Goal: Transaction & Acquisition: Purchase product/service

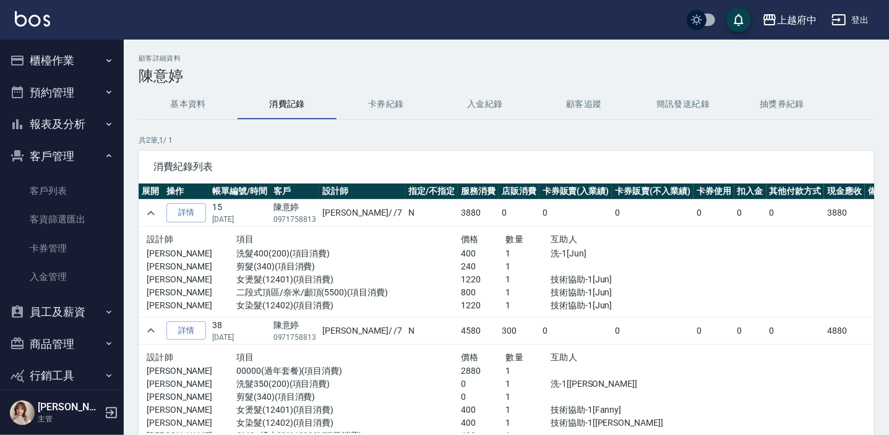
click at [75, 49] on button "櫃檯作業" at bounding box center [62, 61] width 114 height 32
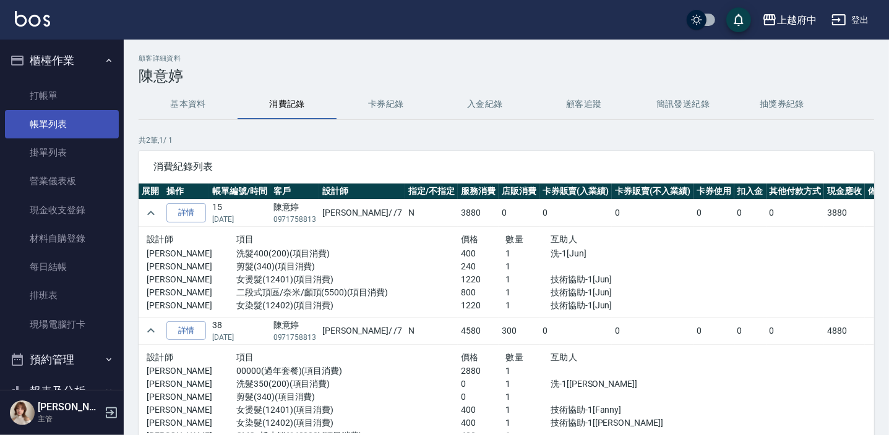
drag, startPoint x: 69, startPoint y: 119, endPoint x: 67, endPoint y: 127, distance: 8.3
click at [69, 119] on link "帳單列表" at bounding box center [62, 124] width 114 height 28
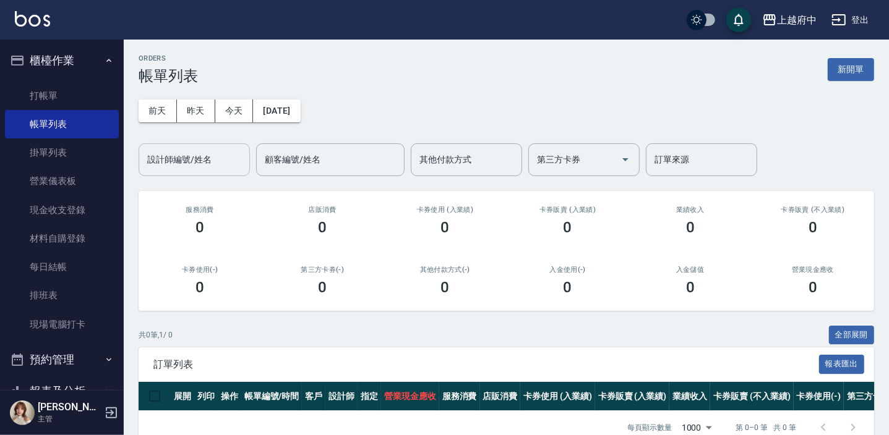
click at [209, 159] on input "設計師編號/姓名" at bounding box center [194, 160] width 100 height 22
type input "0"
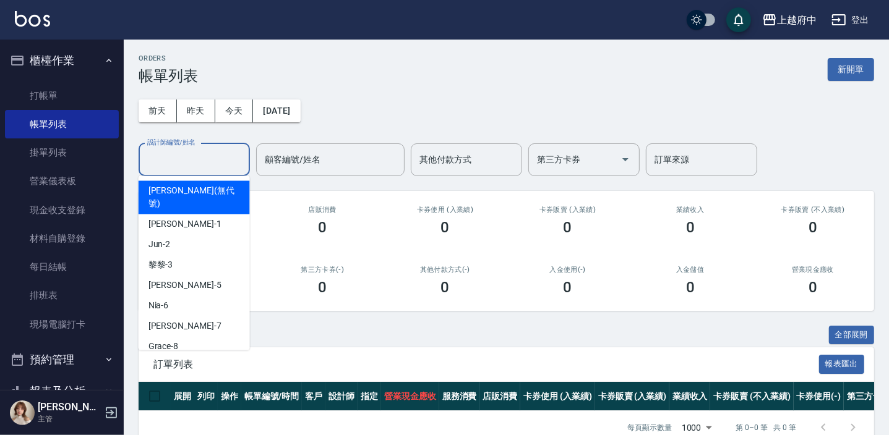
click at [98, 48] on button "櫃檯作業" at bounding box center [62, 61] width 114 height 32
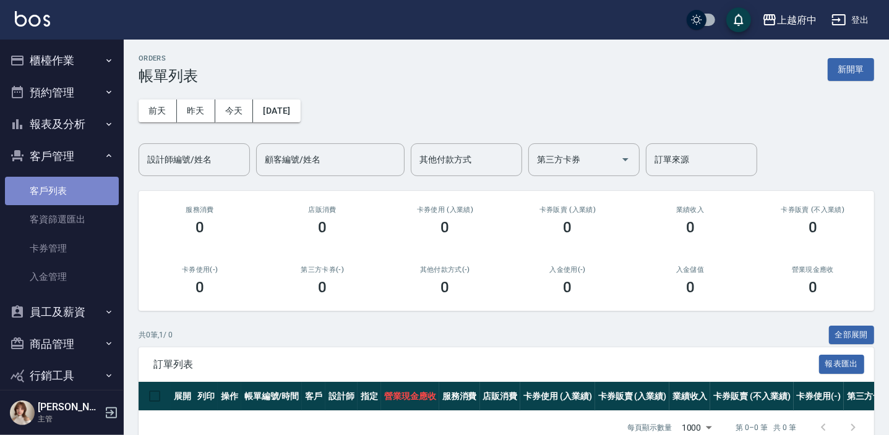
click at [72, 182] on link "客戶列表" at bounding box center [62, 191] width 114 height 28
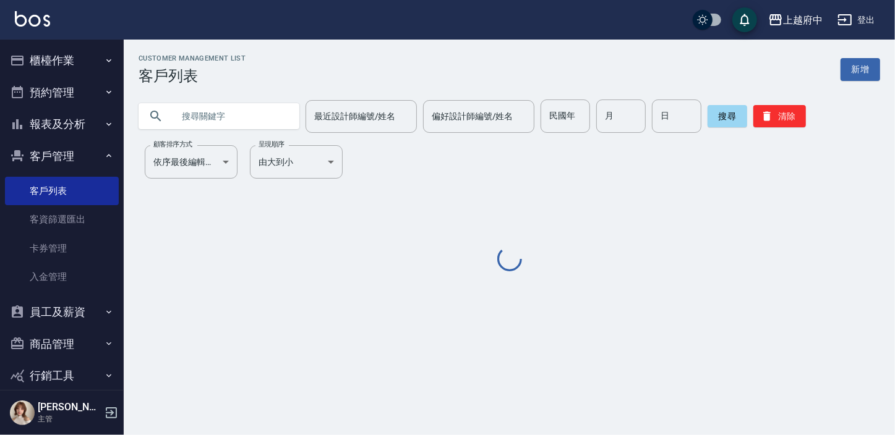
click at [239, 111] on input "text" at bounding box center [231, 116] width 116 height 33
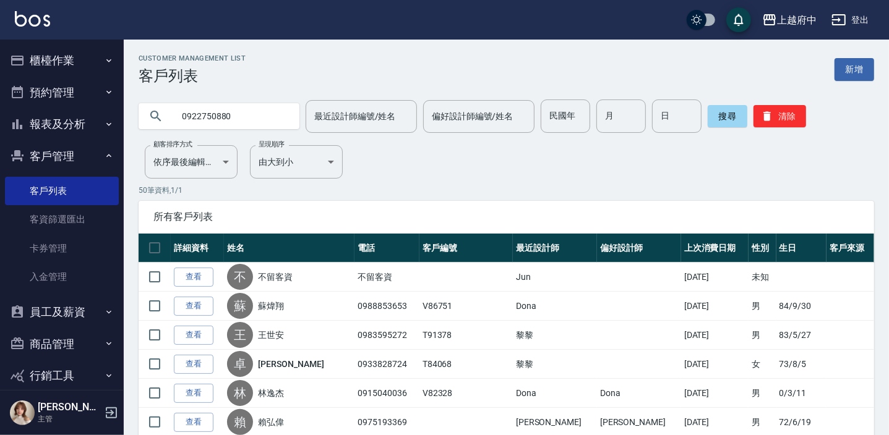
type input "0922750880"
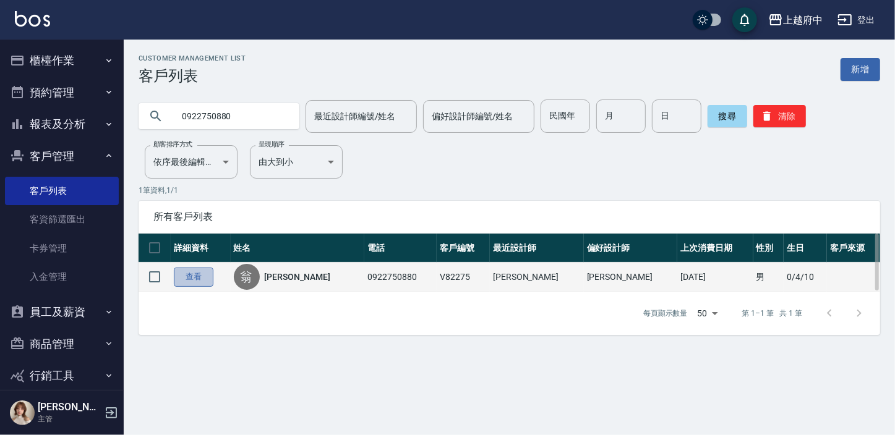
click at [203, 278] on link "查看" at bounding box center [194, 277] width 40 height 19
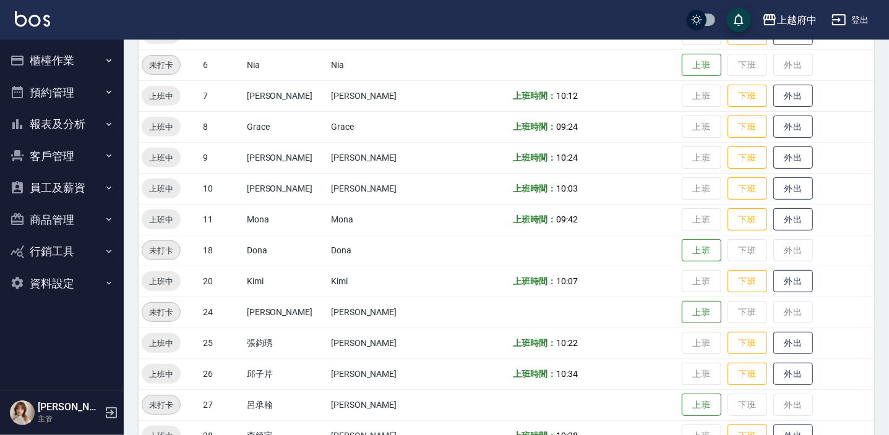
scroll to position [398, 0]
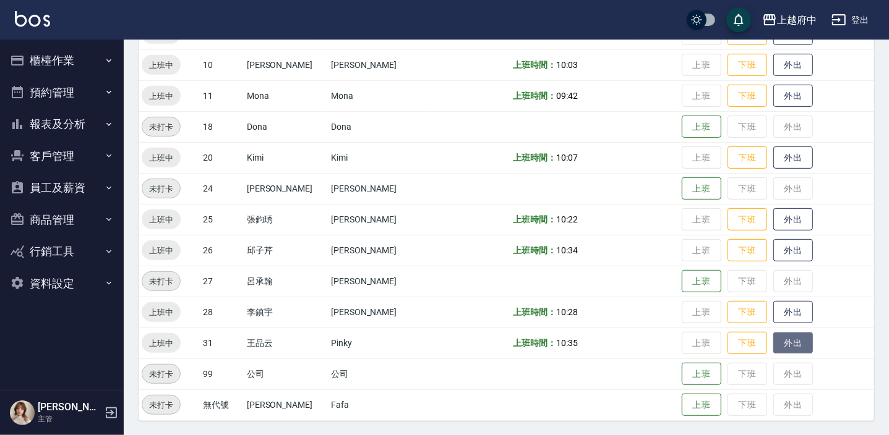
click at [786, 342] on button "外出" at bounding box center [793, 344] width 40 height 22
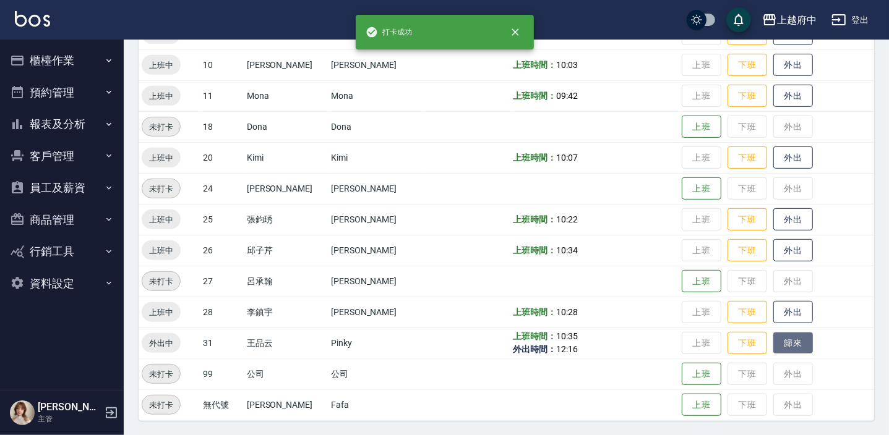
click at [784, 342] on button "歸來" at bounding box center [793, 344] width 40 height 22
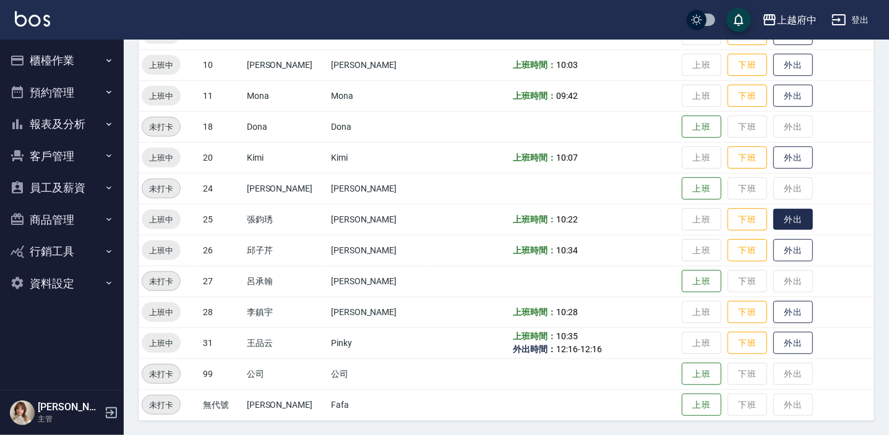
click at [773, 218] on button "外出" at bounding box center [793, 220] width 40 height 22
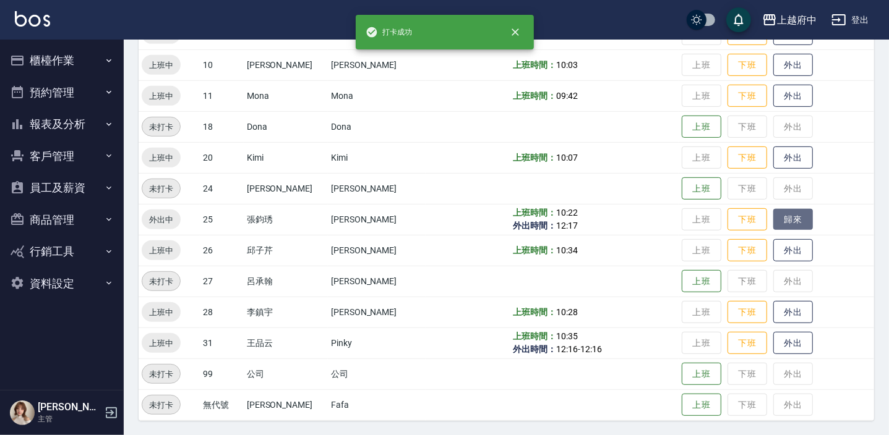
click at [773, 219] on button "歸來" at bounding box center [793, 220] width 40 height 22
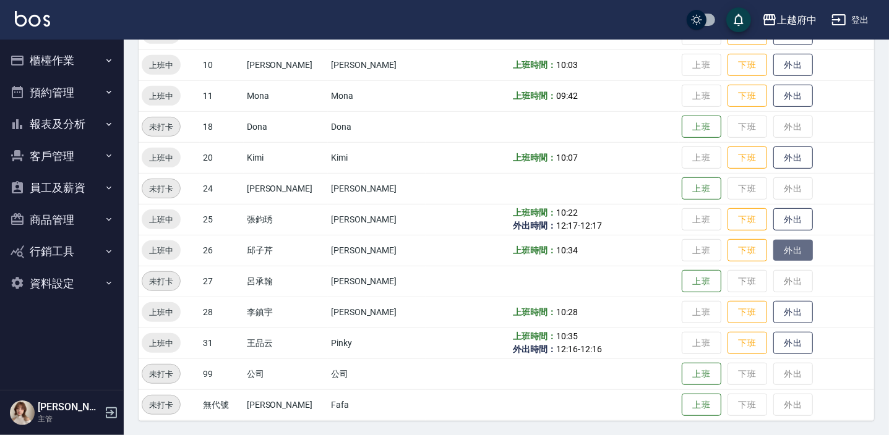
click at [778, 258] on button "外出" at bounding box center [793, 251] width 40 height 22
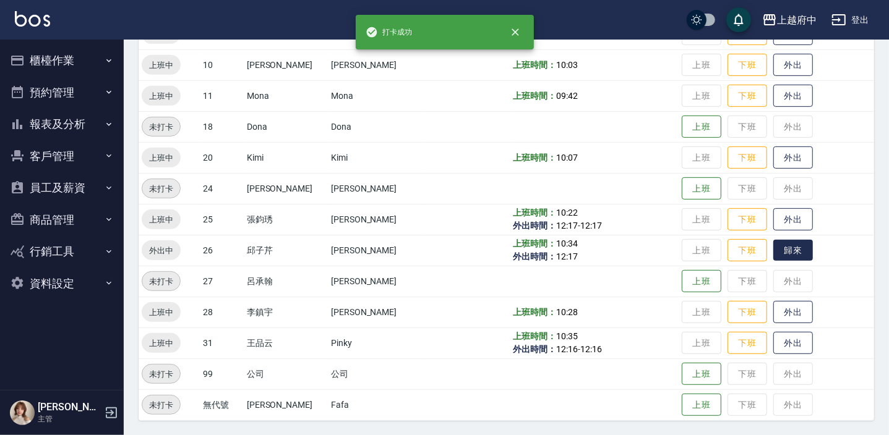
click at [761, 238] on td "上班 下班 歸來" at bounding box center [775, 250] width 195 height 31
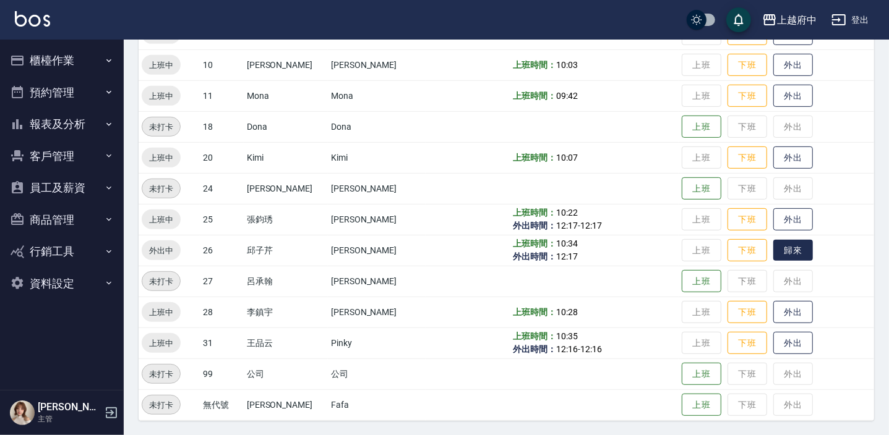
click at [789, 252] on button "歸來" at bounding box center [793, 251] width 40 height 22
click at [791, 305] on button "外出" at bounding box center [793, 313] width 40 height 22
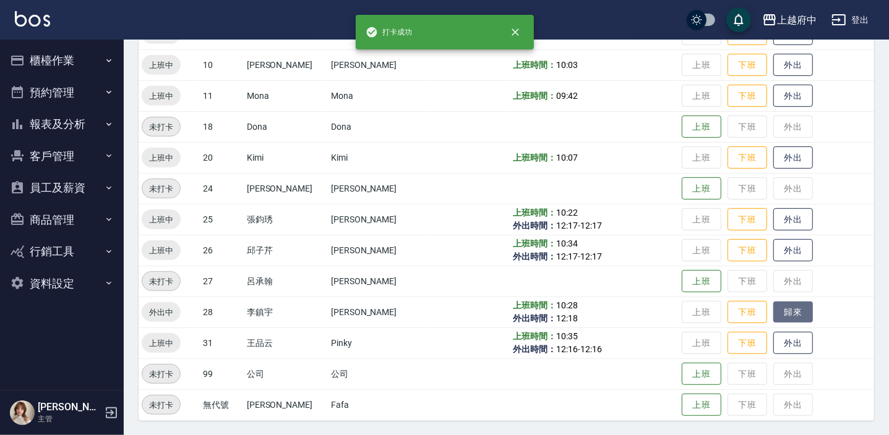
click at [793, 305] on button "歸來" at bounding box center [793, 313] width 40 height 22
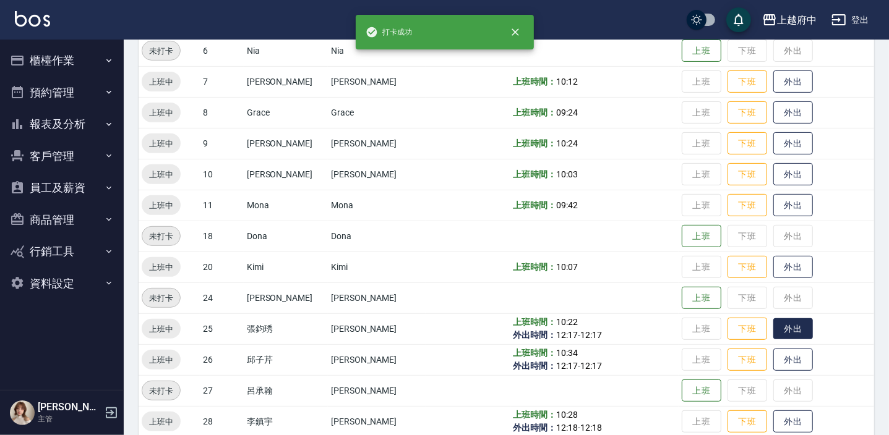
scroll to position [229, 0]
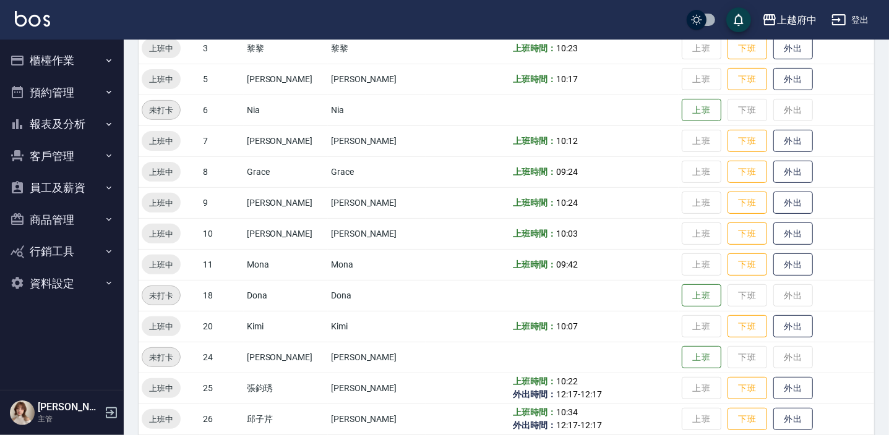
click at [83, 148] on button "客戶管理" at bounding box center [62, 156] width 114 height 32
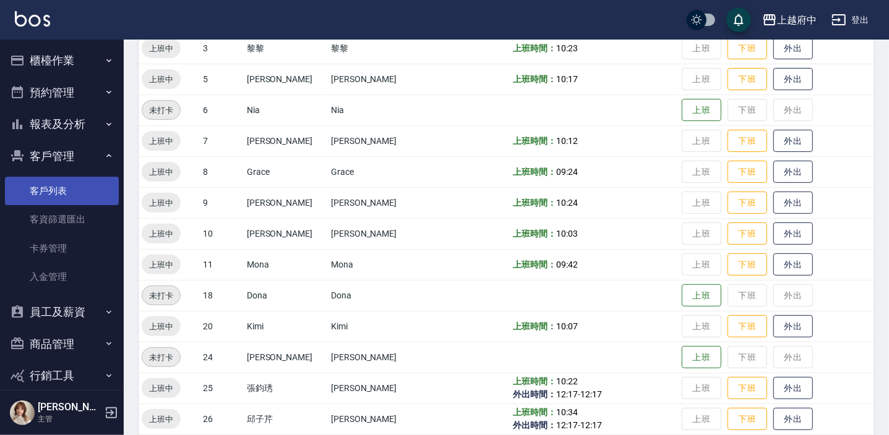
drag, startPoint x: 79, startPoint y: 184, endPoint x: 77, endPoint y: 192, distance: 7.5
click at [79, 184] on link "客戶列表" at bounding box center [62, 191] width 114 height 28
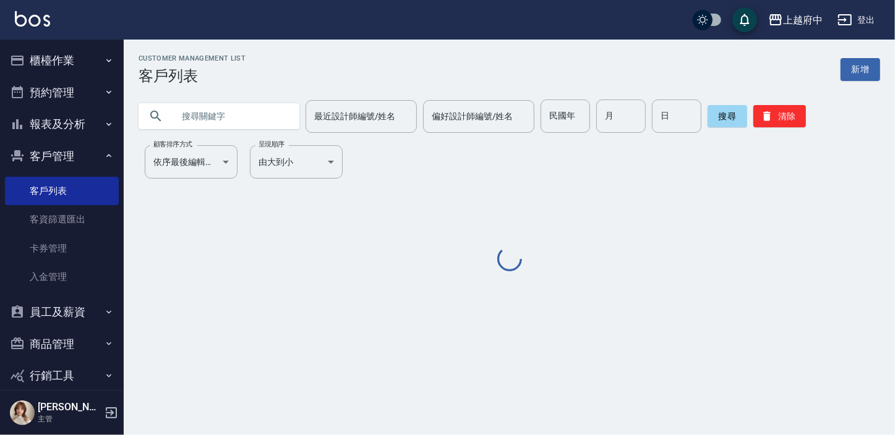
click at [204, 116] on input "text" at bounding box center [231, 116] width 116 height 33
type input "0"
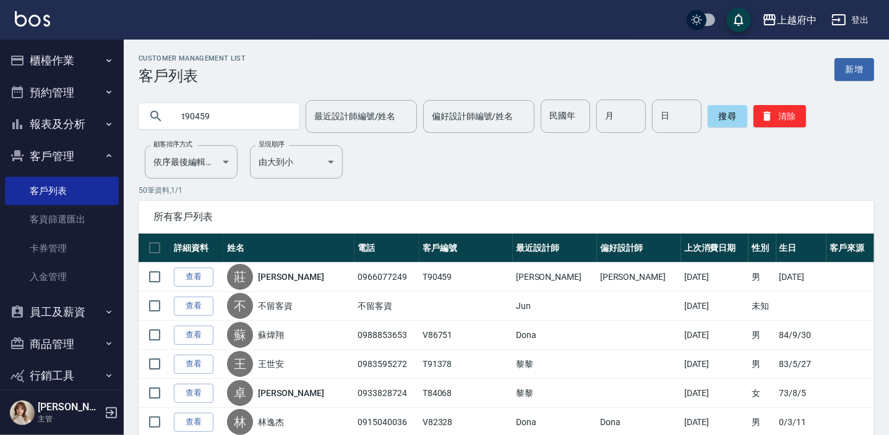
type input "t90459"
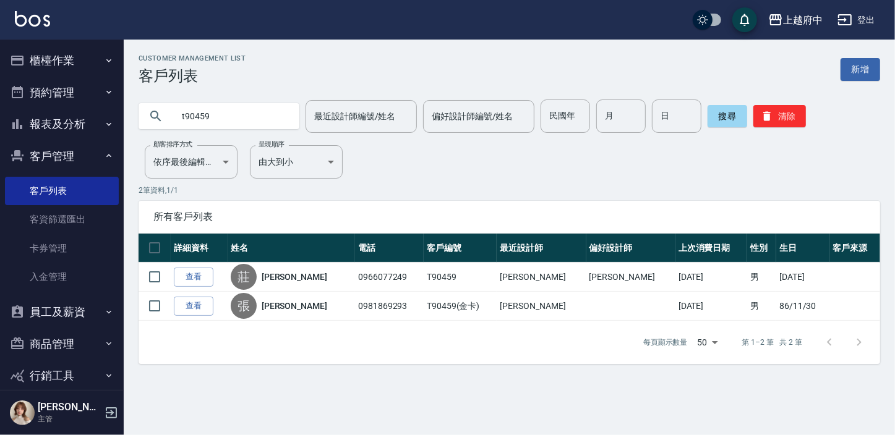
click at [198, 274] on link "查看" at bounding box center [194, 277] width 40 height 19
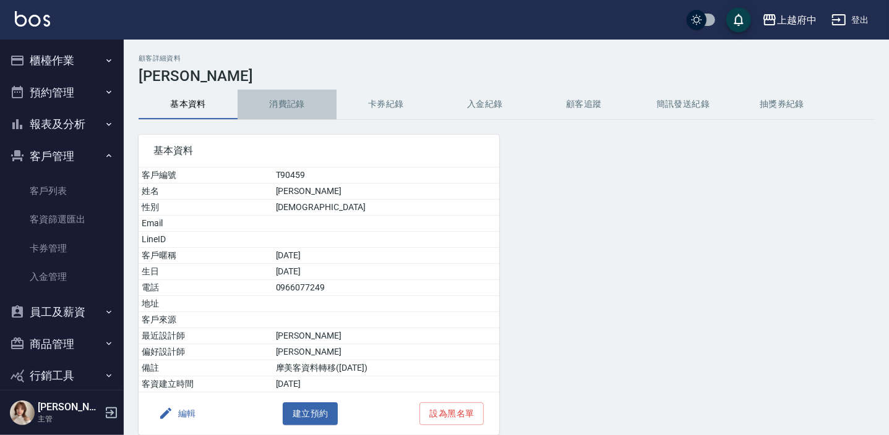
click at [315, 100] on button "消費記錄" at bounding box center [286, 105] width 99 height 30
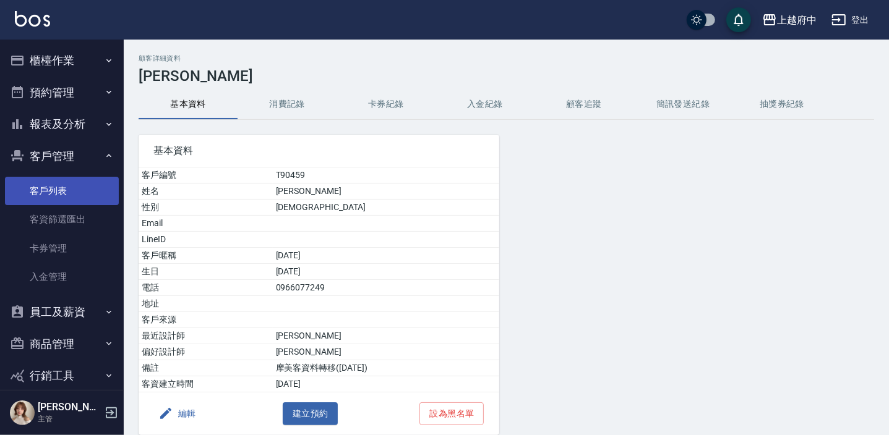
click at [54, 190] on link "客戶列表" at bounding box center [62, 191] width 114 height 28
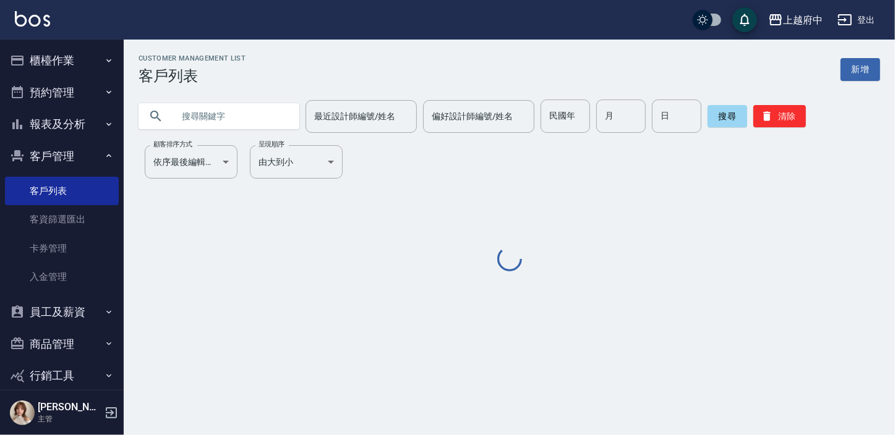
drag, startPoint x: 193, startPoint y: 111, endPoint x: 199, endPoint y: 111, distance: 6.2
click at [193, 111] on input "text" at bounding box center [231, 116] width 116 height 33
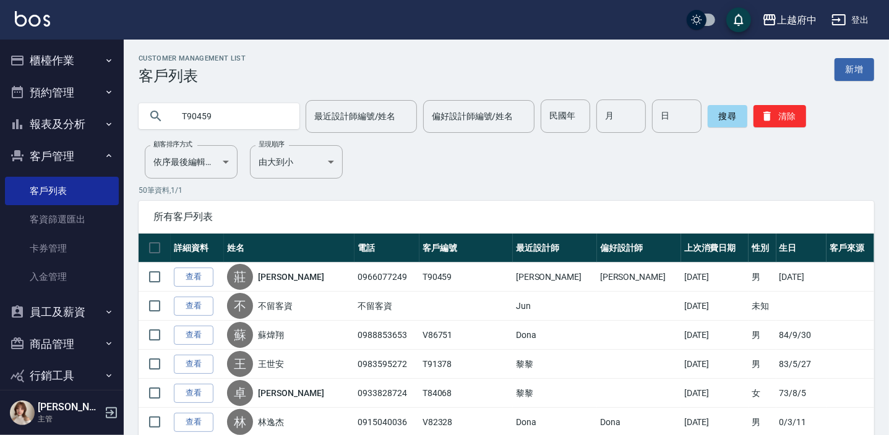
type input "T90459"
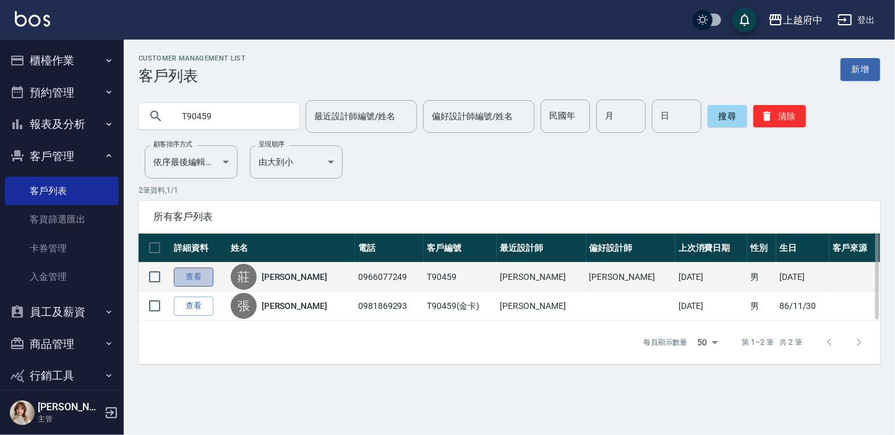
click at [205, 278] on link "查看" at bounding box center [194, 277] width 40 height 19
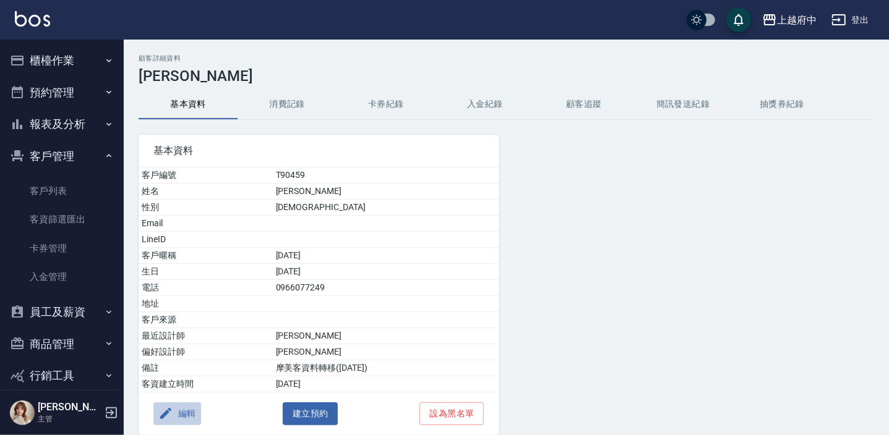
click at [172, 409] on icon "button" at bounding box center [165, 413] width 15 height 15
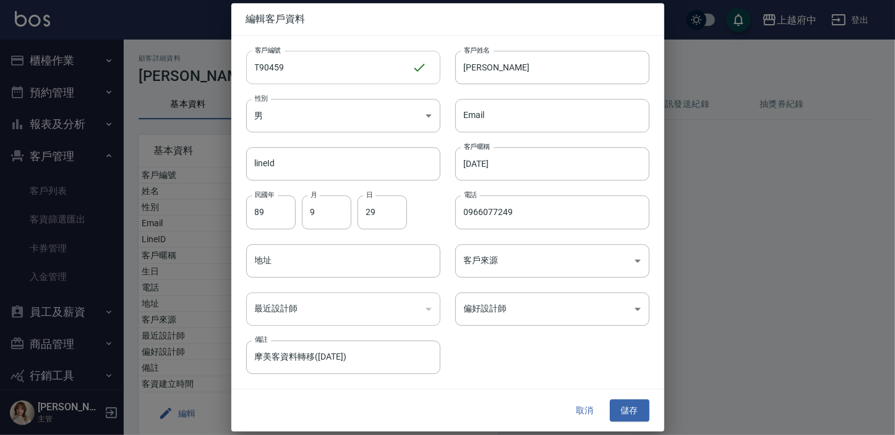
click at [323, 61] on input "T90459" at bounding box center [329, 67] width 166 height 33
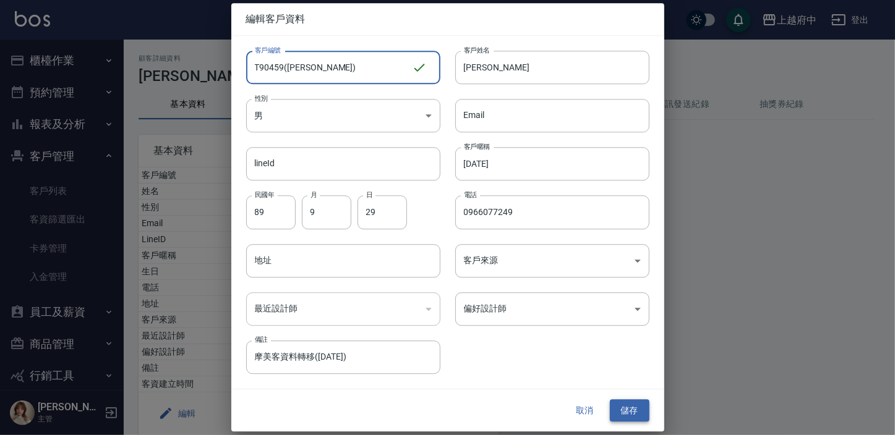
type input "T90459(GARY)"
click at [636, 415] on button "儲存" at bounding box center [630, 410] width 40 height 23
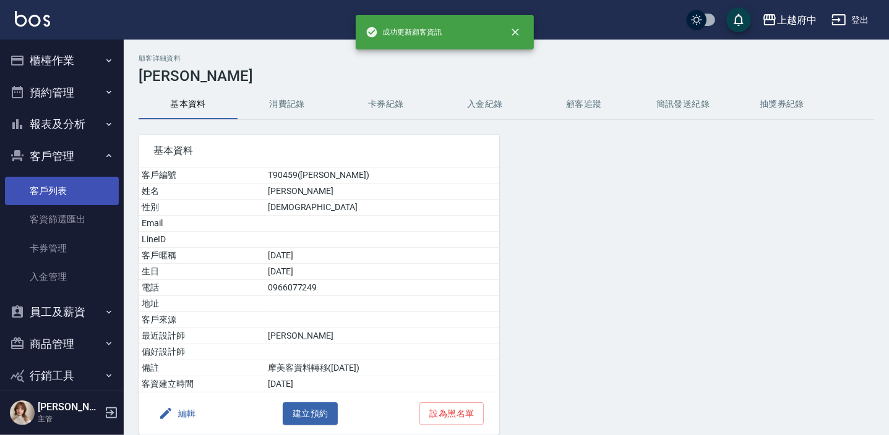
click at [64, 187] on link "客戶列表" at bounding box center [62, 191] width 114 height 28
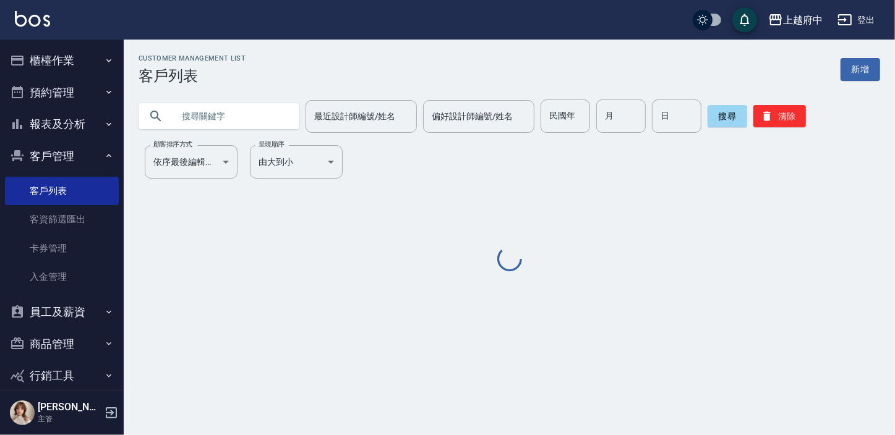
drag, startPoint x: 54, startPoint y: 62, endPoint x: 89, endPoint y: 49, distance: 37.0
click at [54, 62] on button "櫃檯作業" at bounding box center [62, 61] width 114 height 32
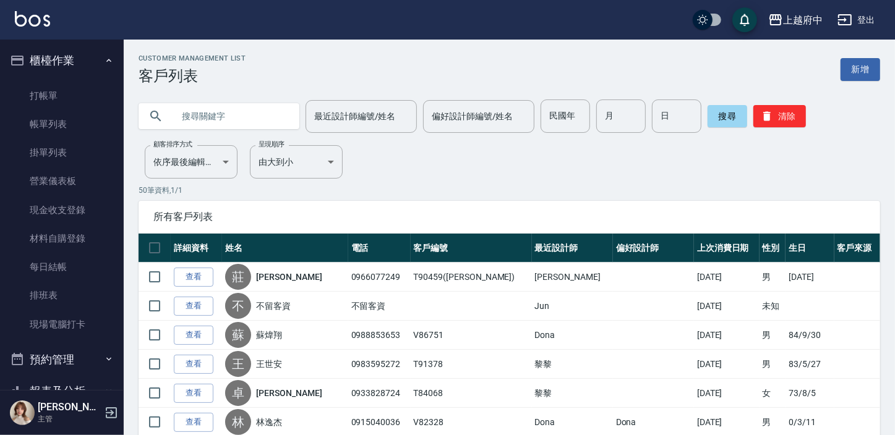
click at [90, 49] on button "櫃檯作業" at bounding box center [62, 61] width 114 height 32
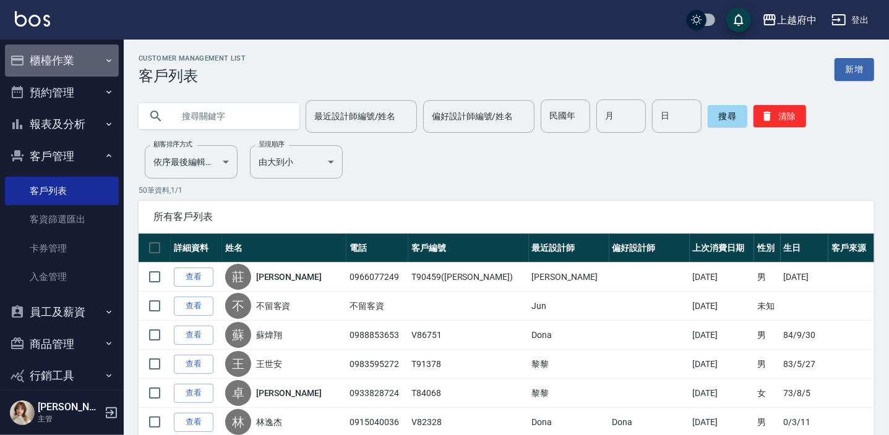
click at [83, 67] on button "櫃檯作業" at bounding box center [62, 61] width 114 height 32
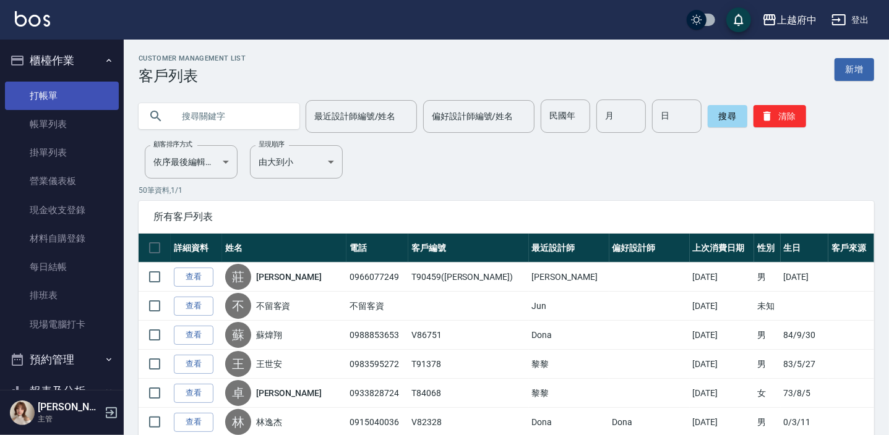
click at [75, 95] on link "打帳單" at bounding box center [62, 96] width 114 height 28
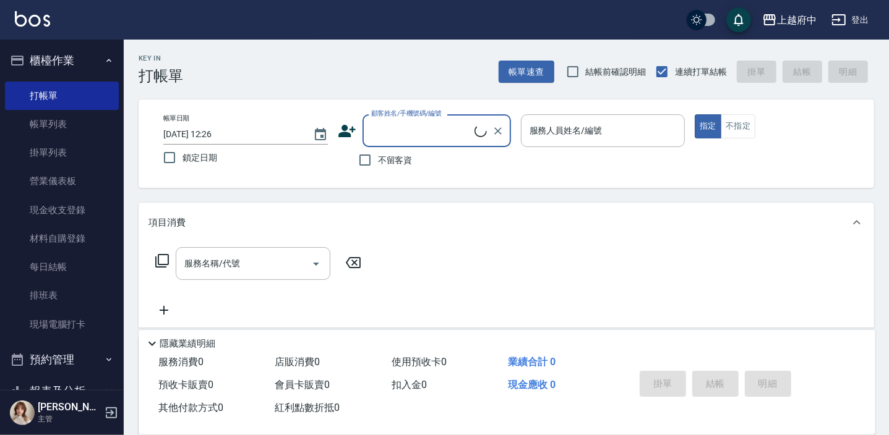
click at [391, 129] on input "顧客姓名/手機號碼/編號" at bounding box center [421, 131] width 106 height 22
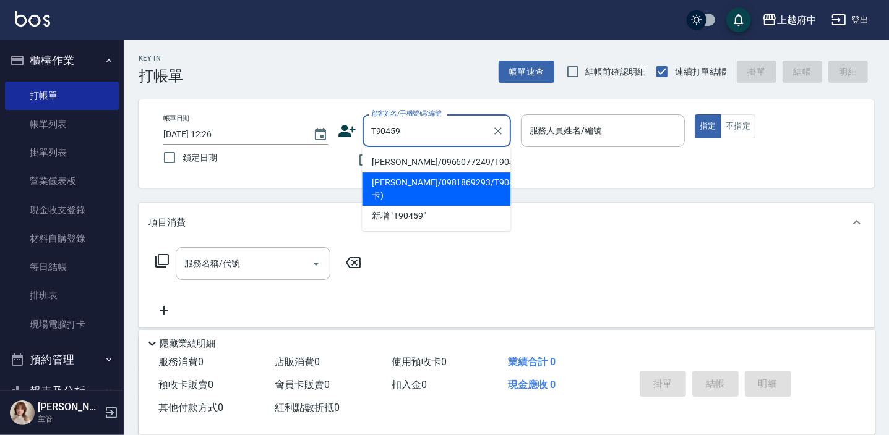
click at [422, 196] on li "[PERSON_NAME]/0981869293/T90459(金卡)" at bounding box center [436, 189] width 148 height 33
type input "[PERSON_NAME]/0981869293/T90459(金卡)"
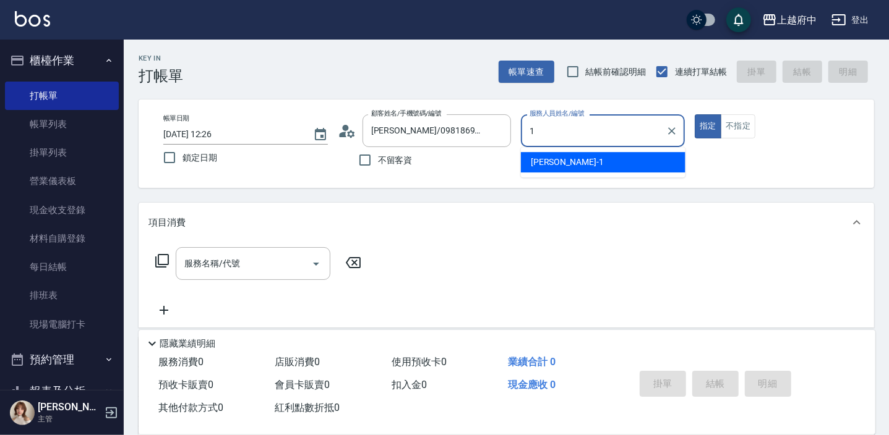
click at [555, 169] on div "[PERSON_NAME] -1" at bounding box center [603, 162] width 164 height 20
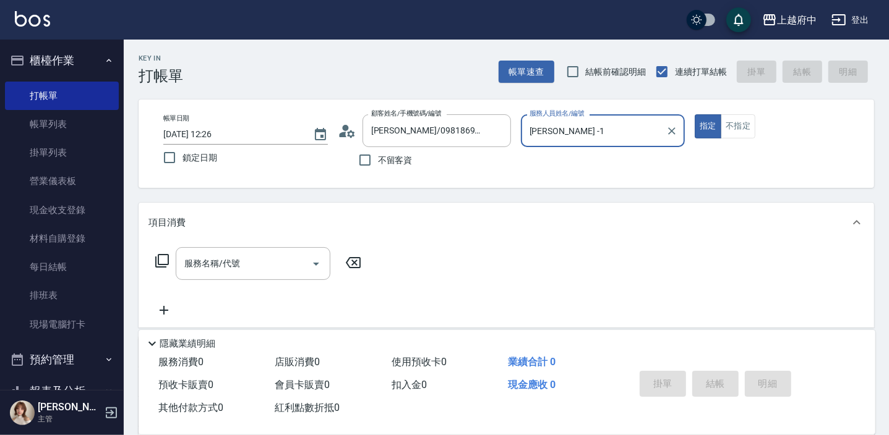
scroll to position [56, 0]
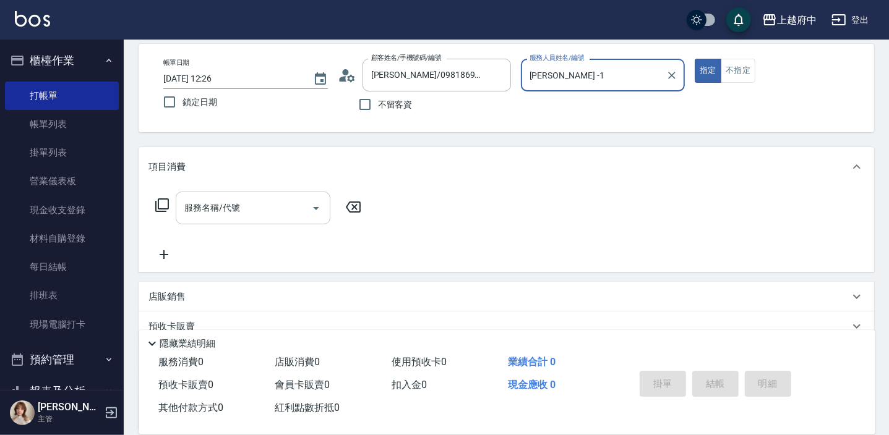
type input "[PERSON_NAME] -1"
click at [275, 205] on input "服務名稱/代號" at bounding box center [243, 208] width 125 height 22
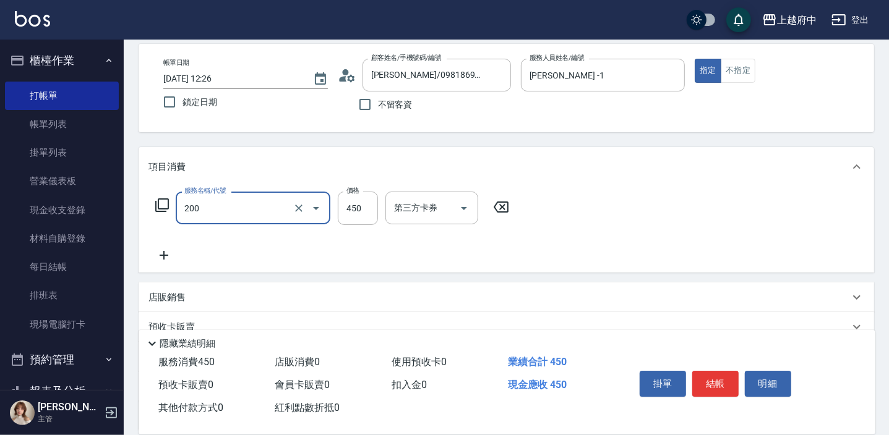
type input "有機洗髮(200)"
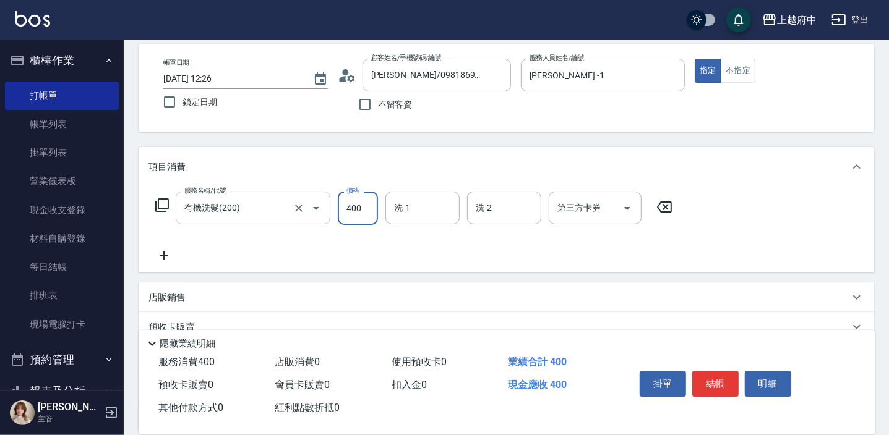
type input "400"
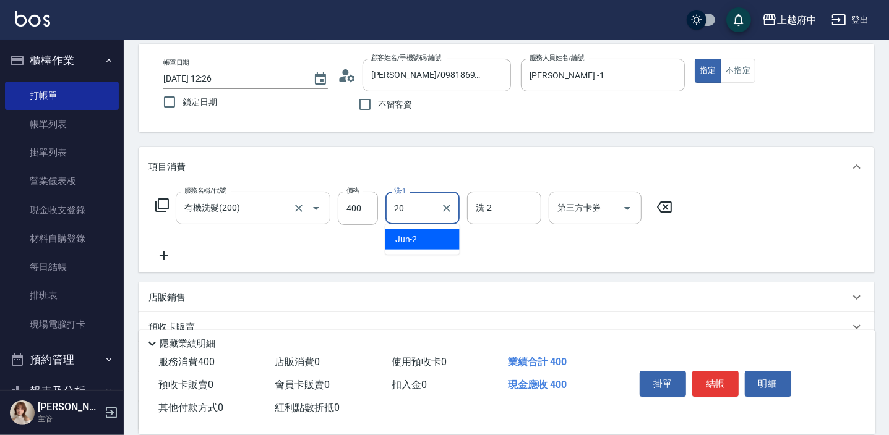
type input "Kimi-20"
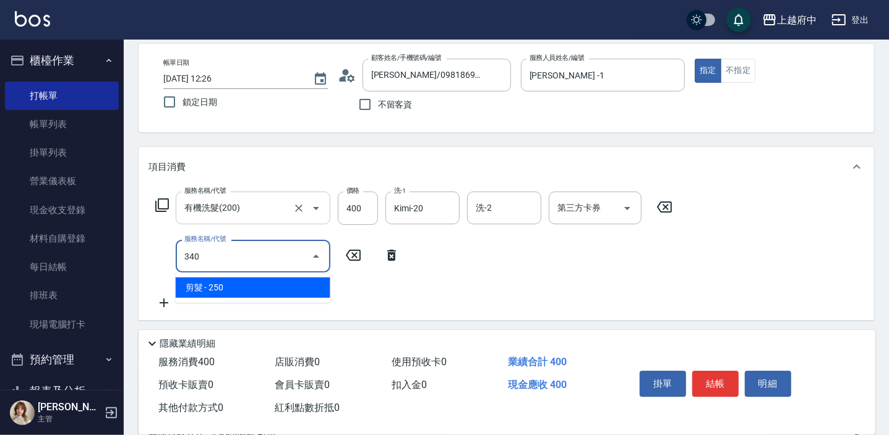
type input "剪髮(340)"
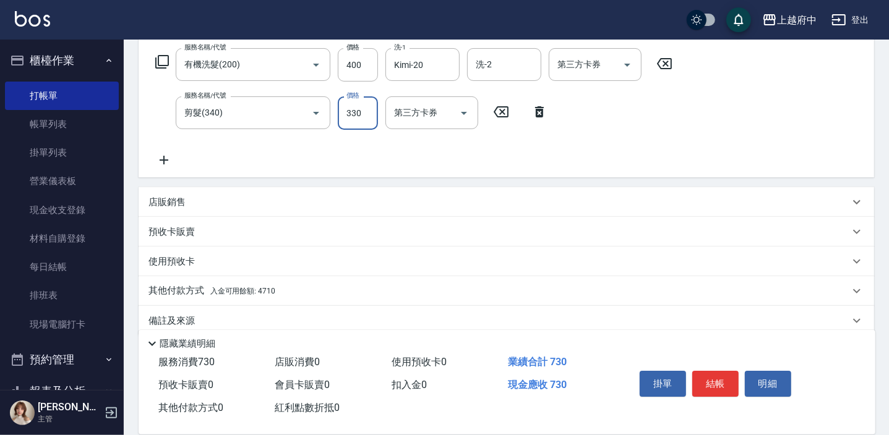
scroll to position [216, 0]
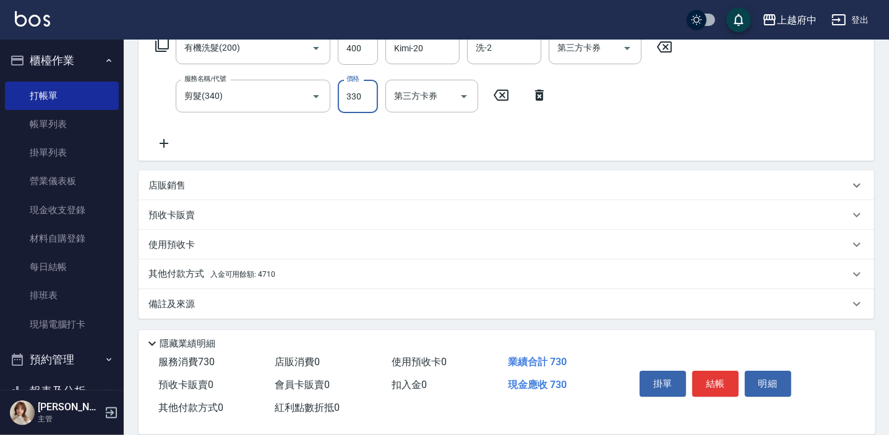
type input "330"
click at [231, 272] on span "入金可用餘額: 4710" at bounding box center [242, 274] width 65 height 9
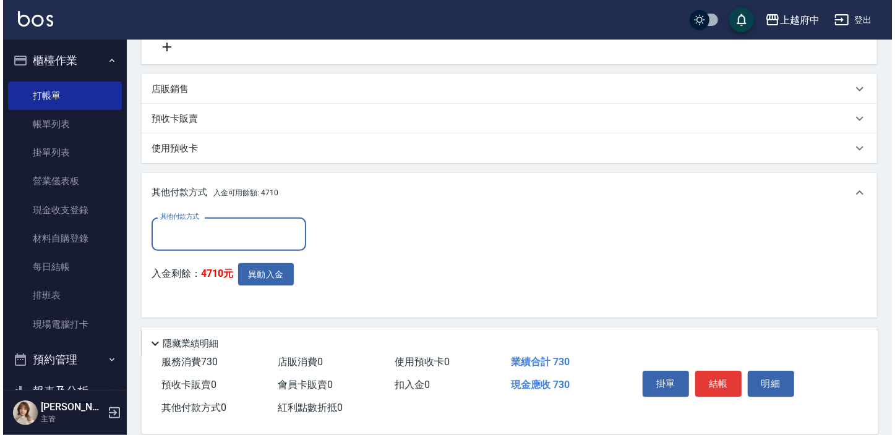
scroll to position [328, 0]
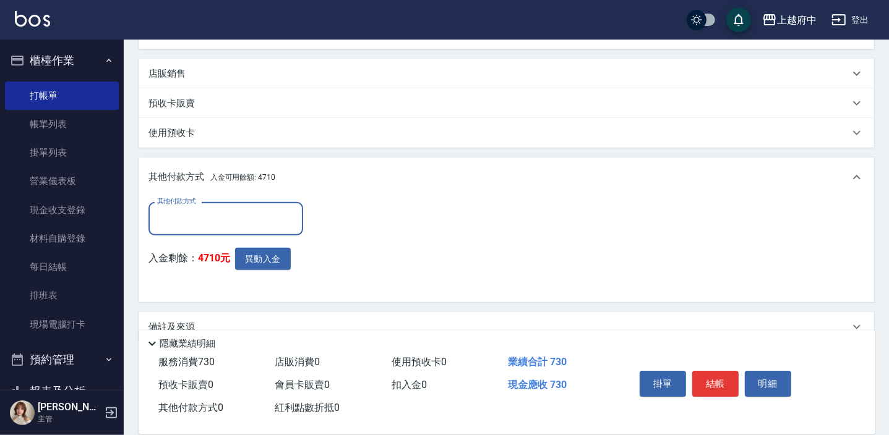
click at [236, 221] on input "其他付款方式" at bounding box center [225, 219] width 143 height 22
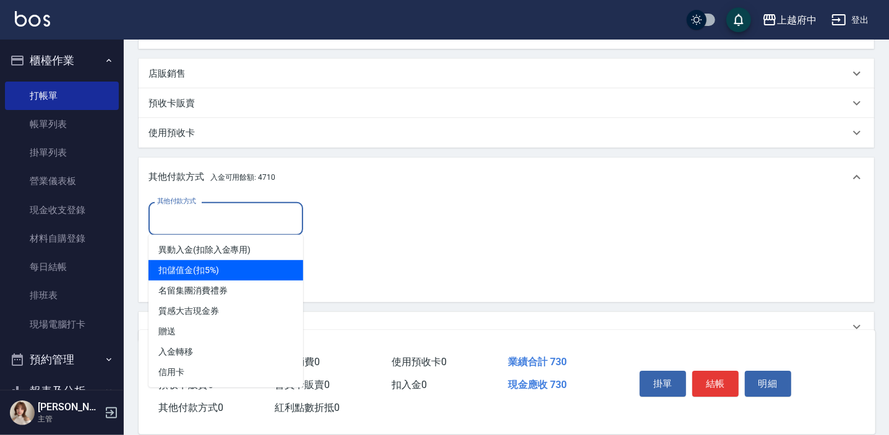
click at [217, 268] on span "扣儲值金(扣5%)" at bounding box center [225, 270] width 155 height 20
type input "扣儲值金(扣5%)"
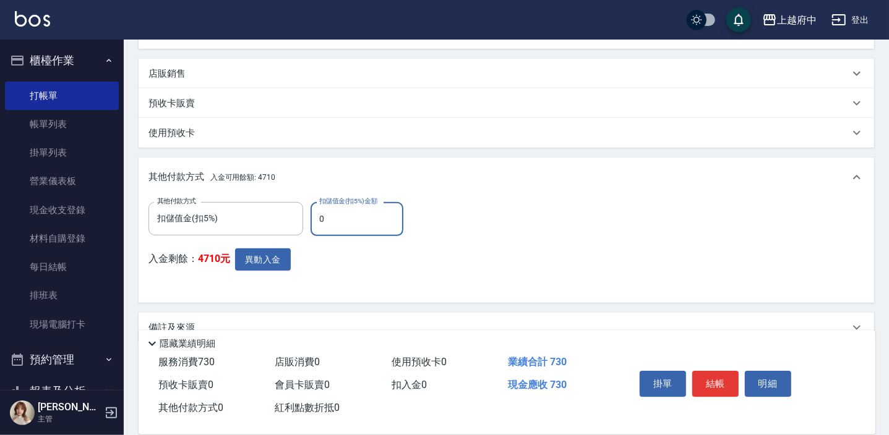
click at [337, 220] on input "0" at bounding box center [356, 218] width 93 height 33
type input "730"
click at [275, 258] on button "異動入金" at bounding box center [263, 260] width 56 height 23
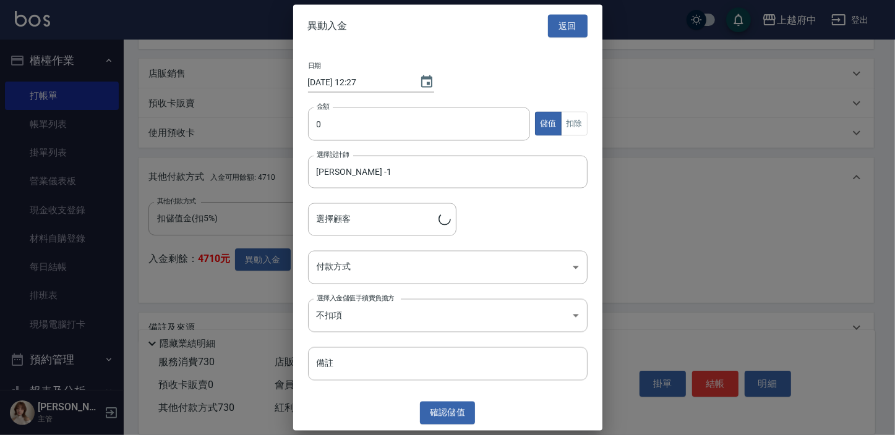
type input "[PERSON_NAME]/0981869293/T90459(金卡)"
drag, startPoint x: 581, startPoint y: 119, endPoint x: 543, endPoint y: 115, distance: 38.5
click at [581, 119] on button "扣除" at bounding box center [574, 124] width 27 height 24
click at [399, 126] on input "0" at bounding box center [419, 123] width 223 height 33
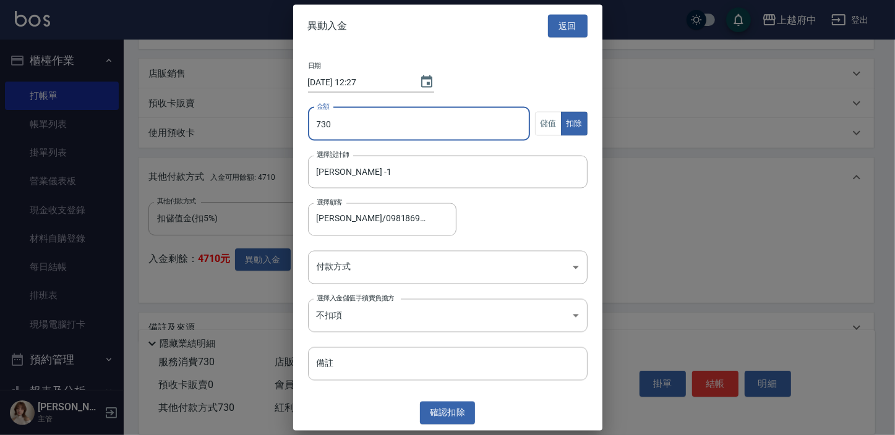
type input "730"
click at [560, 211] on div "選擇顧客 張博超/0981869293/T90459(金卡) 選擇顧客" at bounding box center [448, 219] width 280 height 33
click at [477, 265] on body "上越府中 登出 櫃檯作業 打帳單 帳單列表 掛單列表 營業儀表板 現金收支登錄 材料自購登錄 每日結帳 排班表 現場電腦打卡 預約管理 預約管理 單日預約紀錄…" at bounding box center [447, 65] width 895 height 787
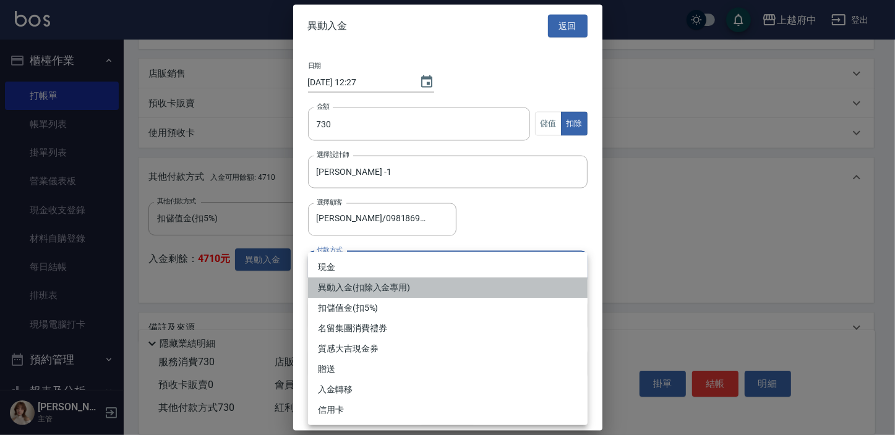
click at [406, 286] on li "異動入金(扣除入金專用)" at bounding box center [448, 288] width 280 height 20
type input "異動入金(扣除入金專用)"
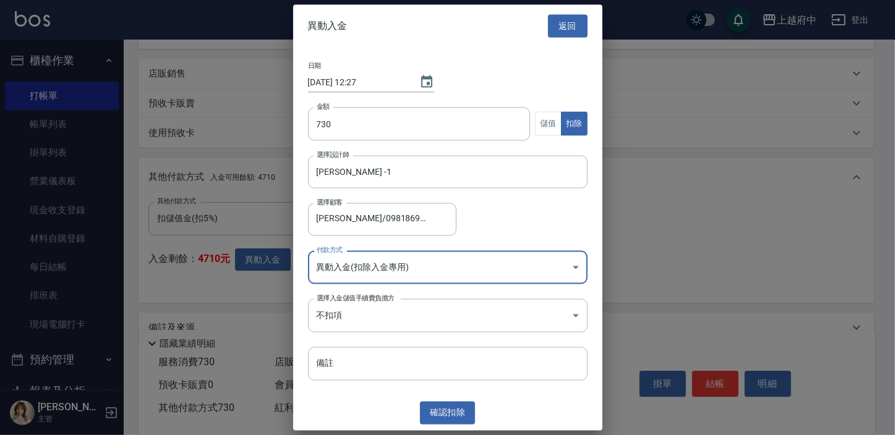
click at [383, 412] on div "確認 扣除" at bounding box center [447, 413] width 309 height 23
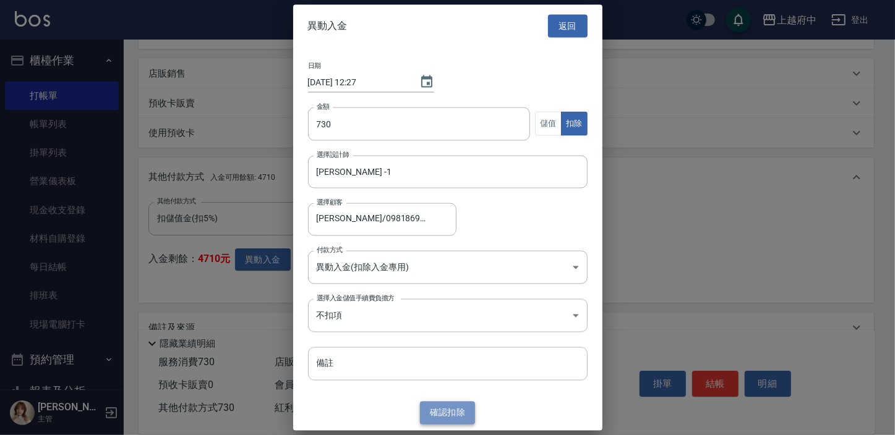
click at [458, 412] on button "確認 扣除" at bounding box center [448, 413] width 56 height 23
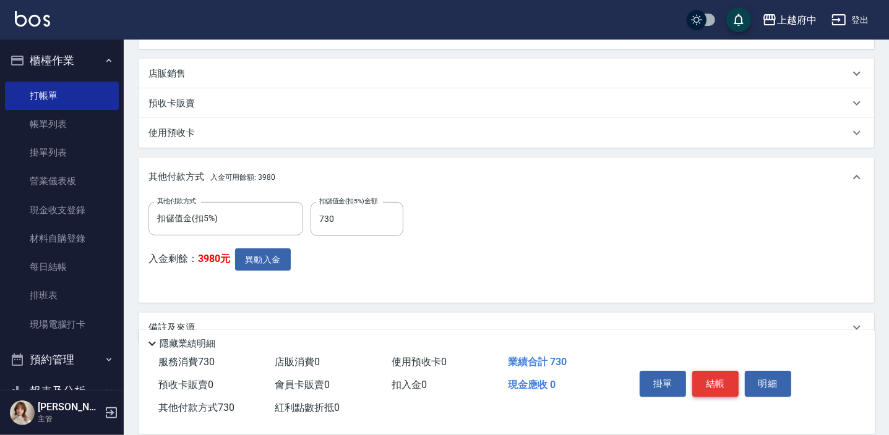
click at [713, 380] on button "結帳" at bounding box center [715, 384] width 46 height 26
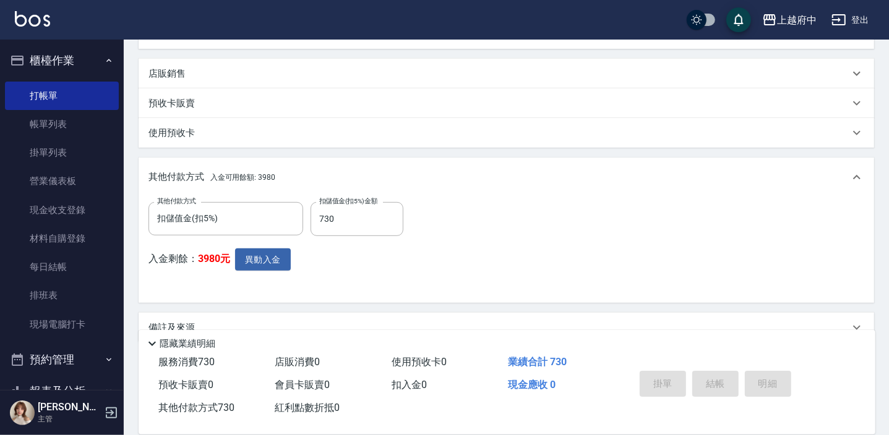
type input "2025/09/21 12:27"
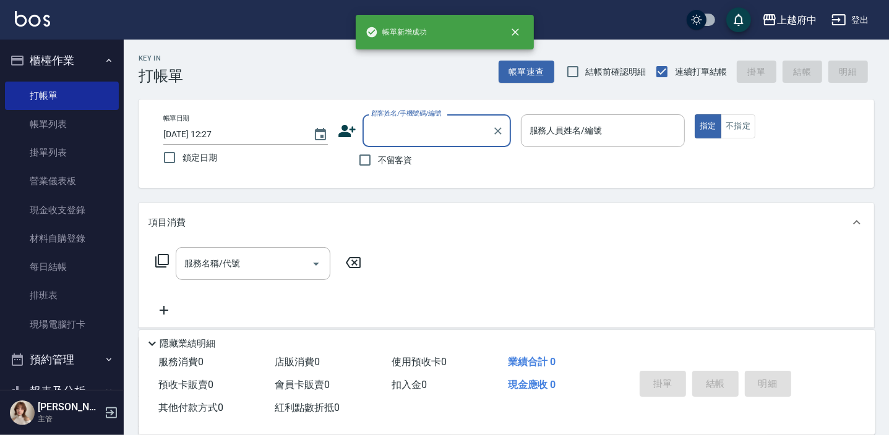
scroll to position [0, 0]
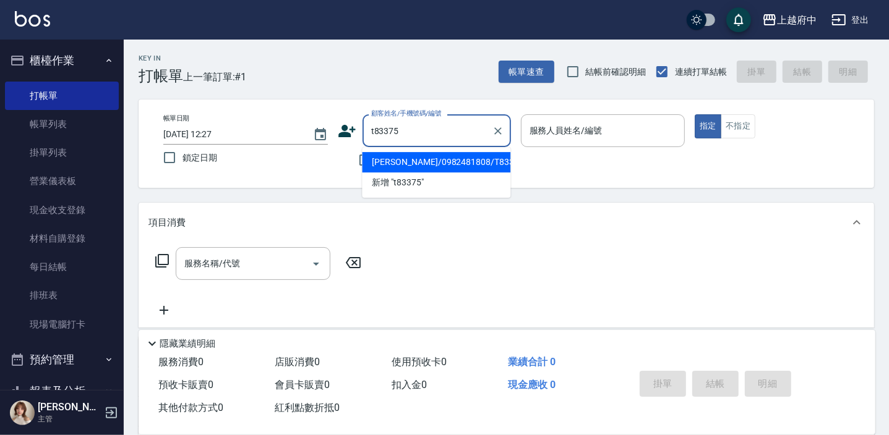
click at [457, 164] on li "[PERSON_NAME]/0982481808/T83375" at bounding box center [436, 162] width 148 height 20
type input "[PERSON_NAME]/0982481808/T83375"
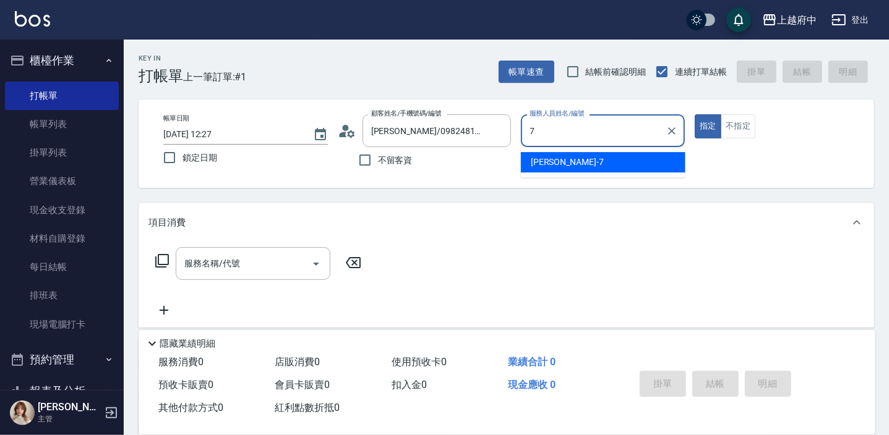
click at [563, 160] on div "Fanny -7" at bounding box center [603, 162] width 164 height 20
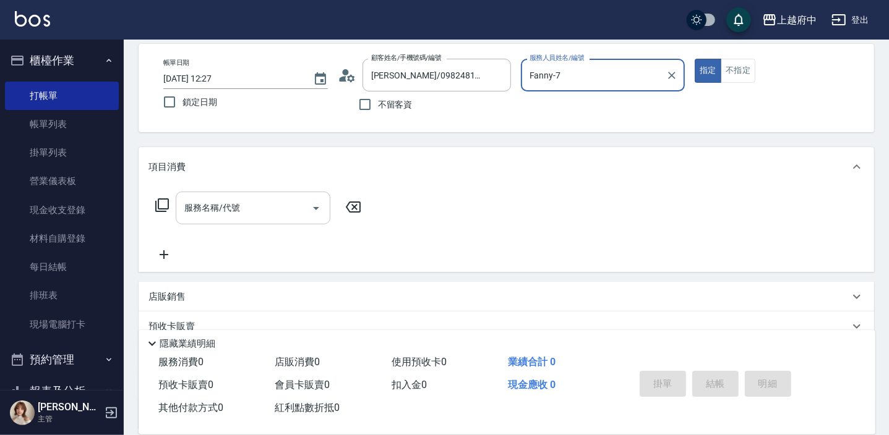
type input "Fanny-7"
click at [252, 205] on input "服務名稱/代號" at bounding box center [243, 208] width 125 height 22
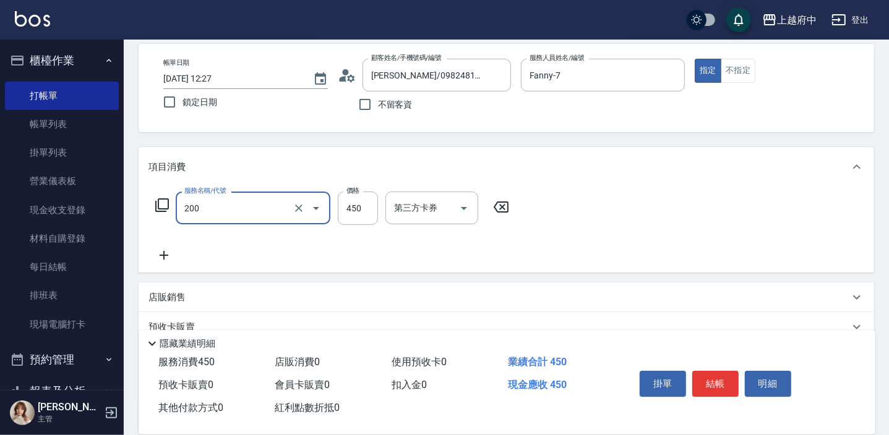
type input "有機洗髮(200)"
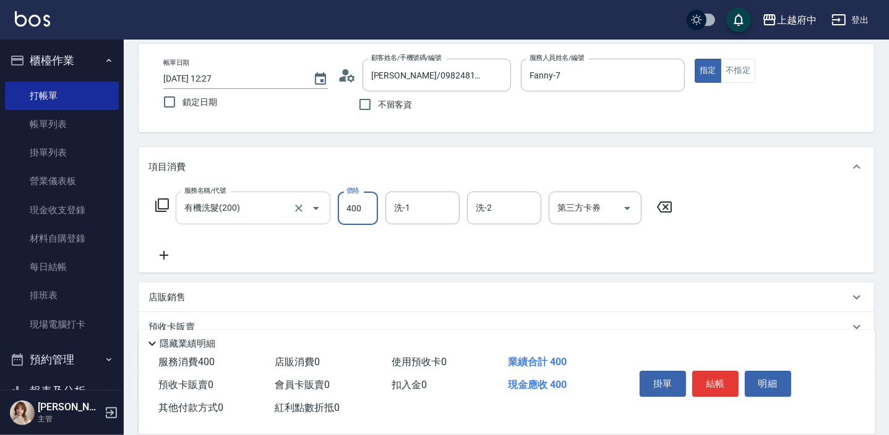
type input "400"
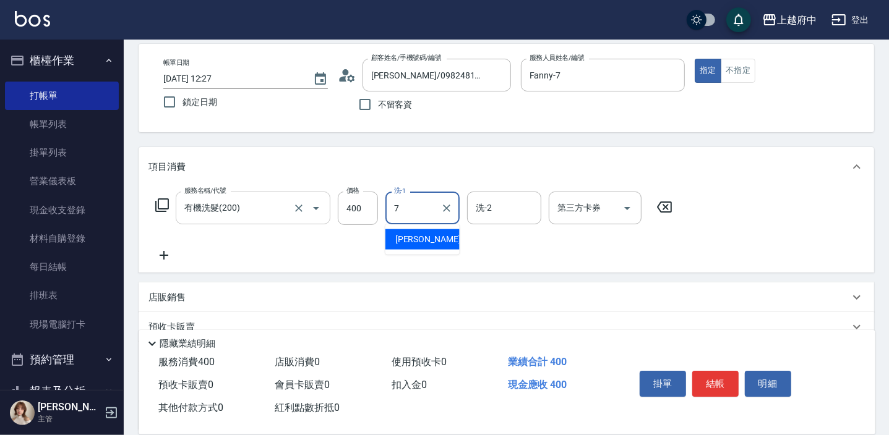
type input "Fanny-7"
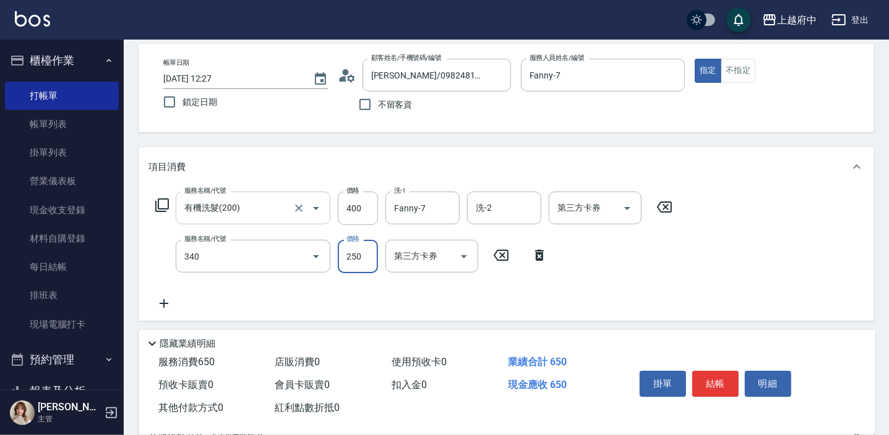
type input "剪髮(340)"
type input "230"
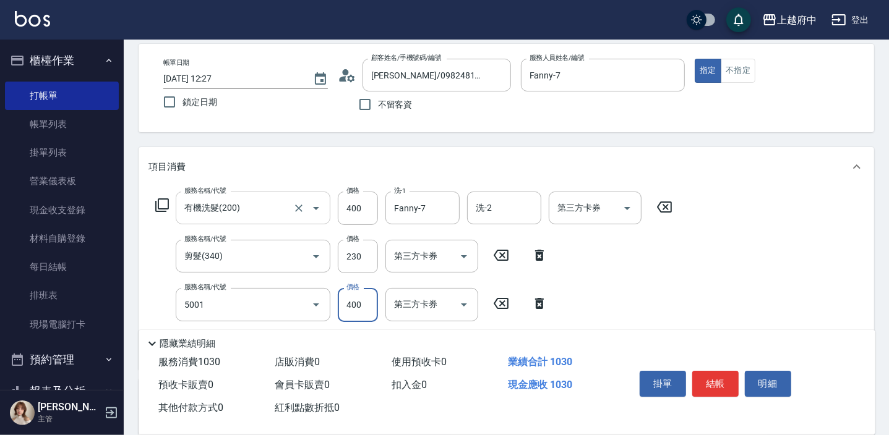
type input "側邊壓貼(5001)"
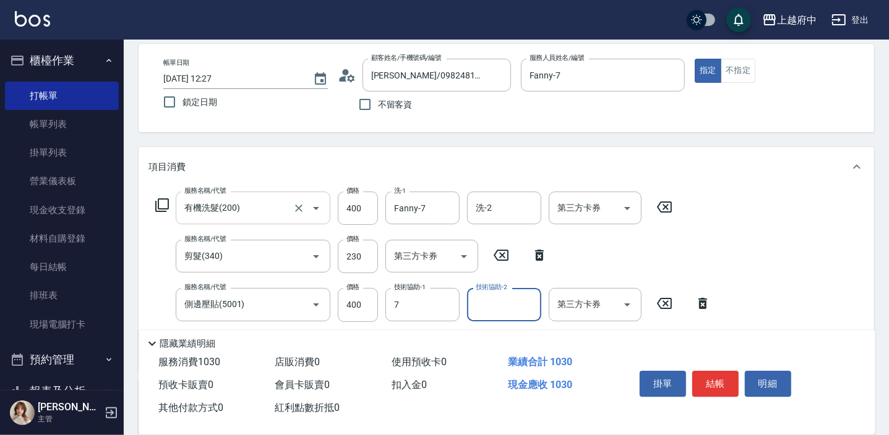
type input "Fanny-7"
click at [717, 380] on button "結帳" at bounding box center [715, 384] width 46 height 26
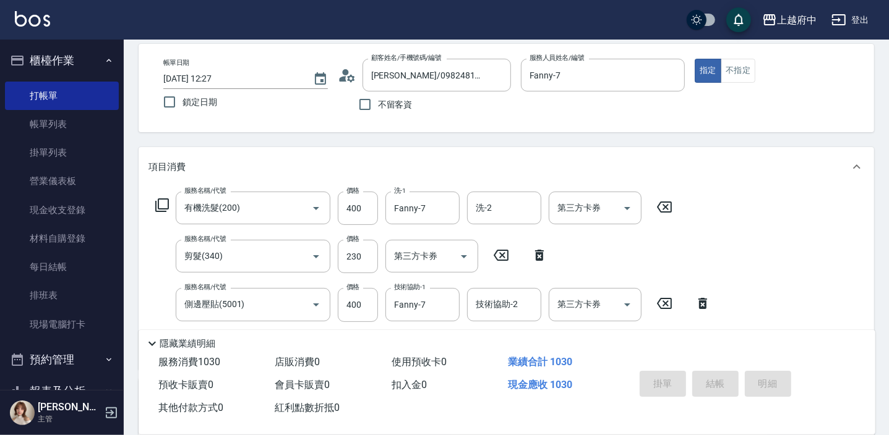
type input "2025/09/21 12:28"
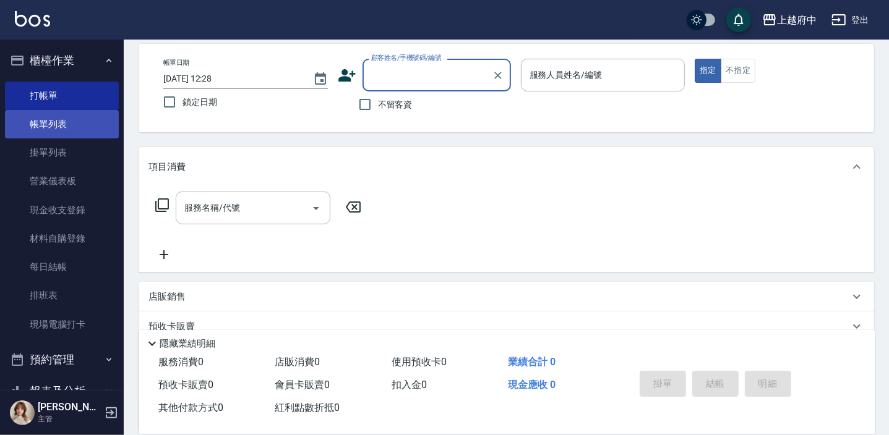
click at [100, 113] on link "帳單列表" at bounding box center [62, 124] width 114 height 28
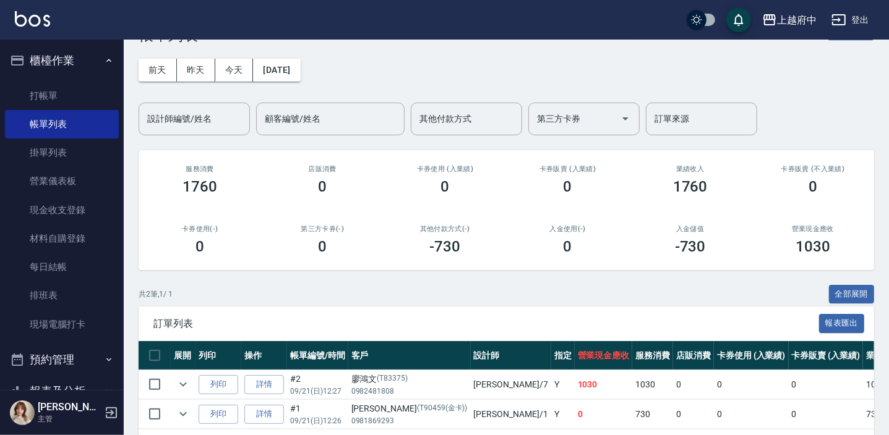
scroll to position [92, 0]
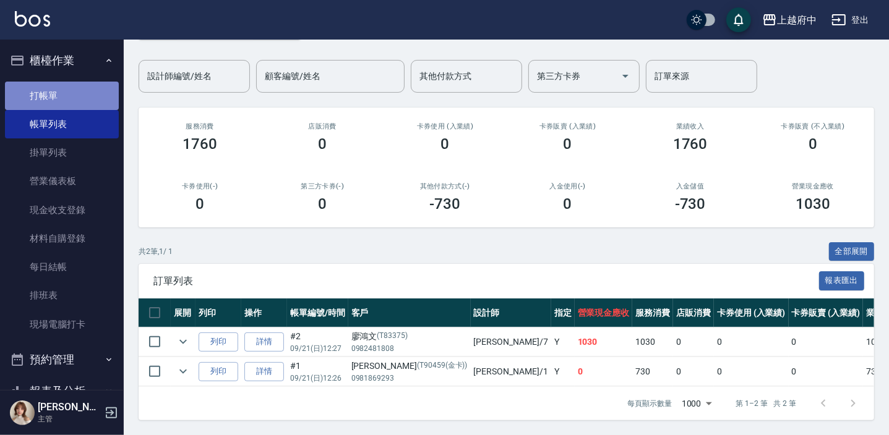
click at [80, 93] on link "打帳單" at bounding box center [62, 96] width 114 height 28
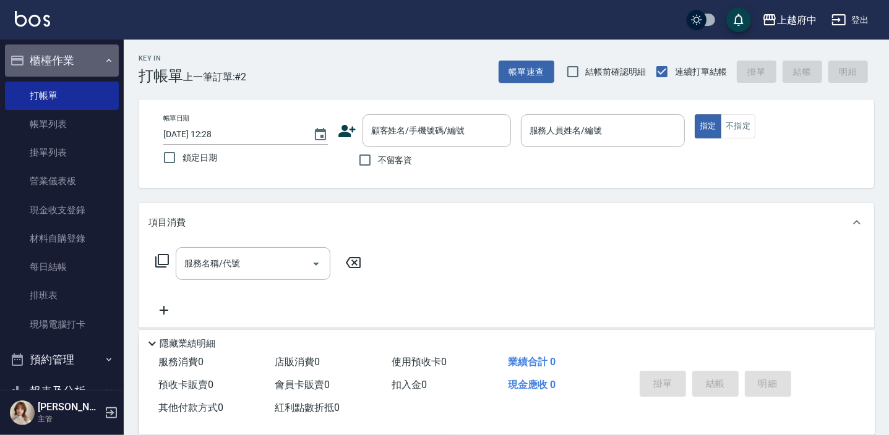
click at [96, 54] on button "櫃檯作業" at bounding box center [62, 61] width 114 height 32
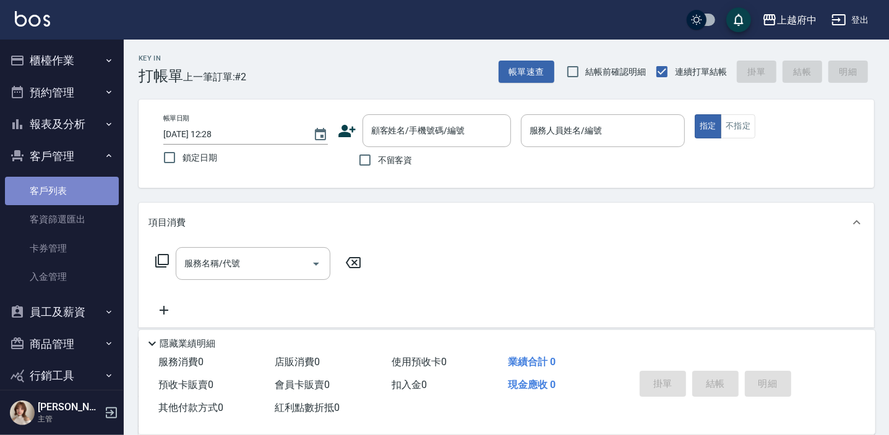
click at [86, 177] on link "客戶列表" at bounding box center [62, 191] width 114 height 28
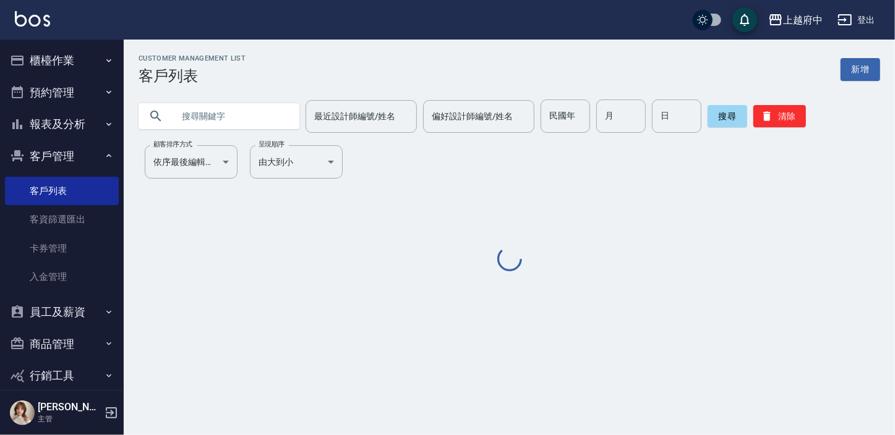
click at [285, 127] on input "text" at bounding box center [231, 116] width 116 height 33
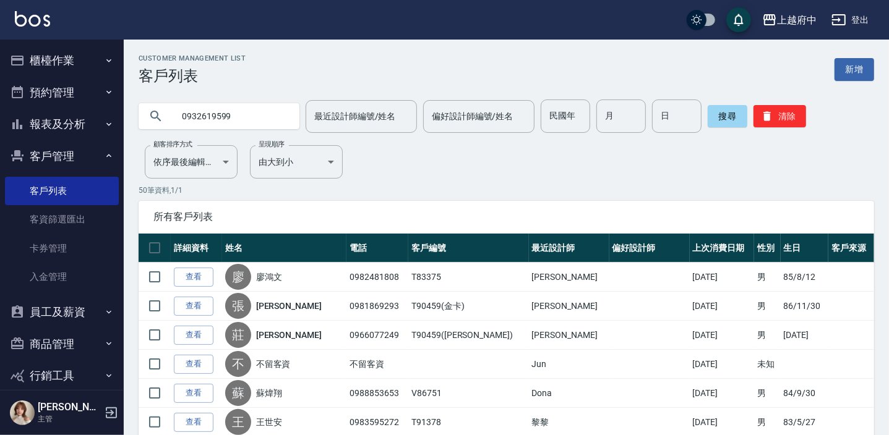
type input "0932619599"
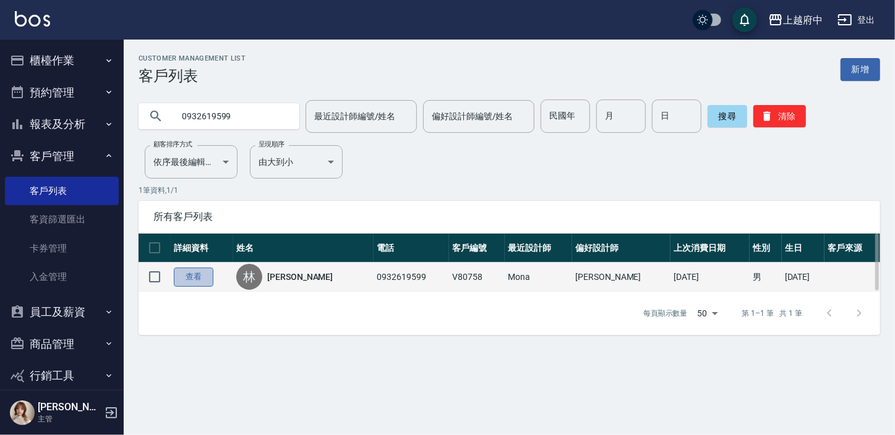
click at [203, 283] on link "查看" at bounding box center [194, 277] width 40 height 19
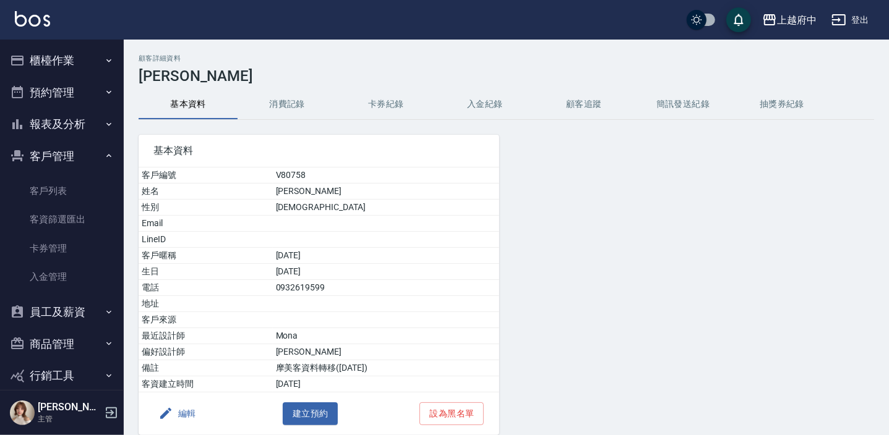
click at [191, 414] on button "編輯" at bounding box center [177, 414] width 48 height 23
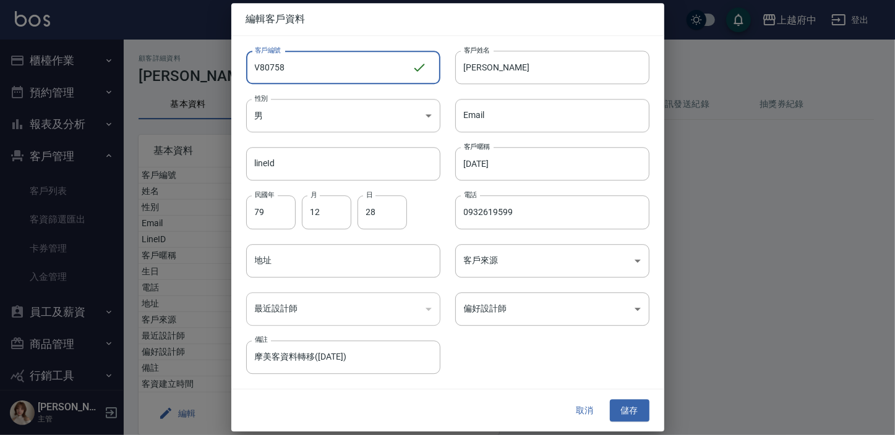
drag, startPoint x: 315, startPoint y: 62, endPoint x: 245, endPoint y: 80, distance: 72.3
click at [245, 80] on div "客戶編號 V80758 ​ 客戶編號" at bounding box center [335, 60] width 209 height 48
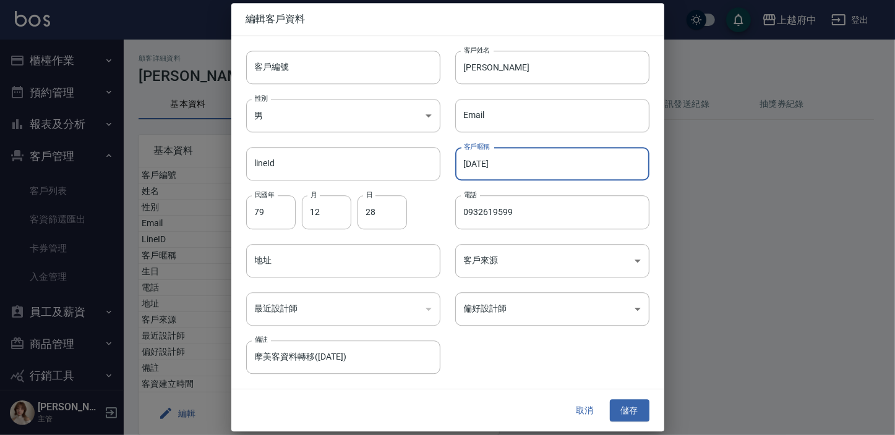
drag, startPoint x: 489, startPoint y: 167, endPoint x: 448, endPoint y: 169, distance: 40.9
click at [448, 169] on div "客戶暱稱 2025/4/29 客戶暱稱" at bounding box center [544, 157] width 209 height 48
click at [635, 399] on button "儲存" at bounding box center [630, 410] width 40 height 23
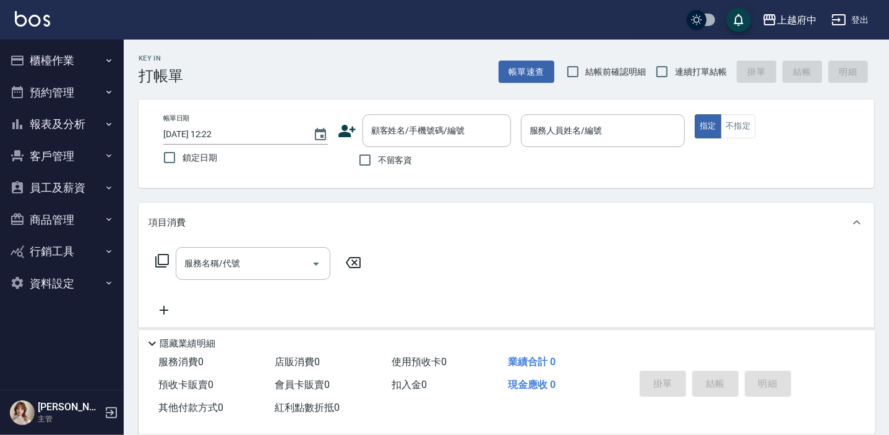
click at [691, 73] on span "連續打單結帳" at bounding box center [701, 72] width 52 height 13
click at [675, 73] on input "連續打單結帳" at bounding box center [662, 72] width 26 height 26
checkbox input "true"
click at [453, 134] on div "顧客姓名/手機號碼/編號 顧客姓名/手機號碼/編號" at bounding box center [436, 130] width 148 height 33
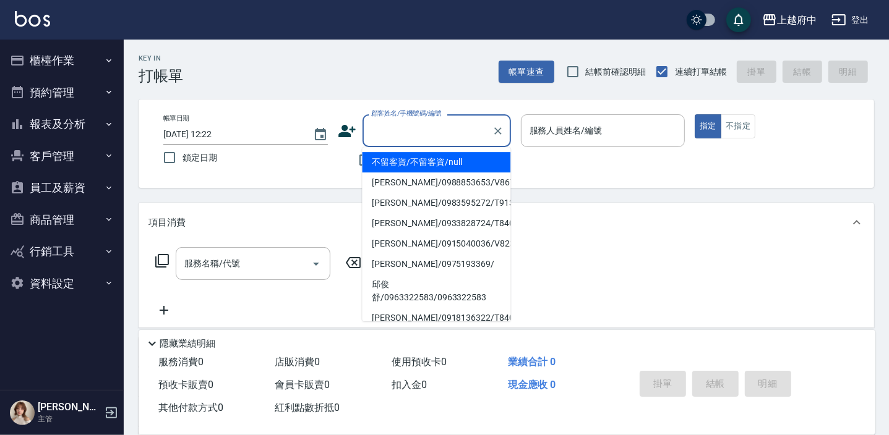
type input "ㄔ"
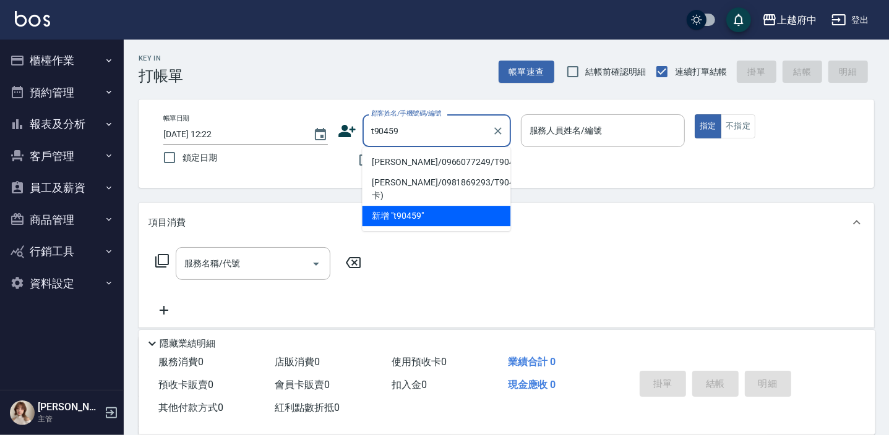
click at [458, 164] on li "莊忠明/0966077249/T90459" at bounding box center [436, 162] width 148 height 20
type input "莊忠明/0966077249/T90459"
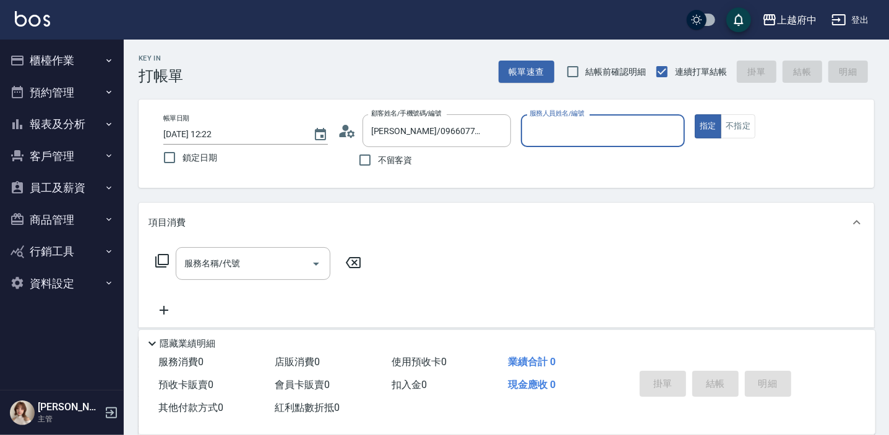
type input "Gary-5"
click at [671, 133] on icon "Clear" at bounding box center [671, 131] width 12 height 12
click at [664, 173] on div "Annie -1" at bounding box center [603, 162] width 164 height 20
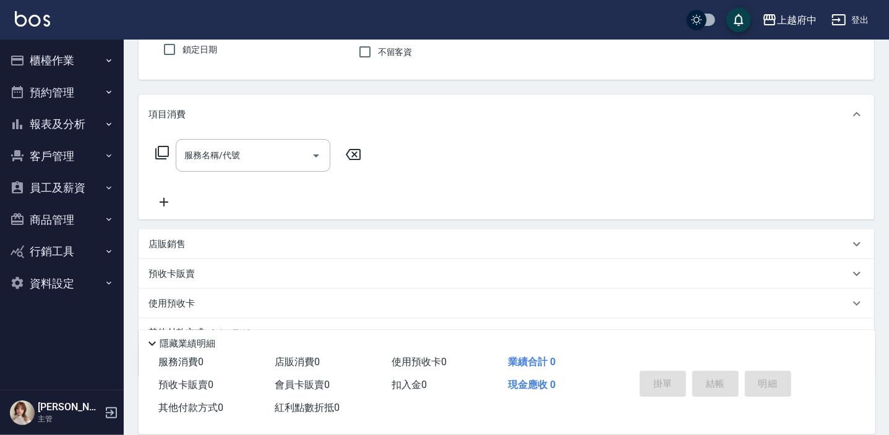
scroll to position [112, 0]
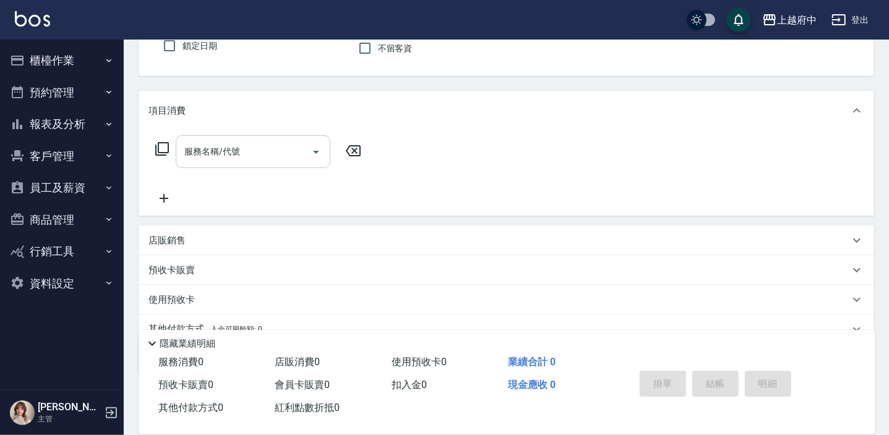
type input "Annie -1"
click at [231, 153] on div "服務名稱/代號 服務名稱/代號" at bounding box center [253, 151] width 155 height 33
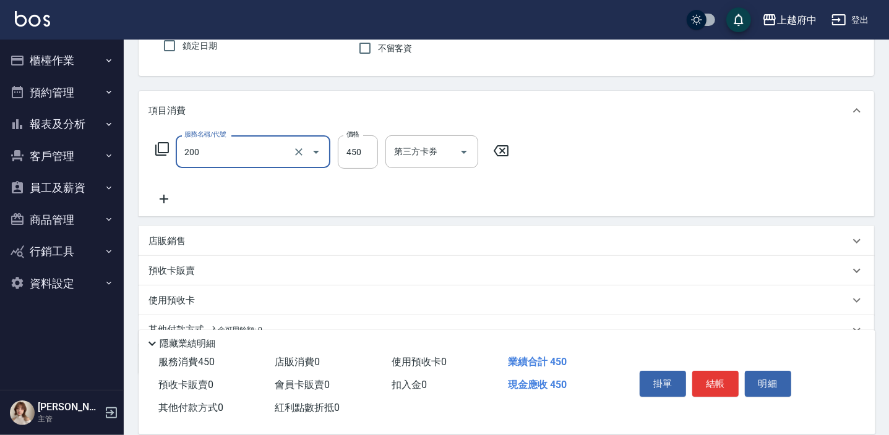
type input "有機洗髮(200)"
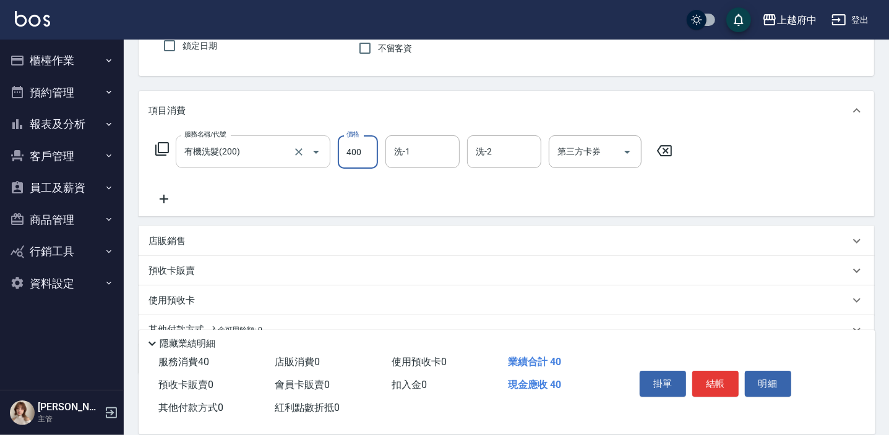
type input "400"
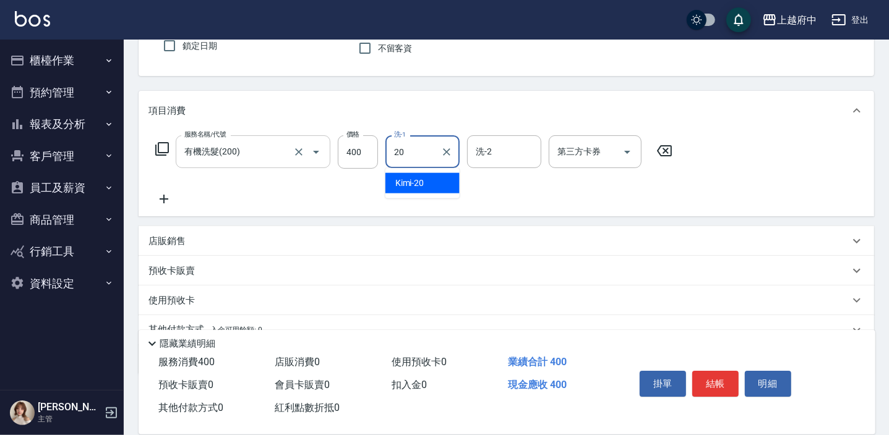
type input "Kimi-20"
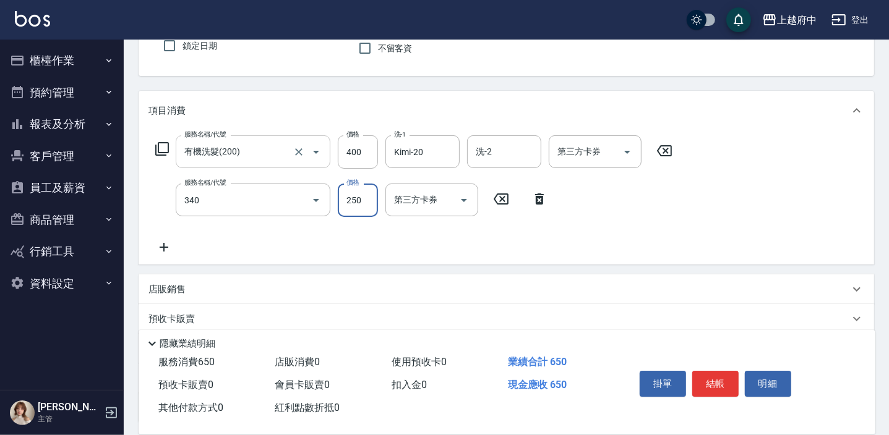
type input "剪髮(340)"
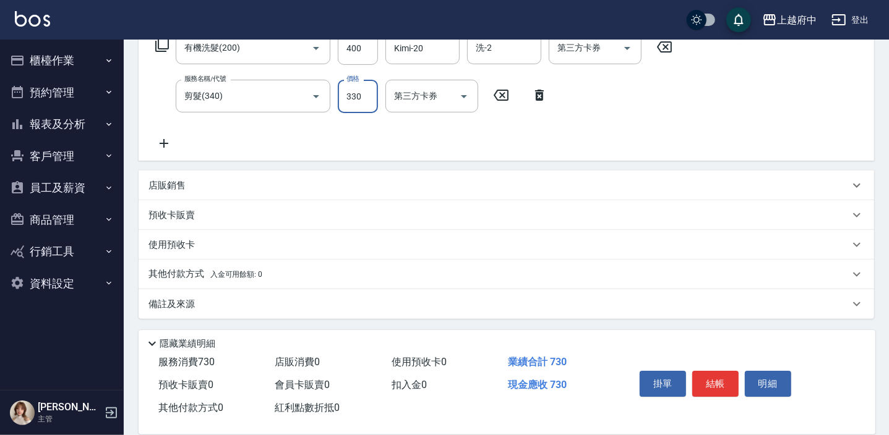
type input "330"
click at [227, 265] on div "其他付款方式 入金可用餘額: 0" at bounding box center [506, 275] width 735 height 30
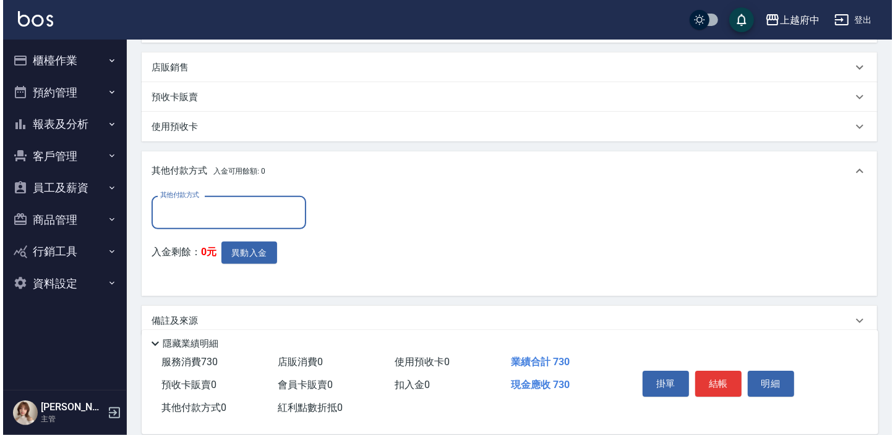
scroll to position [351, 0]
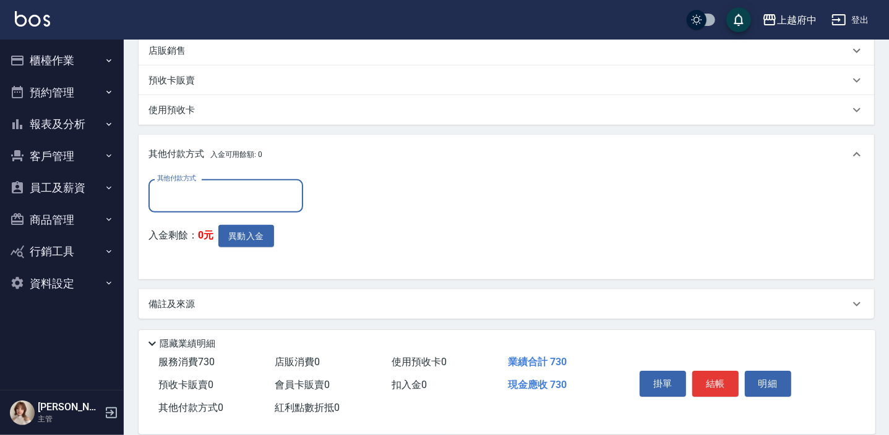
click at [224, 194] on input "其他付款方式" at bounding box center [225, 196] width 143 height 22
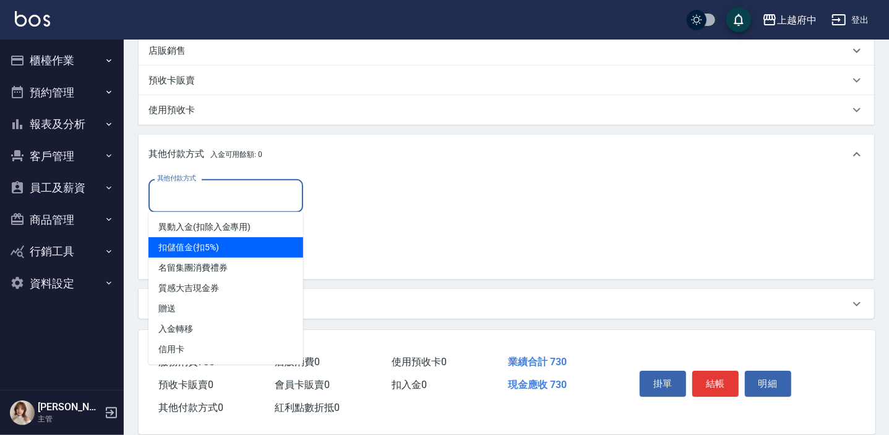
click at [226, 250] on span "扣儲值金(扣5%)" at bounding box center [225, 247] width 155 height 20
type input "扣儲值金(扣5%)"
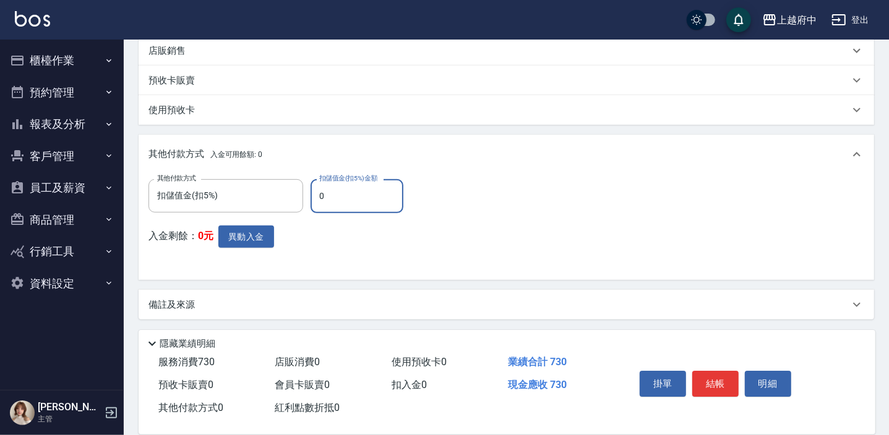
click at [356, 199] on input "0" at bounding box center [356, 195] width 93 height 33
type input "730"
click at [266, 235] on button "異動入金" at bounding box center [246, 237] width 56 height 23
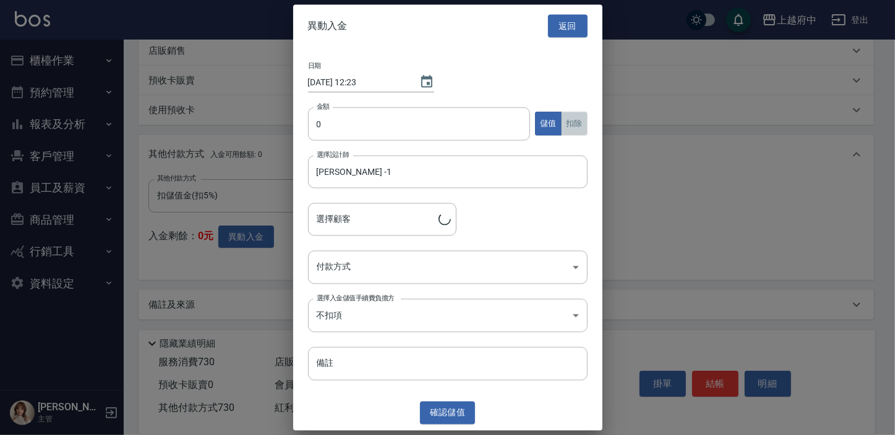
click at [578, 117] on button "扣除" at bounding box center [574, 124] width 27 height 24
type input "莊忠明/0966077249/T90459"
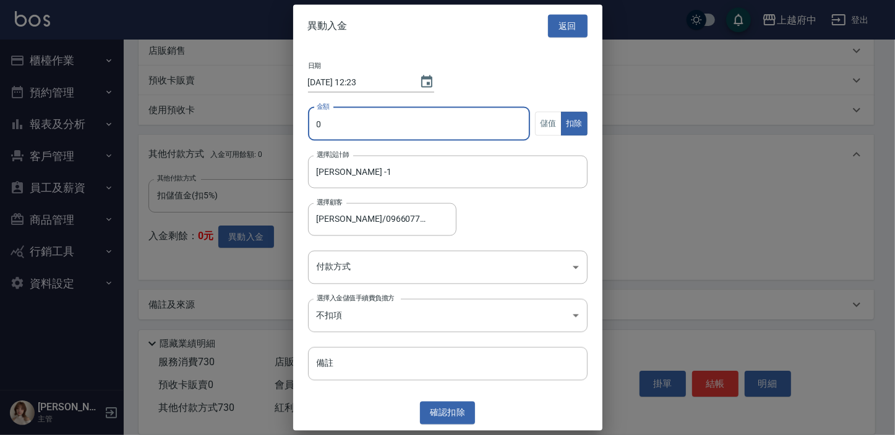
click at [473, 136] on input "0" at bounding box center [419, 123] width 223 height 33
type input "730"
click at [422, 272] on body "上越府中 登出 櫃檯作業 打帳單 帳單列表 掛單列表 營業儀表板 現金收支登錄 材料自購登錄 每日結帳 排班表 現場電腦打卡 預約管理 預約管理 單日預約紀錄…" at bounding box center [447, 42] width 895 height 787
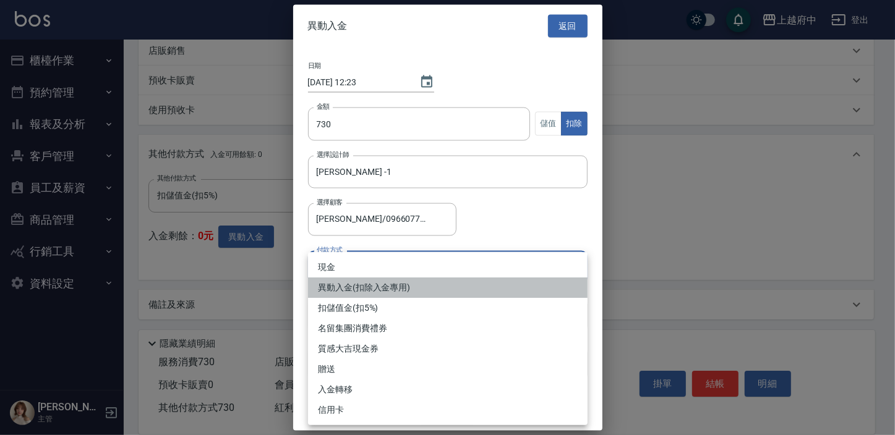
click at [415, 286] on li "異動入金(扣除入金專用)" at bounding box center [448, 288] width 280 height 20
type input "異動入金(扣除入金專用)"
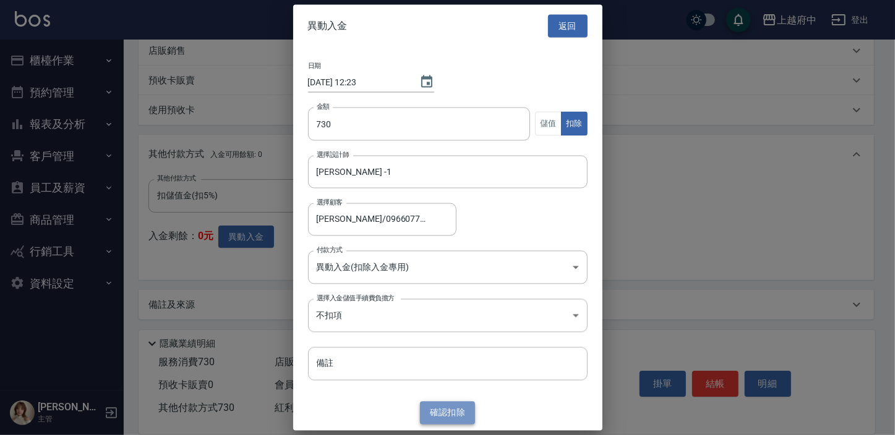
click at [456, 408] on button "確認 扣除" at bounding box center [448, 413] width 56 height 23
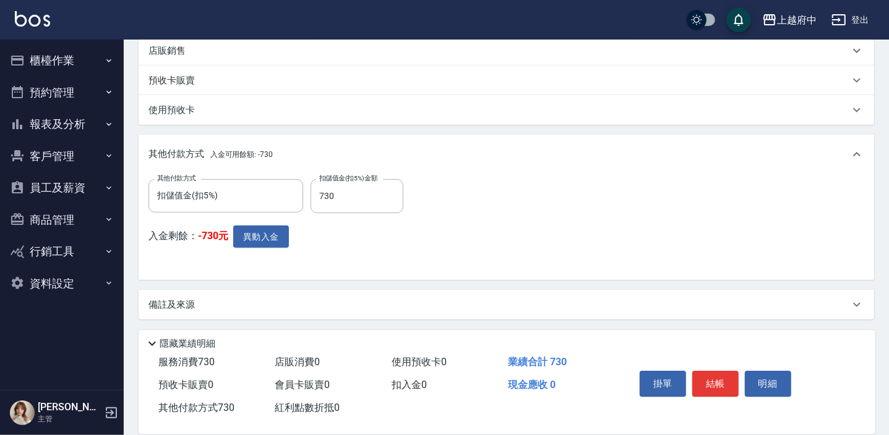
click at [74, 157] on button "客戶管理" at bounding box center [62, 156] width 114 height 32
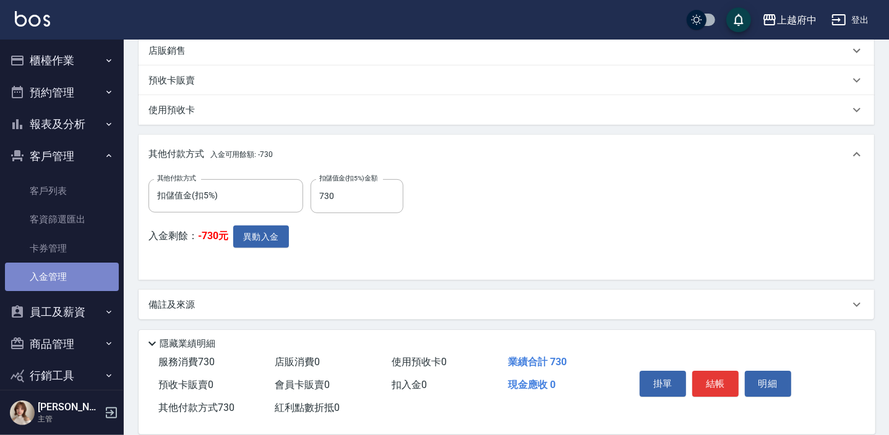
click at [77, 276] on link "入金管理" at bounding box center [62, 277] width 114 height 28
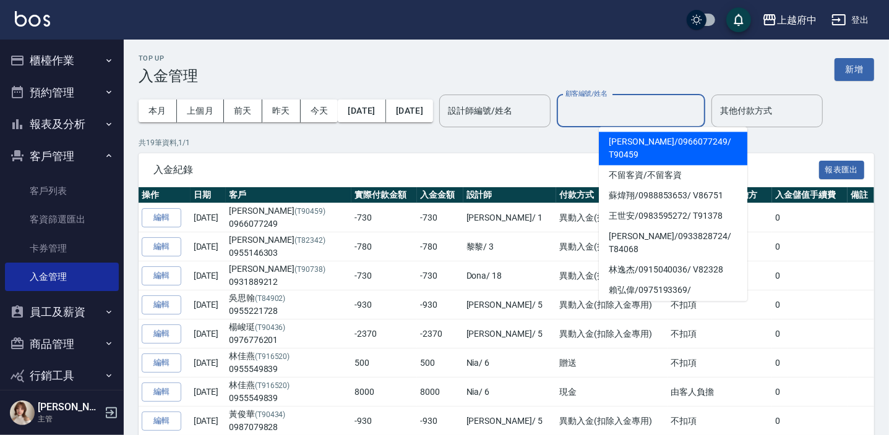
click at [622, 105] on input "顧客編號/姓名" at bounding box center [630, 111] width 137 height 22
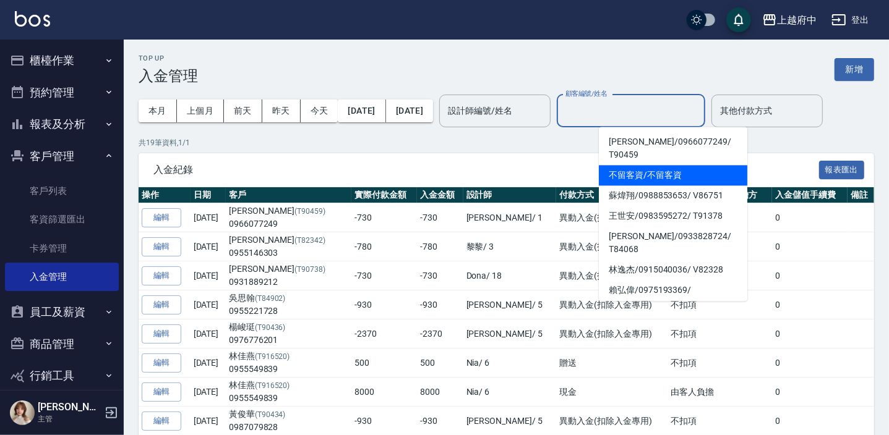
click at [371, 184] on div "入金紀錄 報表匯出" at bounding box center [506, 170] width 735 height 34
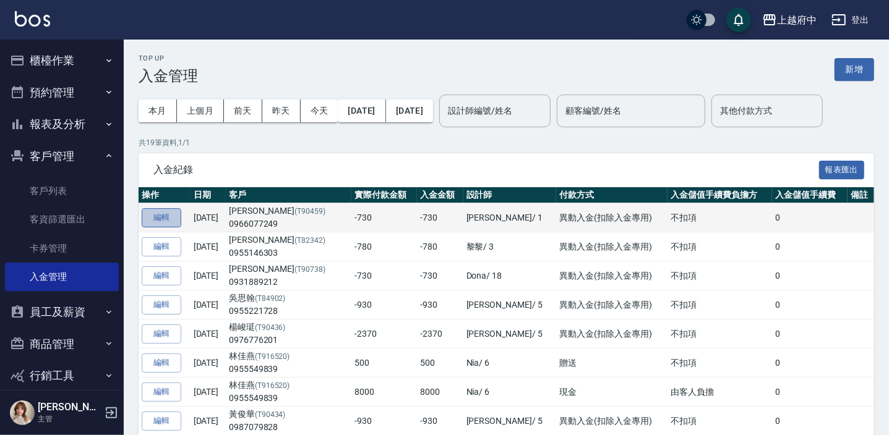
click at [171, 212] on button "編輯" at bounding box center [162, 217] width 40 height 19
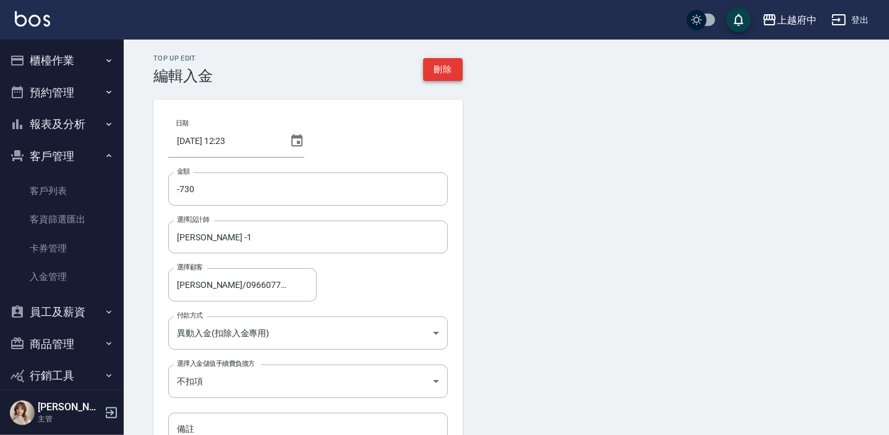
click at [440, 73] on button "刪除" at bounding box center [443, 69] width 40 height 23
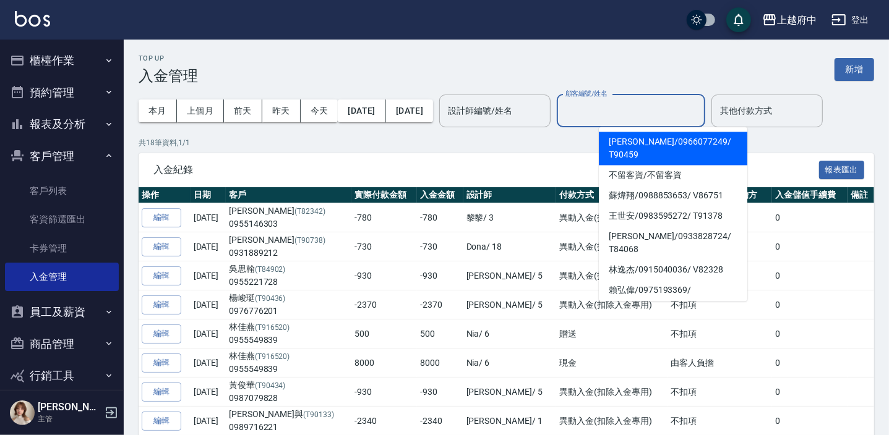
click at [622, 117] on input "顧客編號/姓名" at bounding box center [630, 111] width 137 height 22
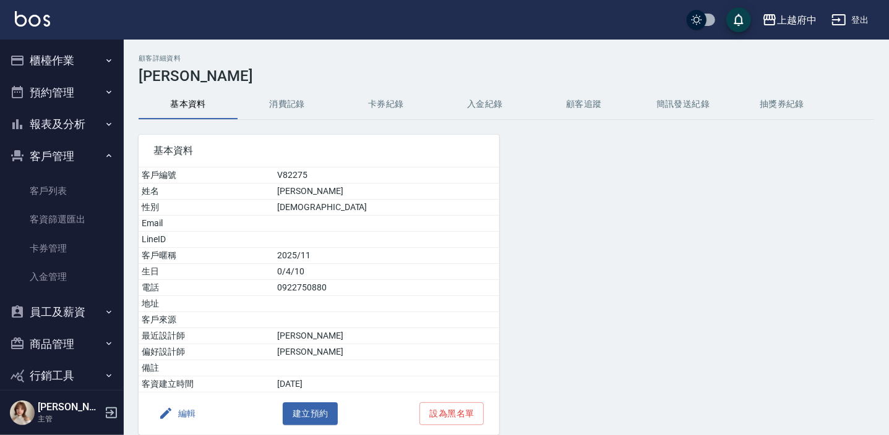
click at [75, 59] on button "櫃檯作業" at bounding box center [62, 61] width 114 height 32
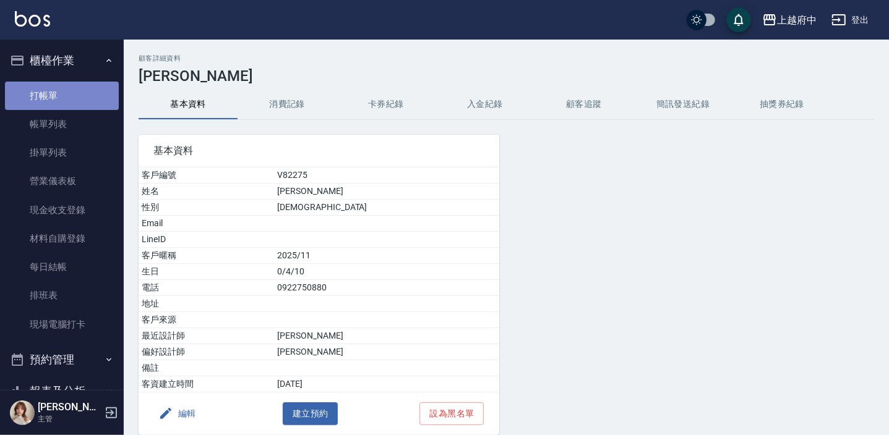
click at [62, 99] on link "打帳單" at bounding box center [62, 96] width 114 height 28
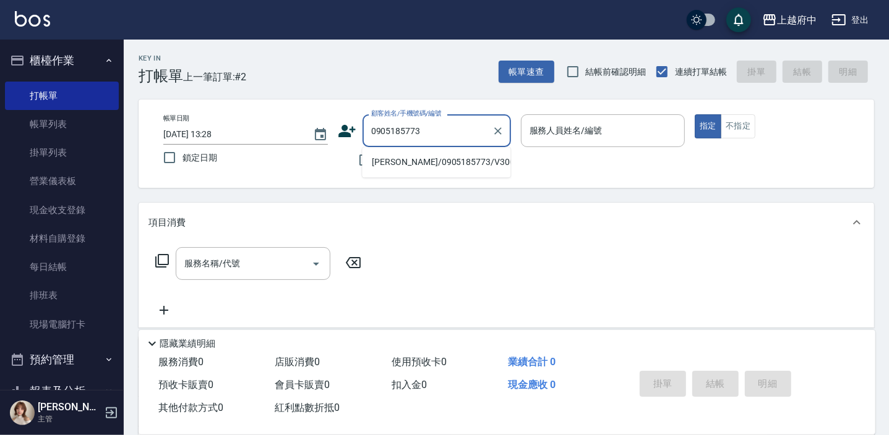
click at [451, 157] on li "[PERSON_NAME]/0905185773/V30073" at bounding box center [436, 162] width 148 height 20
type input "[PERSON_NAME]/0905185773/V30073"
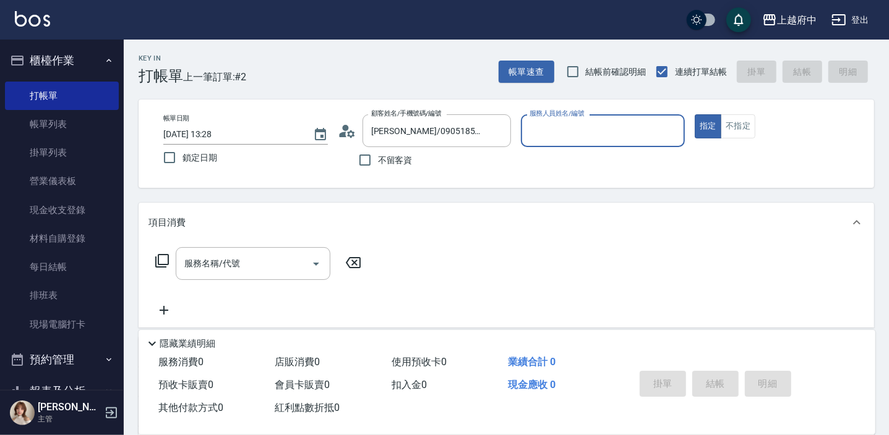
type input "Fanny-7"
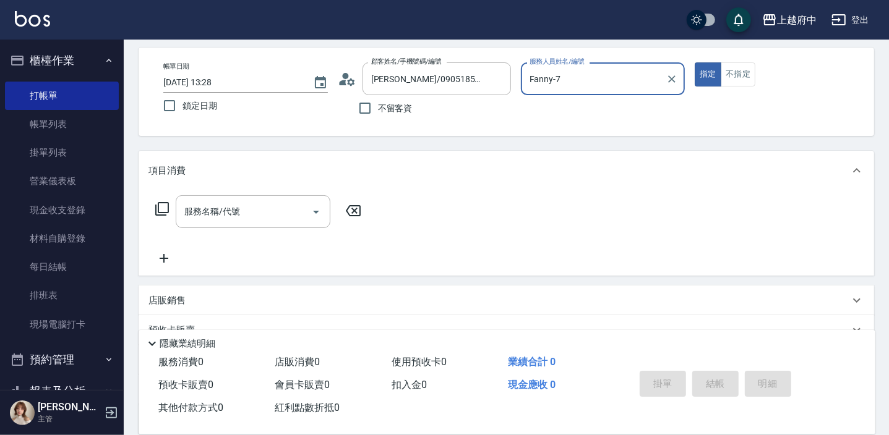
scroll to position [112, 0]
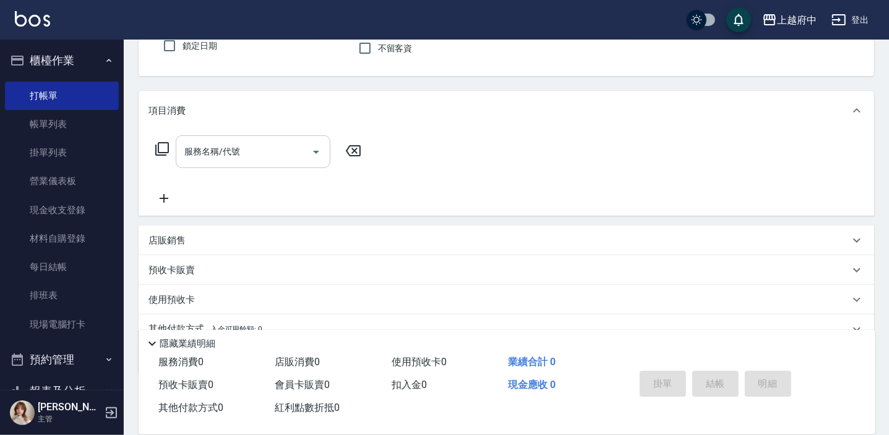
click at [248, 155] on input "服務名稱/代號" at bounding box center [243, 152] width 125 height 22
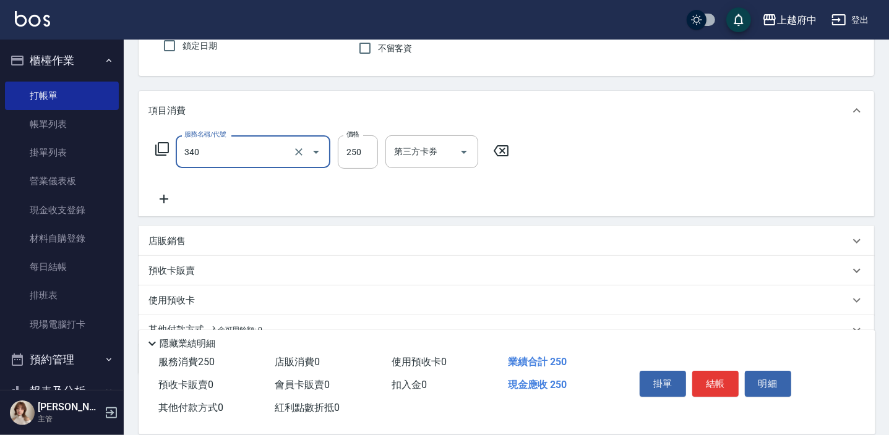
type input "剪髮(340)"
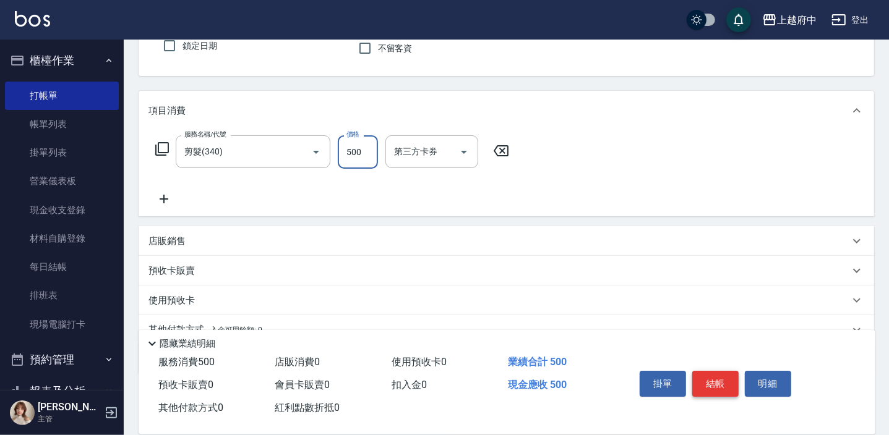
type input "500"
click at [717, 380] on button "結帳" at bounding box center [715, 384] width 46 height 26
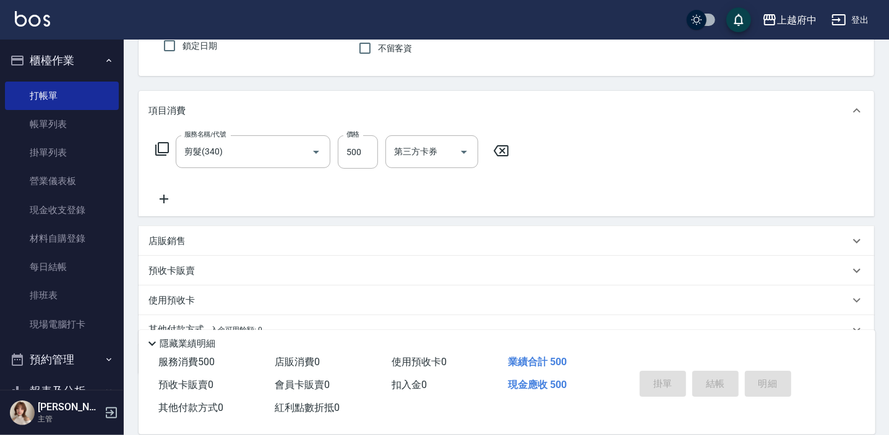
type input "2025/09/21 13:29"
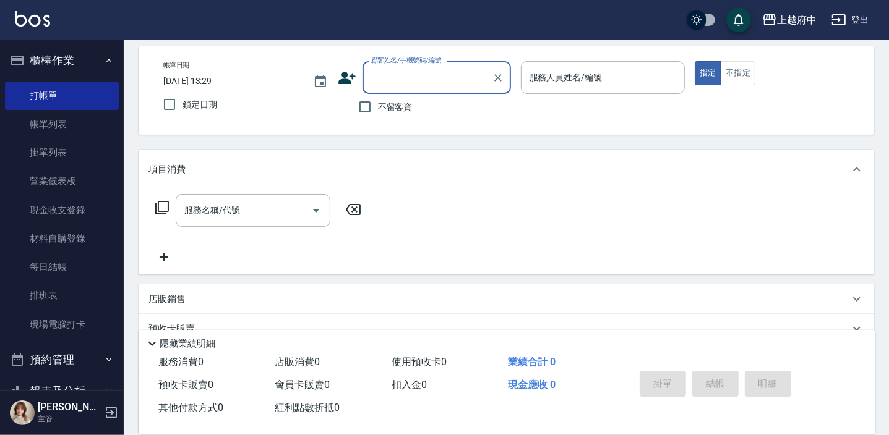
scroll to position [0, 0]
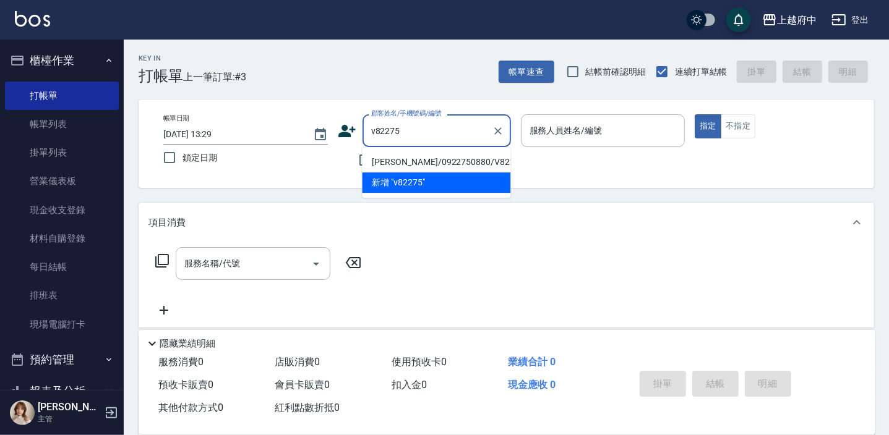
click at [435, 157] on li "[PERSON_NAME]/0922750880/V82275" at bounding box center [436, 162] width 148 height 20
type input "[PERSON_NAME]/0922750880/V82275"
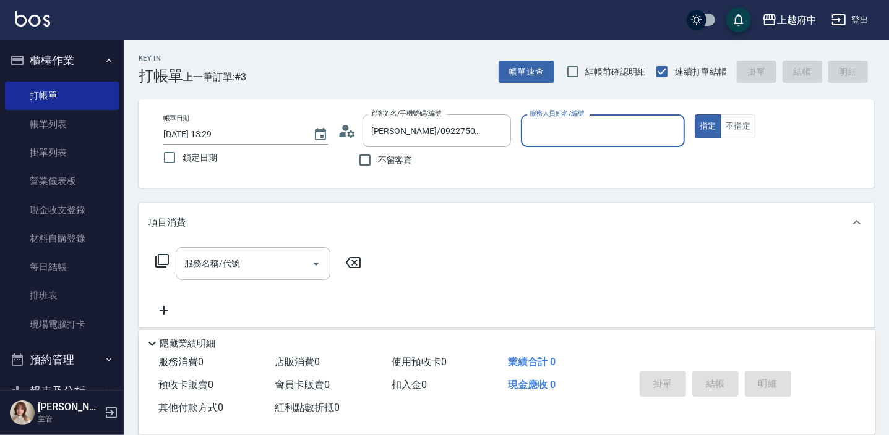
type input "Fanny-7"
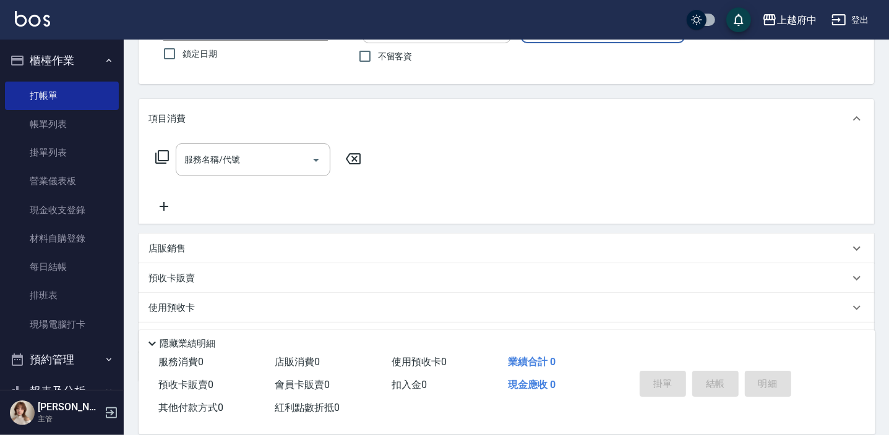
scroll to position [112, 0]
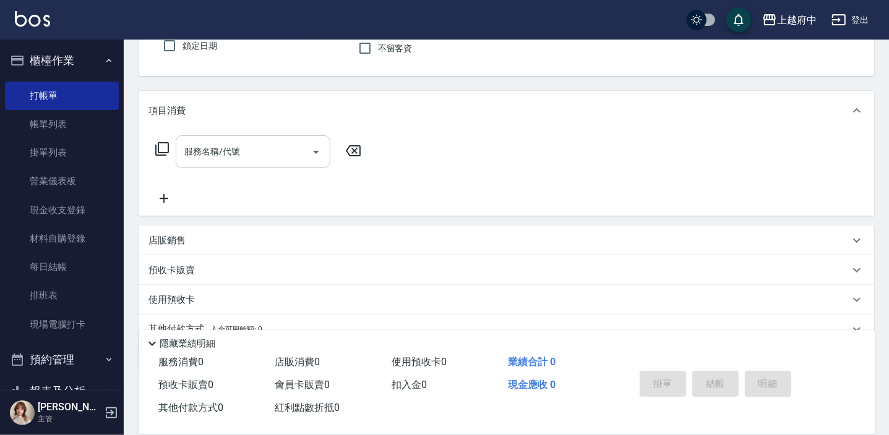
click at [208, 161] on input "服務名稱/代號" at bounding box center [243, 152] width 125 height 22
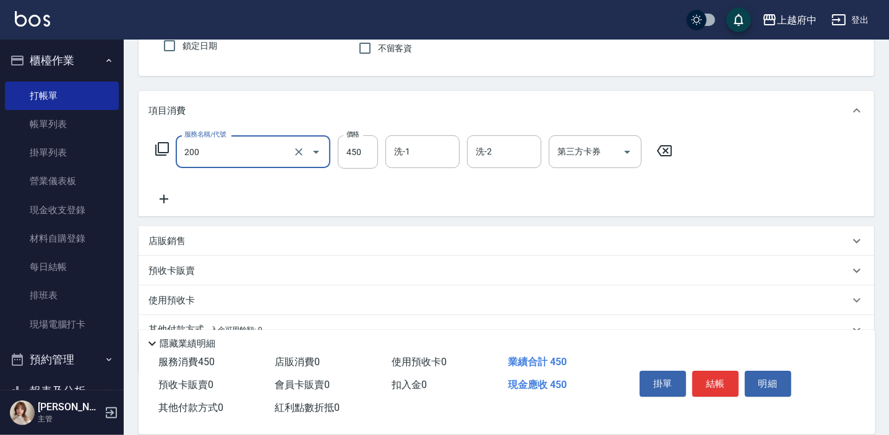
type input "有機洗髮(200)"
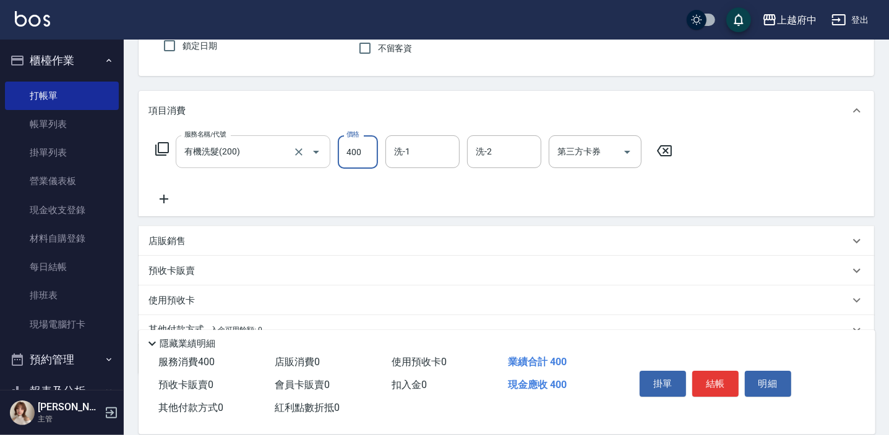
type input "400"
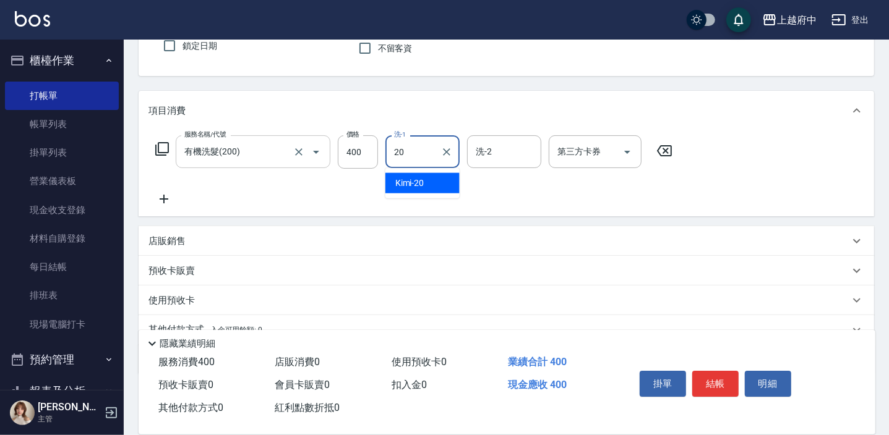
type input "Kimi-20"
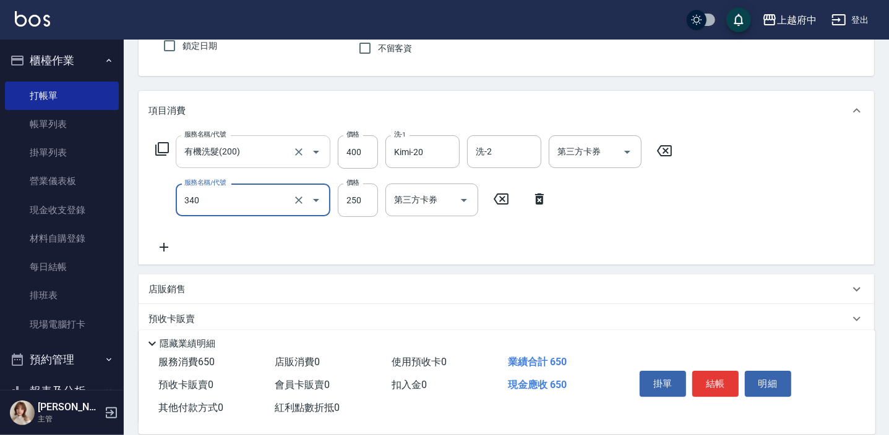
type input "剪髮(340)"
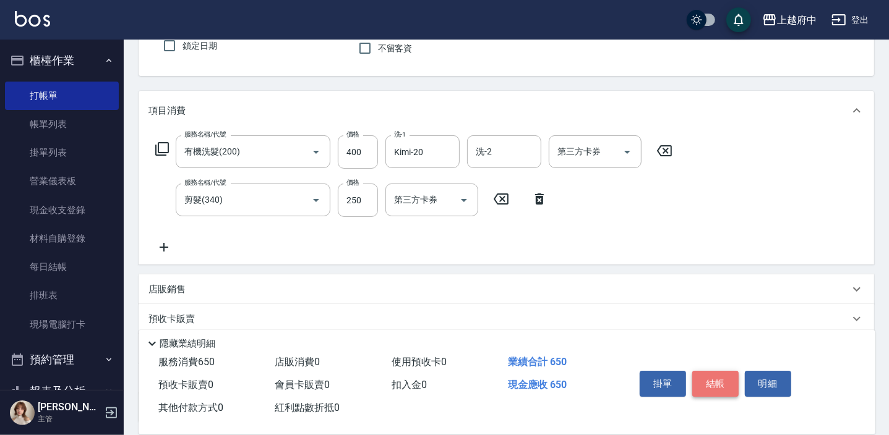
click at [725, 382] on button "結帳" at bounding box center [715, 384] width 46 height 26
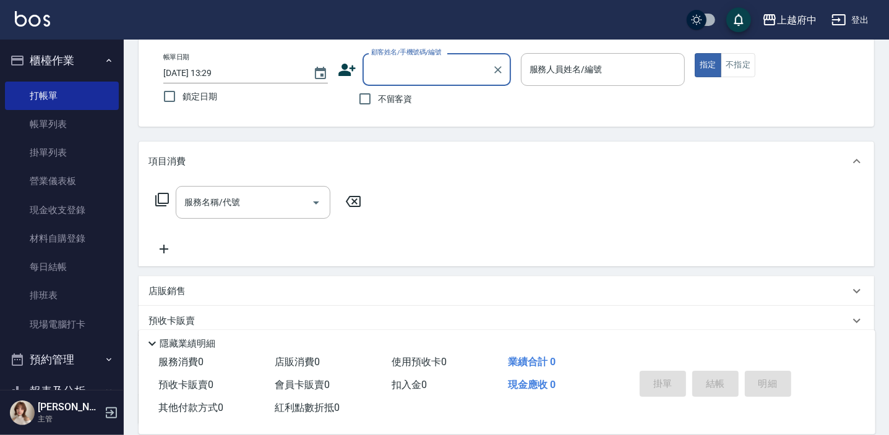
scroll to position [0, 0]
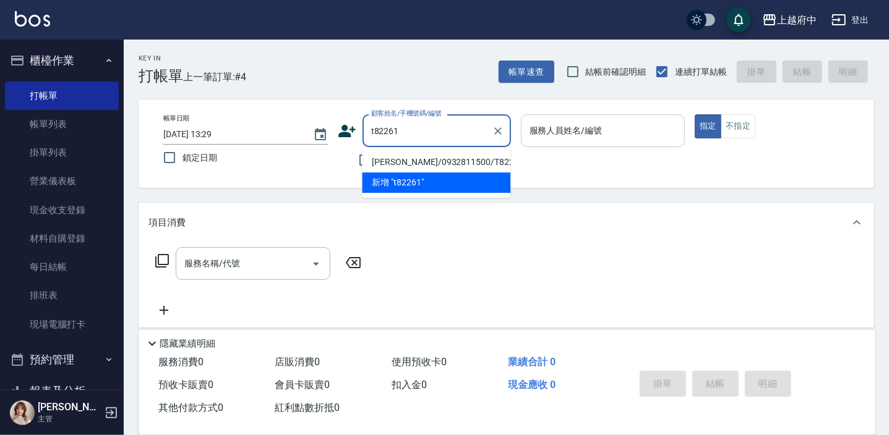
drag, startPoint x: 396, startPoint y: 161, endPoint x: 674, endPoint y: 114, distance: 282.1
click at [396, 161] on li "[PERSON_NAME]/0932811500/T82261" at bounding box center [436, 162] width 148 height 20
type input "[PERSON_NAME]/0932811500/T82261"
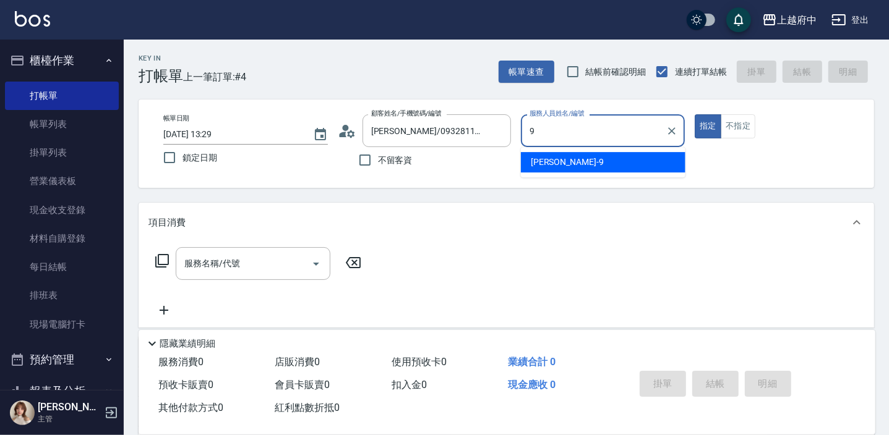
click at [594, 166] on div "[PERSON_NAME] -9" at bounding box center [603, 162] width 164 height 20
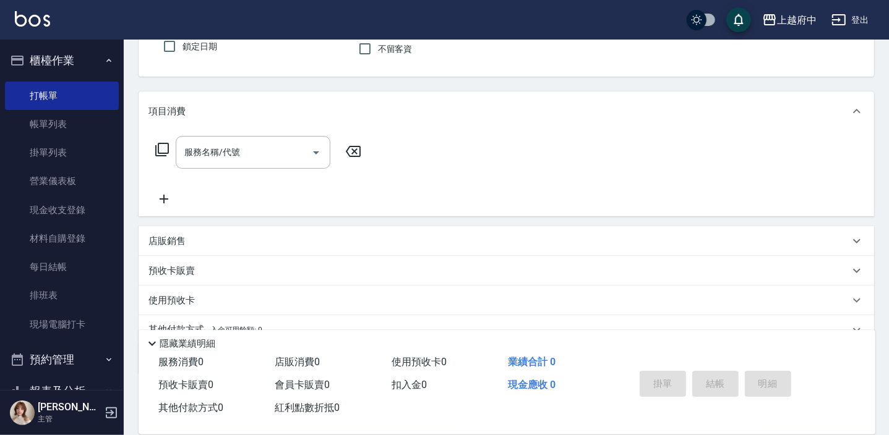
scroll to position [112, 0]
type input "[PERSON_NAME]-9"
click at [231, 158] on input "服務名稱/代號" at bounding box center [243, 152] width 125 height 22
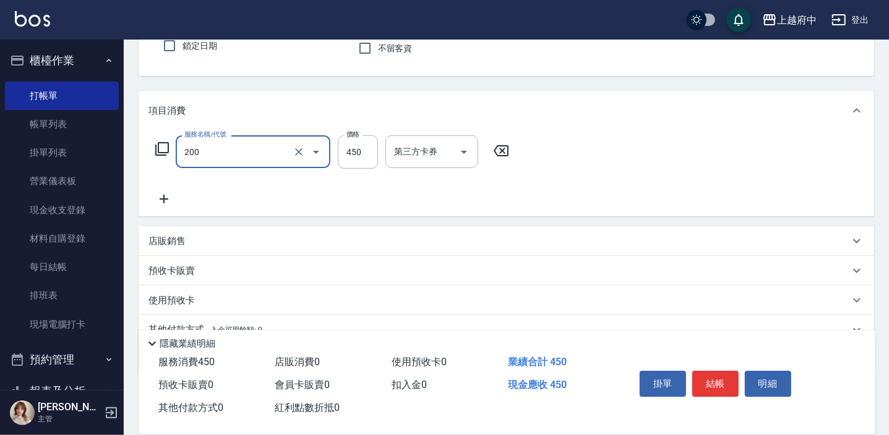
type input "有機洗髮(200)"
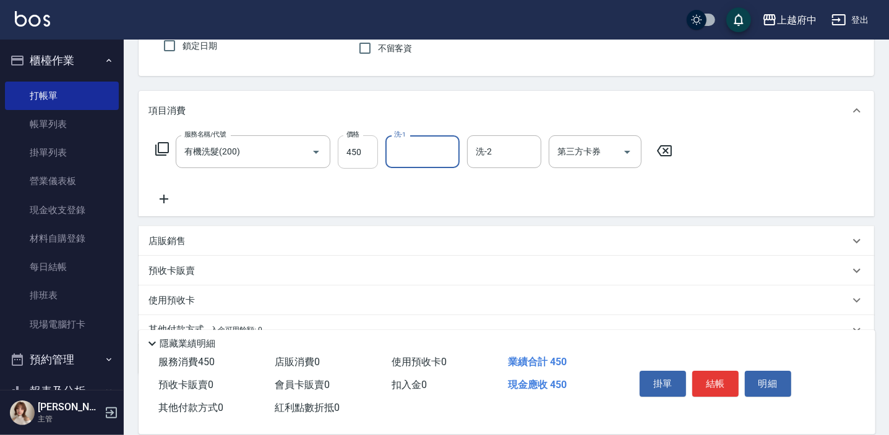
click at [343, 142] on input "450" at bounding box center [358, 151] width 40 height 33
type input "400"
type input "Kimi-20"
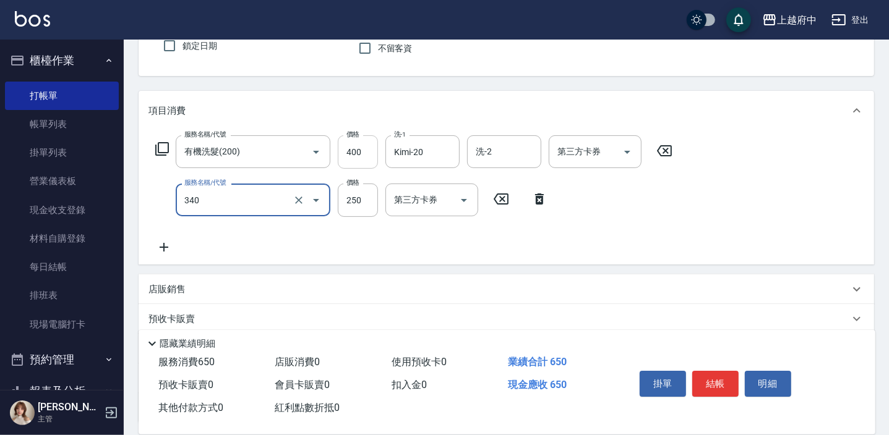
type input "剪髮(340)"
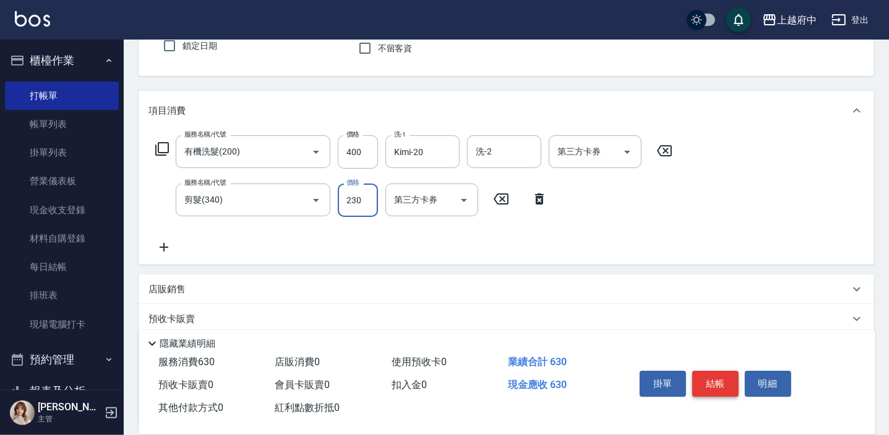
type input "230"
click at [721, 380] on button "結帳" at bounding box center [715, 384] width 46 height 26
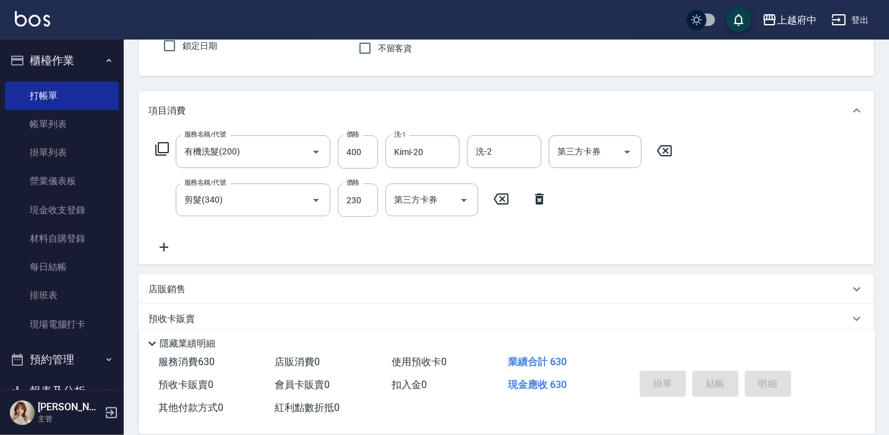
type input "2025/09/21 13:30"
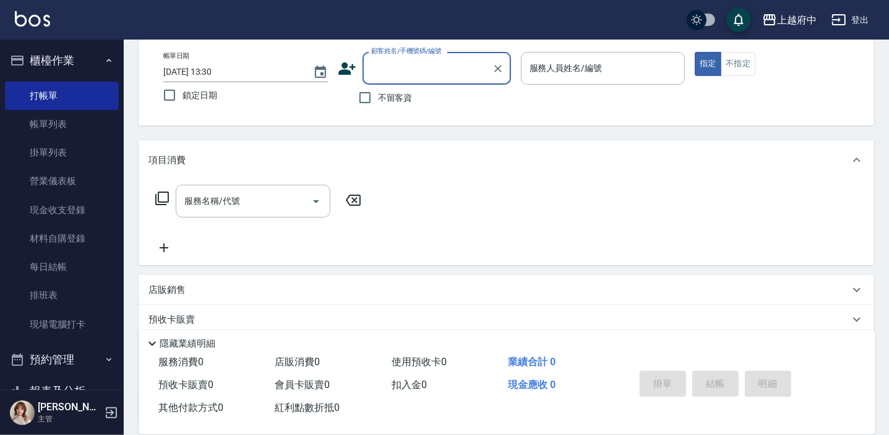
scroll to position [0, 0]
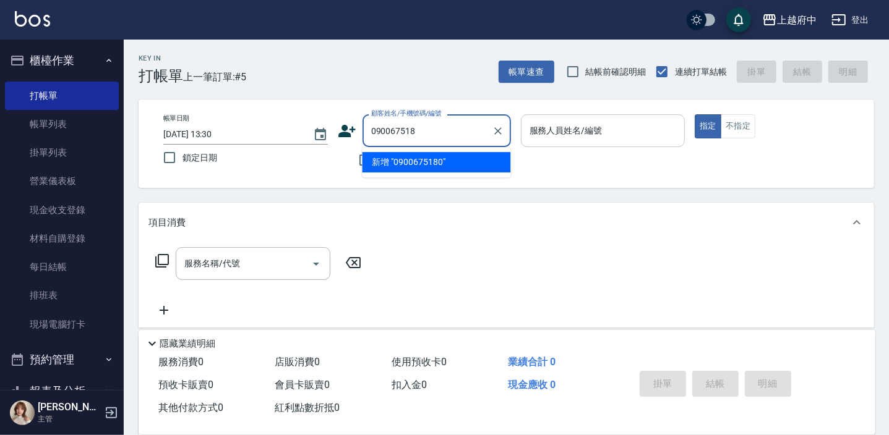
type input "0900675180"
click at [500, 127] on icon "Clear" at bounding box center [498, 131] width 12 height 12
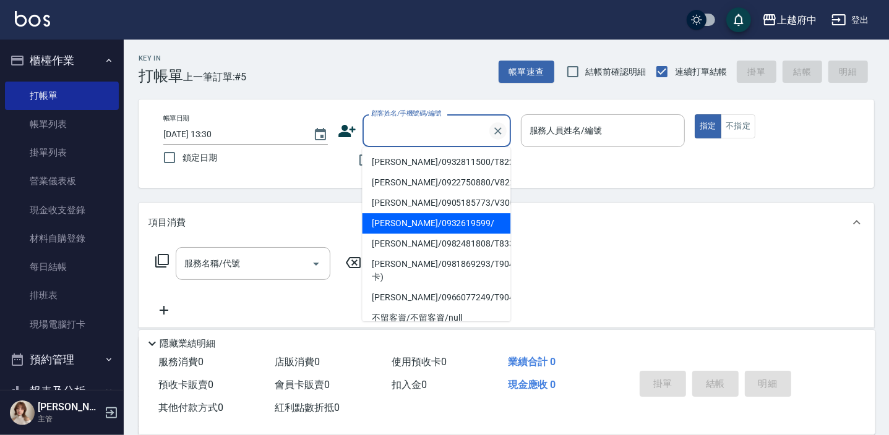
click at [500, 127] on icon "Clear" at bounding box center [498, 131] width 12 height 12
click at [331, 167] on div "帳單日期 2025/09/21 13:30 鎖定日期 顧客姓名/手機號碼/編號 顧客姓名/手機號碼/編號 不留客資 服務人員姓名/編號 服務人員姓名/編號 指…" at bounding box center [506, 143] width 706 height 59
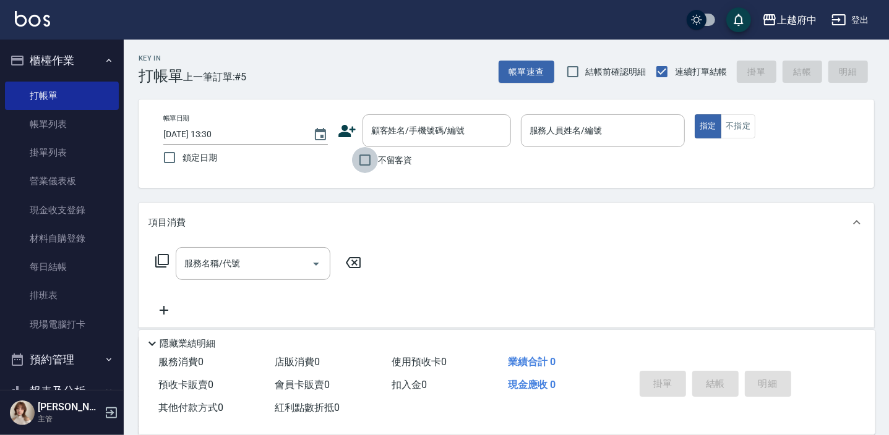
click at [366, 158] on input "不留客資" at bounding box center [365, 160] width 26 height 26
checkbox input "true"
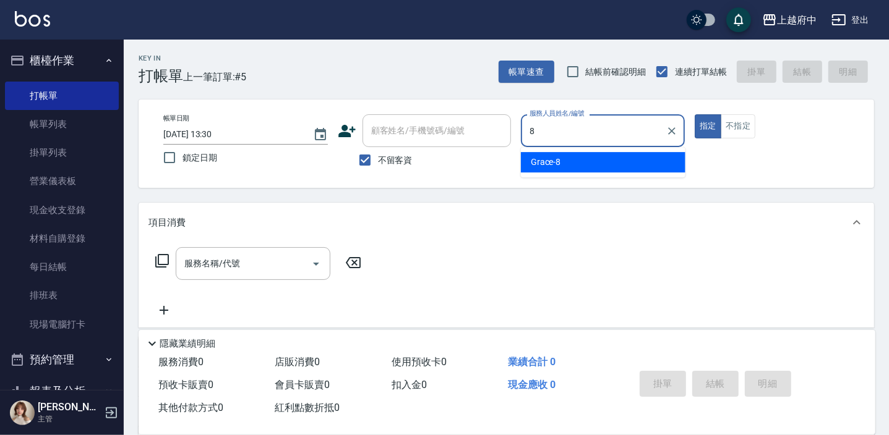
click at [646, 161] on div "Grace -8" at bounding box center [603, 162] width 164 height 20
type input "Grace-8"
click at [285, 267] on input "服務名稱/代號" at bounding box center [243, 264] width 125 height 22
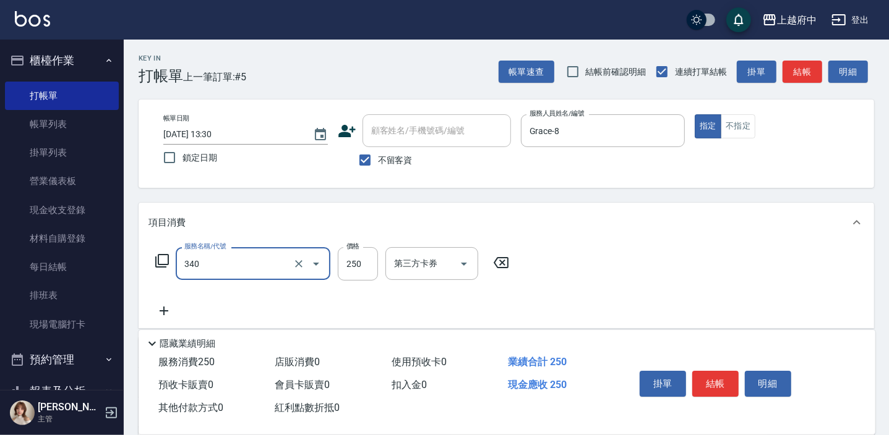
type input "剪髮(340)"
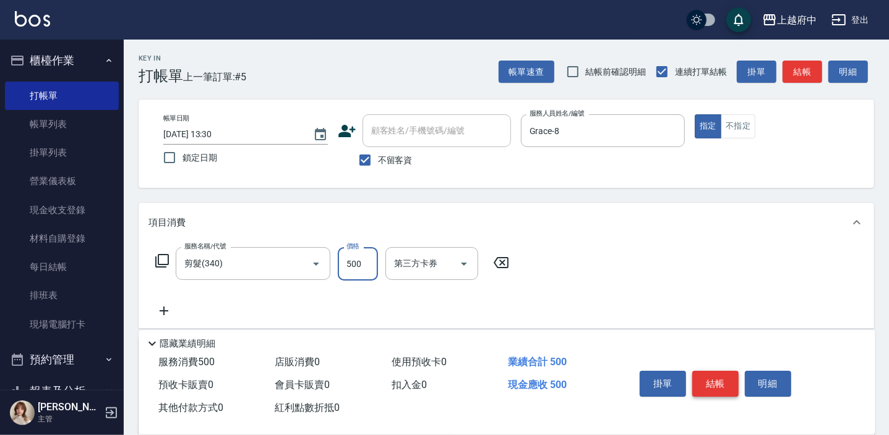
type input "500"
click at [725, 387] on button "結帳" at bounding box center [715, 384] width 46 height 26
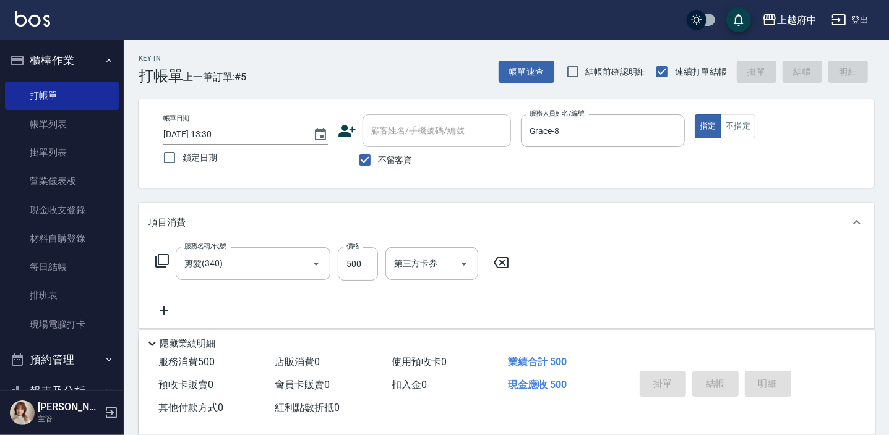
type input "2025/09/21 13:33"
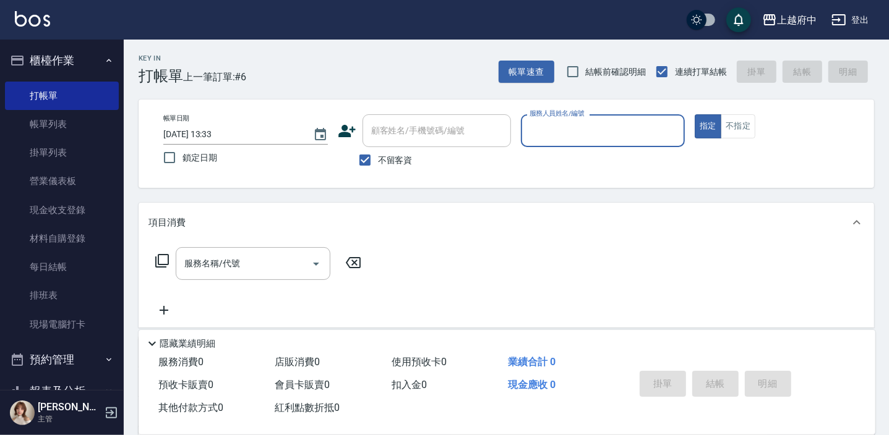
drag, startPoint x: 396, startPoint y: 164, endPoint x: 401, endPoint y: 146, distance: 19.1
click at [396, 164] on span "不留客資" at bounding box center [395, 160] width 35 height 13
click at [378, 164] on input "不留客資" at bounding box center [365, 160] width 26 height 26
checkbox input "false"
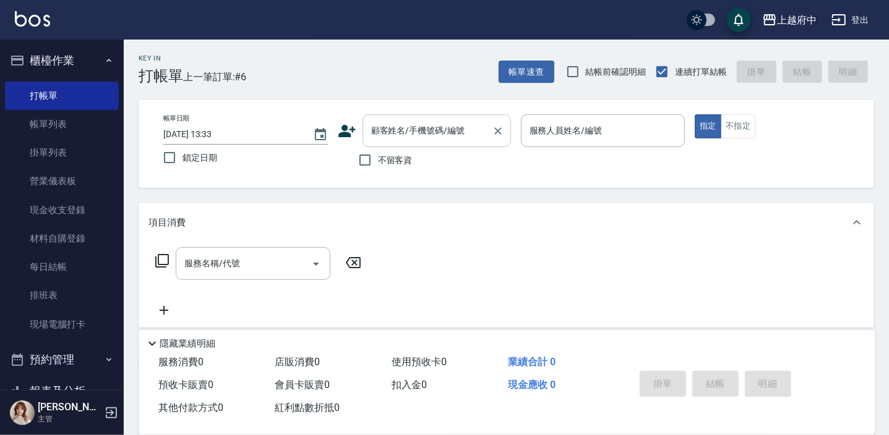
click at [402, 136] on input "顧客姓名/手機號碼/編號" at bounding box center [427, 131] width 119 height 22
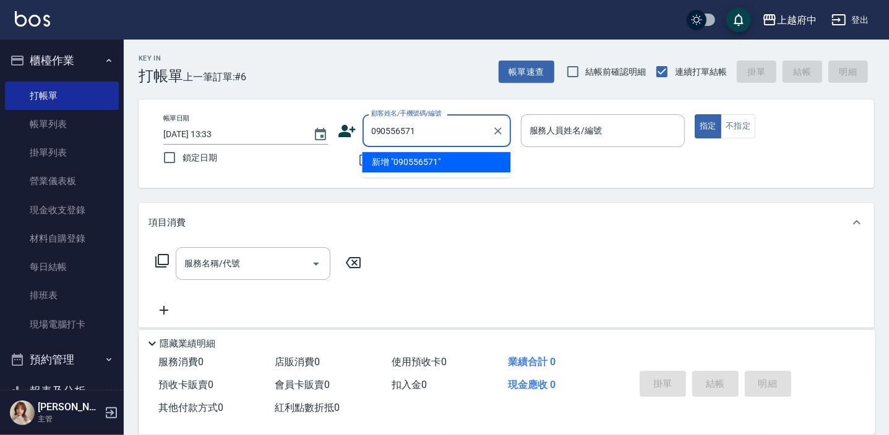
type input "0905565719"
click at [495, 126] on icon "Clear" at bounding box center [498, 131] width 12 height 12
click at [339, 138] on icon at bounding box center [347, 131] width 19 height 19
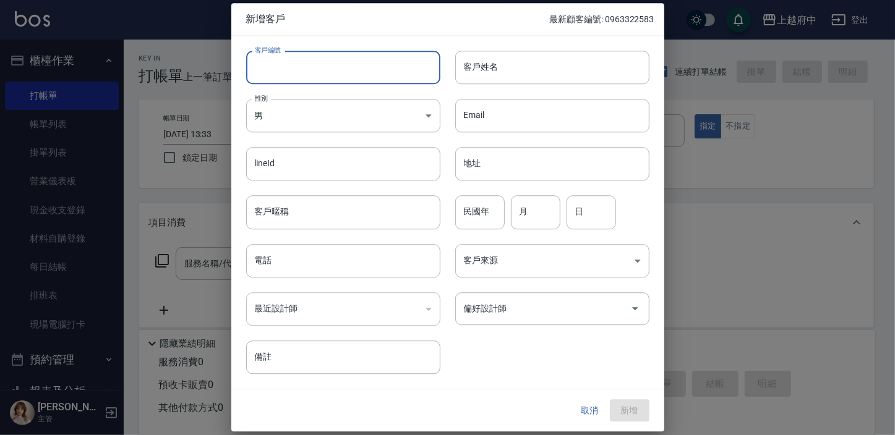
click at [329, 73] on input "客戶編號" at bounding box center [343, 67] width 194 height 33
type input "v86024"
click at [552, 62] on input "客戶姓名" at bounding box center [552, 67] width 194 height 33
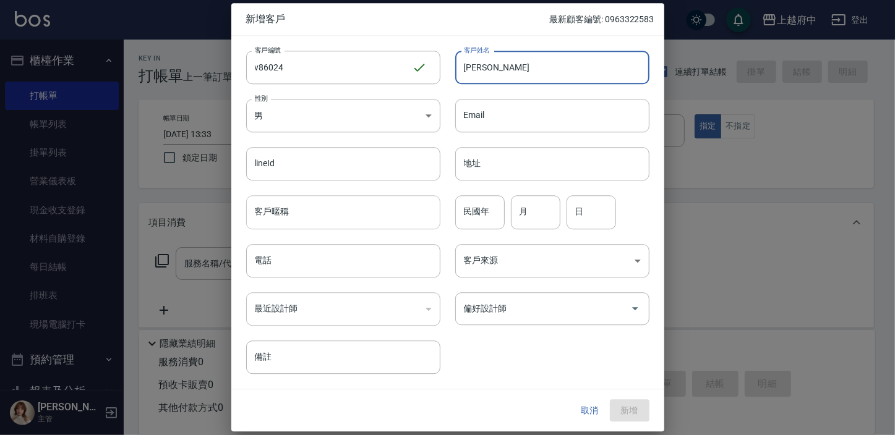
type input "廖品翔"
click at [309, 216] on input "客戶暱稱" at bounding box center [343, 212] width 194 height 33
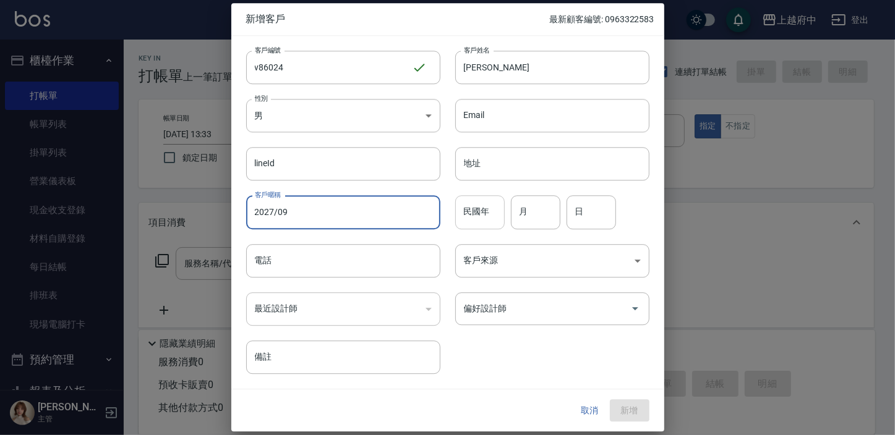
type input "2027/09"
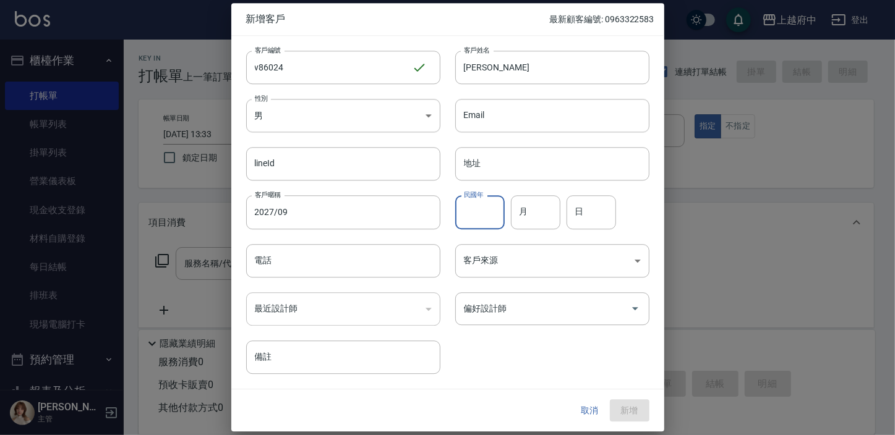
click at [487, 220] on input "民國年" at bounding box center [479, 212] width 49 height 33
type input "99"
type input "02"
type input "26"
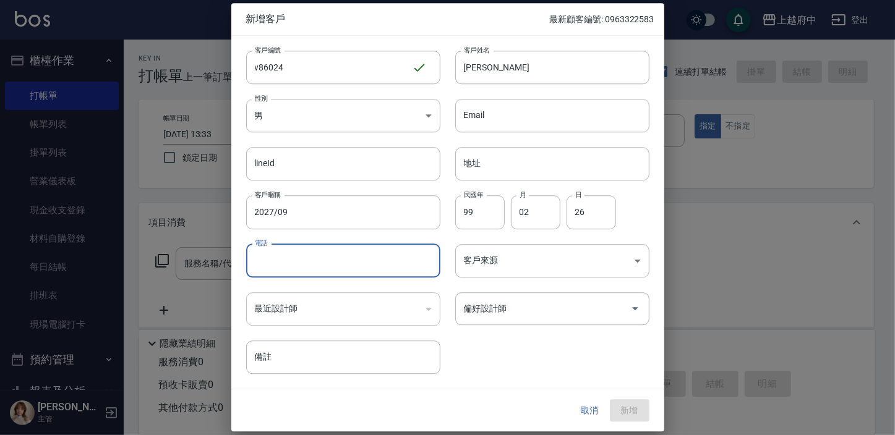
click at [390, 261] on input "電話" at bounding box center [343, 260] width 194 height 33
type input "0905565719"
click at [511, 375] on div "客戶編號 v86024 ​ 客戶編號 客戶姓名 廖品翔 客戶姓名 性別 男 MALE 性別 Email Email lineId lineId 地址 地址 客…" at bounding box center [447, 212] width 433 height 353
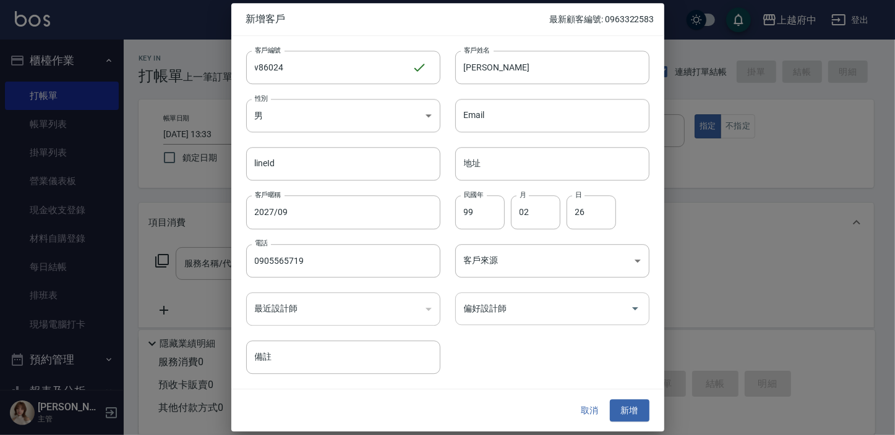
click at [566, 315] on input "偏好設計師" at bounding box center [543, 309] width 164 height 22
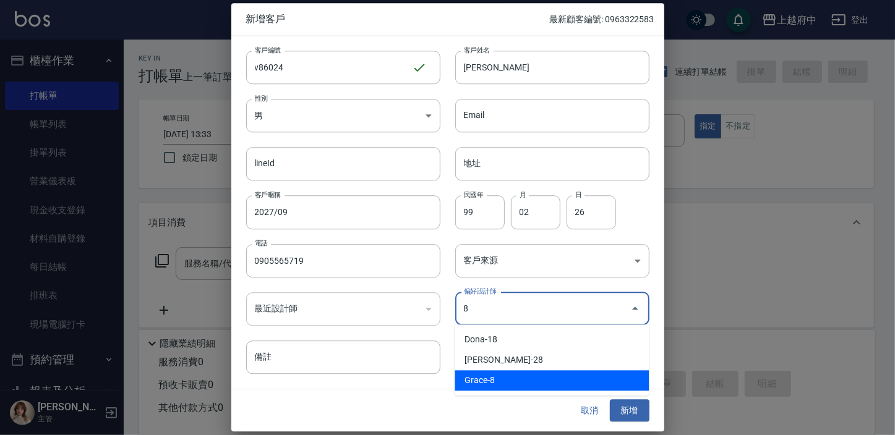
click at [492, 380] on li "Grace-8" at bounding box center [552, 380] width 194 height 20
type input "Grace"
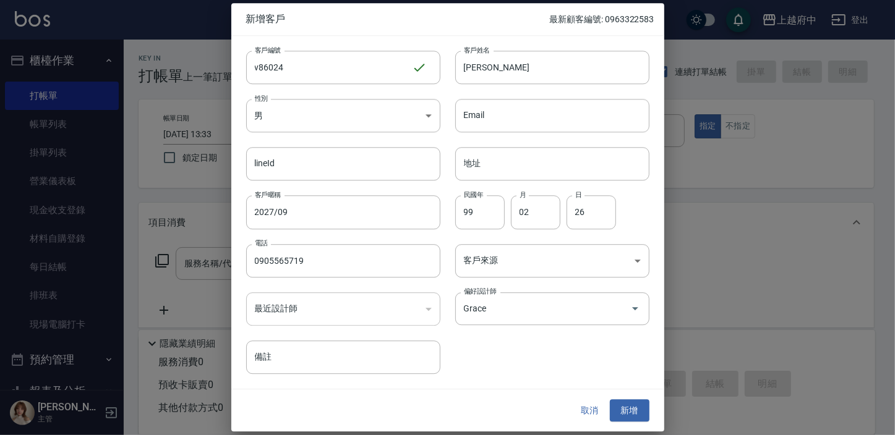
drag, startPoint x: 489, startPoint y: 380, endPoint x: 584, endPoint y: 374, distance: 96.1
click at [490, 379] on div "客戶編號 v86024 ​ 客戶編號 客戶姓名 廖品翔 客戶姓名 性別 男 MALE 性別 Email Email lineId lineId 地址 地址 客…" at bounding box center [447, 212] width 433 height 353
click at [637, 401] on button "新增" at bounding box center [630, 410] width 40 height 23
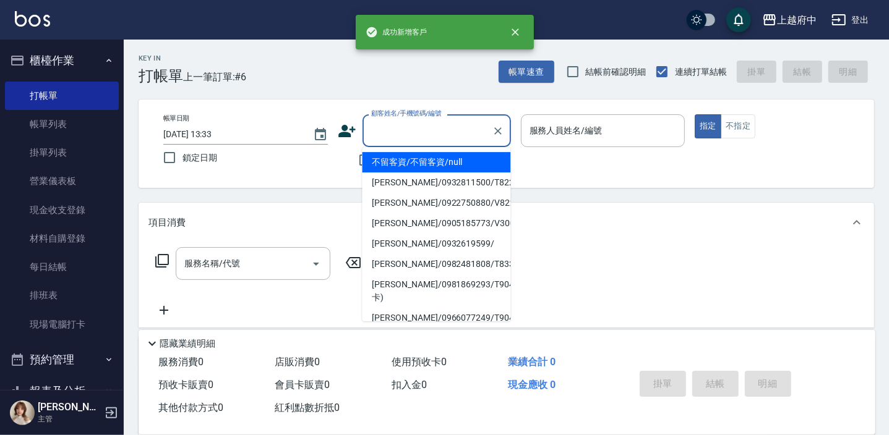
click at [432, 124] on div "顧客姓名/手機號碼/編號 顧客姓名/手機號碼/編號" at bounding box center [436, 130] width 148 height 33
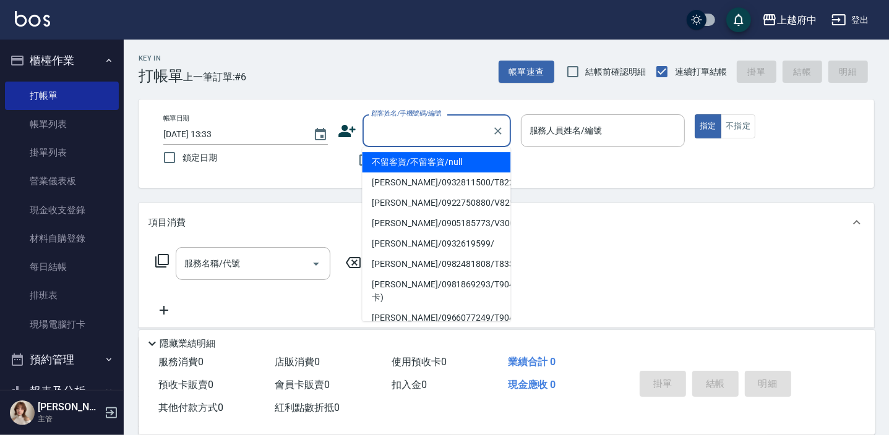
type input "ㄒ"
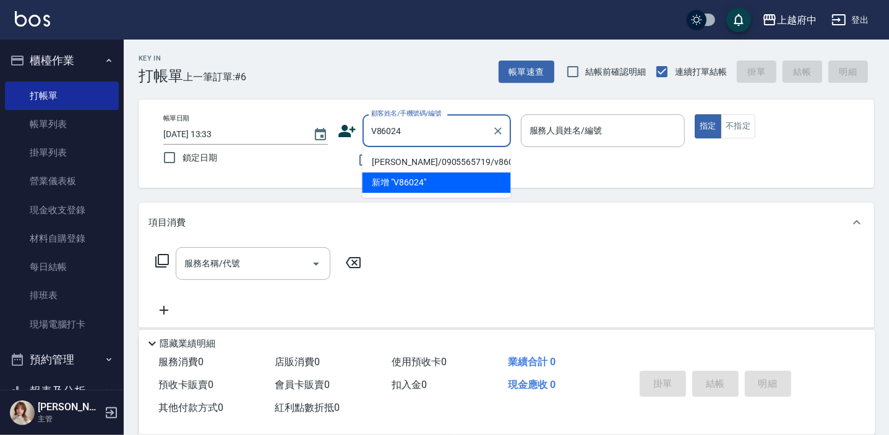
click at [459, 156] on li "[PERSON_NAME]/0905565719/v86024" at bounding box center [436, 162] width 148 height 20
type input "[PERSON_NAME]/0905565719/v86024"
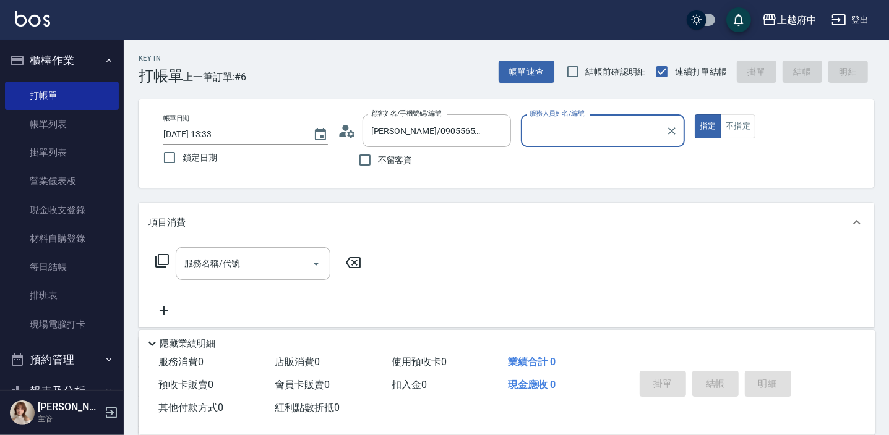
type input "Grace-8"
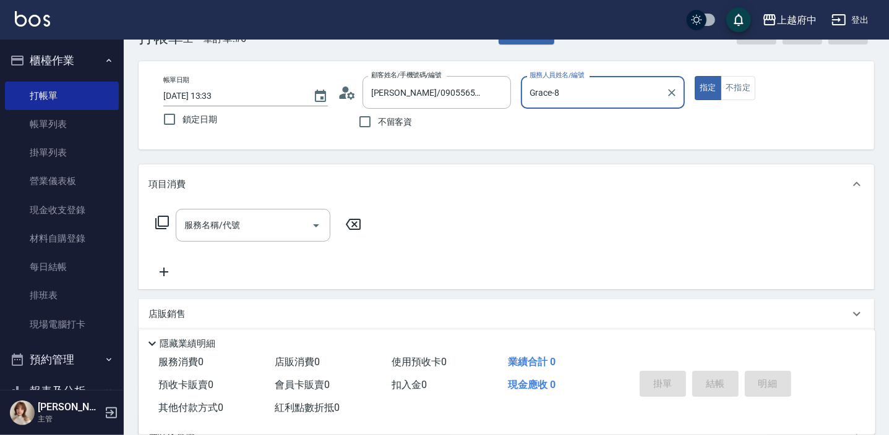
scroll to position [56, 0]
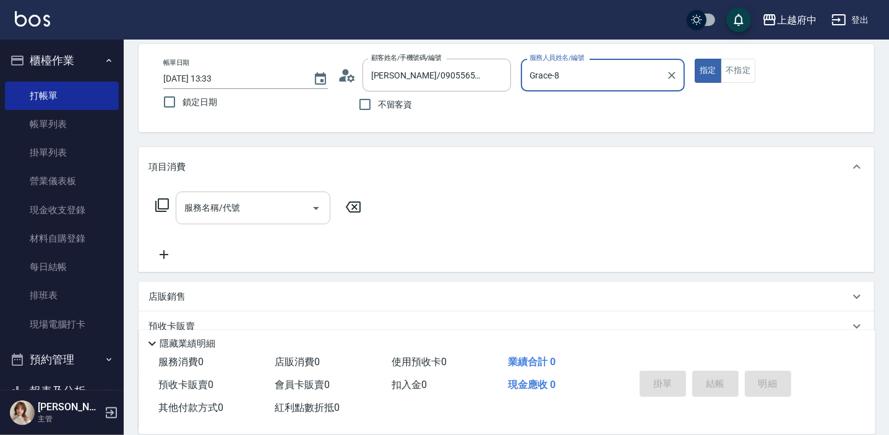
click at [210, 208] on div "服務名稱/代號 服務名稱/代號" at bounding box center [253, 208] width 155 height 33
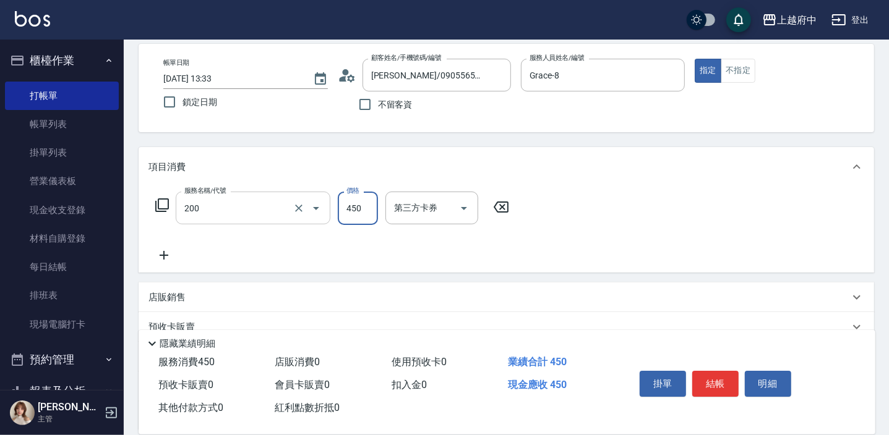
type input "有機洗髮(200)"
type input "400"
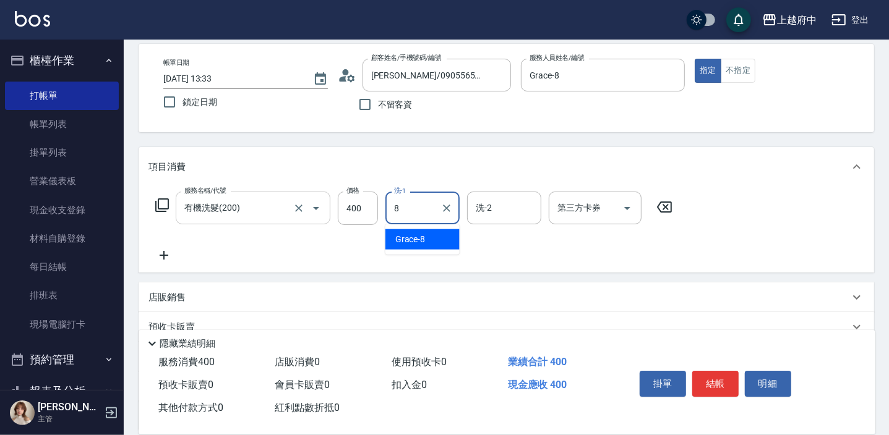
type input "Grace-8"
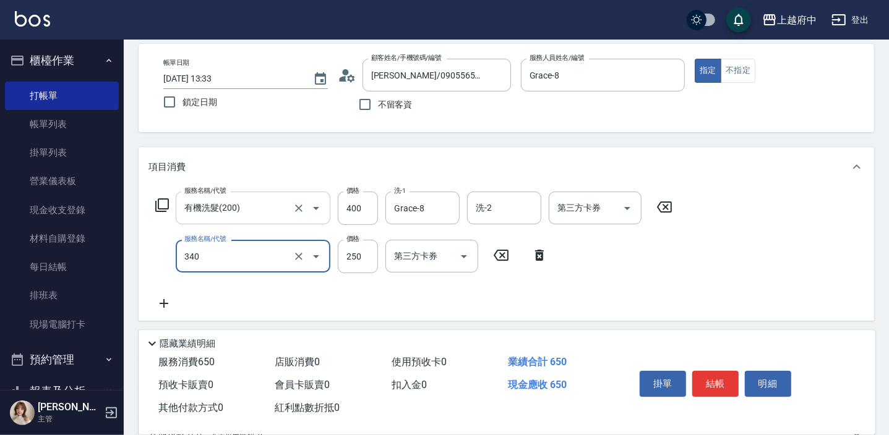
type input "剪髮(340)"
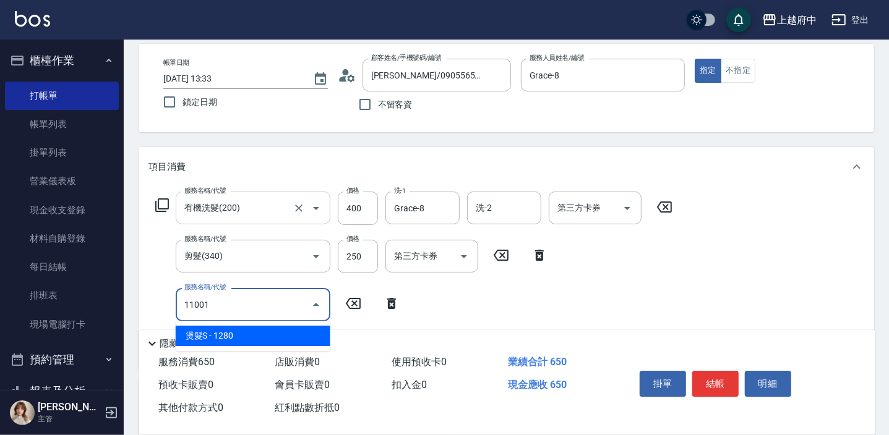
type input "燙髮S(11001)"
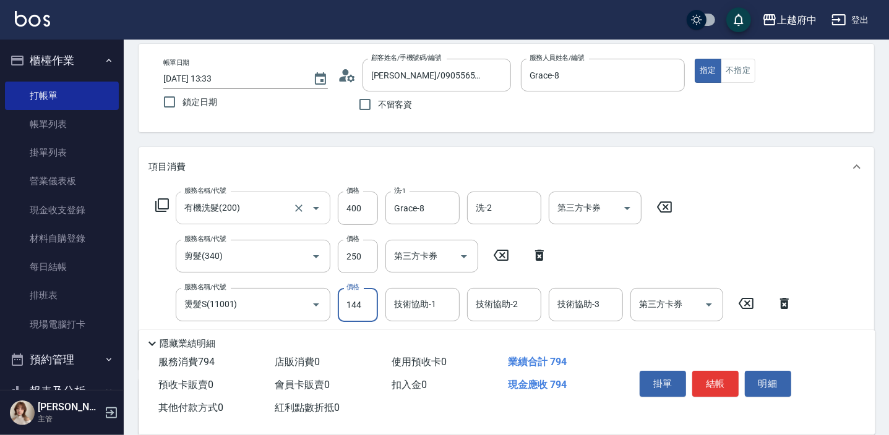
type input "1440"
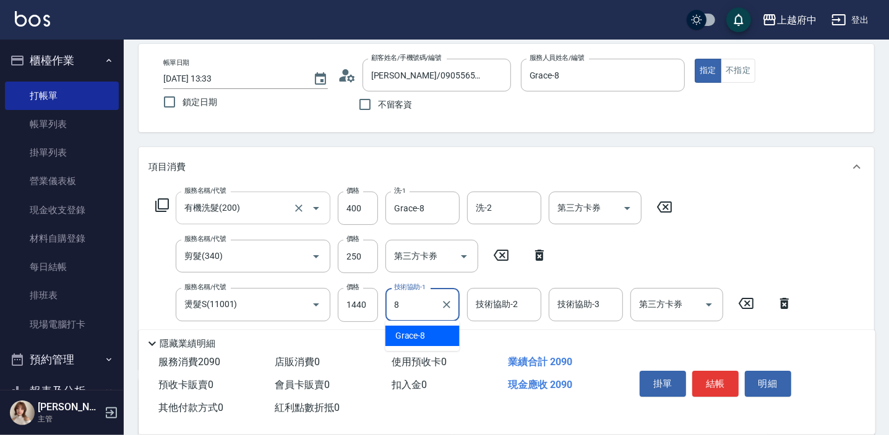
type input "Grace-8"
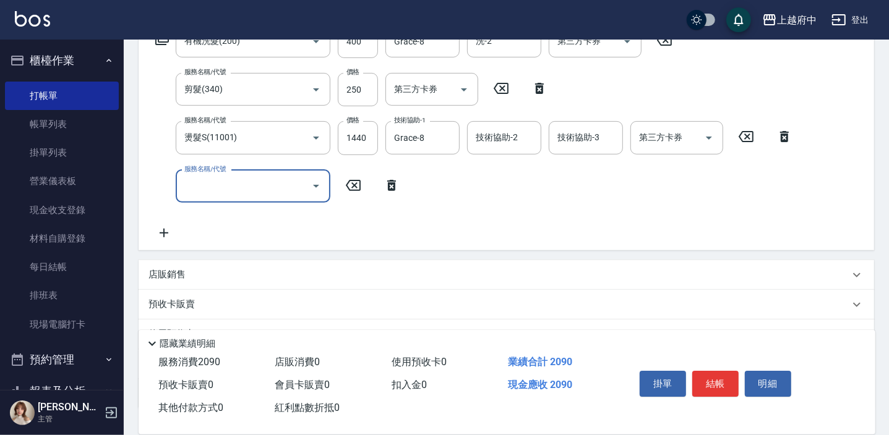
scroll to position [224, 0]
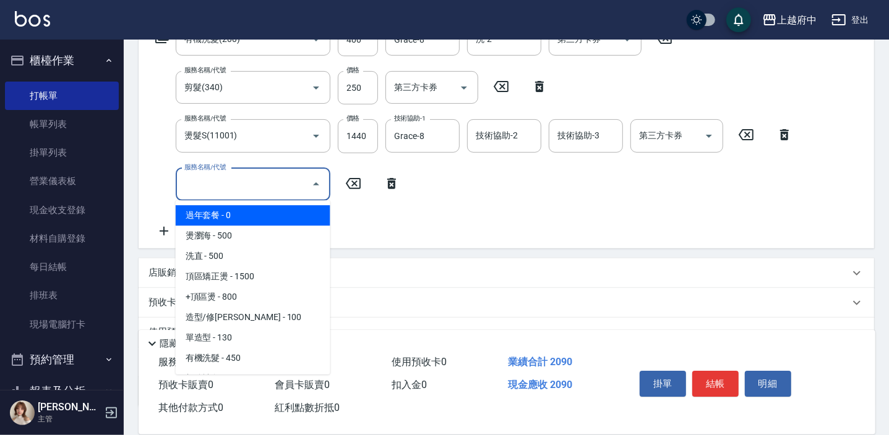
click at [216, 184] on input "服務名稱/代號" at bounding box center [243, 185] width 125 height 22
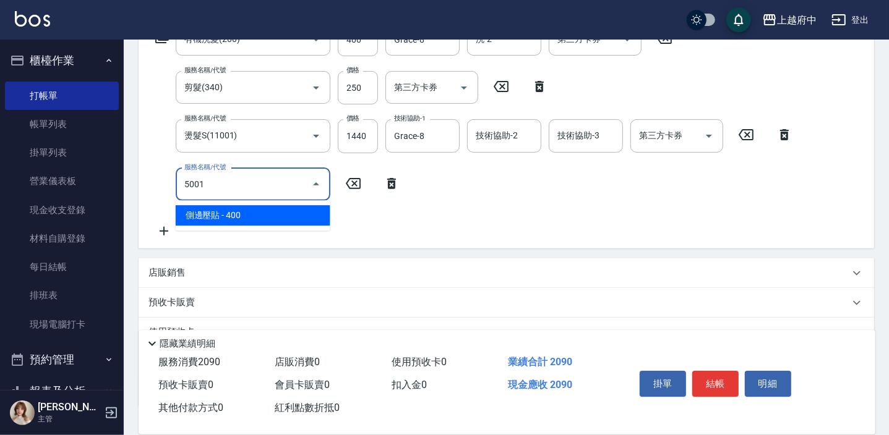
type input "側邊壓貼(5001)"
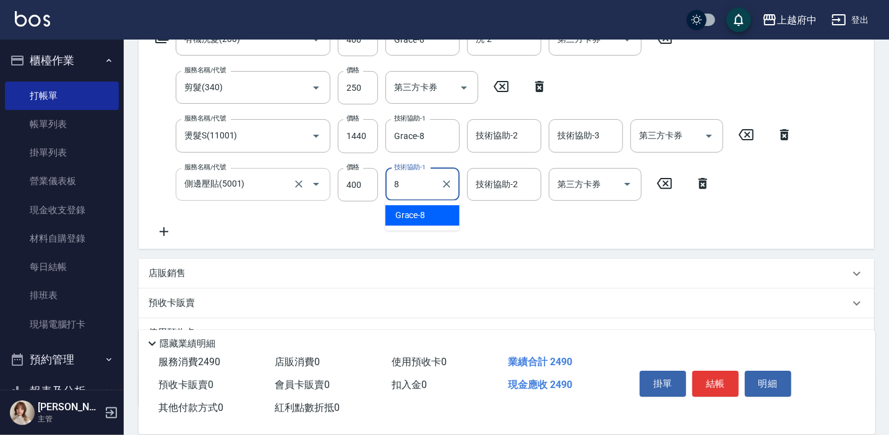
type input "Grace-8"
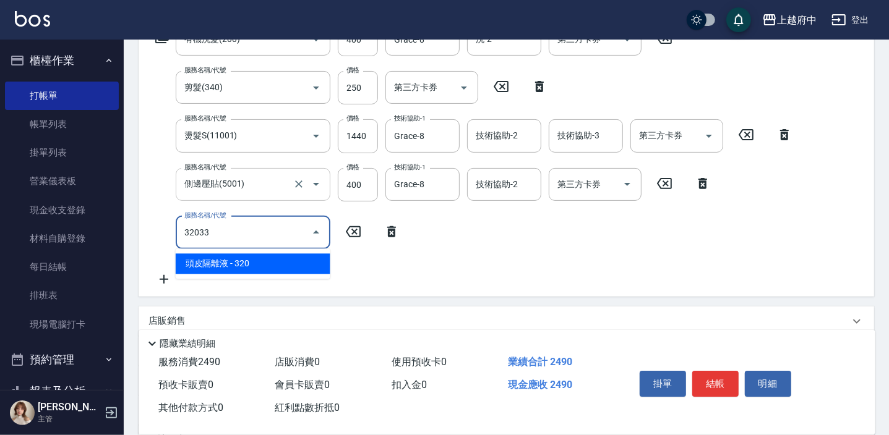
type input "頭皮隔離液(32033)"
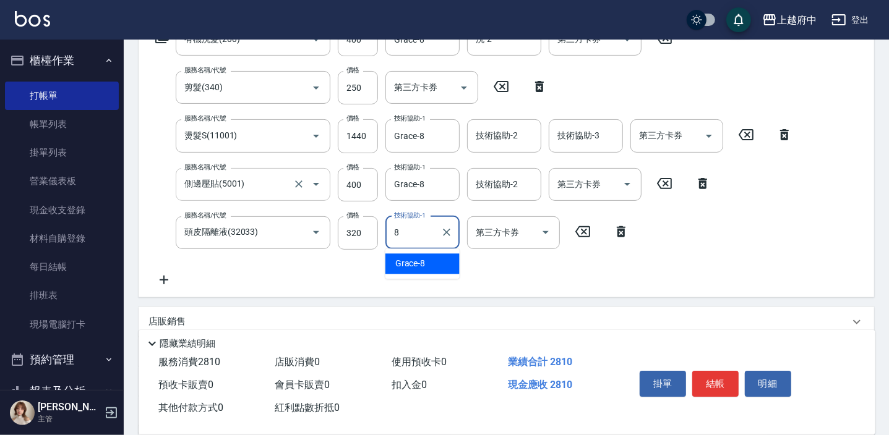
type input "Grace-8"
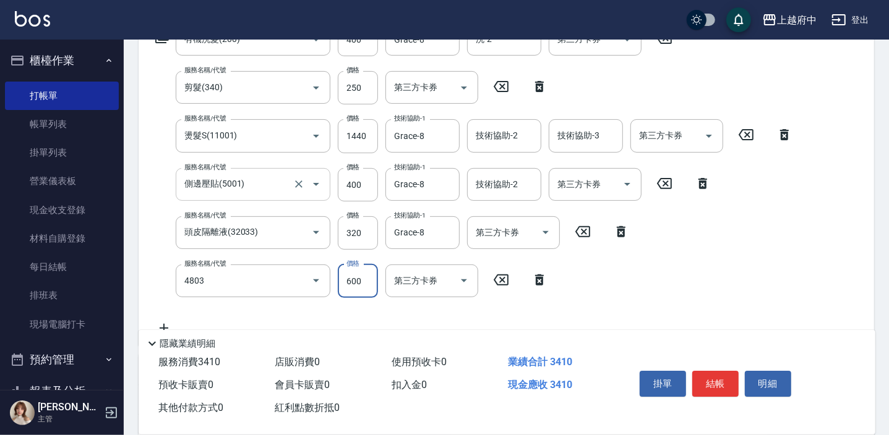
type input "潤澤修護(4803)"
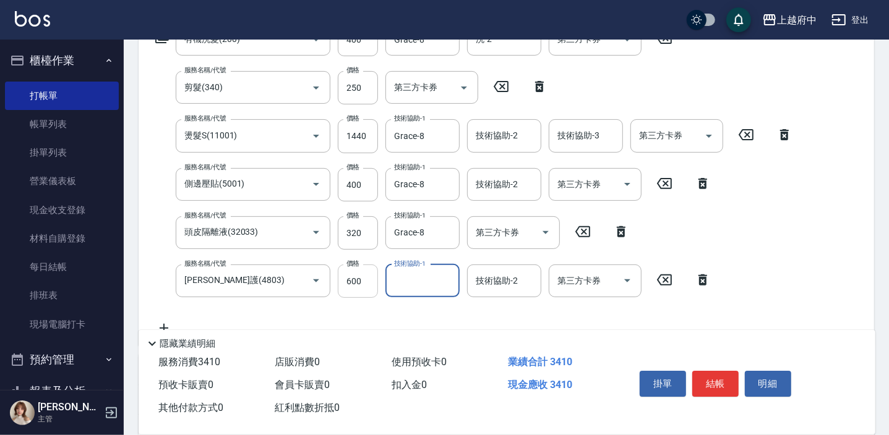
click at [365, 284] on input "600" at bounding box center [358, 281] width 40 height 33
type input "480"
type input "Grace-8"
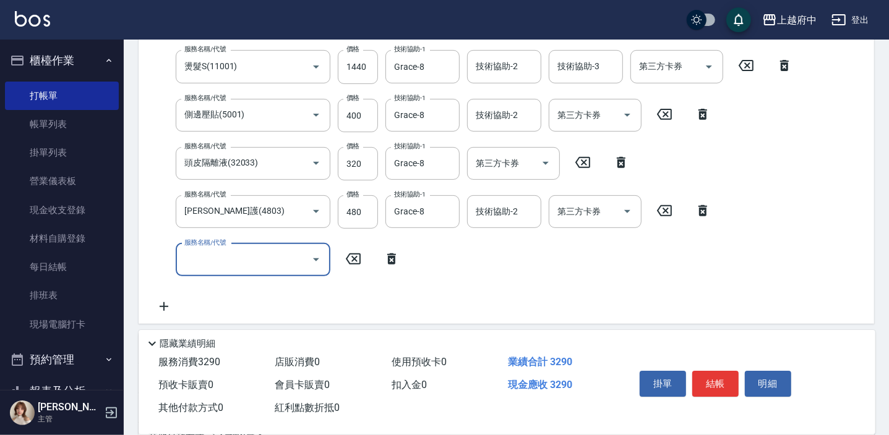
scroll to position [393, 0]
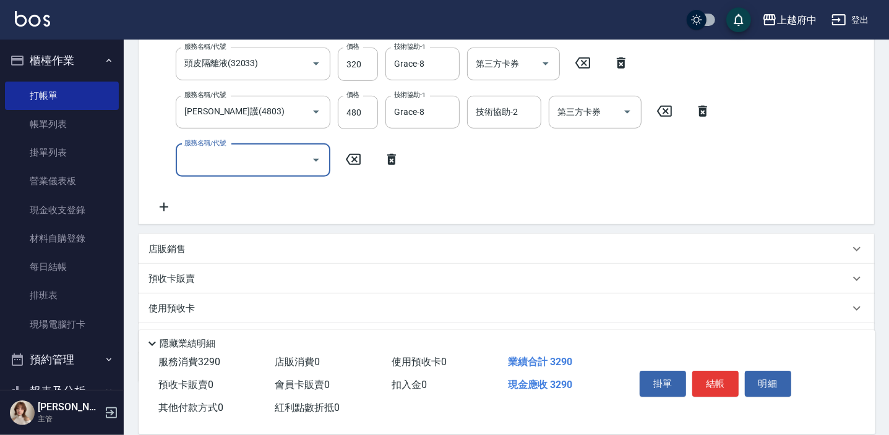
click at [394, 161] on icon at bounding box center [391, 159] width 9 height 11
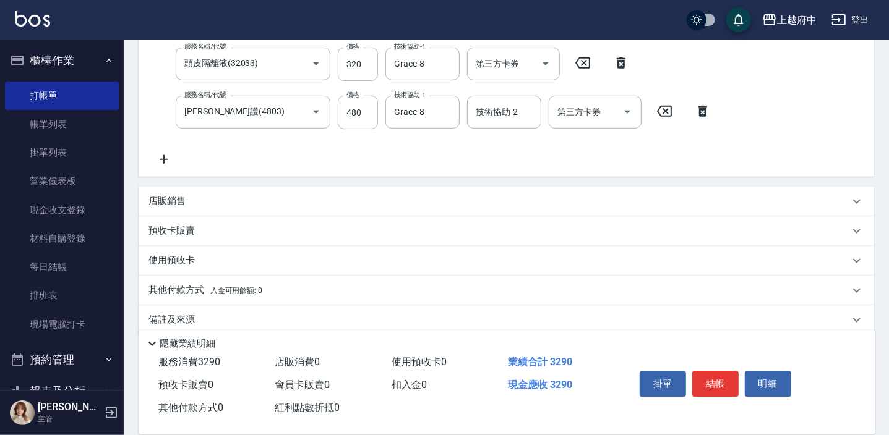
click at [300, 200] on div "店販銷售" at bounding box center [498, 201] width 701 height 13
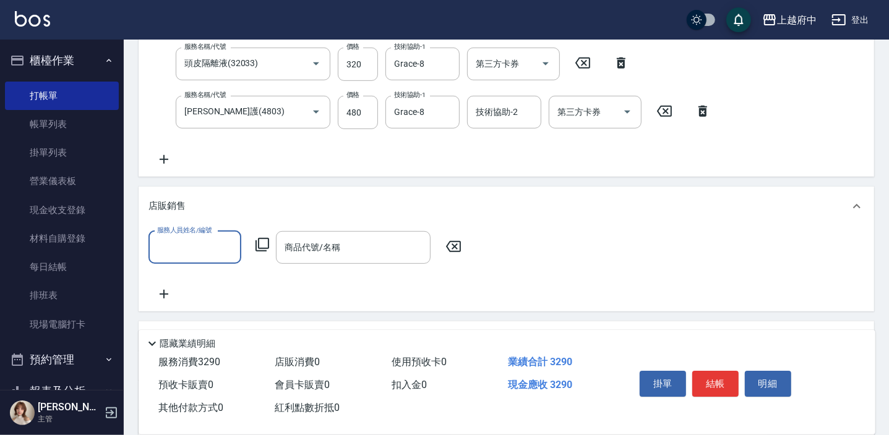
scroll to position [0, 0]
click at [194, 285] on div "Grace -8" at bounding box center [194, 279] width 93 height 20
type input "Grace-8"
click at [317, 248] on div "商品代號/名稱 商品代號/名稱" at bounding box center [353, 247] width 155 height 33
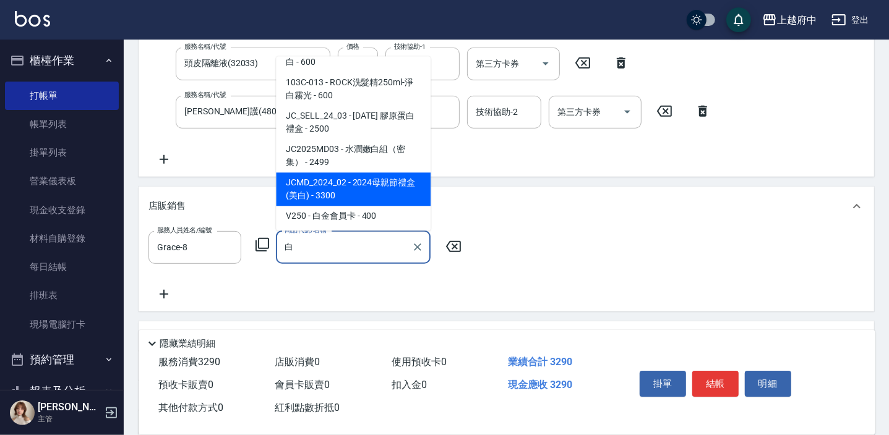
scroll to position [23, 0]
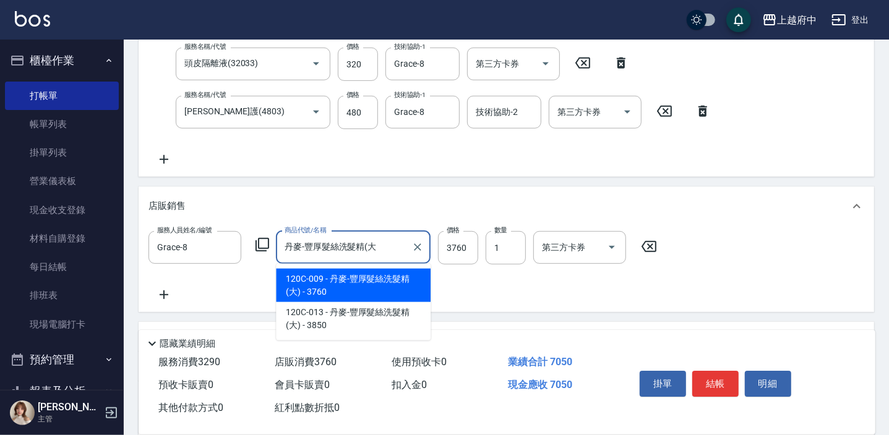
type input "丹麥-豐厚髮絲洗髮精("
click at [414, 247] on icon "Clear" at bounding box center [417, 247] width 12 height 12
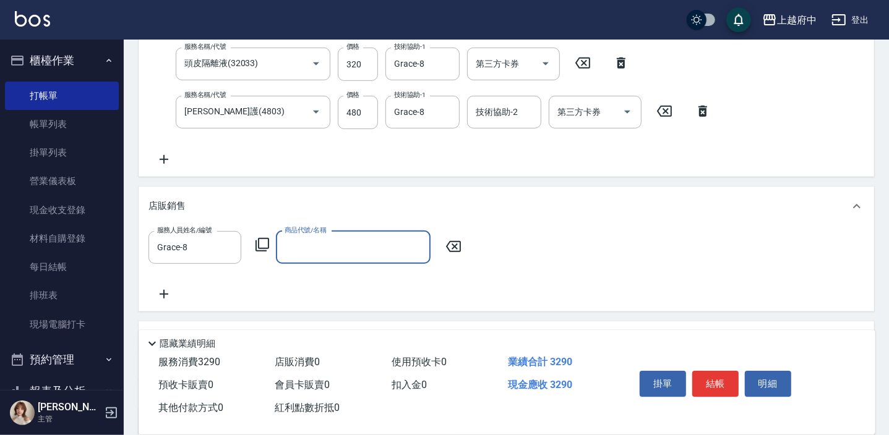
click at [351, 246] on input "商品代號/名稱" at bounding box center [352, 248] width 143 height 22
type input "ㄅ"
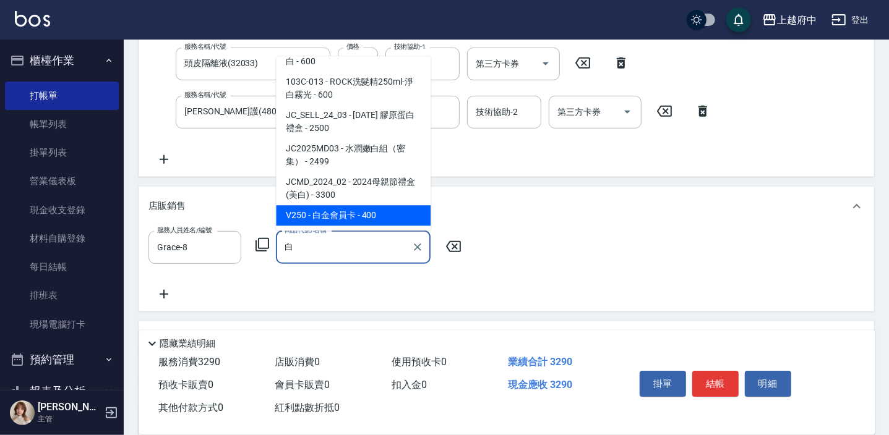
click at [375, 210] on span "V250 - 白金會員卡 - 400" at bounding box center [353, 216] width 155 height 20
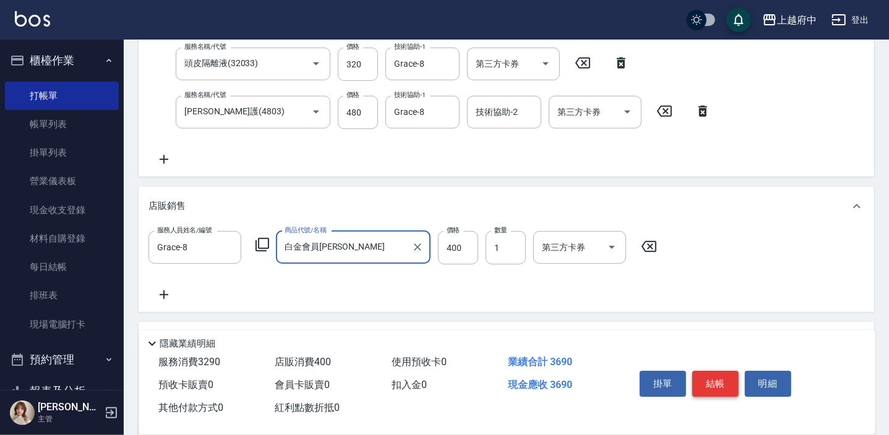
type input "白金會員卡"
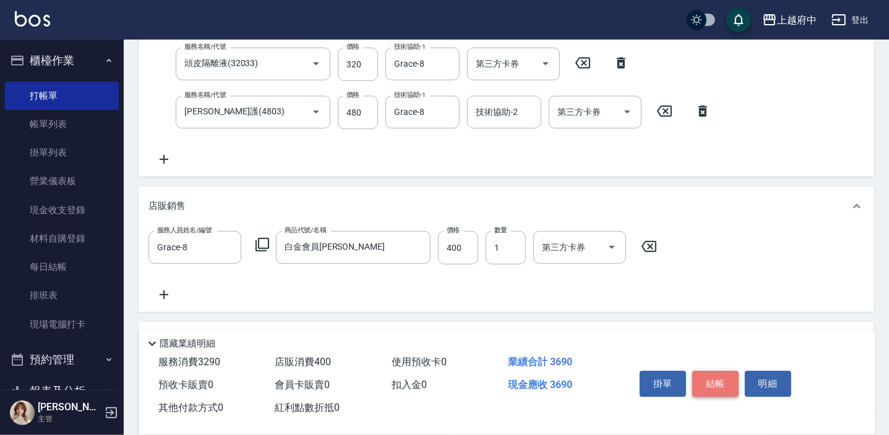
click at [728, 389] on button "結帳" at bounding box center [715, 384] width 46 height 26
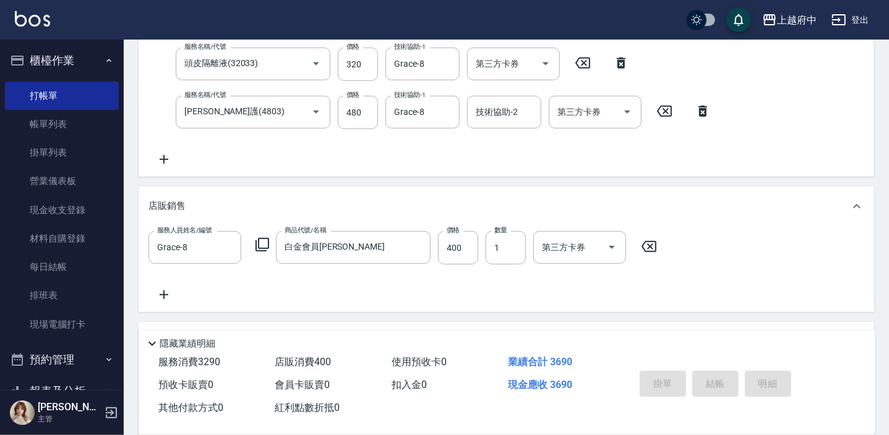
type input "2025/09/21 13:36"
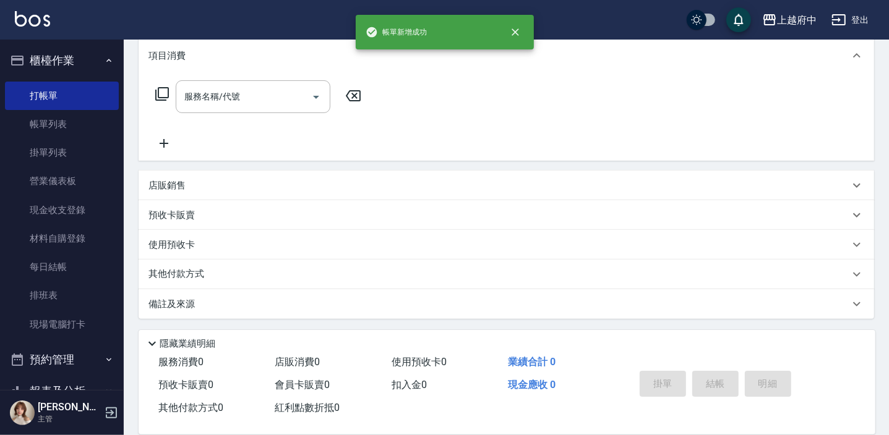
scroll to position [0, 0]
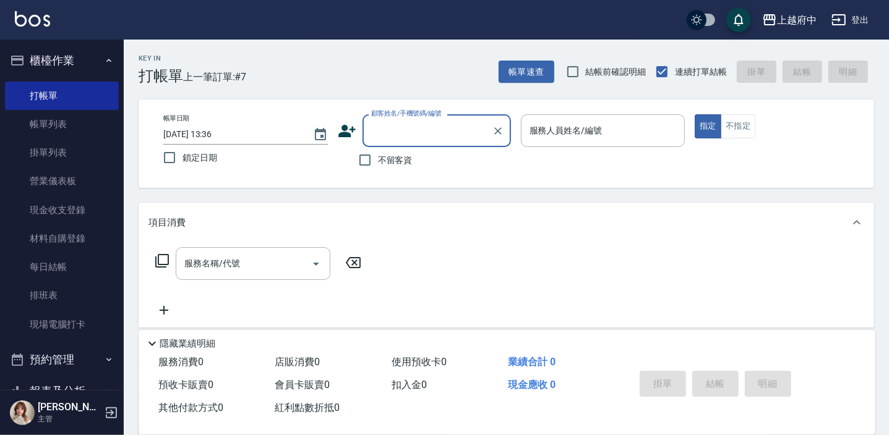
click at [406, 154] on span "不留客資" at bounding box center [395, 160] width 35 height 13
click at [378, 154] on input "不留客資" at bounding box center [365, 160] width 26 height 26
checkbox input "true"
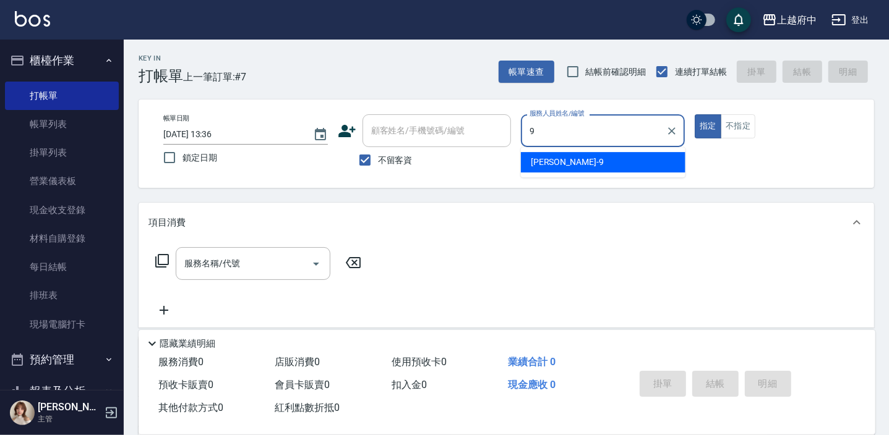
click at [599, 160] on div "[PERSON_NAME] -9" at bounding box center [603, 162] width 164 height 20
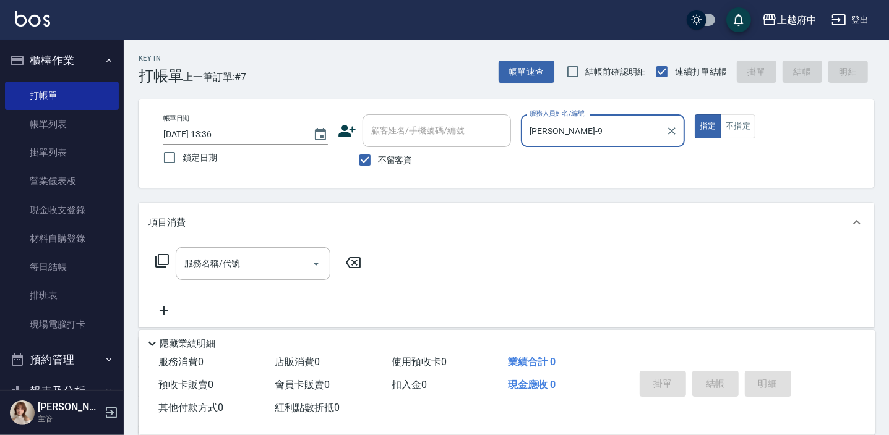
scroll to position [56, 0]
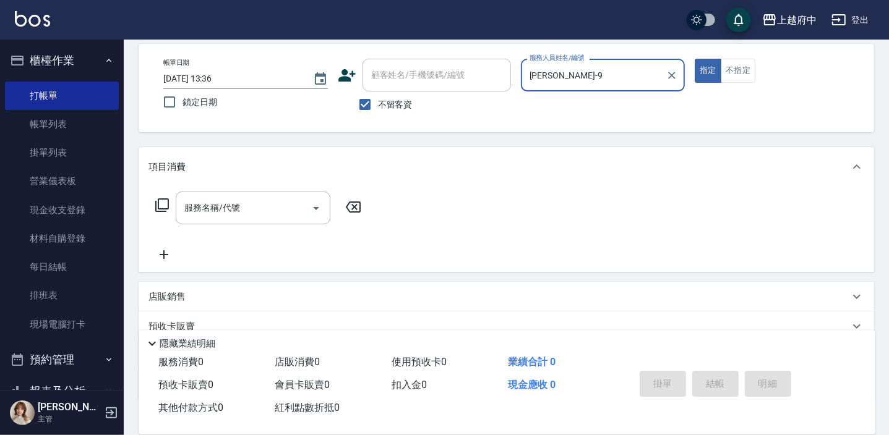
type input "[PERSON_NAME]-9"
click at [245, 187] on div "服務名稱/代號 服務名稱/代號" at bounding box center [506, 229] width 735 height 85
click at [239, 207] on input "服務名稱/代號" at bounding box center [243, 208] width 125 height 22
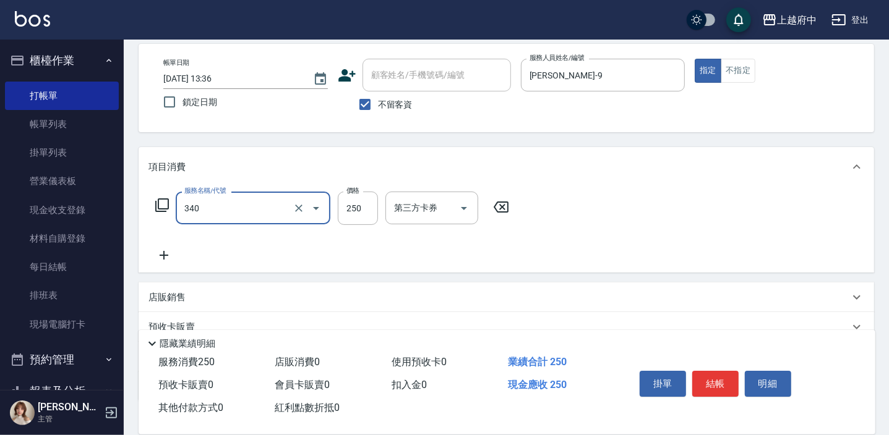
type input "剪髮(340)"
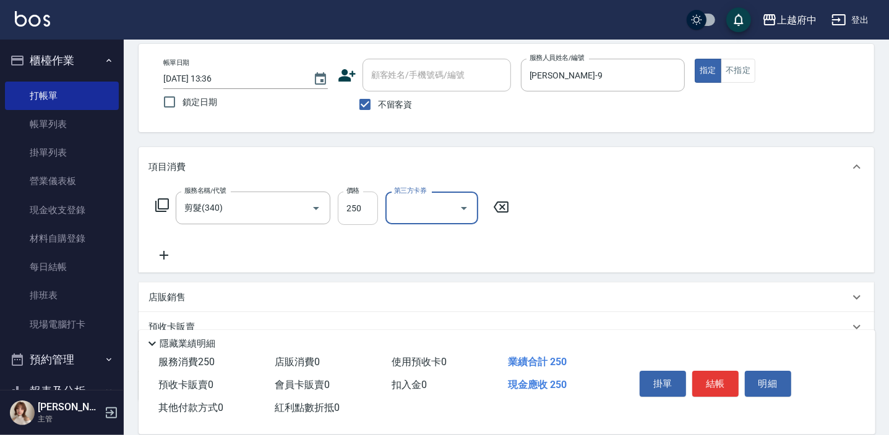
click at [340, 202] on input "250" at bounding box center [358, 208] width 40 height 33
type input "500"
click at [724, 385] on button "結帳" at bounding box center [715, 384] width 46 height 26
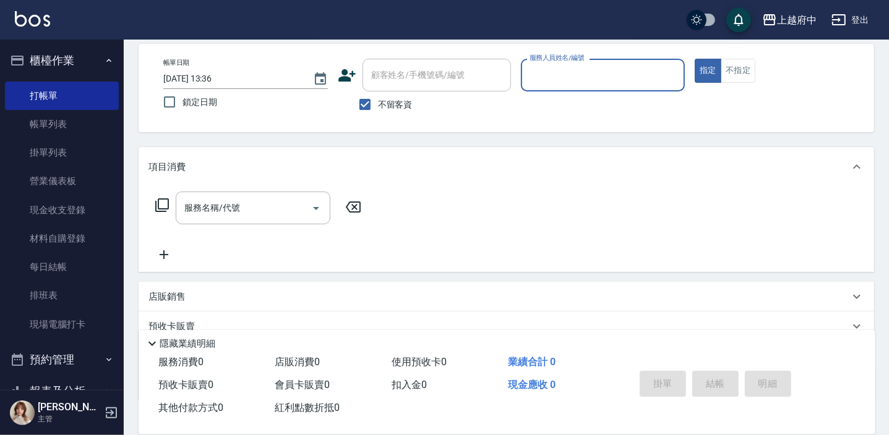
click at [395, 107] on span "不留客資" at bounding box center [395, 104] width 35 height 13
click at [378, 107] on input "不留客資" at bounding box center [365, 105] width 26 height 26
checkbox input "false"
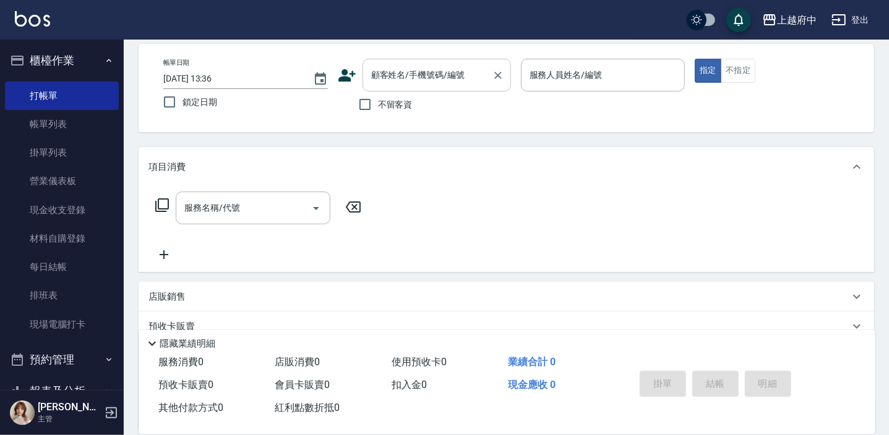
click at [421, 66] on div "顧客姓名/手機號碼/編號 顧客姓名/手機號碼/編號" at bounding box center [436, 75] width 148 height 33
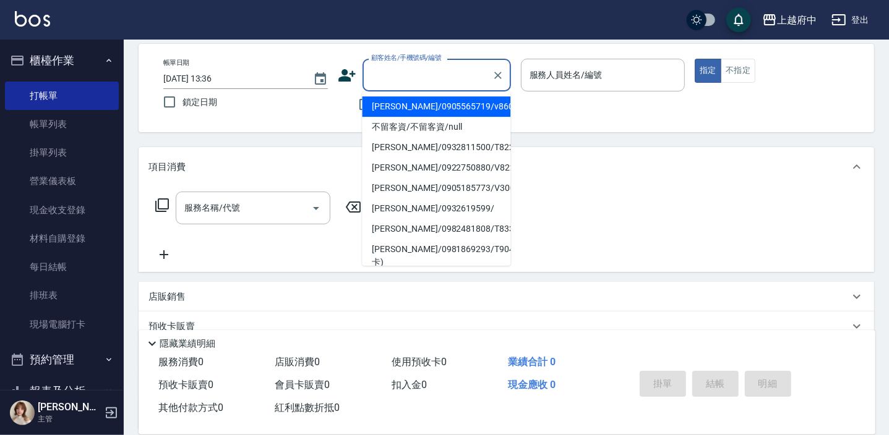
type input "ㄒ"
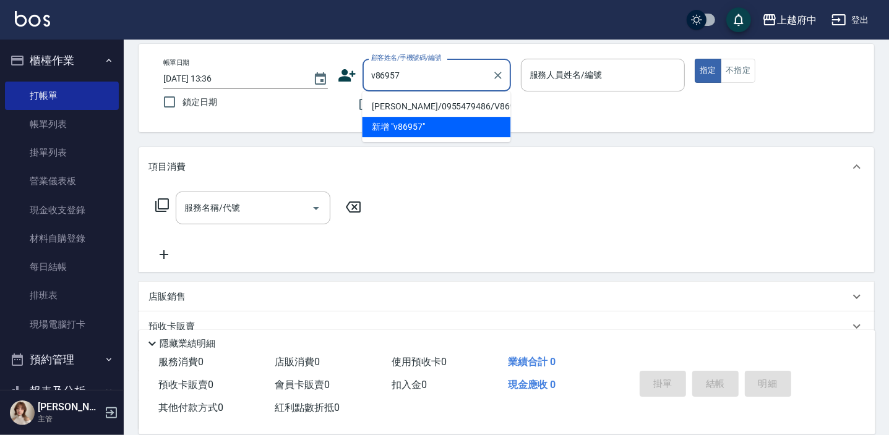
click at [432, 101] on li "[PERSON_NAME]/0955479486/V86957" at bounding box center [436, 106] width 148 height 20
type input "[PERSON_NAME]/0955479486/V86957"
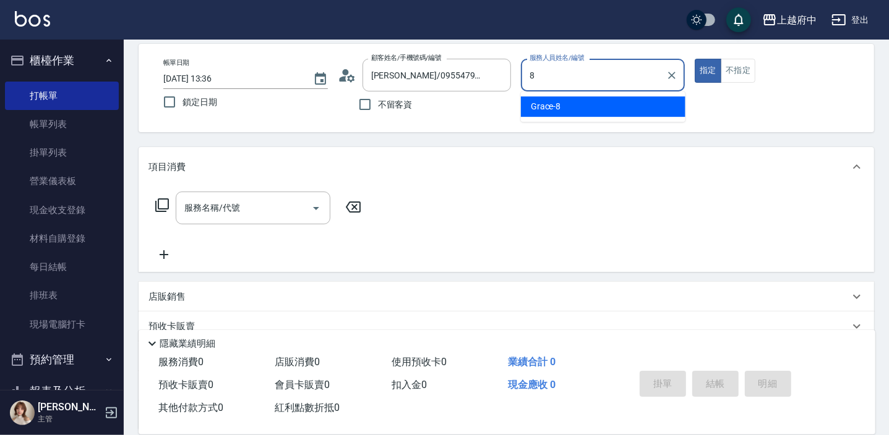
click at [574, 105] on div "Grace -8" at bounding box center [603, 106] width 164 height 20
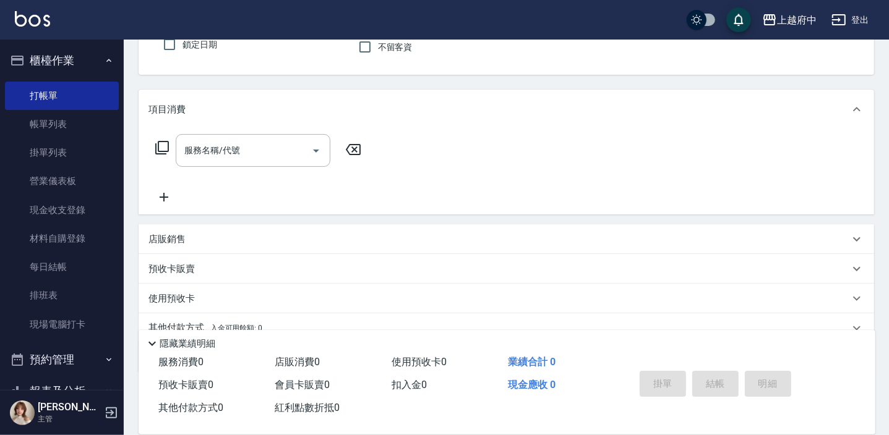
scroll to position [167, 0]
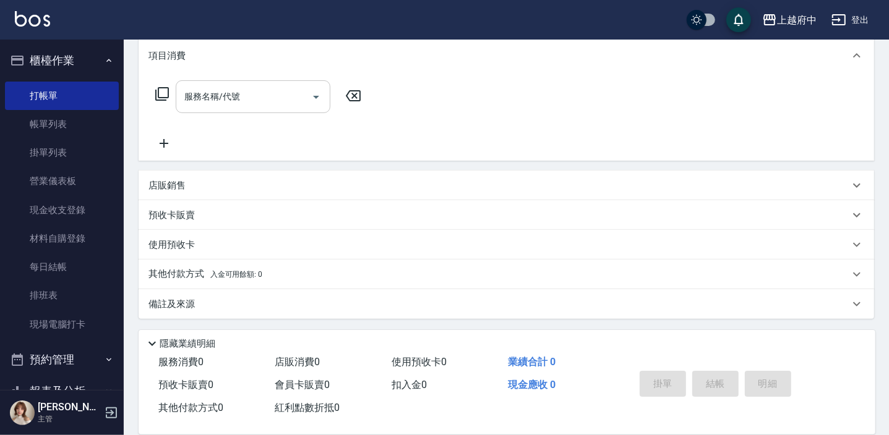
type input "Grace-8"
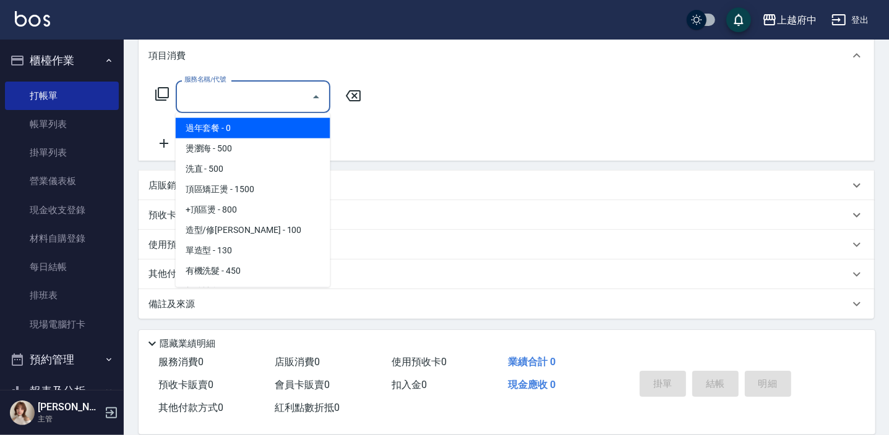
click at [182, 95] on input "服務名稱/代號" at bounding box center [243, 97] width 125 height 22
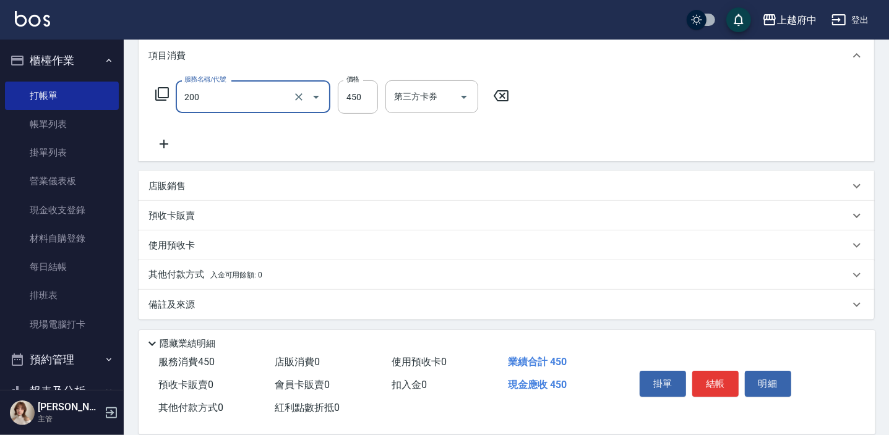
type input "有機洗髮(200)"
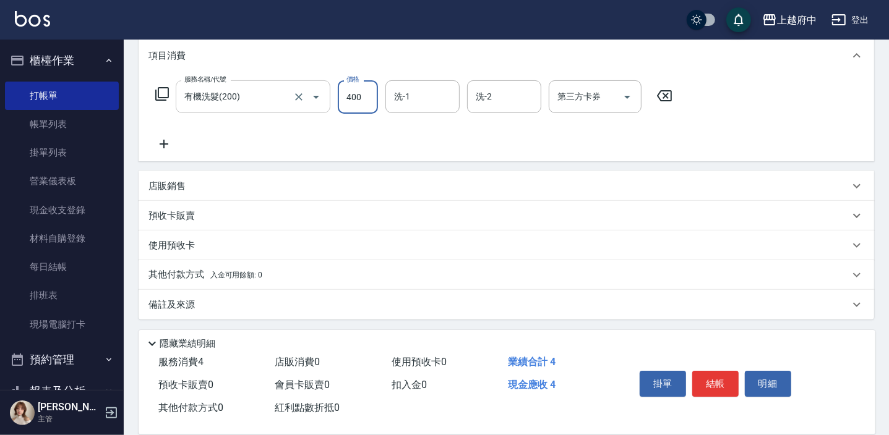
type input "400"
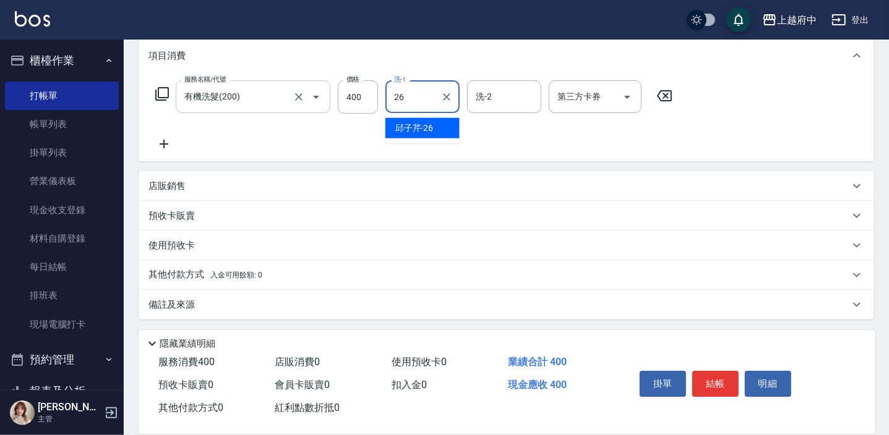
type input "[PERSON_NAME]-26"
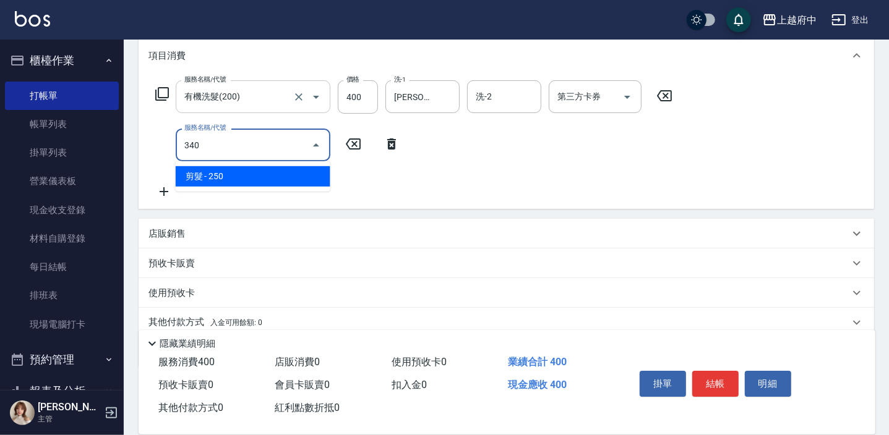
type input "剪髮(340)"
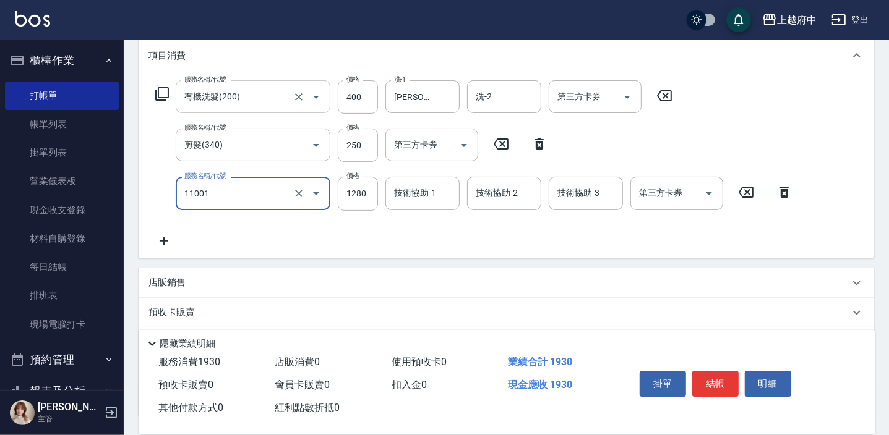
type input "燙髮S(11001)"
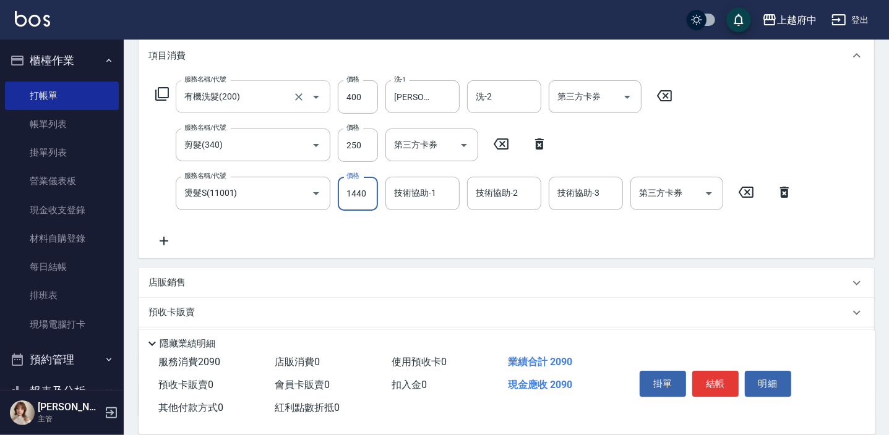
type input "1440"
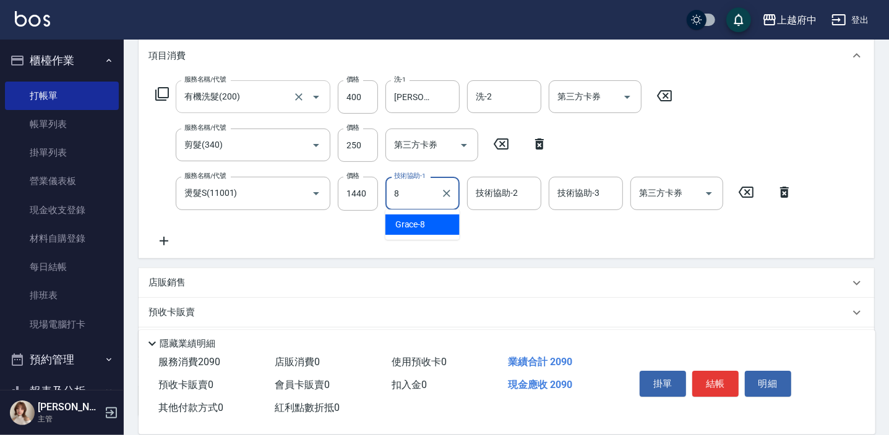
type input "Grace-8"
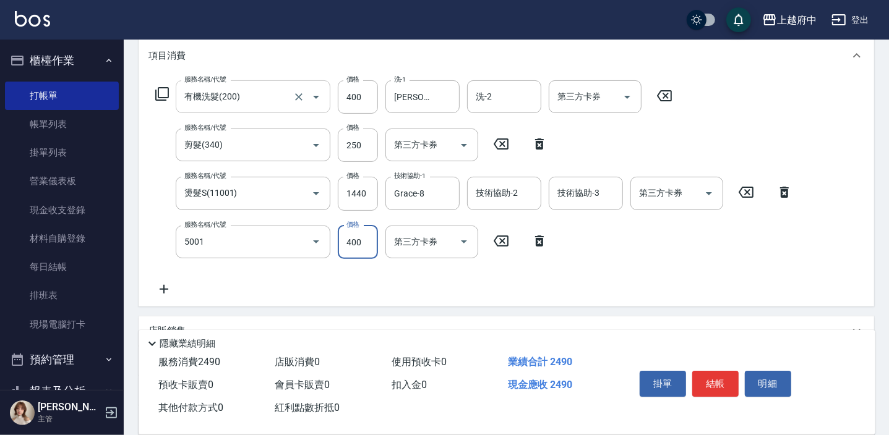
type input "側邊壓貼(5001)"
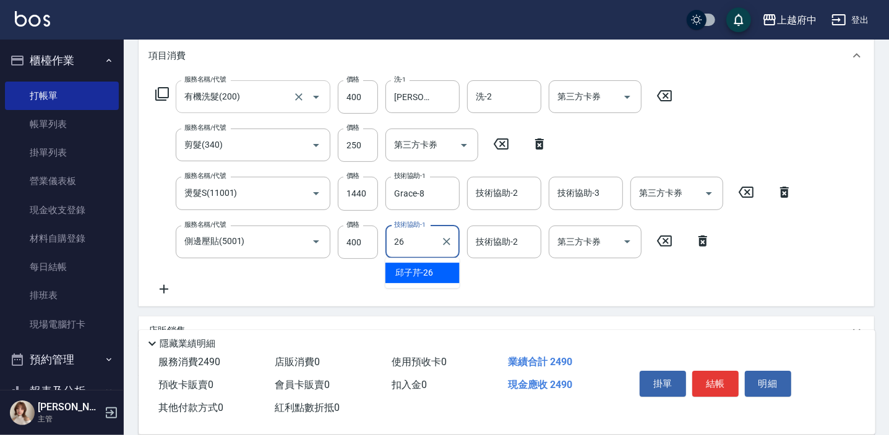
type input "[PERSON_NAME]-26"
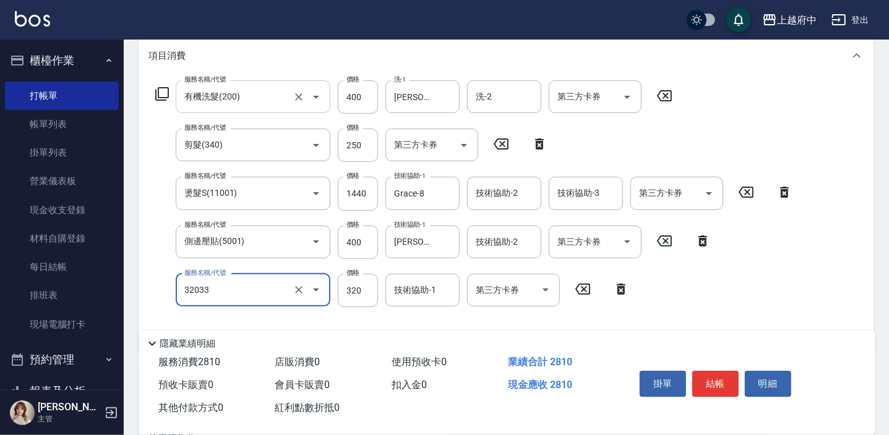
type input "頭皮隔離液(32033)"
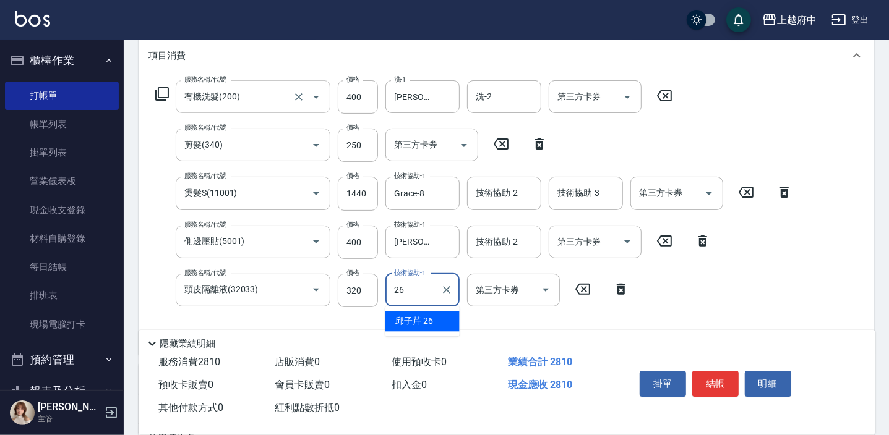
type input "[PERSON_NAME]-26"
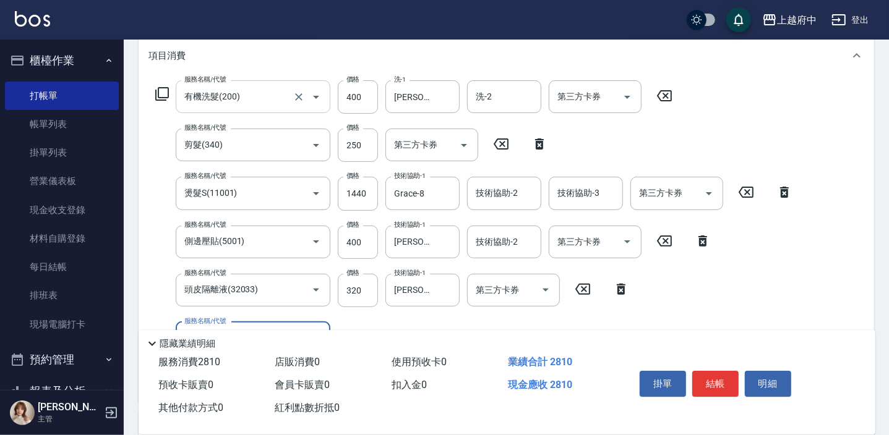
scroll to position [279, 0]
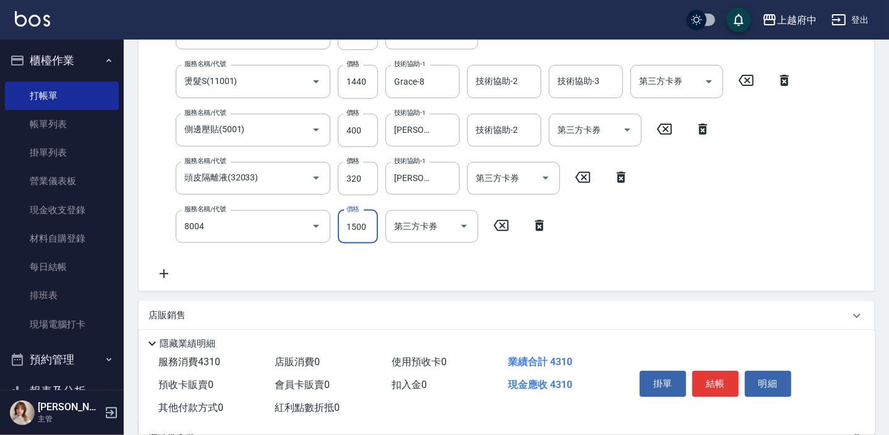
type input "毛囊淨化理療(8004)"
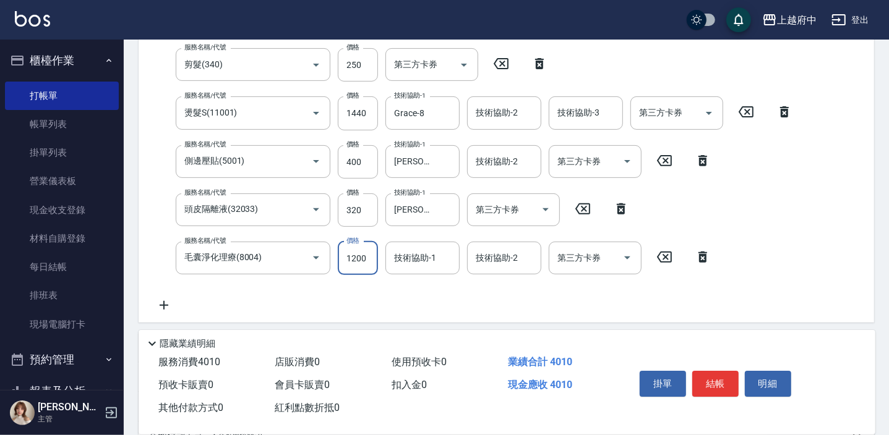
type input "1200"
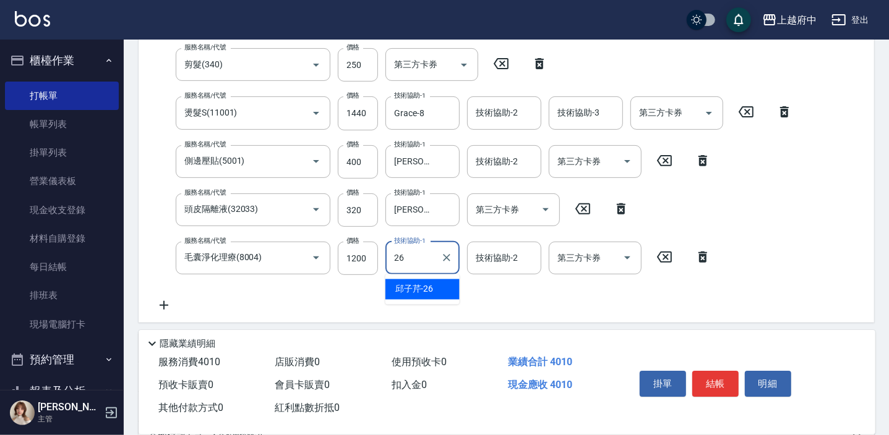
type input "[PERSON_NAME]-26"
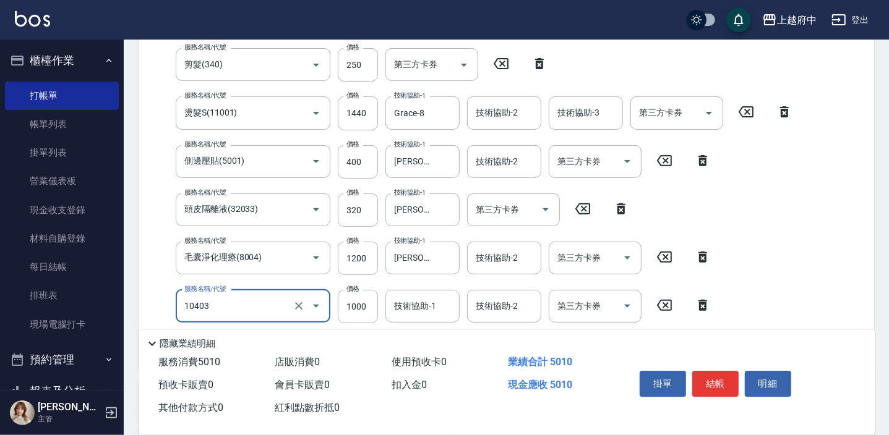
type input "晶漾深層護髮(10403)"
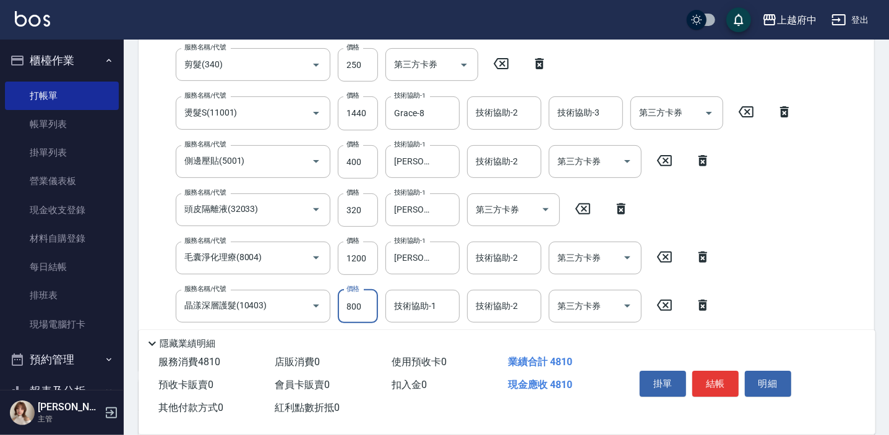
type input "800"
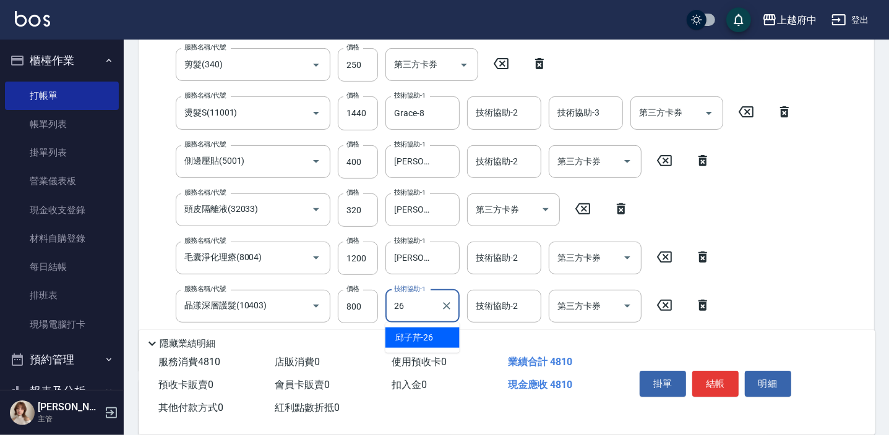
type input "[PERSON_NAME]-26"
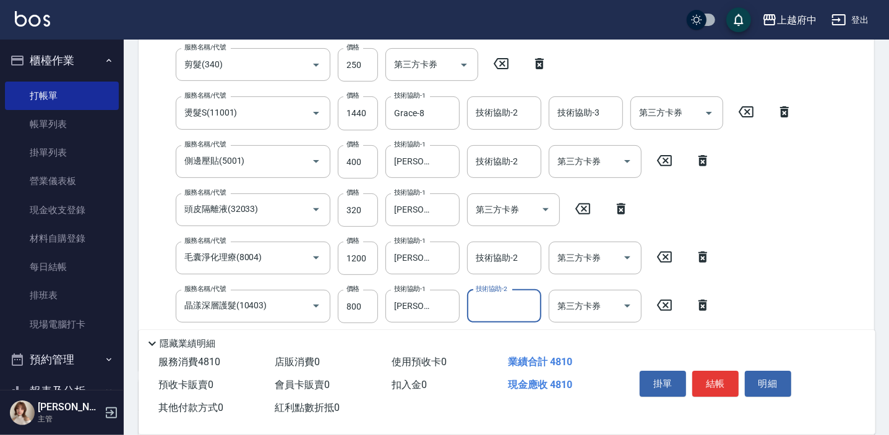
scroll to position [416, 0]
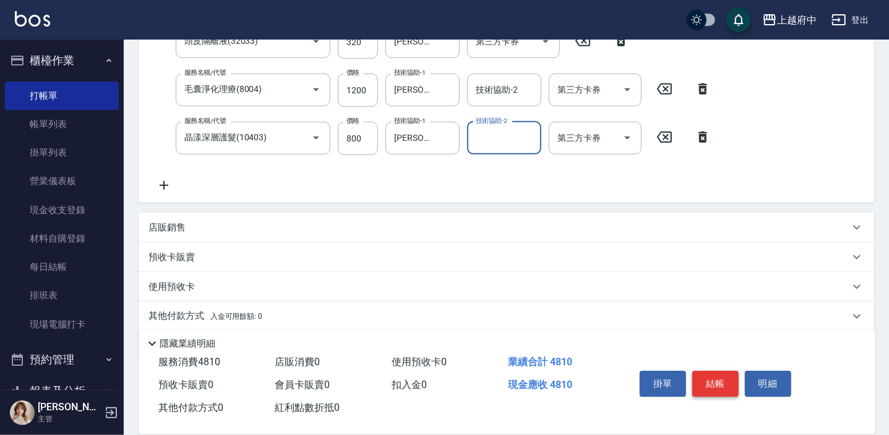
click at [716, 379] on button "結帳" at bounding box center [715, 384] width 46 height 26
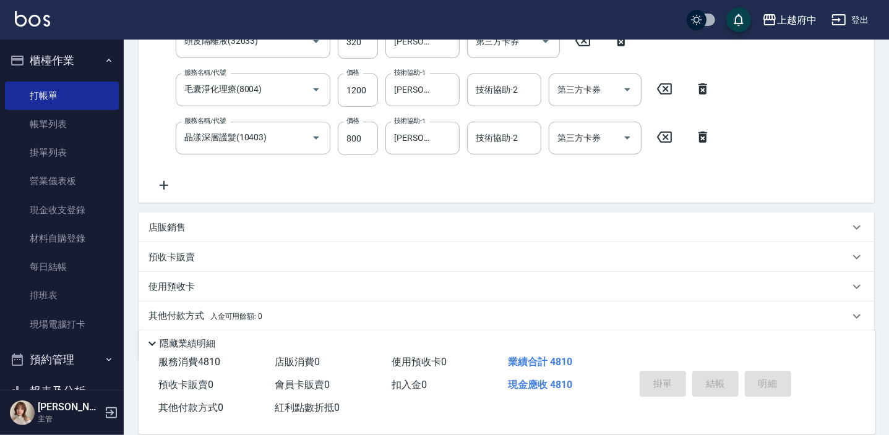
type input "2025/09/21 13:38"
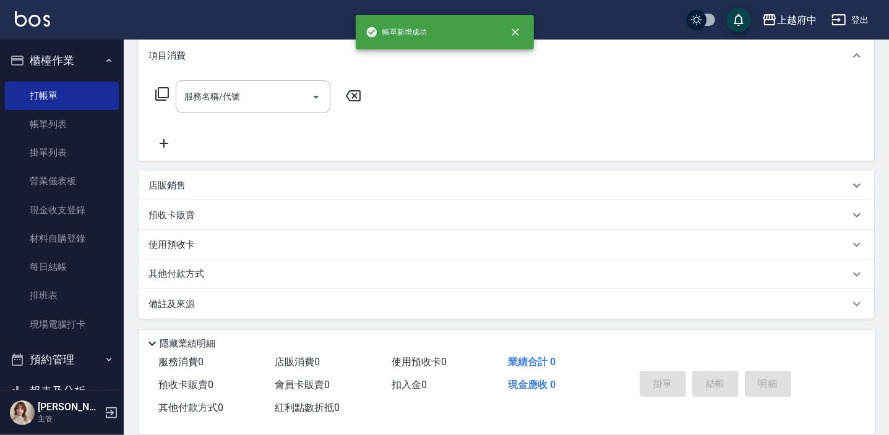
scroll to position [0, 0]
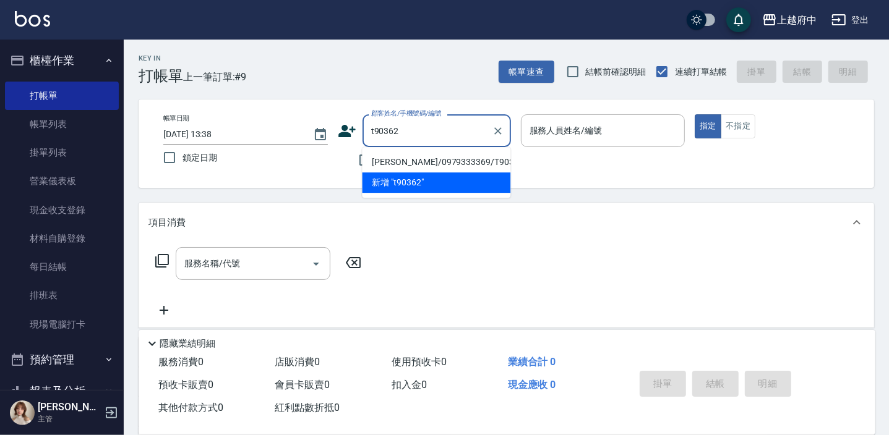
click at [445, 154] on li "[PERSON_NAME]/0979333369/T90362" at bounding box center [436, 162] width 148 height 20
type input "[PERSON_NAME]/0979333369/T90362"
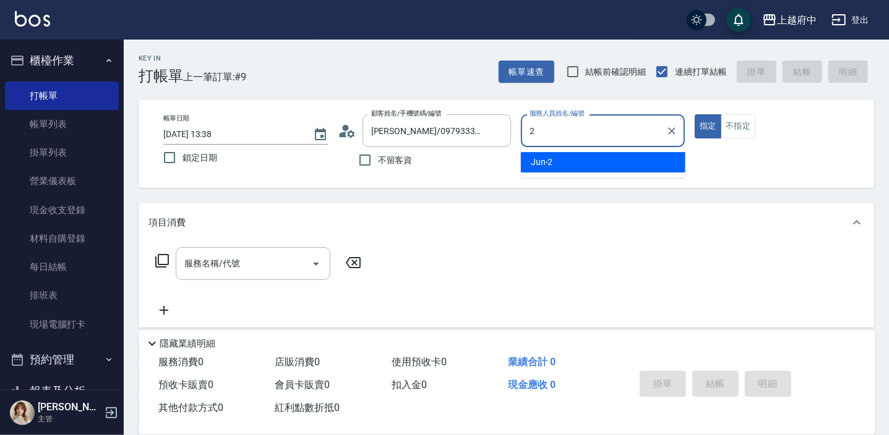
type input "Jun-2"
type button "true"
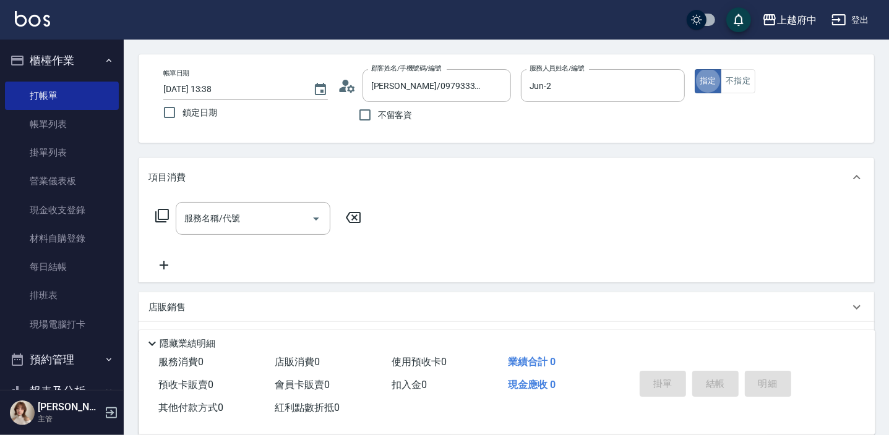
scroll to position [112, 0]
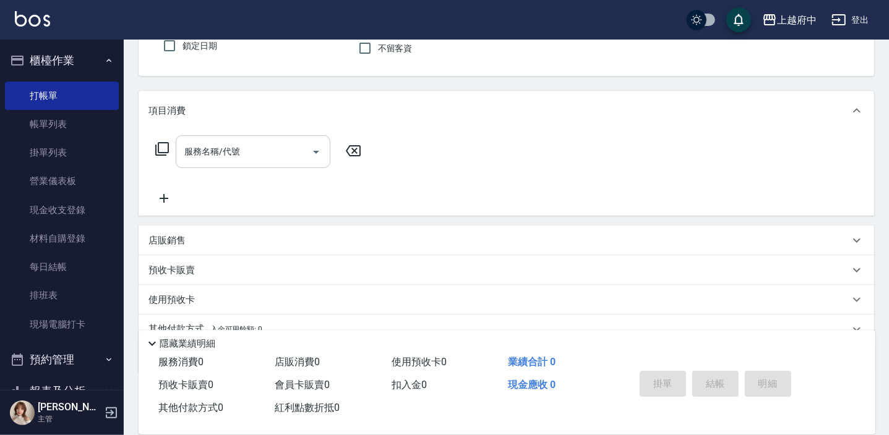
click at [252, 143] on input "服務名稱/代號" at bounding box center [243, 152] width 125 height 22
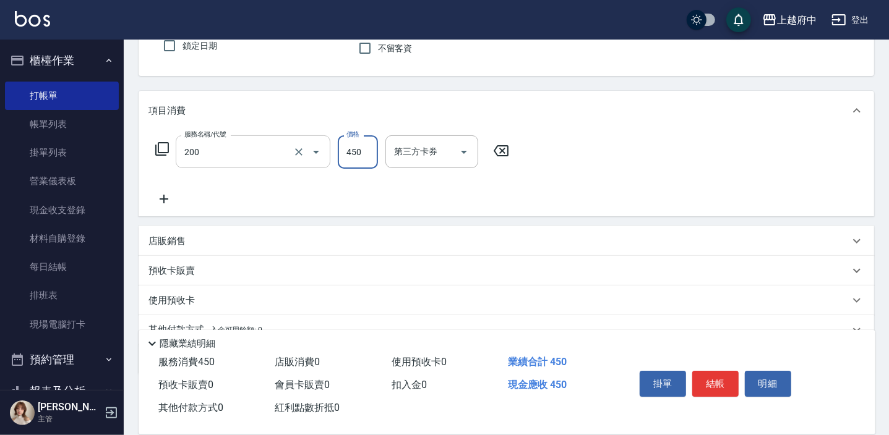
type input "有機洗髮(200)"
type input "400"
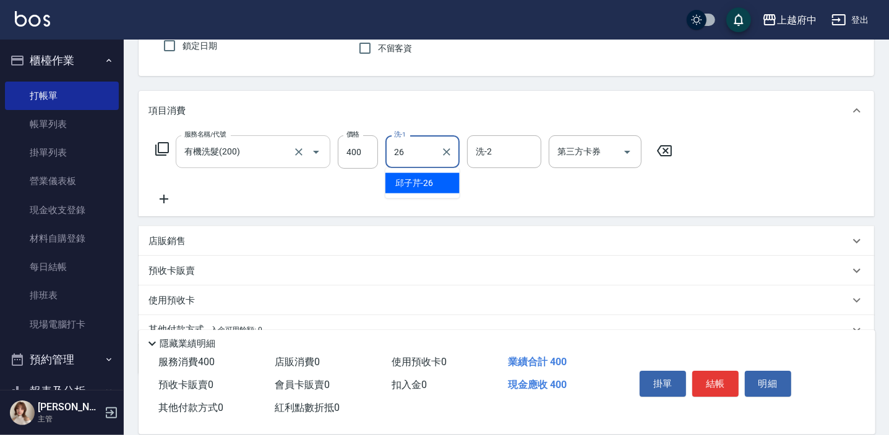
type input "[PERSON_NAME]-26"
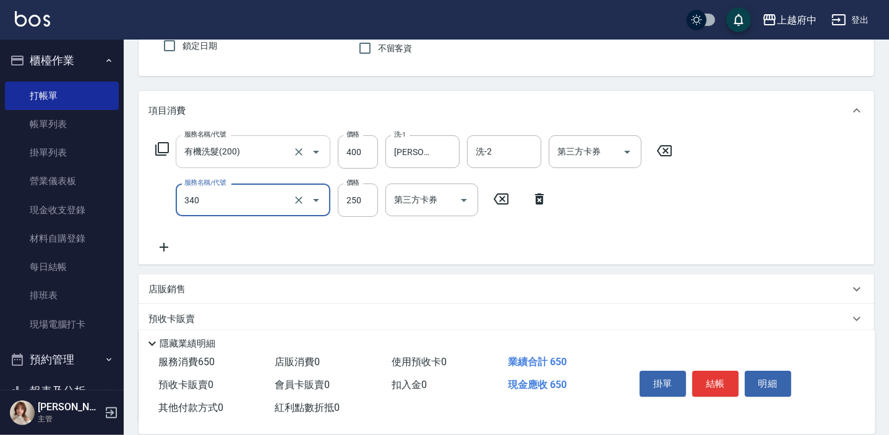
type input "剪髮(340)"
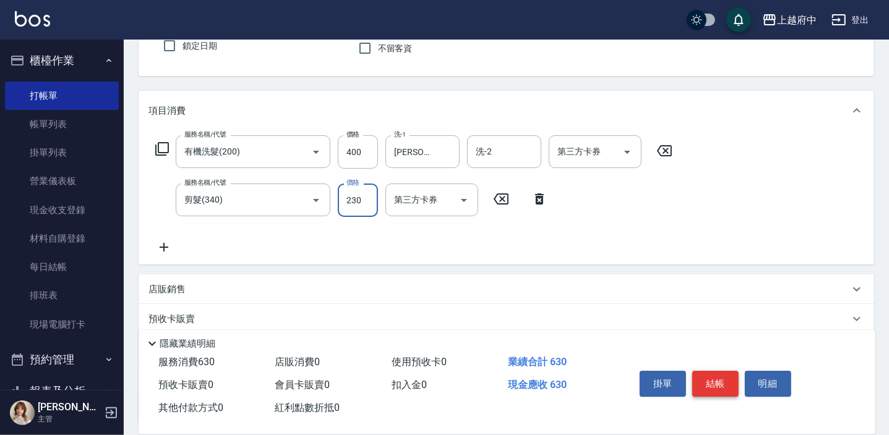
type input "230"
click at [706, 379] on button "結帳" at bounding box center [715, 384] width 46 height 26
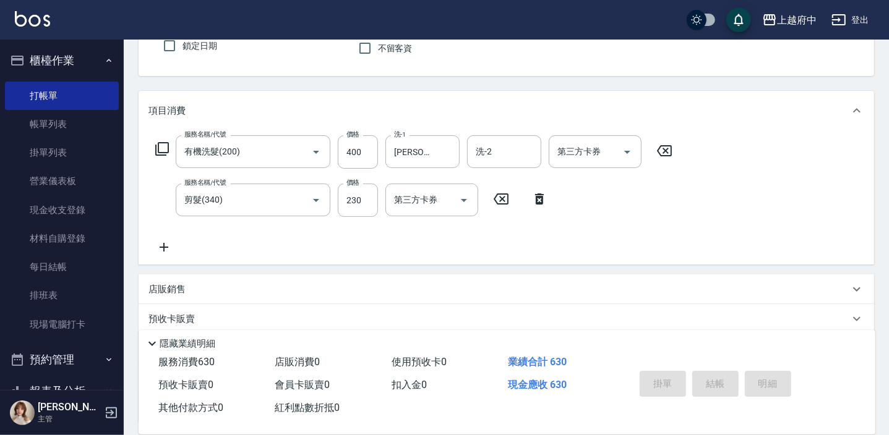
type input "2025/09/21 13:40"
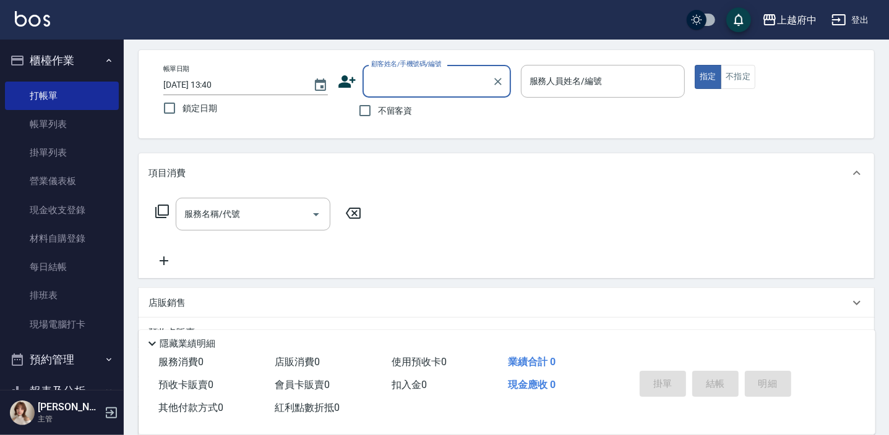
scroll to position [0, 0]
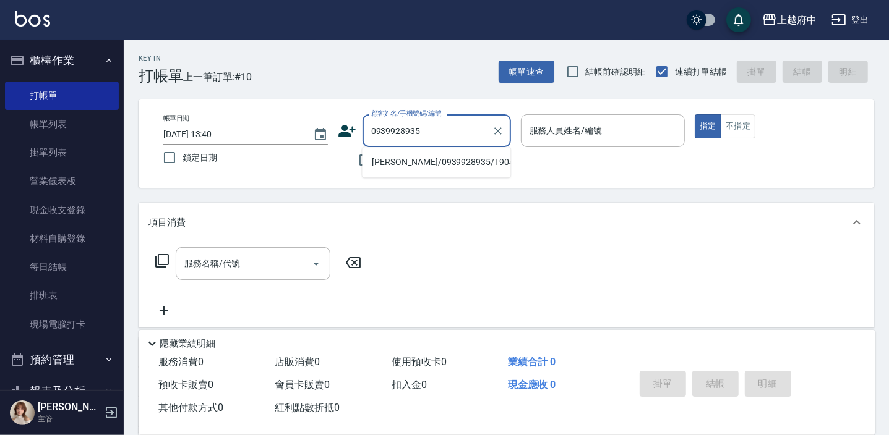
click at [478, 160] on li "[PERSON_NAME]/0939928935/T90451" at bounding box center [436, 162] width 148 height 20
type input "[PERSON_NAME]/0939928935/T90451"
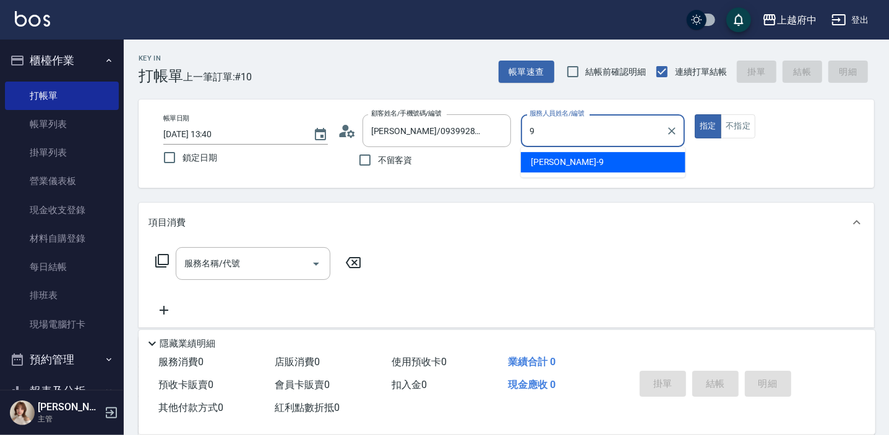
type input "[PERSON_NAME]-9"
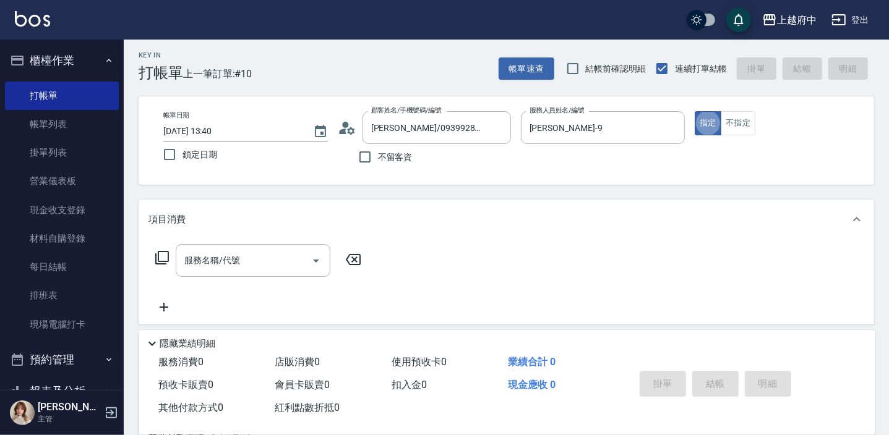
scroll to position [56, 0]
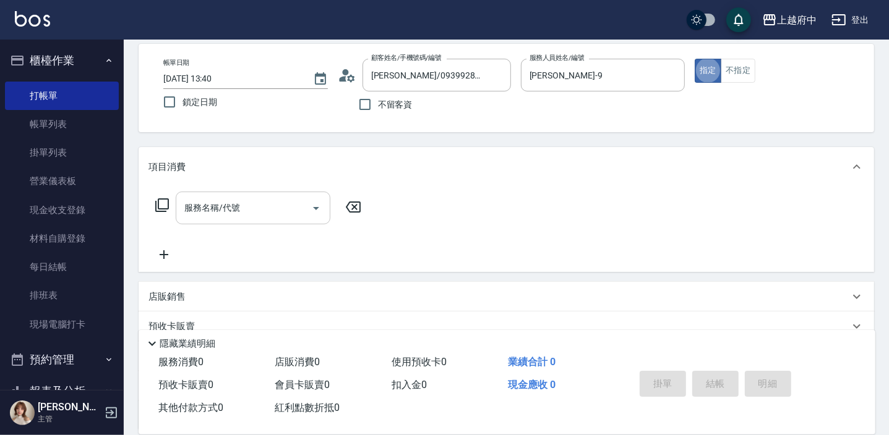
click at [266, 201] on input "服務名稱/代號" at bounding box center [243, 208] width 125 height 22
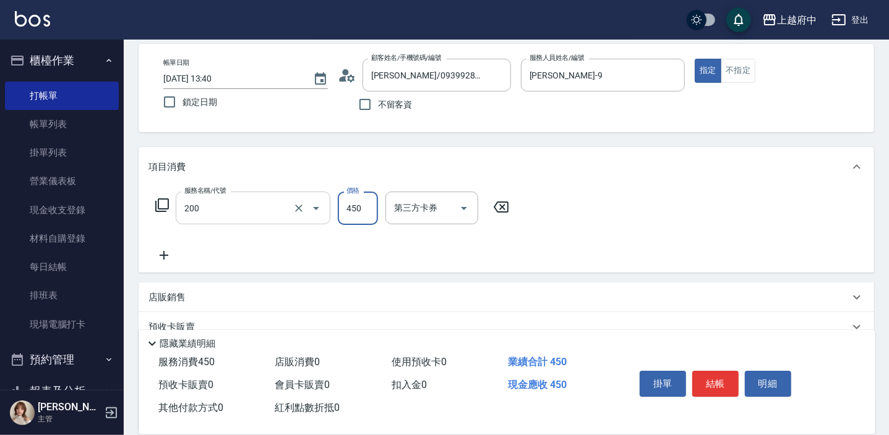
type input "有機洗髮(200)"
type input "400"
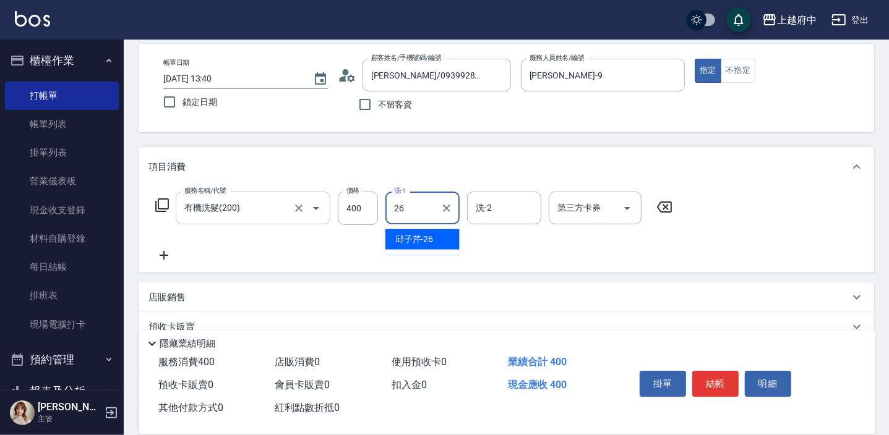
type input "[PERSON_NAME]-26"
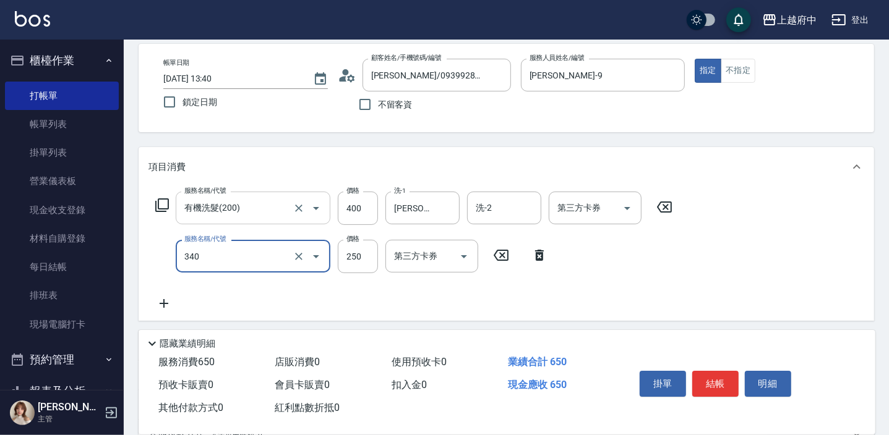
type input "剪髮(340)"
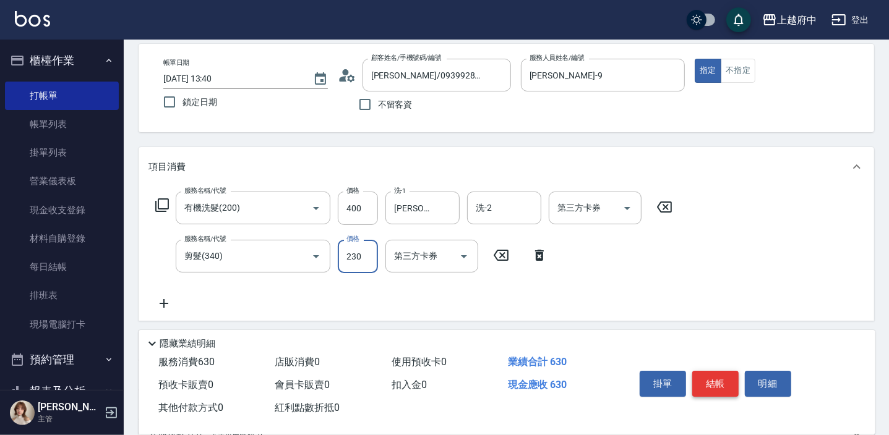
type input "230"
click at [722, 383] on button "結帳" at bounding box center [715, 384] width 46 height 26
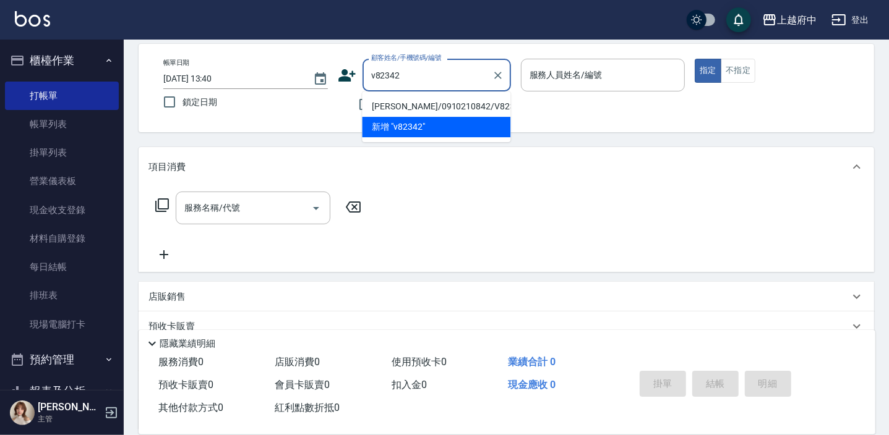
click at [427, 100] on li "[PERSON_NAME]/0910210842/V82342" at bounding box center [436, 106] width 148 height 20
type input "[PERSON_NAME]/0910210842/V82342"
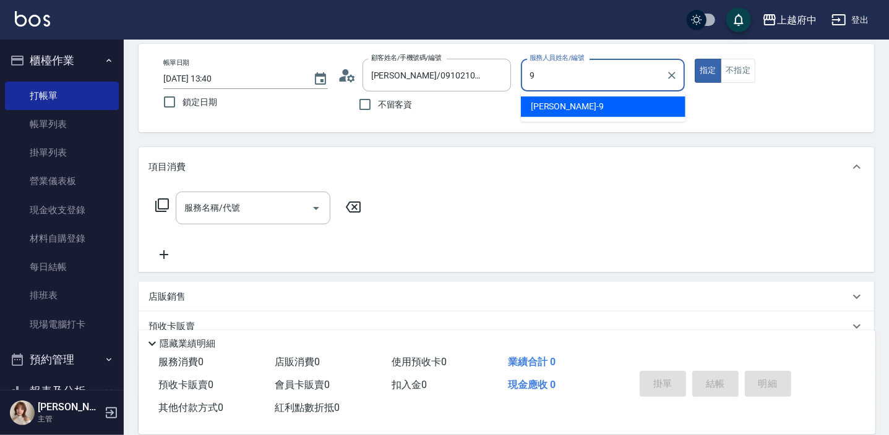
type input "[PERSON_NAME]-9"
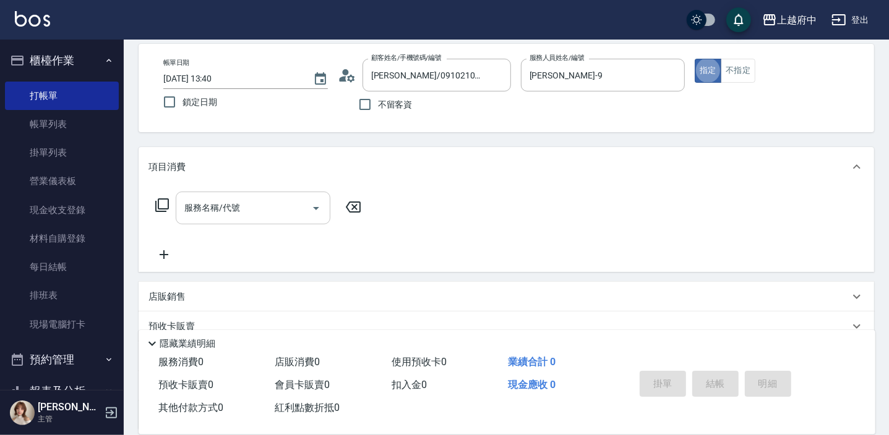
click at [274, 211] on input "服務名稱/代號" at bounding box center [243, 208] width 125 height 22
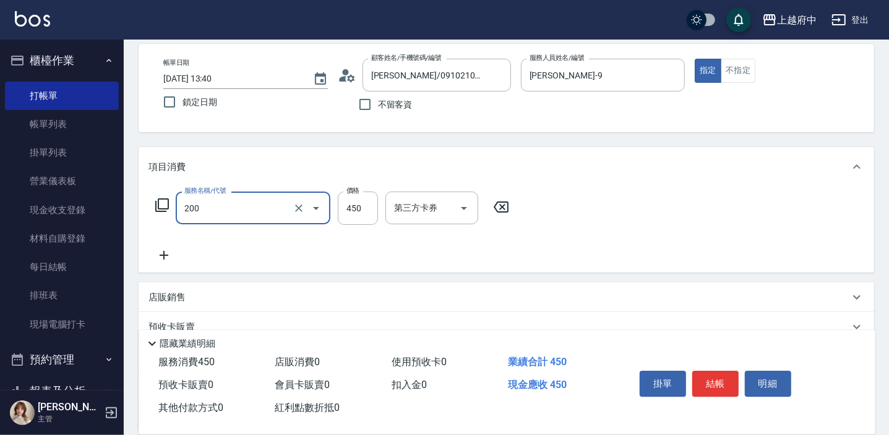
type input "有機洗髮(200)"
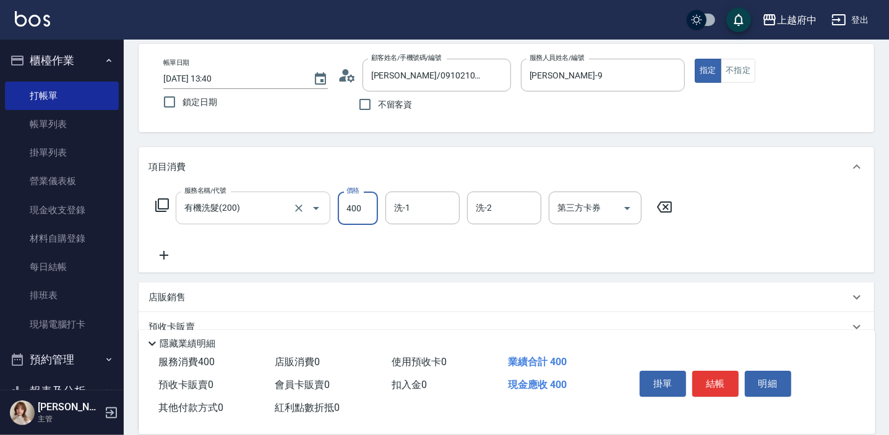
type input "400"
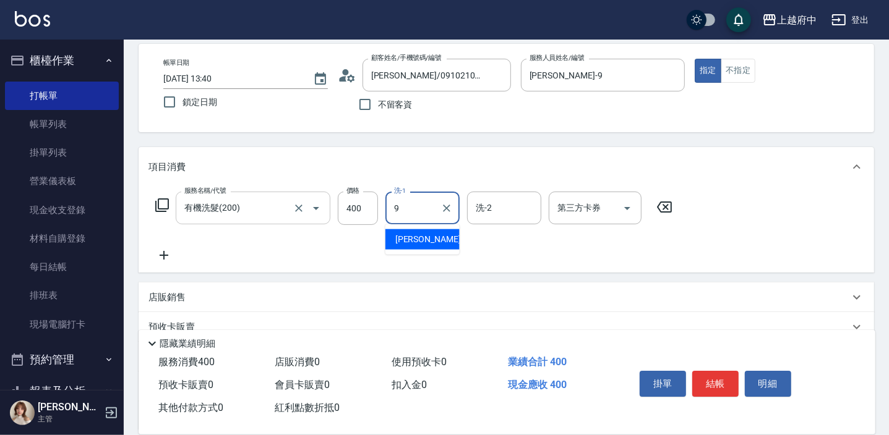
type input "[PERSON_NAME]-9"
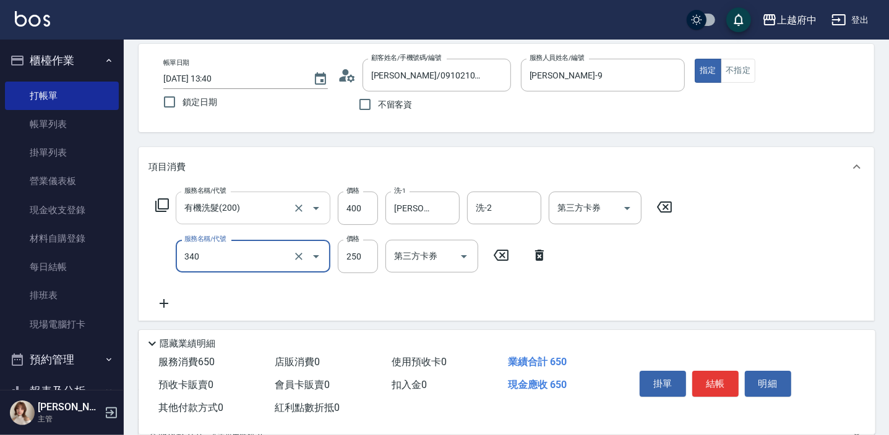
type input "剪髮(340)"
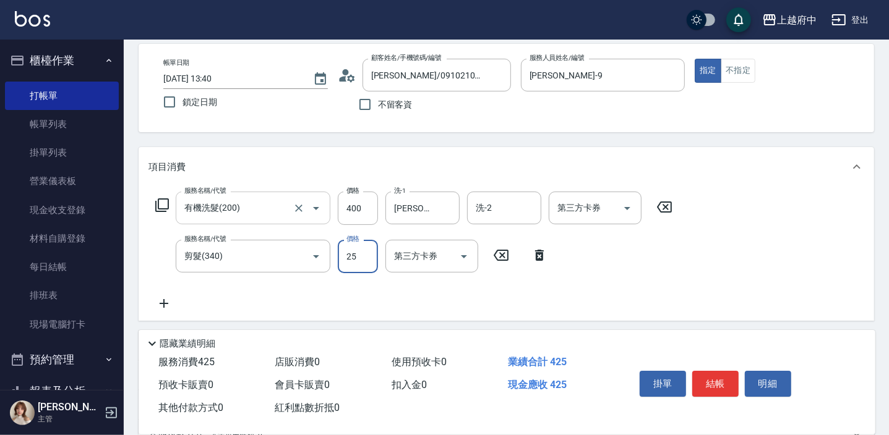
type input "250"
click at [728, 380] on button "結帳" at bounding box center [715, 384] width 46 height 26
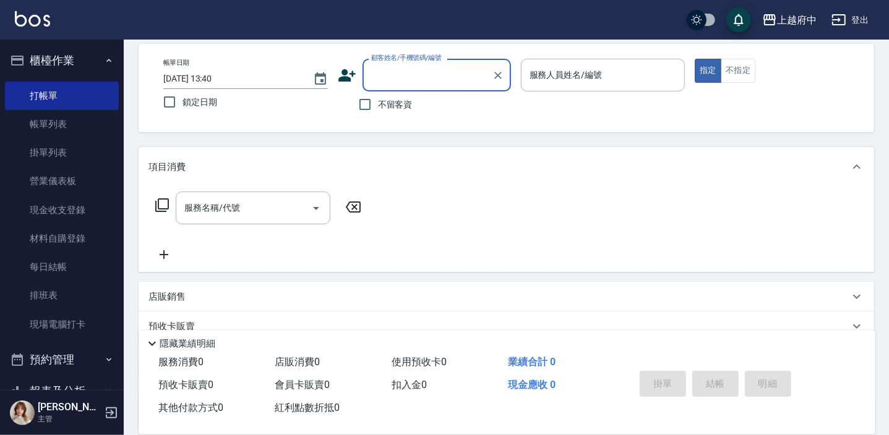
drag, startPoint x: 390, startPoint y: 107, endPoint x: 397, endPoint y: 106, distance: 7.5
click at [391, 106] on span "不留客資" at bounding box center [395, 104] width 35 height 13
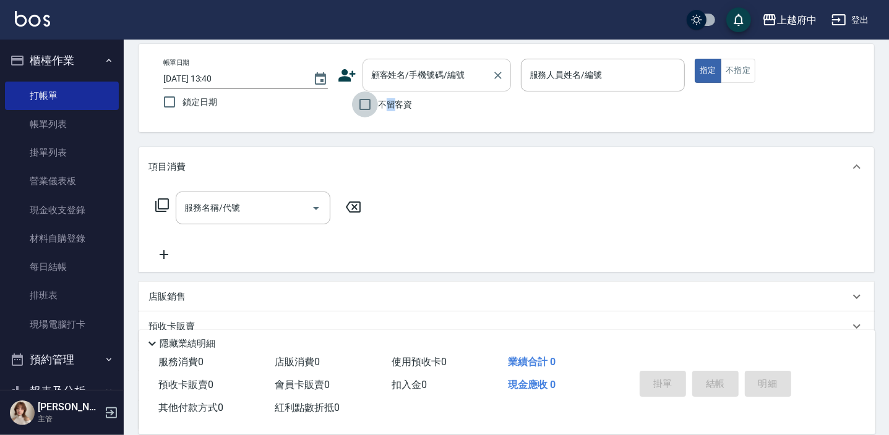
drag, startPoint x: 360, startPoint y: 105, endPoint x: 508, endPoint y: 73, distance: 151.1
click at [361, 105] on input "不留客資" at bounding box center [365, 105] width 26 height 26
checkbox input "true"
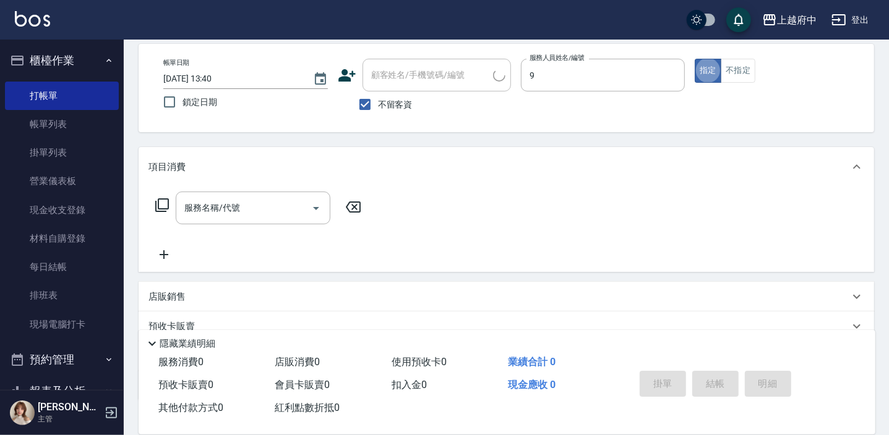
type input "[PERSON_NAME]-9"
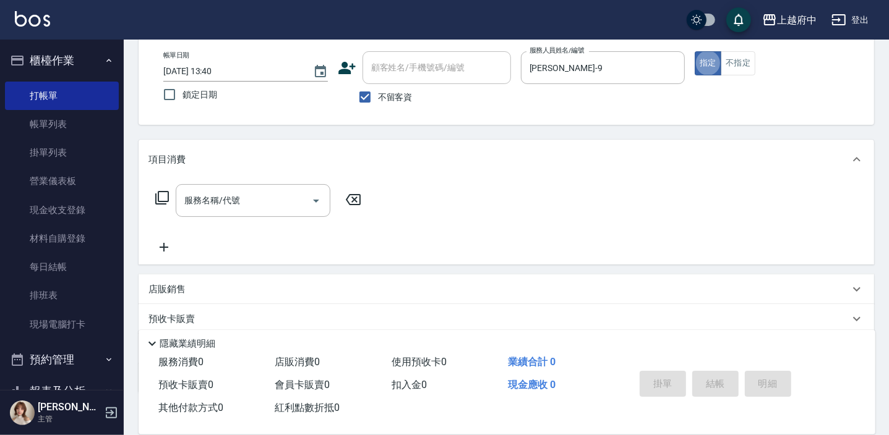
scroll to position [112, 0]
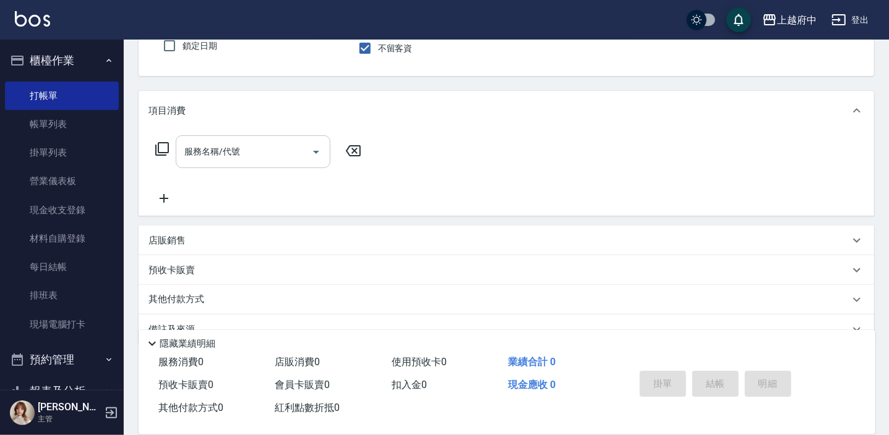
drag, startPoint x: 208, startPoint y: 152, endPoint x: 243, endPoint y: 153, distance: 34.7
click at [229, 153] on div "服務名稱/代號 服務名稱/代號" at bounding box center [253, 151] width 155 height 33
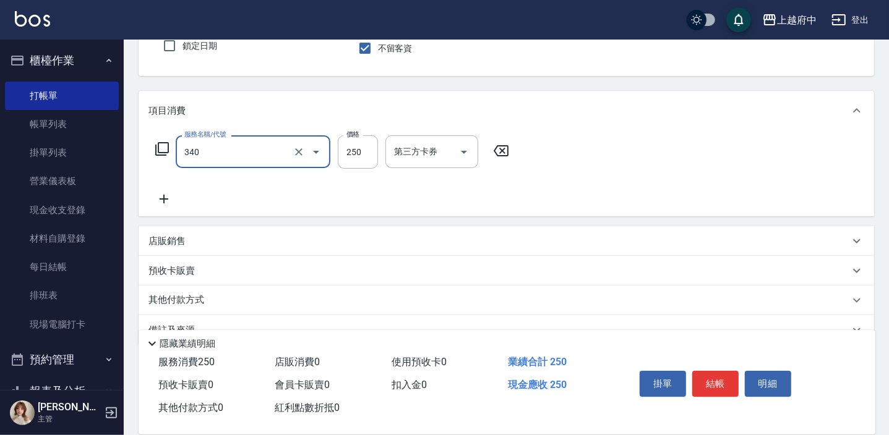
type input "剪髮(340)"
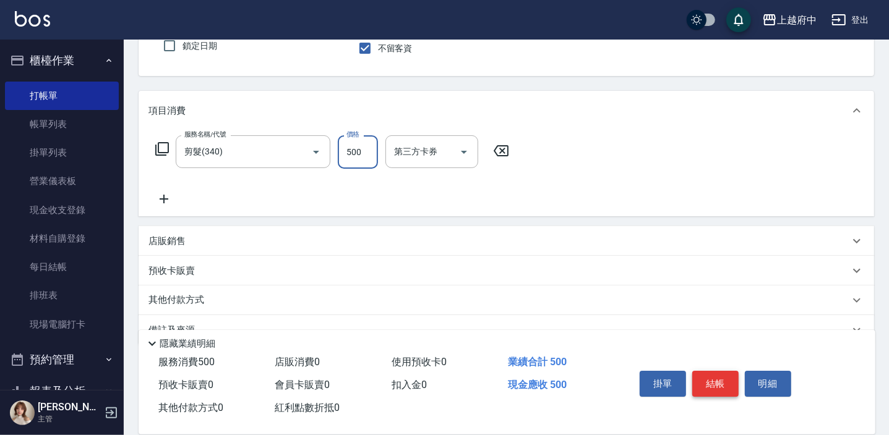
type input "500"
click at [707, 382] on button "結帳" at bounding box center [715, 384] width 46 height 26
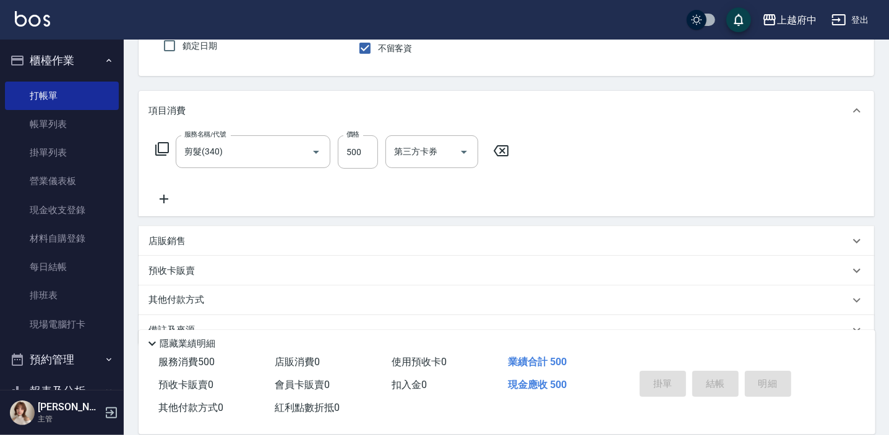
type input "2025/09/21 13:41"
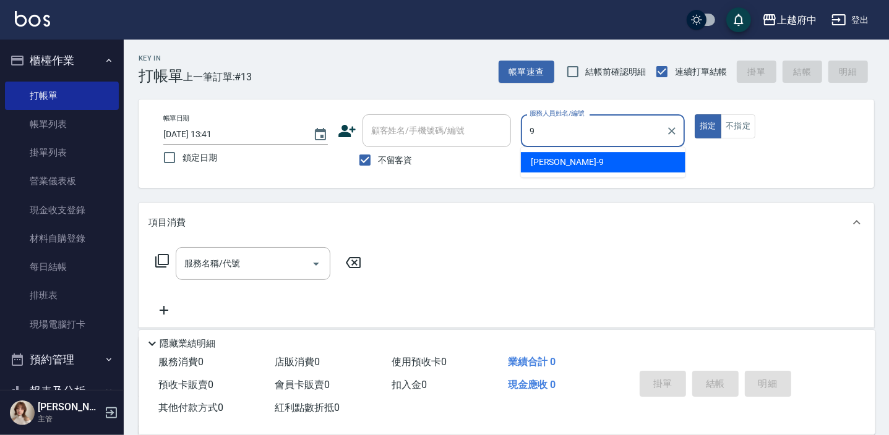
type input "[PERSON_NAME]-9"
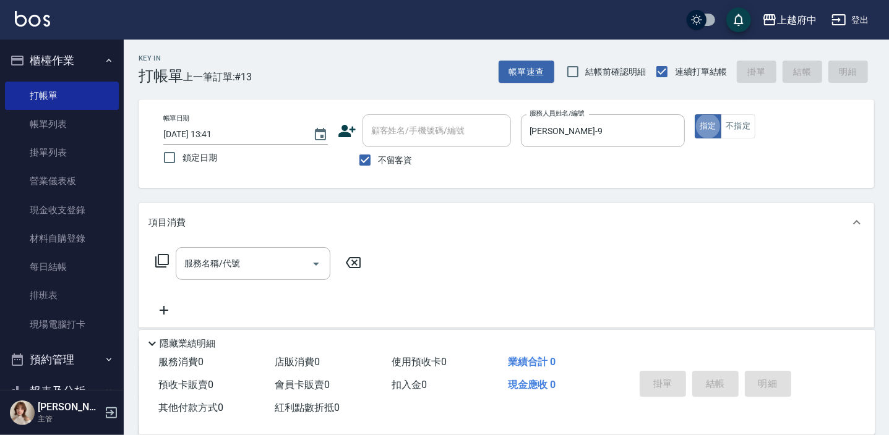
scroll to position [112, 0]
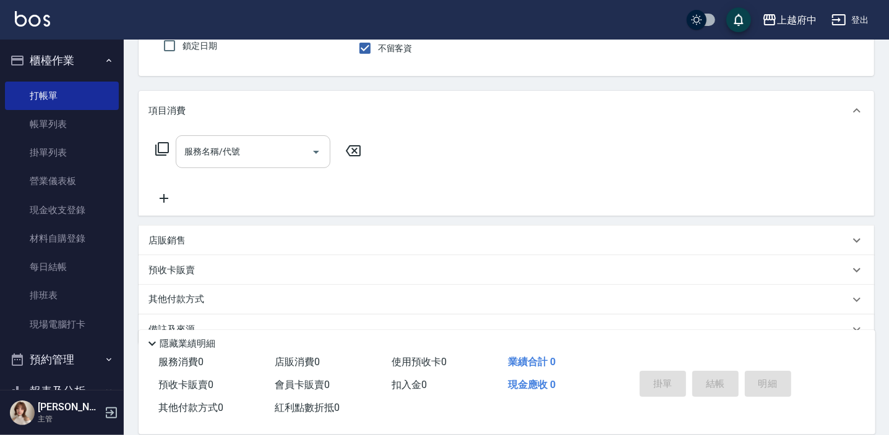
click at [236, 154] on div "服務名稱/代號 服務名稱/代號" at bounding box center [253, 151] width 155 height 33
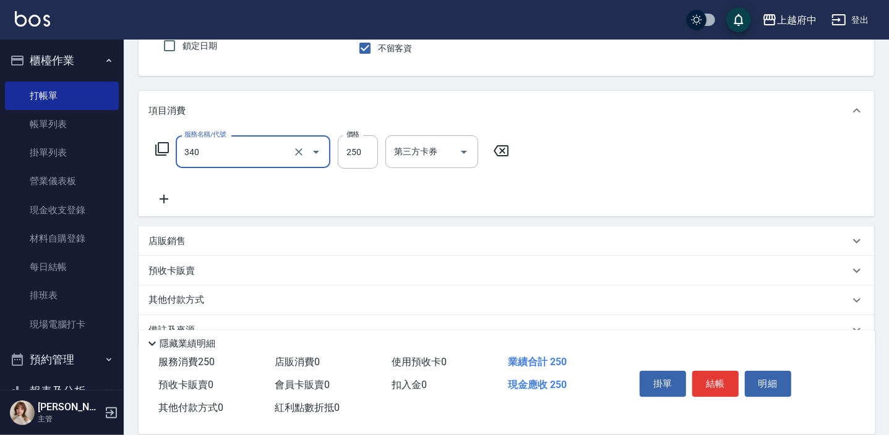
type input "剪髮(340)"
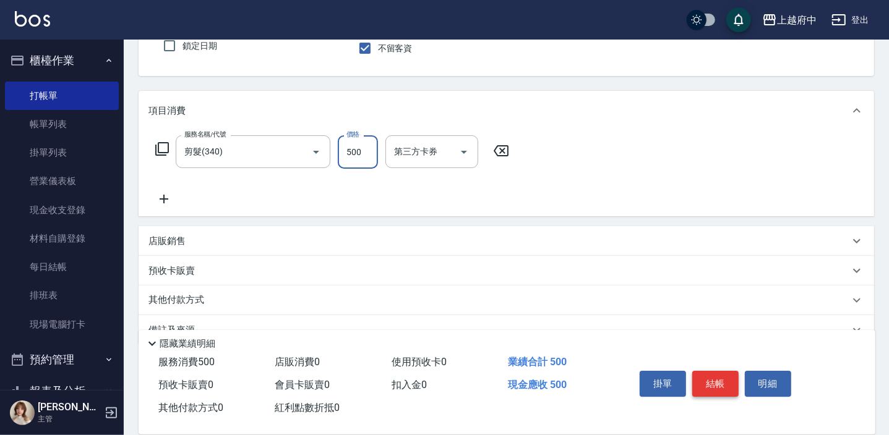
type input "500"
click at [724, 390] on button "結帳" at bounding box center [715, 384] width 46 height 26
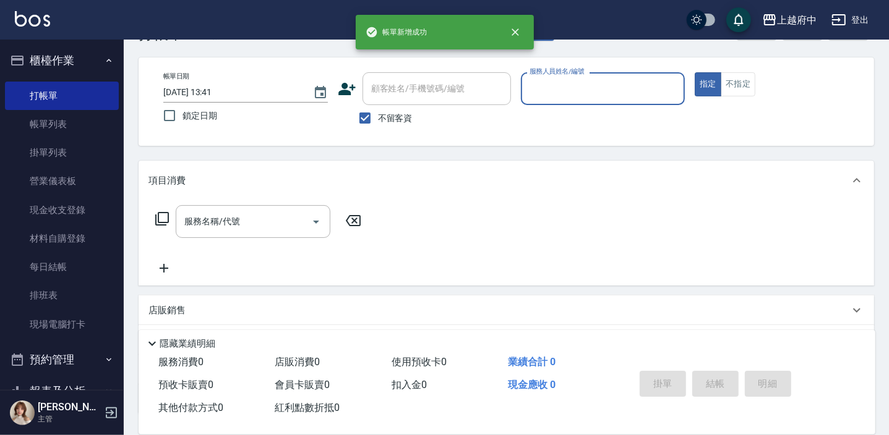
scroll to position [0, 0]
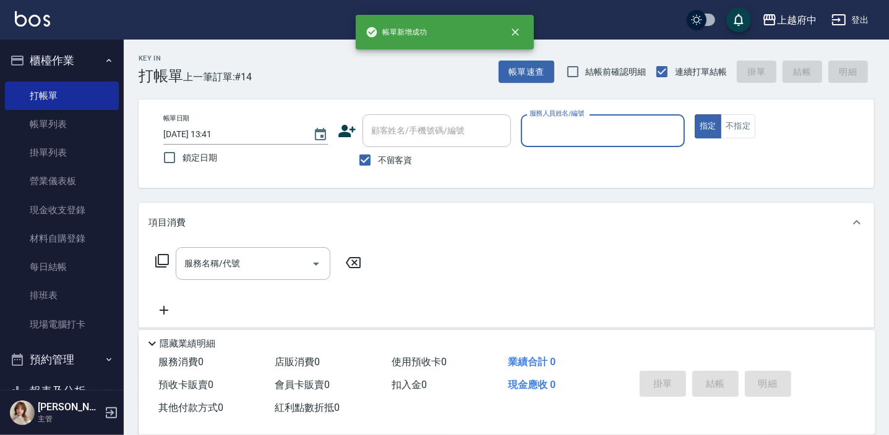
click at [387, 159] on span "不留客資" at bounding box center [395, 160] width 35 height 13
click at [378, 159] on input "不留客資" at bounding box center [365, 160] width 26 height 26
checkbox input "false"
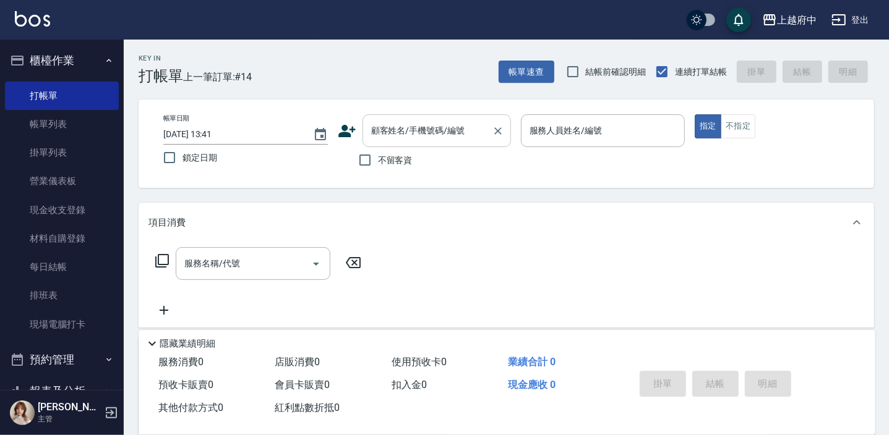
click at [403, 130] on input "顧客姓名/手機號碼/編號" at bounding box center [427, 131] width 119 height 22
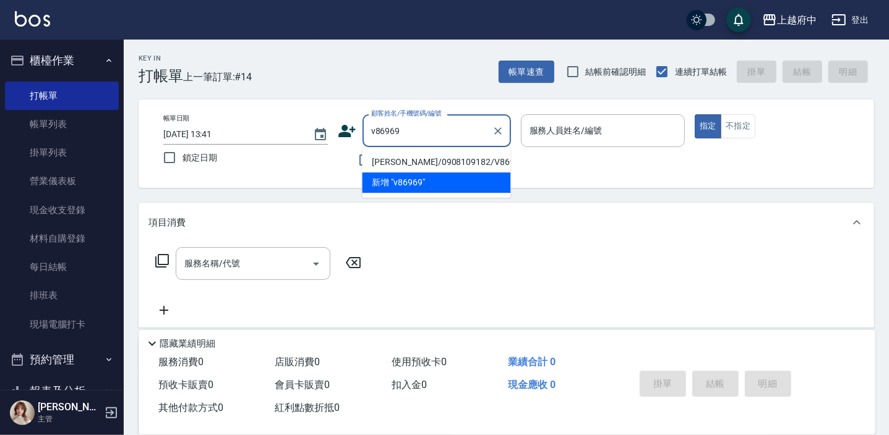
click at [425, 161] on li "[PERSON_NAME]/0908109182/V86969" at bounding box center [436, 162] width 148 height 20
type input "[PERSON_NAME]/0908109182/V86969"
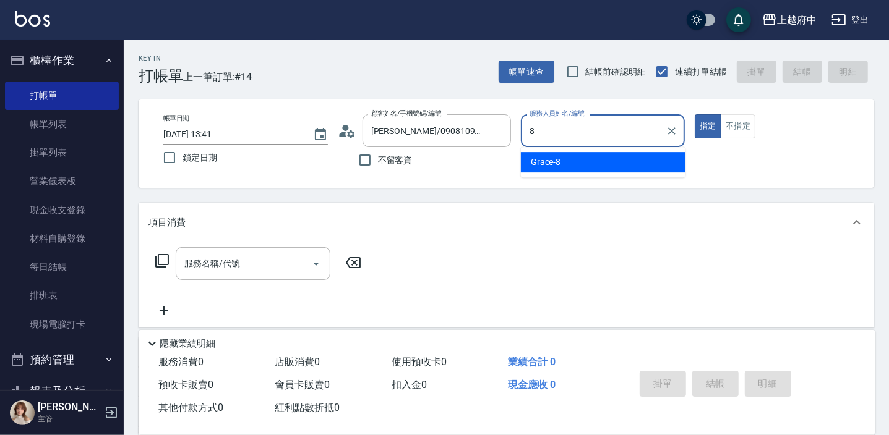
type input "Grace-8"
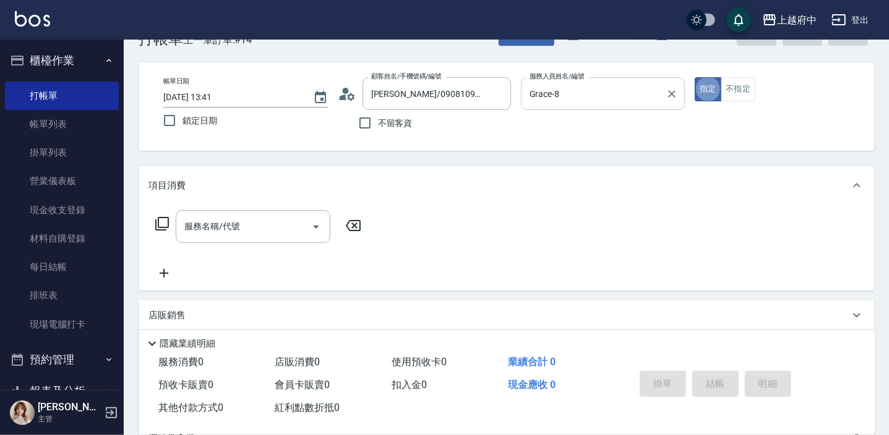
scroll to position [56, 0]
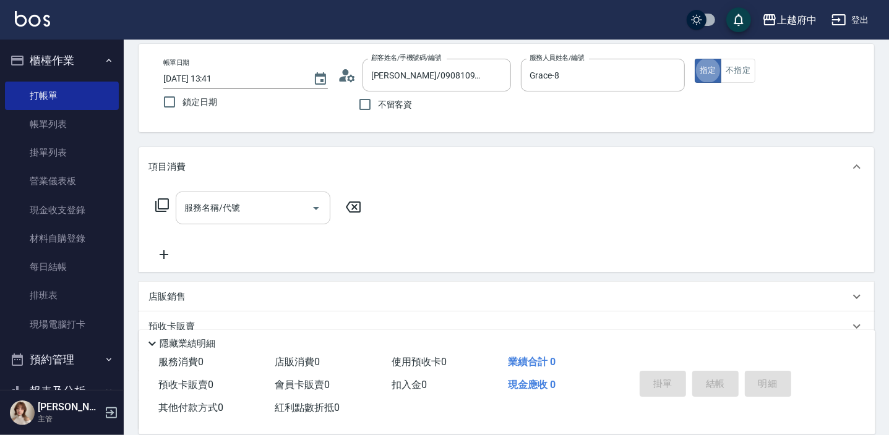
click at [243, 217] on input "服務名稱/代號" at bounding box center [243, 208] width 125 height 22
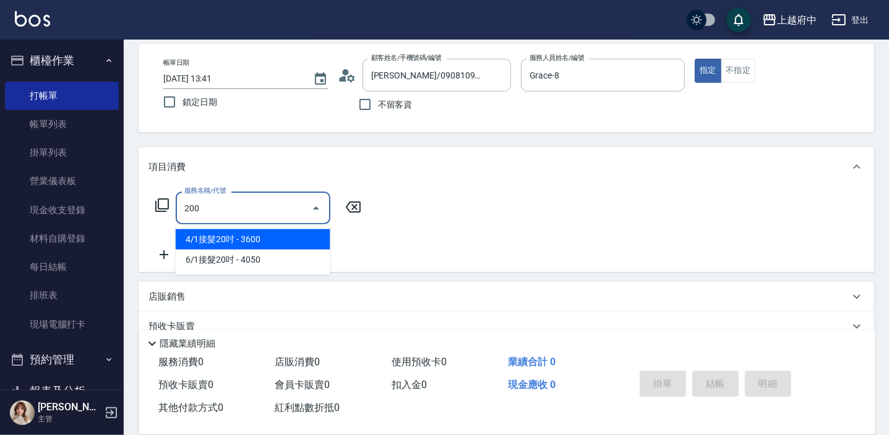
type input "有機洗髮(200)"
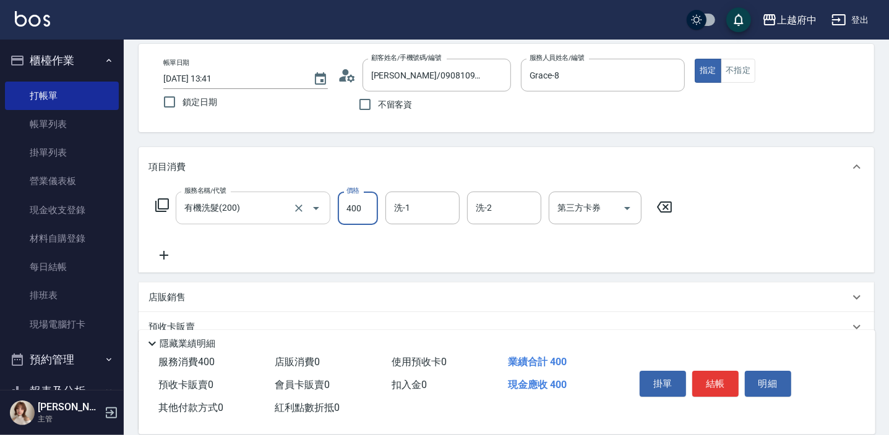
type input "400"
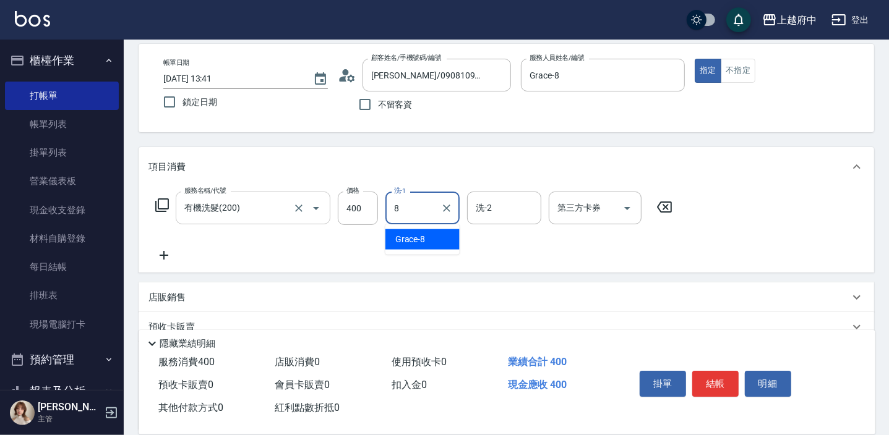
type input "Grace-8"
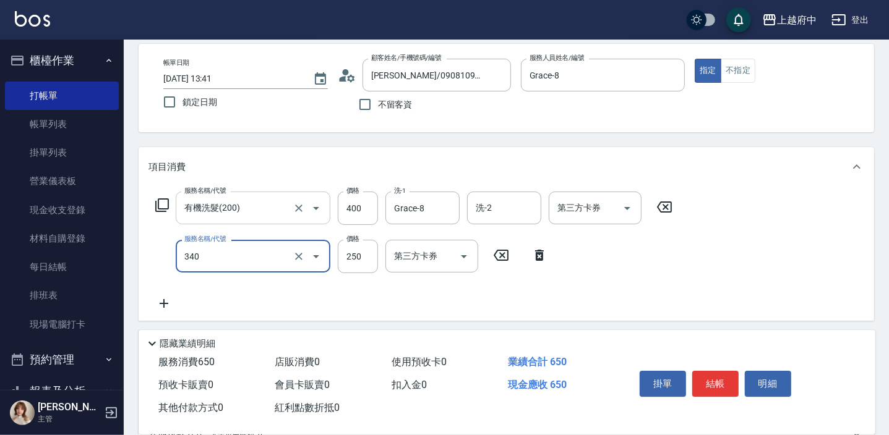
type input "剪髮(340)"
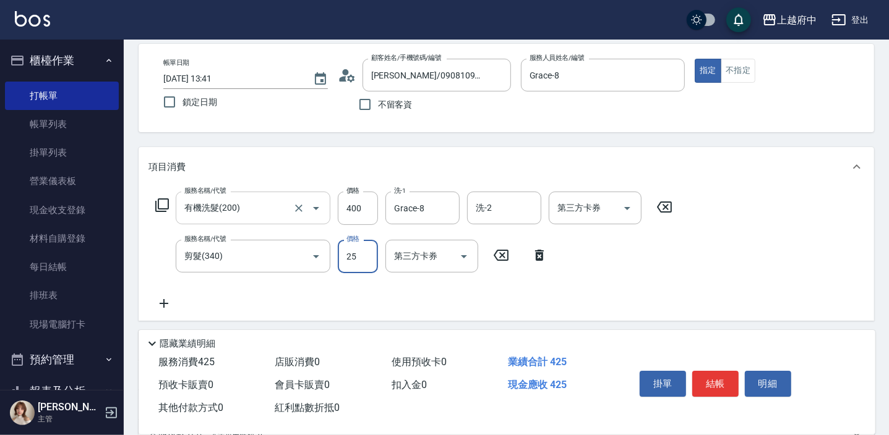
type input "250"
click at [711, 377] on button "結帳" at bounding box center [715, 384] width 46 height 26
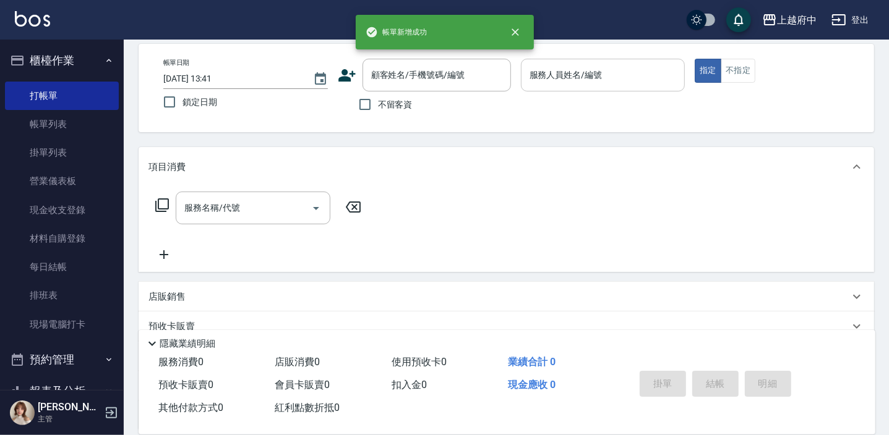
drag, startPoint x: 391, startPoint y: 101, endPoint x: 607, endPoint y: 66, distance: 218.6
click at [391, 101] on span "不留客資" at bounding box center [395, 104] width 35 height 13
click at [378, 101] on input "不留客資" at bounding box center [365, 105] width 26 height 26
checkbox input "true"
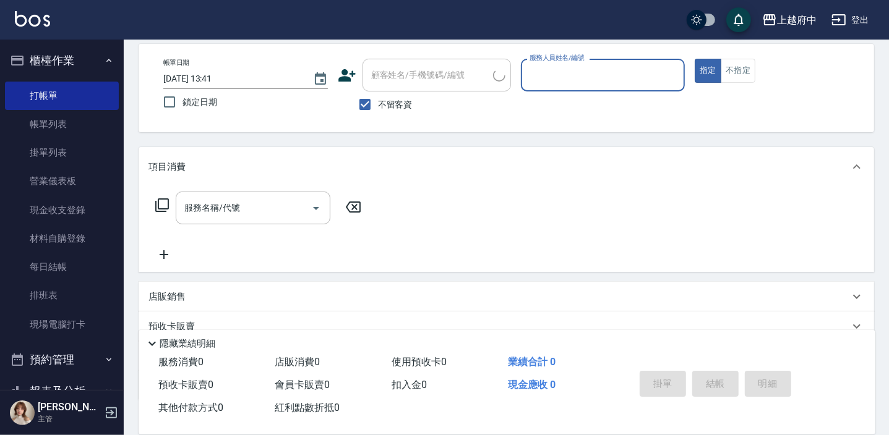
type input "9"
drag, startPoint x: 678, startPoint y: 71, endPoint x: 574, endPoint y: 79, distance: 104.8
click at [678, 71] on button "Clear" at bounding box center [671, 75] width 17 height 17
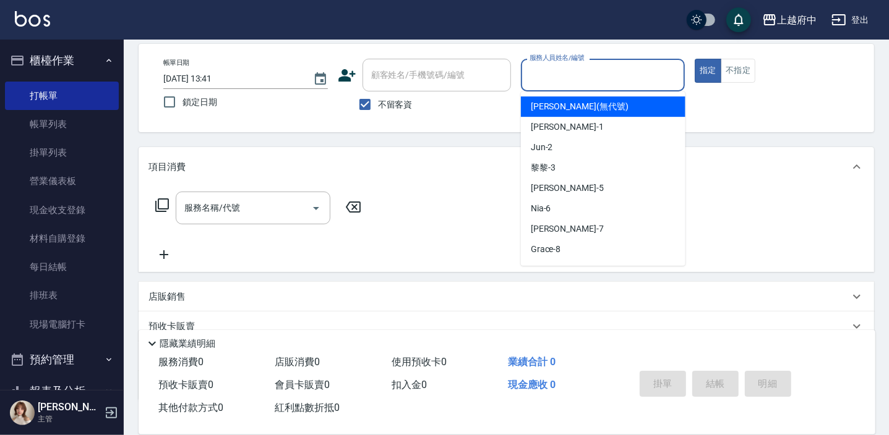
drag, startPoint x: 386, startPoint y: 102, endPoint x: 422, endPoint y: 74, distance: 45.8
click at [385, 102] on span "不留客資" at bounding box center [395, 104] width 35 height 13
click at [378, 102] on input "不留客資" at bounding box center [365, 105] width 26 height 26
checkbox input "false"
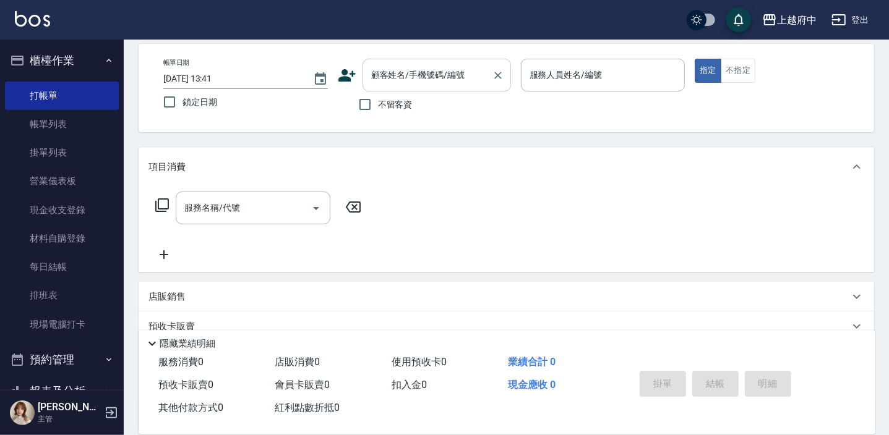
click at [422, 74] on div "顧客姓名/手機號碼/編號 顧客姓名/手機號碼/編號" at bounding box center [436, 75] width 148 height 33
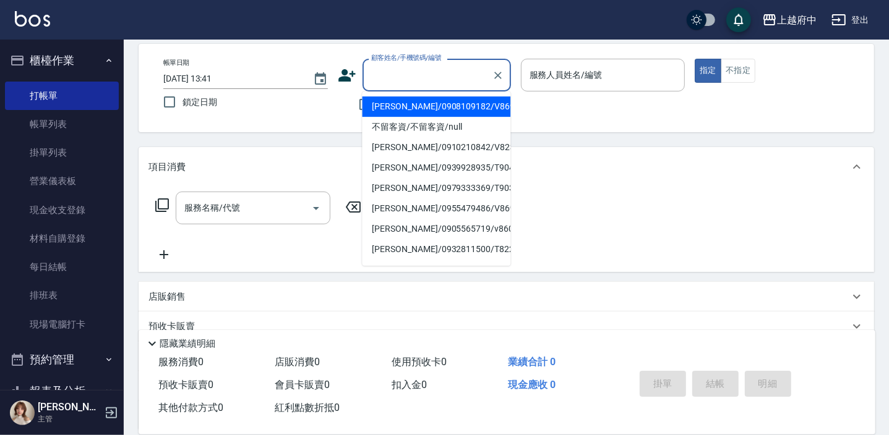
type input "t"
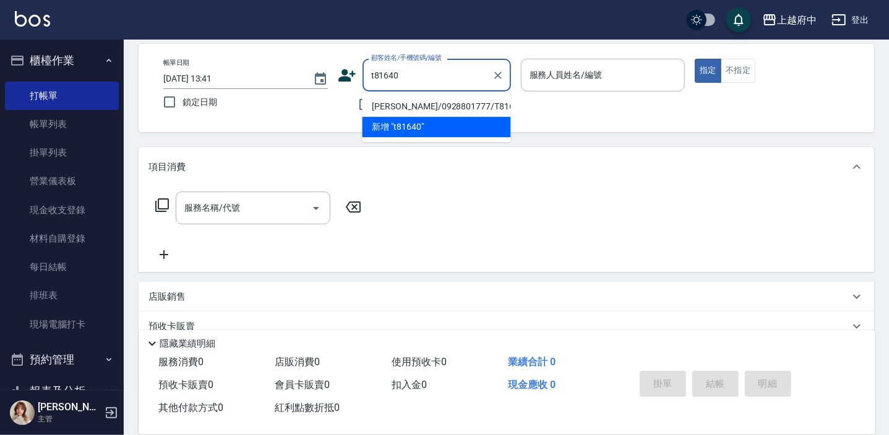
click at [440, 105] on li "[PERSON_NAME]/0928801777/T81640" at bounding box center [436, 106] width 148 height 20
type input "[PERSON_NAME]/0928801777/T81640"
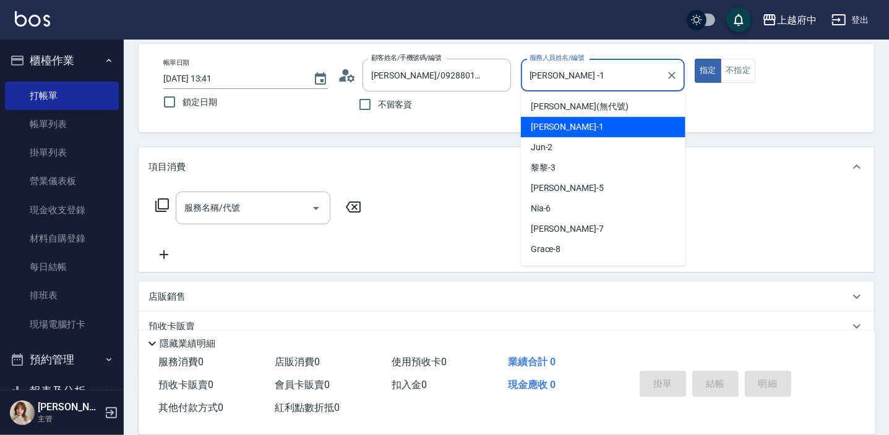
click at [547, 82] on input "[PERSON_NAME] -1" at bounding box center [593, 75] width 135 height 22
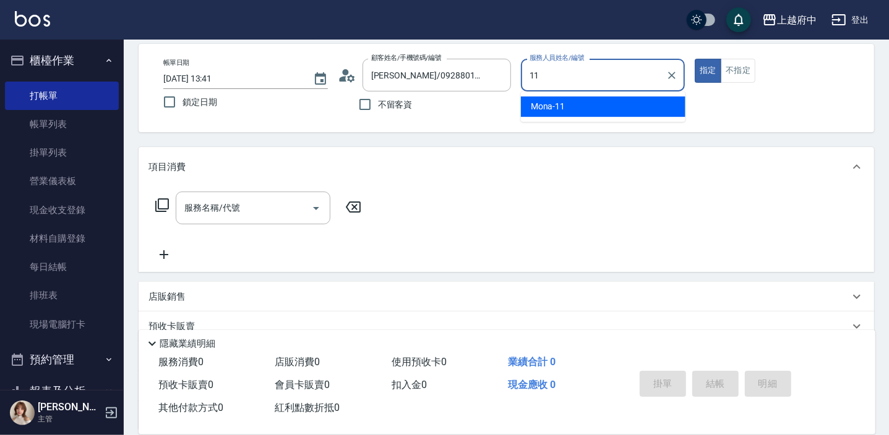
drag, startPoint x: 550, startPoint y: 95, endPoint x: 556, endPoint y: 113, distance: 19.4
click at [554, 105] on ul "Mona -11" at bounding box center [603, 107] width 164 height 30
click at [556, 111] on span "Mona -11" at bounding box center [548, 106] width 35 height 13
type input "Mona-11"
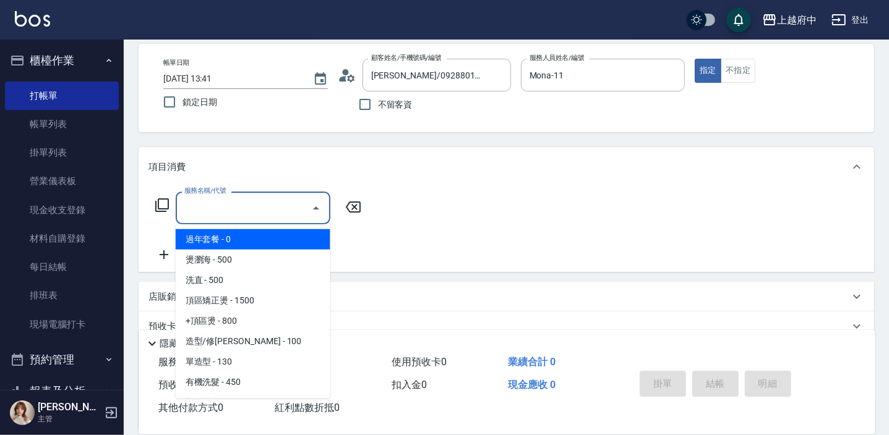
click at [191, 201] on div "服務名稱/代號 服務名稱/代號" at bounding box center [253, 208] width 155 height 33
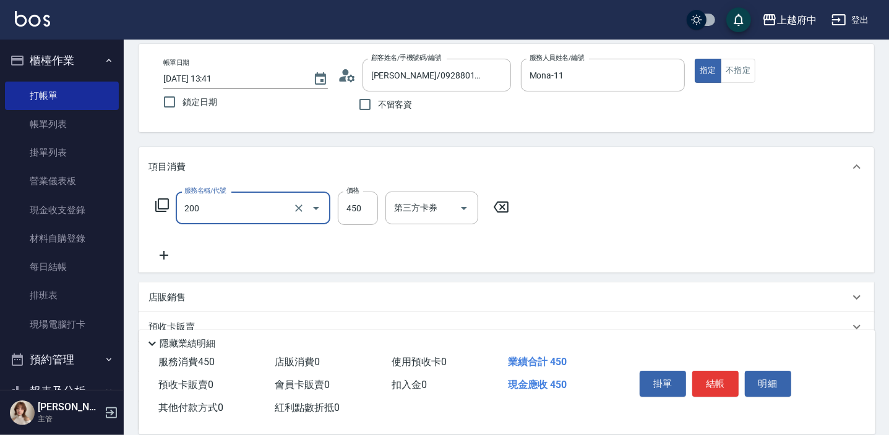
type input "有機洗髮(200)"
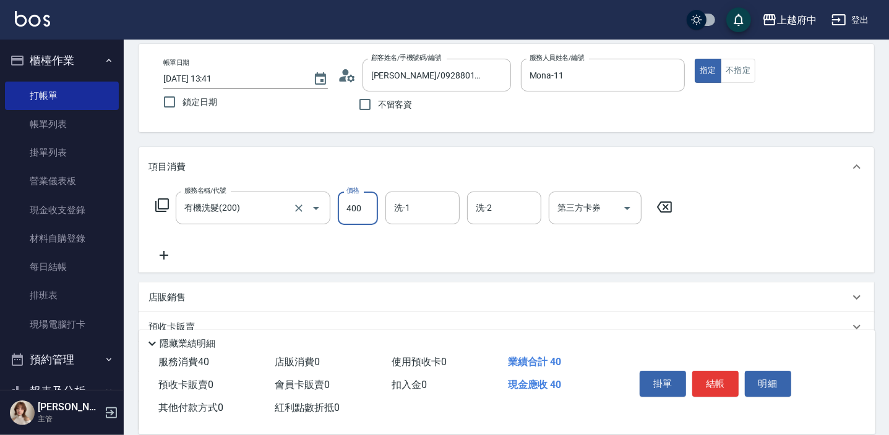
type input "400"
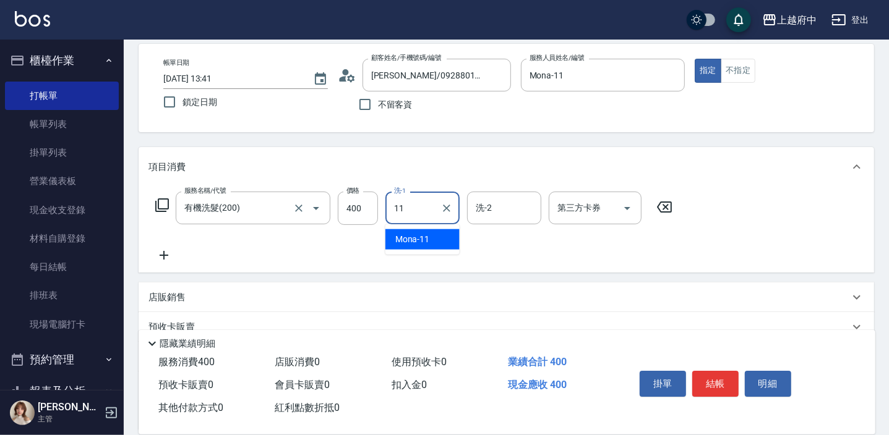
type input "Mona-11"
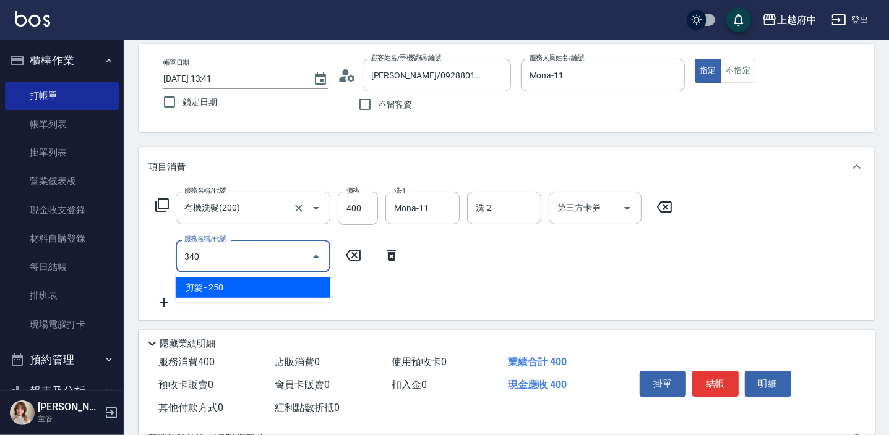
type input "剪髮(340)"
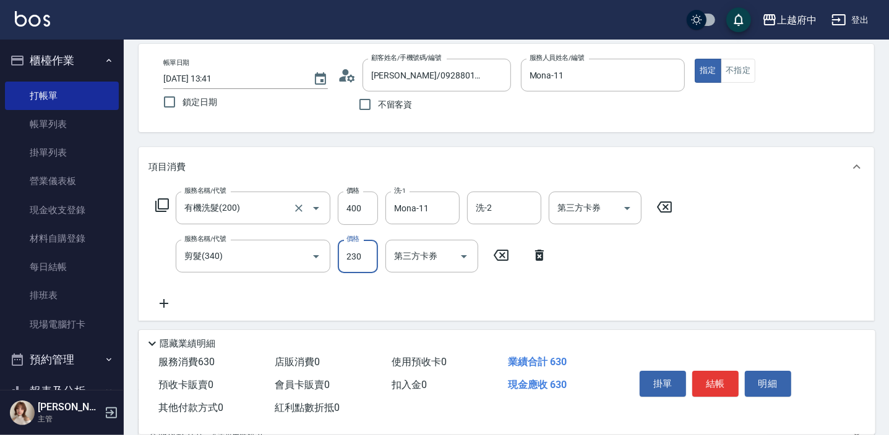
type input "230"
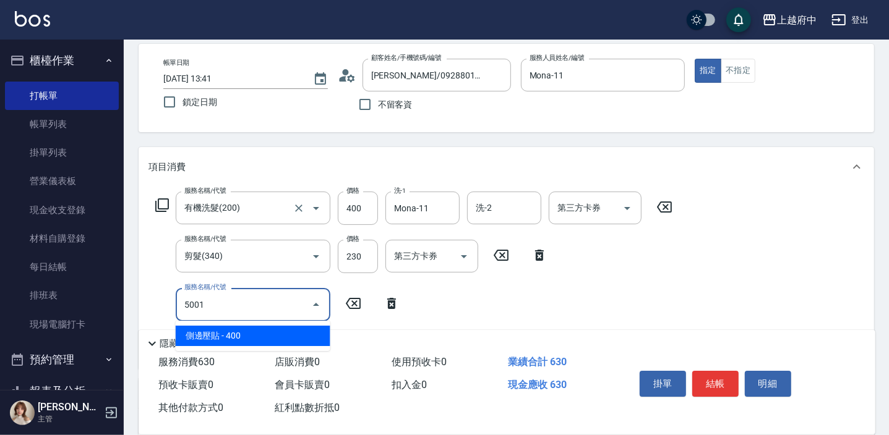
type input "側邊壓貼(5001)"
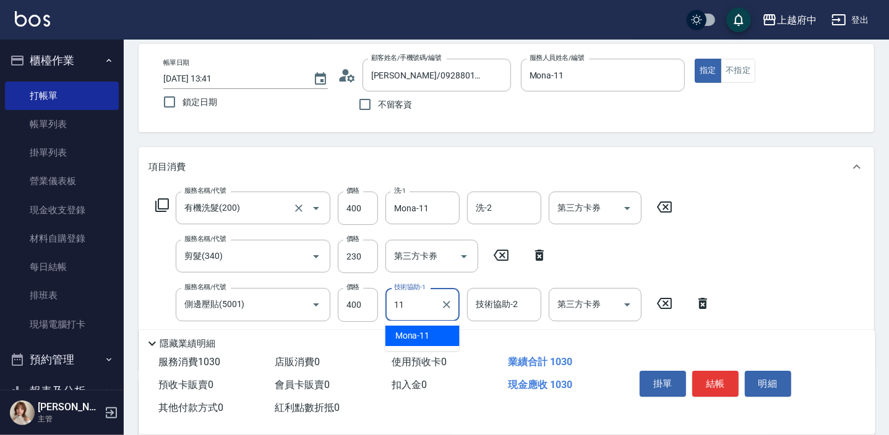
type input "Mona-11"
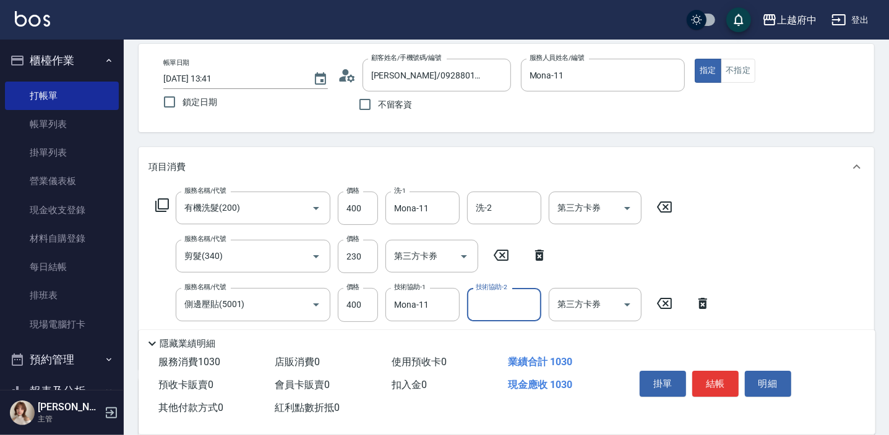
click at [711, 383] on button "結帳" at bounding box center [715, 384] width 46 height 26
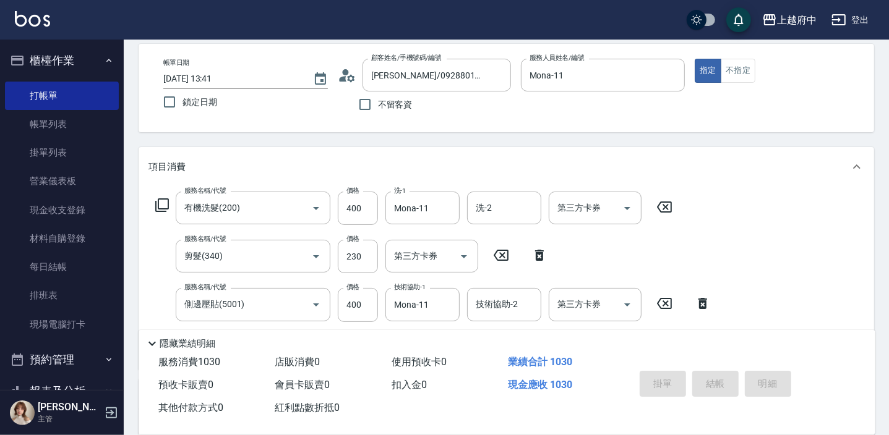
type input "2025/09/21 13:42"
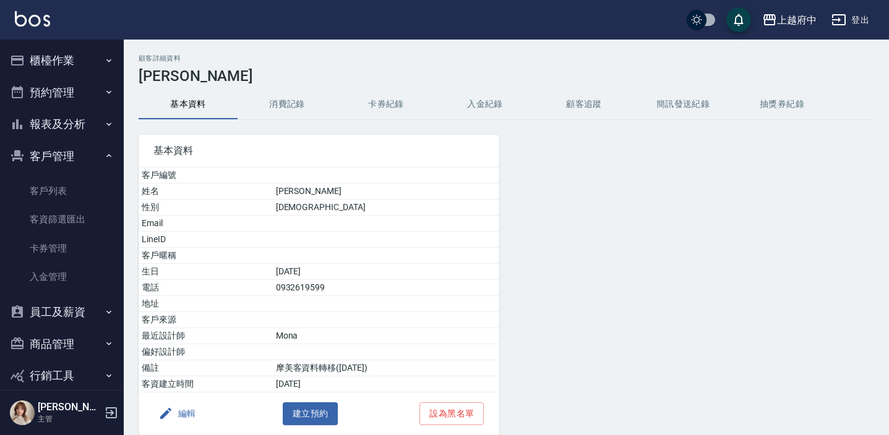
scroll to position [51, 0]
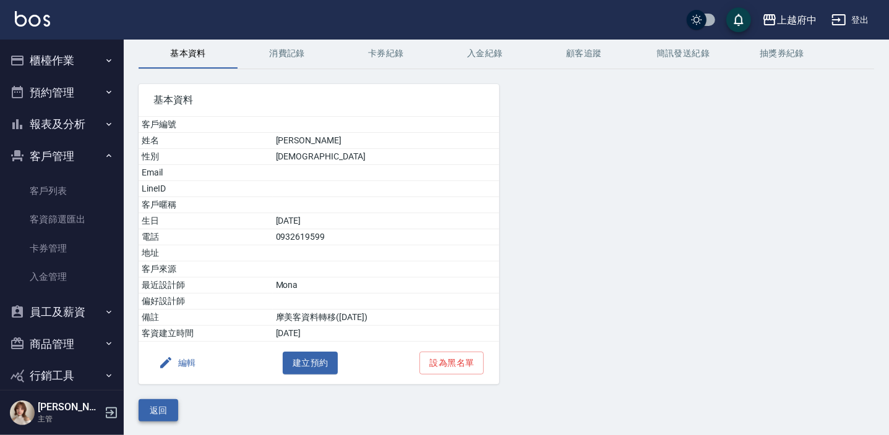
click at [164, 409] on button "返回" at bounding box center [159, 410] width 40 height 23
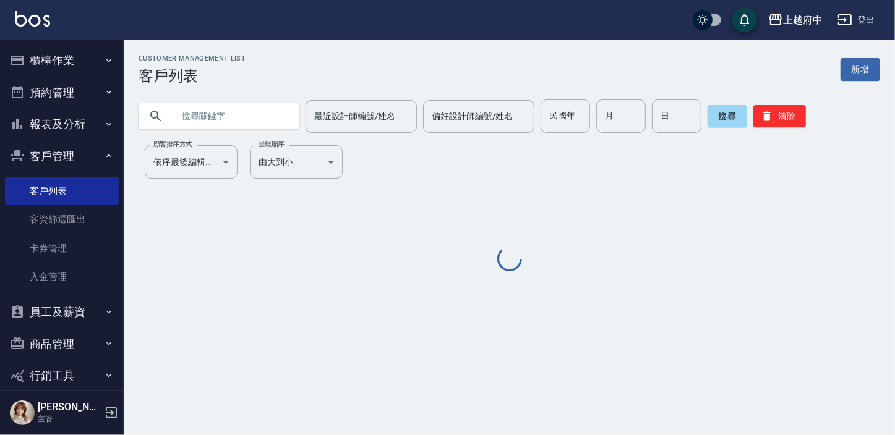
click at [254, 118] on input "text" at bounding box center [231, 116] width 116 height 33
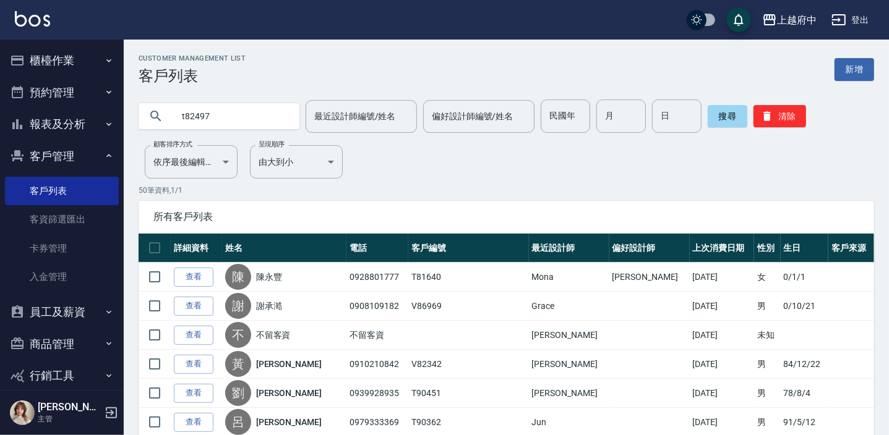
type input "t82497"
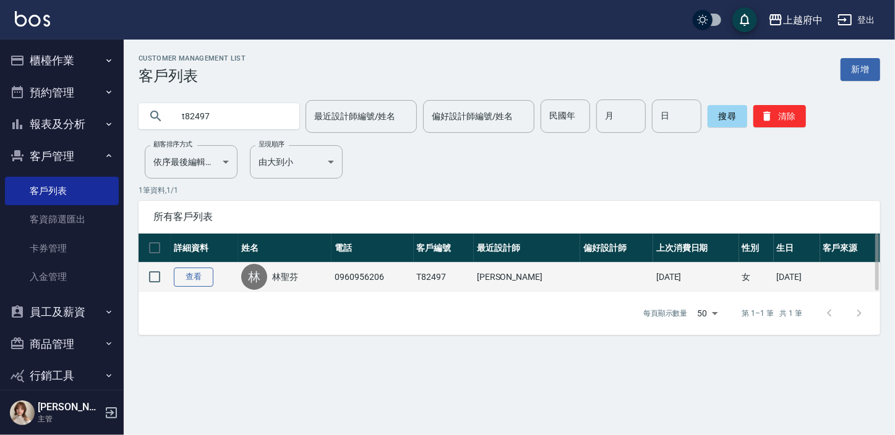
click at [205, 276] on link "查看" at bounding box center [194, 277] width 40 height 19
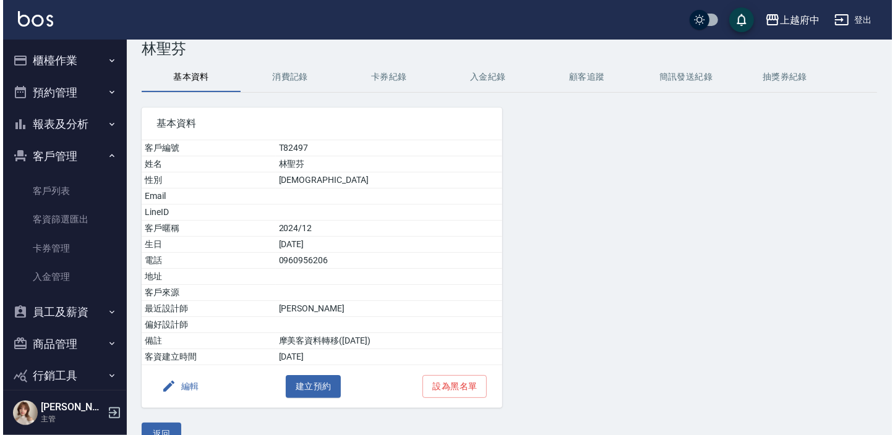
scroll to position [51, 0]
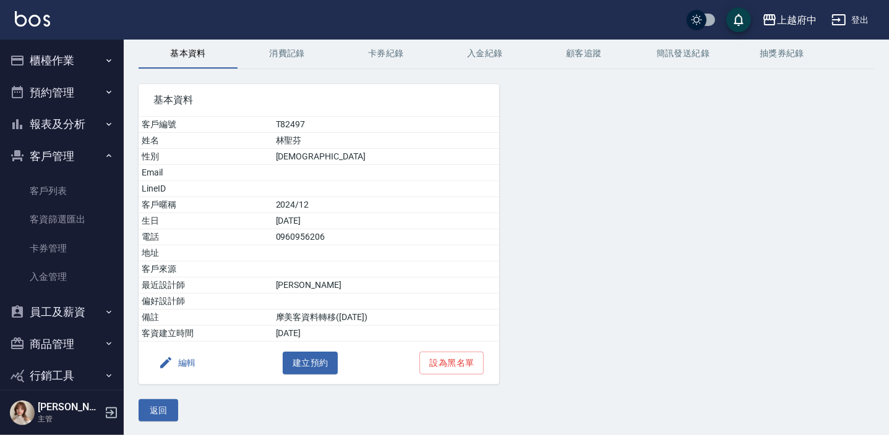
click at [184, 360] on button "編輯" at bounding box center [177, 363] width 48 height 23
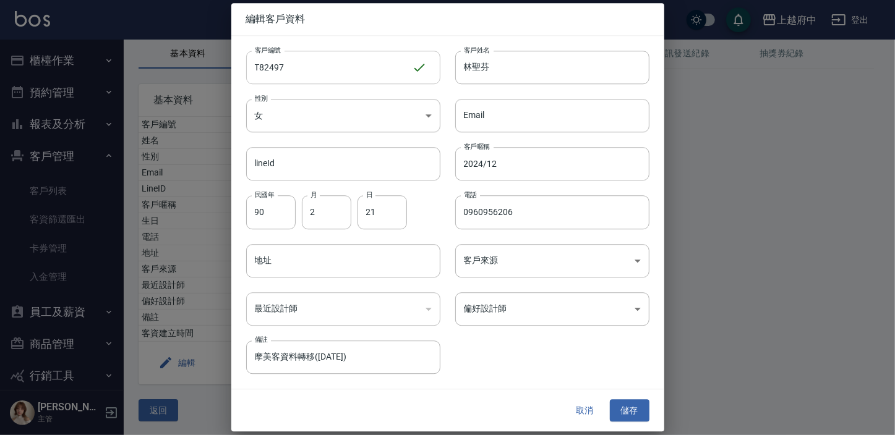
click at [332, 72] on input "T82497" at bounding box center [329, 67] width 166 height 33
type input "T91662"
click at [496, 168] on input "2024/12" at bounding box center [552, 164] width 194 height 33
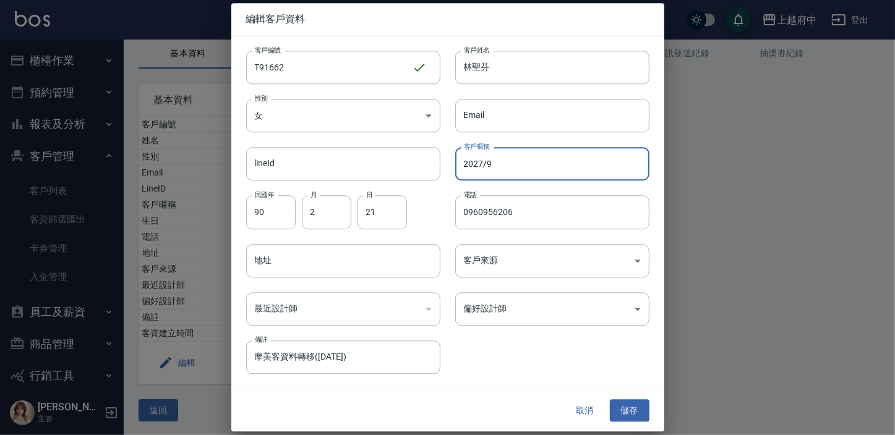
type input "2027/9"
click at [539, 371] on div "客戶編號 T91662 ​ 客戶編號 客戶姓名 林聖芬 客戶姓名 性別 女 FEMALE 性別 Email Email lineId lineId 客戶暱稱 …" at bounding box center [440, 205] width 418 height 338
click at [631, 408] on button "儲存" at bounding box center [630, 410] width 40 height 23
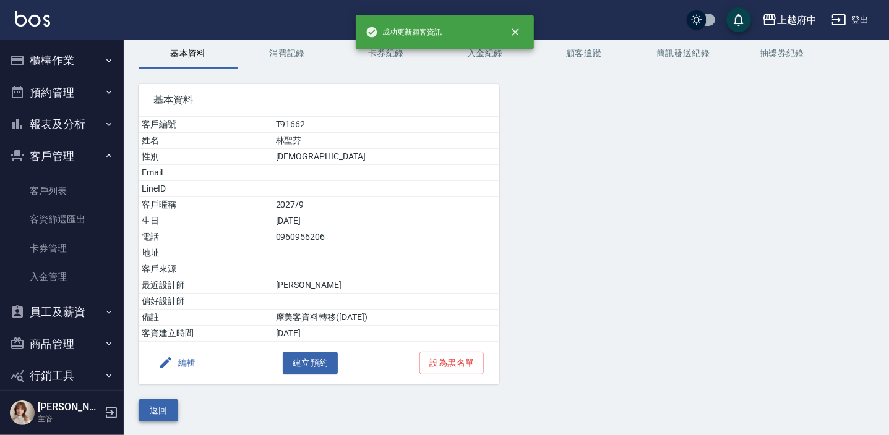
click at [165, 404] on button "返回" at bounding box center [159, 410] width 40 height 23
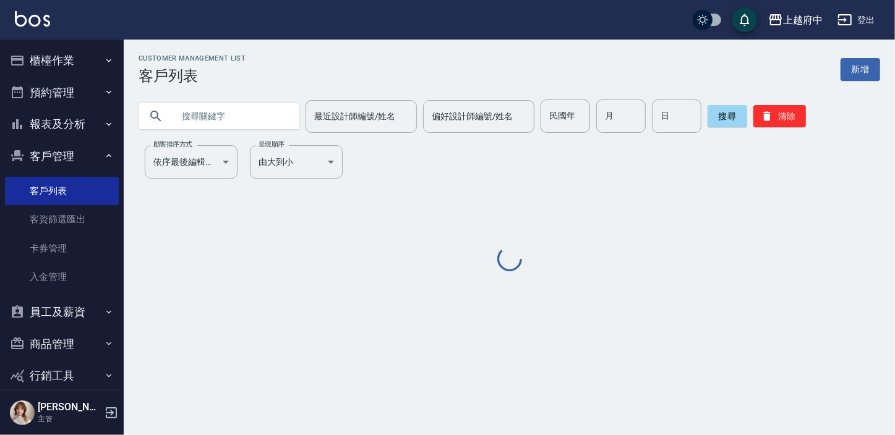
click at [241, 111] on input "text" at bounding box center [231, 116] width 116 height 33
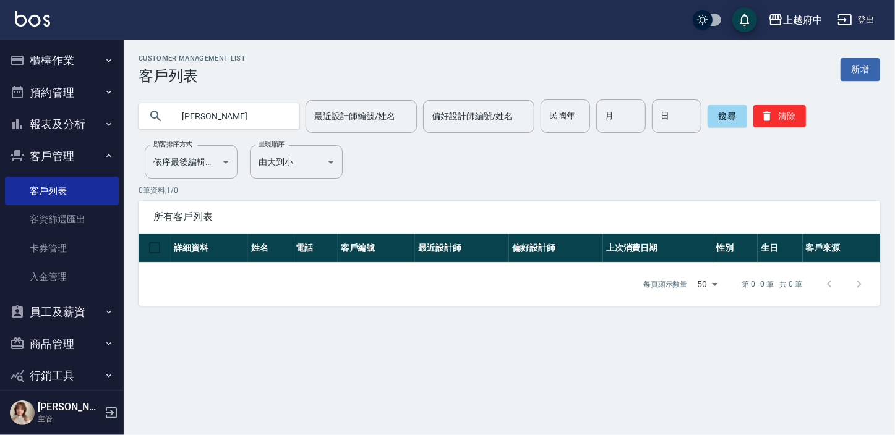
click at [241, 111] on input "劉浩" at bounding box center [231, 116] width 116 height 33
click at [241, 111] on input "劉浩哲" at bounding box center [231, 116] width 116 height 33
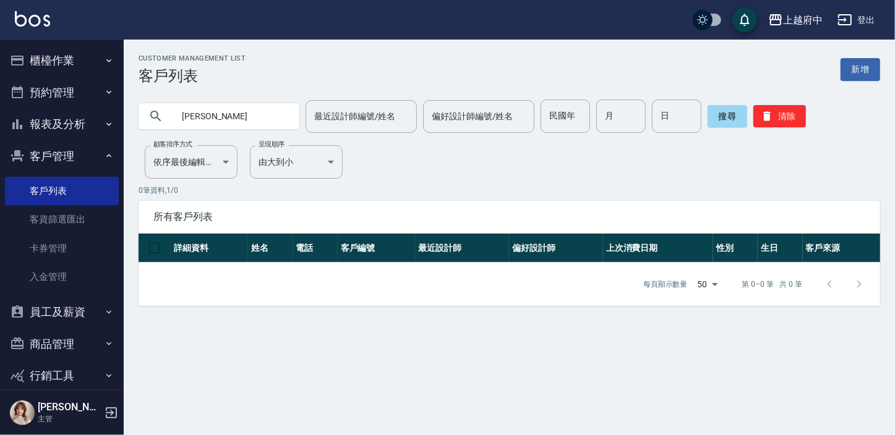
click at [242, 111] on input "劉浩哲" at bounding box center [231, 116] width 116 height 33
type input "0"
type input "劉皓哲"
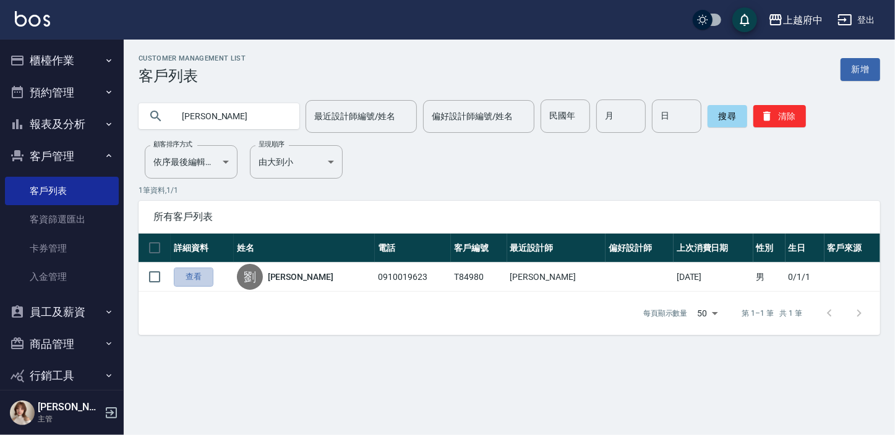
click at [210, 272] on link "查看" at bounding box center [194, 277] width 40 height 19
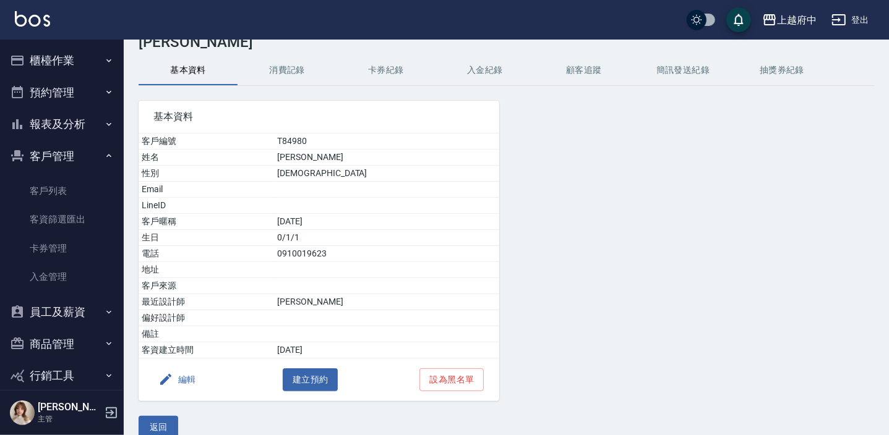
scroll to position [51, 0]
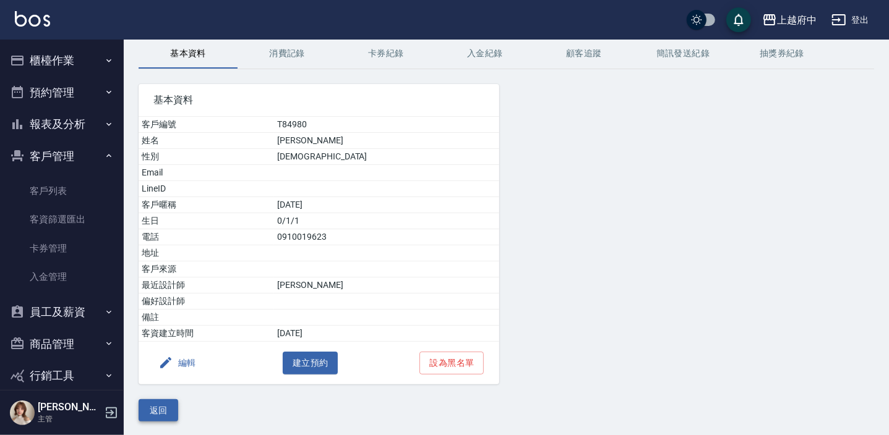
click at [162, 410] on button "返回" at bounding box center [159, 410] width 40 height 23
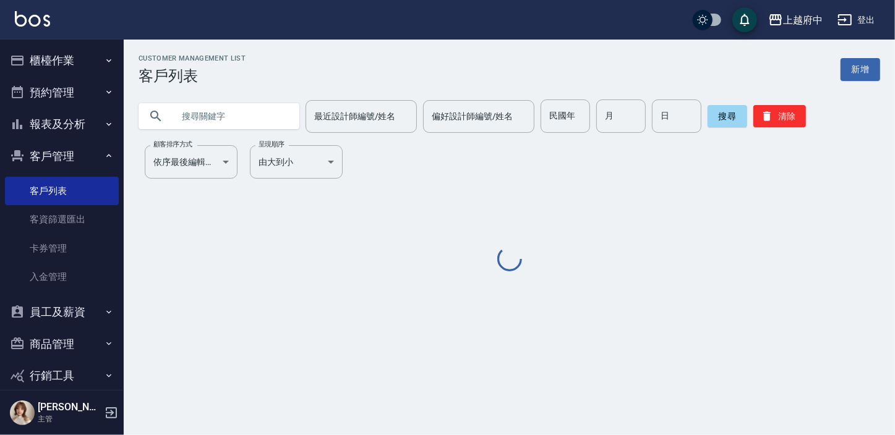
click at [219, 114] on input "text" at bounding box center [231, 116] width 116 height 33
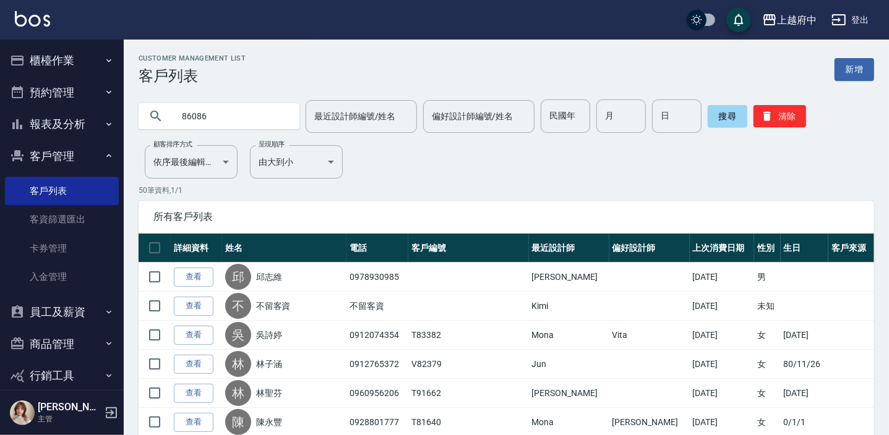
type input "86086"
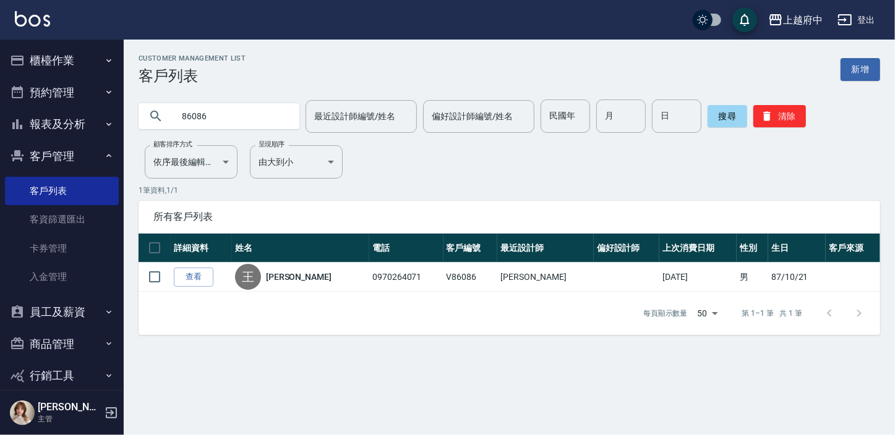
click at [183, 271] on link "查看" at bounding box center [194, 277] width 40 height 19
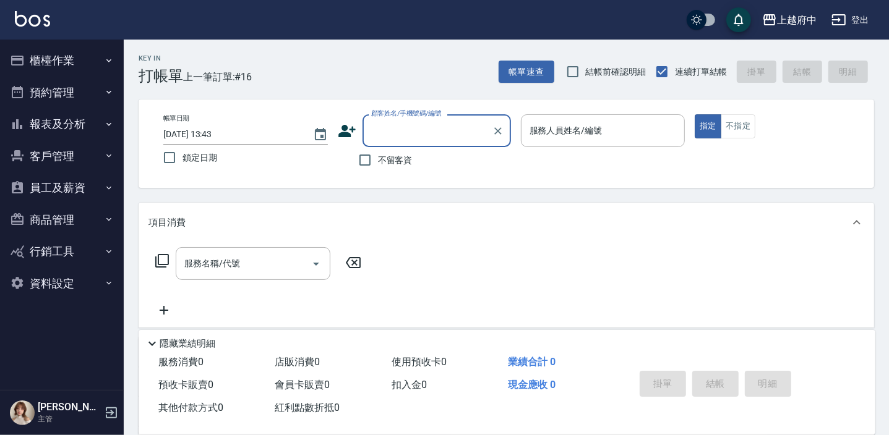
click at [444, 139] on input "顧客姓名/手機號碼/編號" at bounding box center [427, 131] width 119 height 22
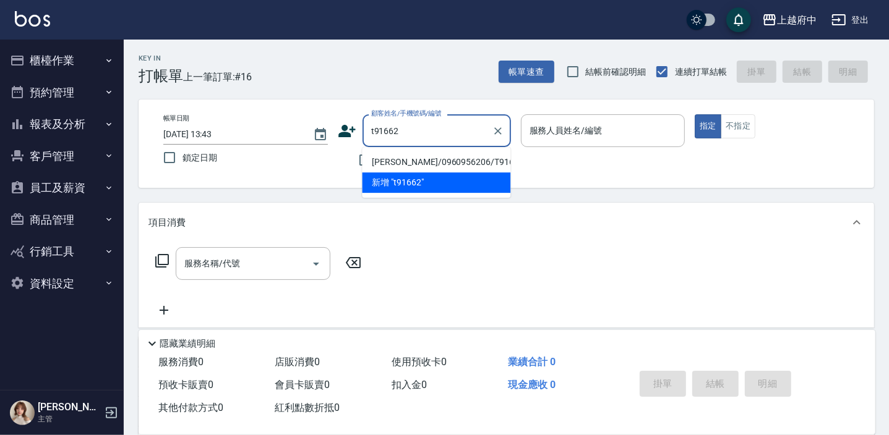
click at [453, 161] on li "[PERSON_NAME]/0960956206/T91662" at bounding box center [436, 162] width 148 height 20
type input "[PERSON_NAME]/0960956206/T91662"
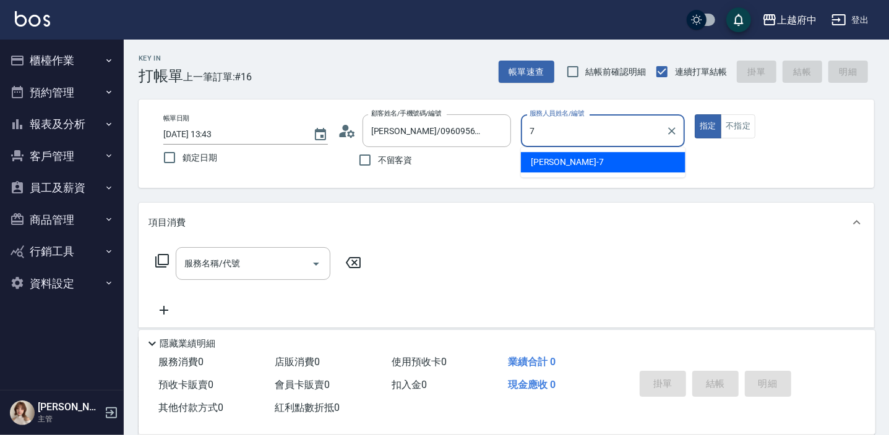
click at [540, 163] on span "Fanny -7" at bounding box center [567, 162] width 73 height 13
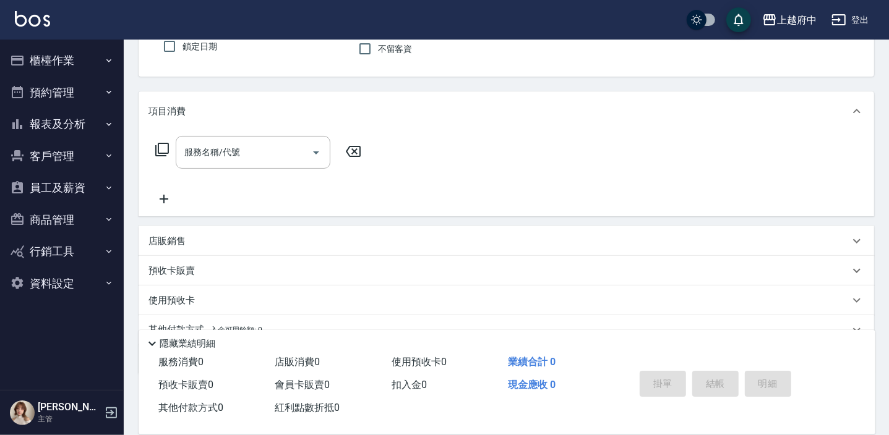
scroll to position [112, 0]
type input "Fanny-7"
click at [258, 145] on input "服務名稱/代號" at bounding box center [243, 152] width 125 height 22
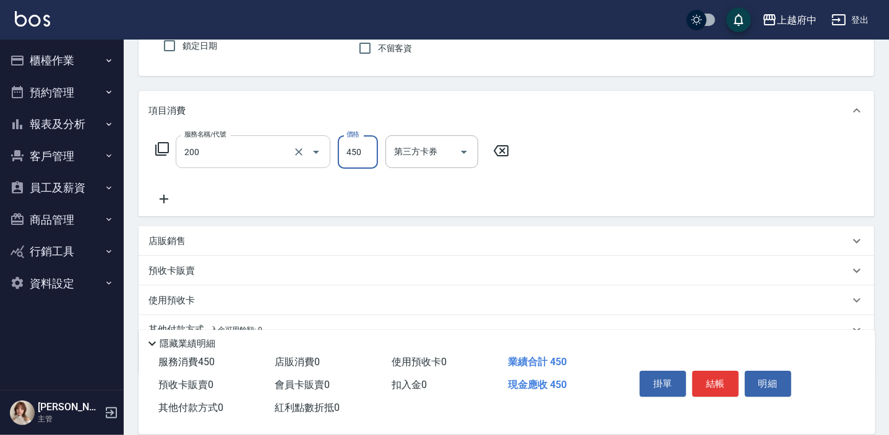
type input "有機洗髮(200)"
type input "400"
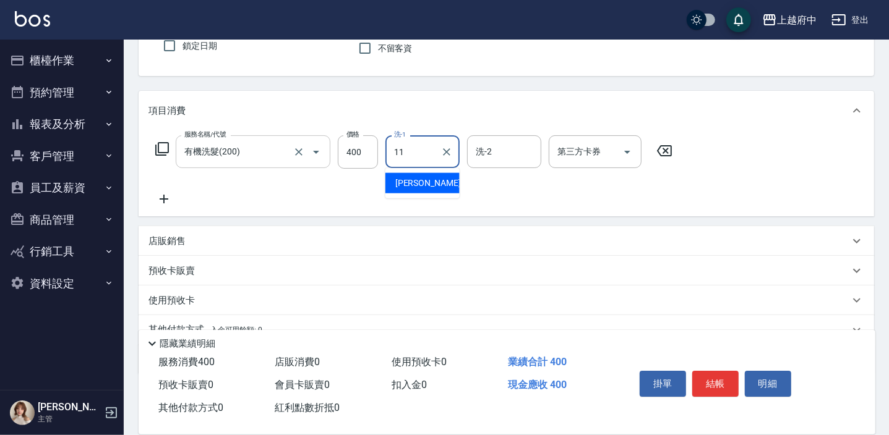
type input "Mona-11"
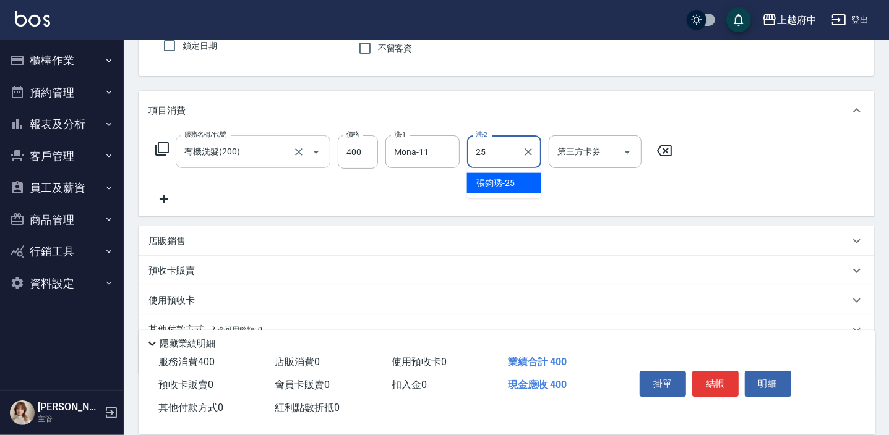
type input "[PERSON_NAME]-25"
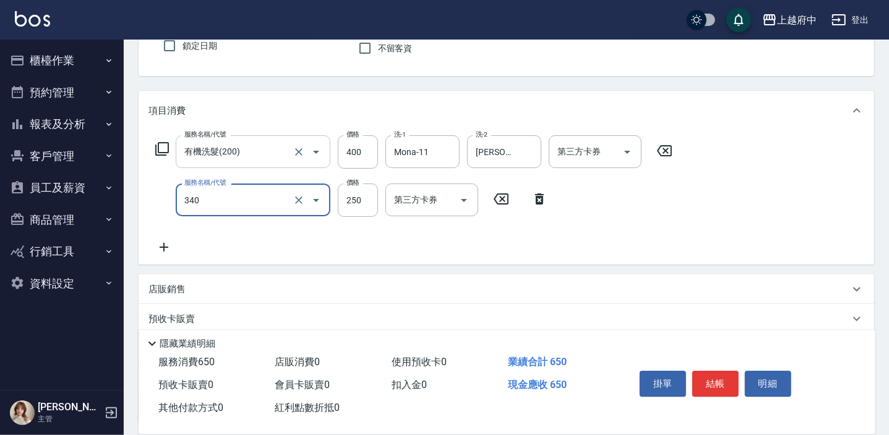
type input "剪髮(340)"
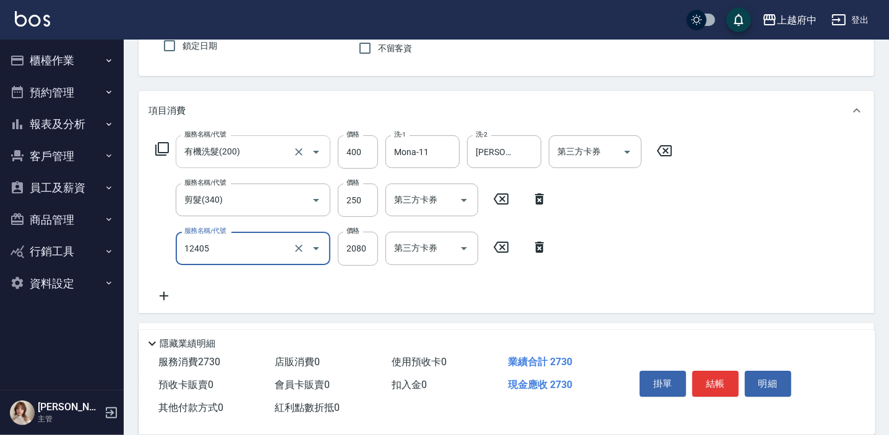
type input "染髮L(12405)"
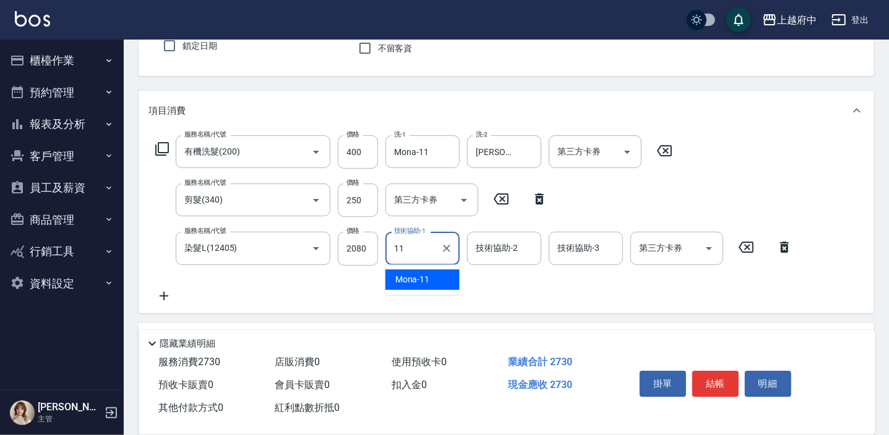
type input "Mona-11"
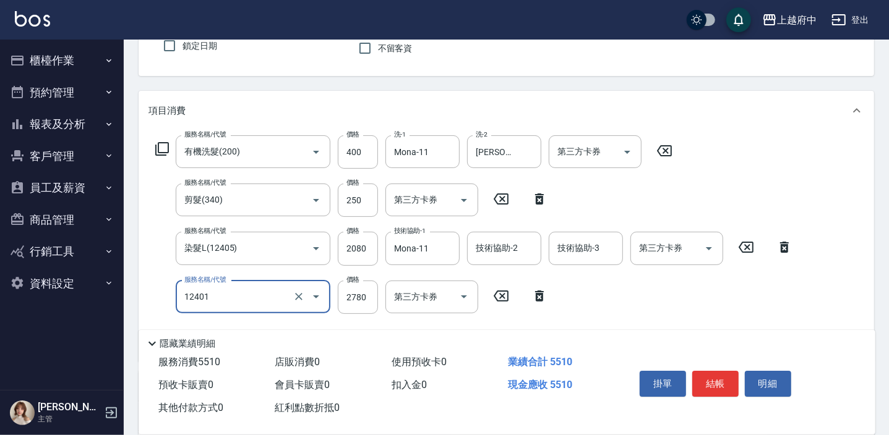
type input "燙髮M(12401)"
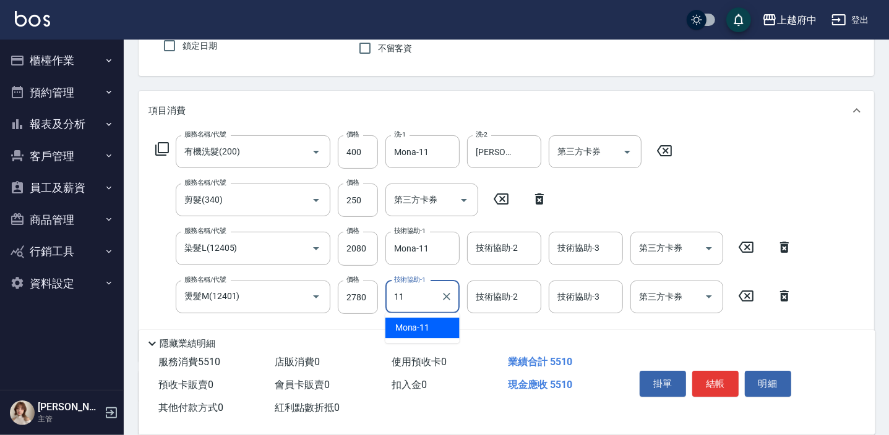
type input "Mona-11"
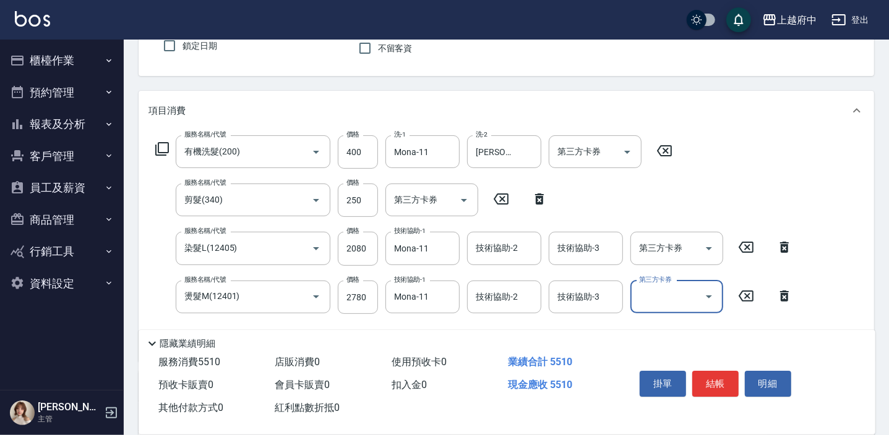
scroll to position [224, 0]
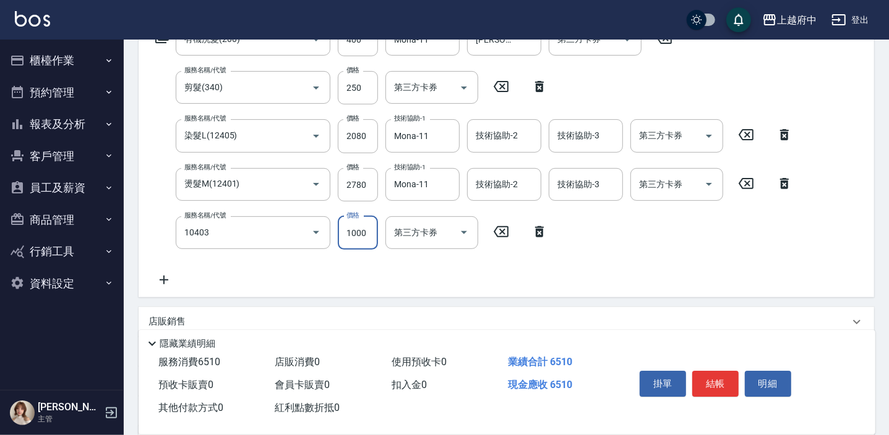
type input "晶漾深層護髮(10403)"
type input "1200"
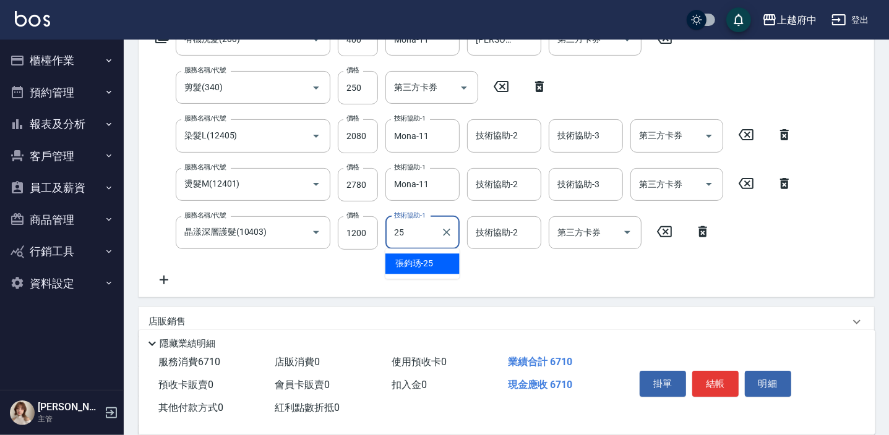
type input "[PERSON_NAME]-25"
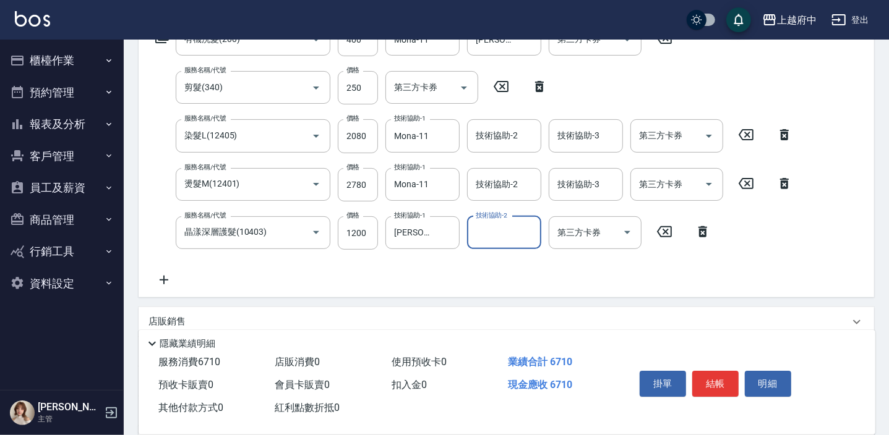
type input "1"
type input "[PERSON_NAME]-31"
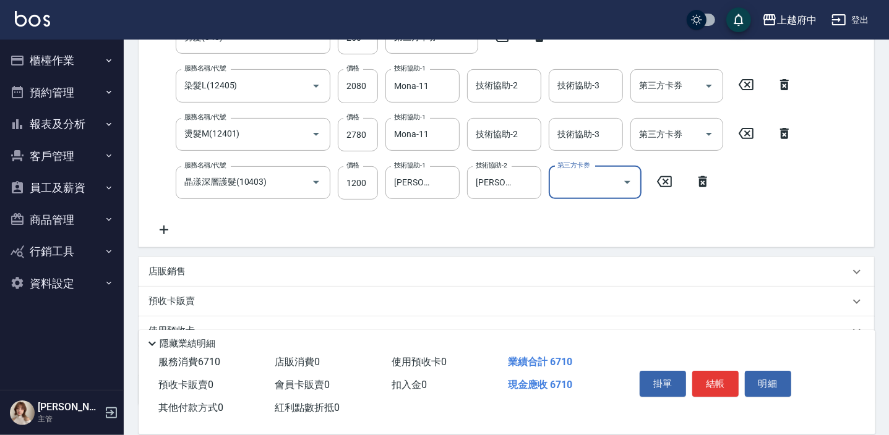
scroll to position [337, 0]
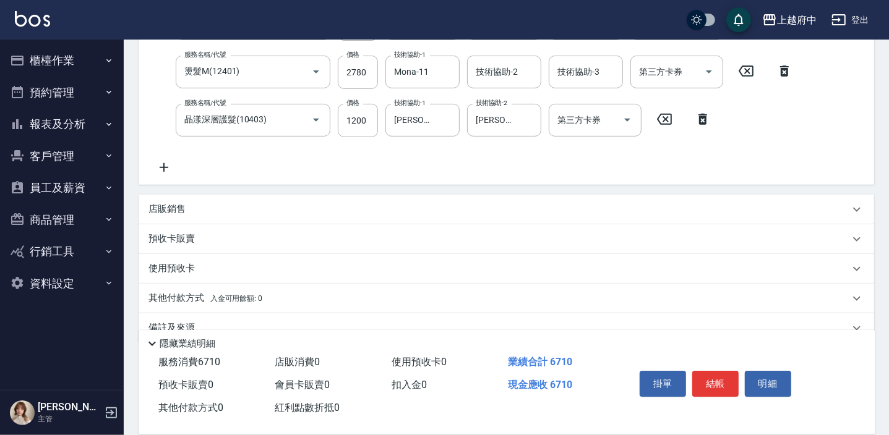
click at [237, 199] on div "店販銷售" at bounding box center [506, 210] width 735 height 30
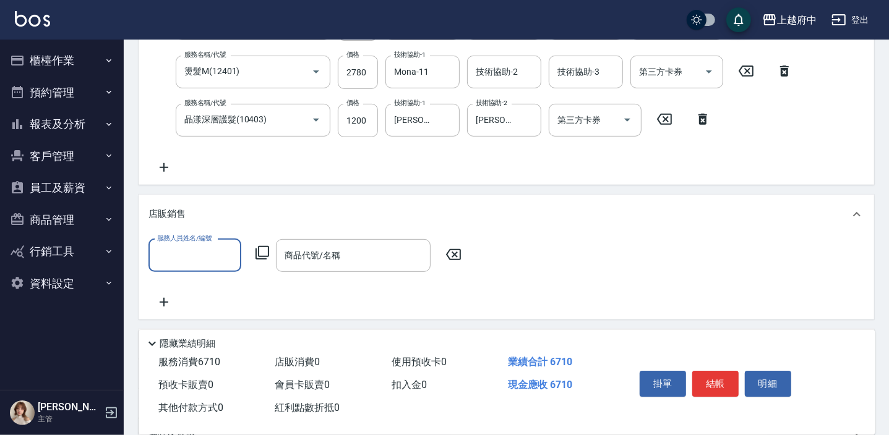
scroll to position [0, 0]
click at [197, 287] on div "Fanny -7" at bounding box center [194, 287] width 93 height 20
type input "Fanny-7"
click at [356, 254] on input "商品代號/名稱" at bounding box center [352, 256] width 143 height 22
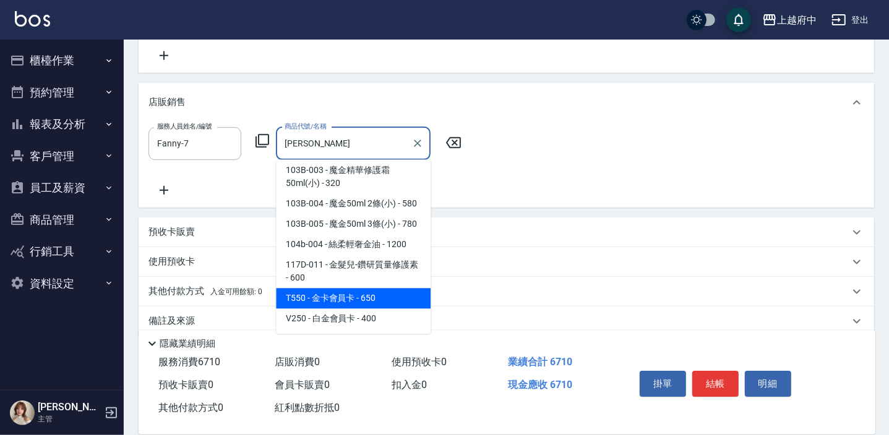
scroll to position [450, 0]
click at [327, 296] on span "T550 - 金卡會員卡 - 650" at bounding box center [353, 298] width 155 height 20
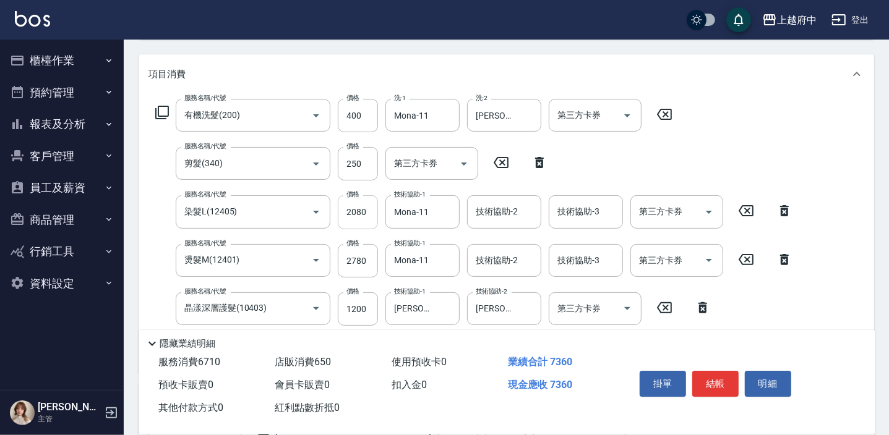
scroll to position [168, 0]
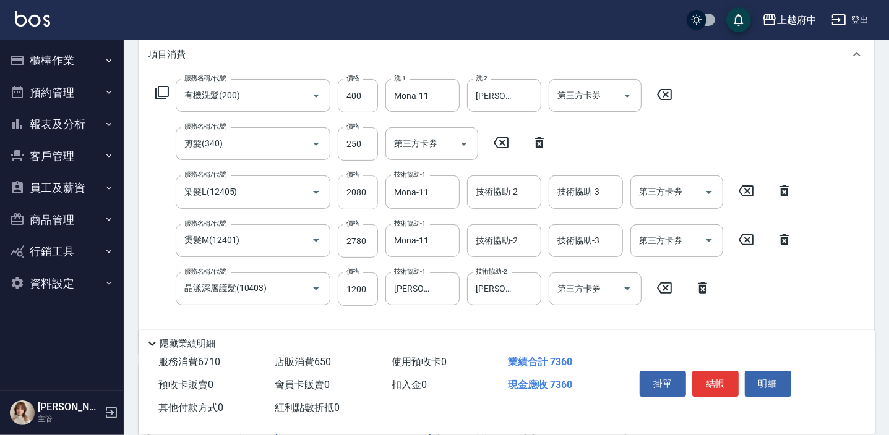
type input "金卡會員[PERSON_NAME]"
click at [351, 191] on input "2080" at bounding box center [358, 192] width 40 height 33
type input "2195"
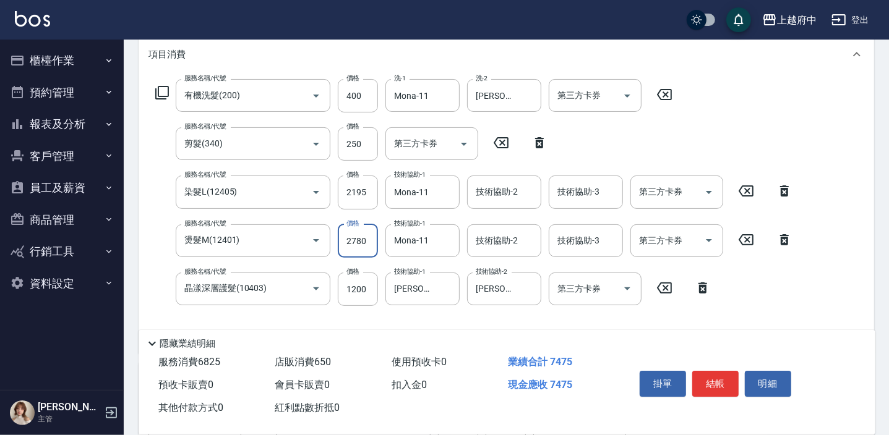
click at [367, 241] on input "2780" at bounding box center [358, 240] width 40 height 33
type input "2195"
click at [787, 309] on div "服務名稱/代號 有機洗髮(200) 服務名稱/代號 價格 400 價格 洗-1 Mona-11 洗-1 洗-2 [PERSON_NAME]-25 洗-2 第三…" at bounding box center [473, 211] width 651 height 265
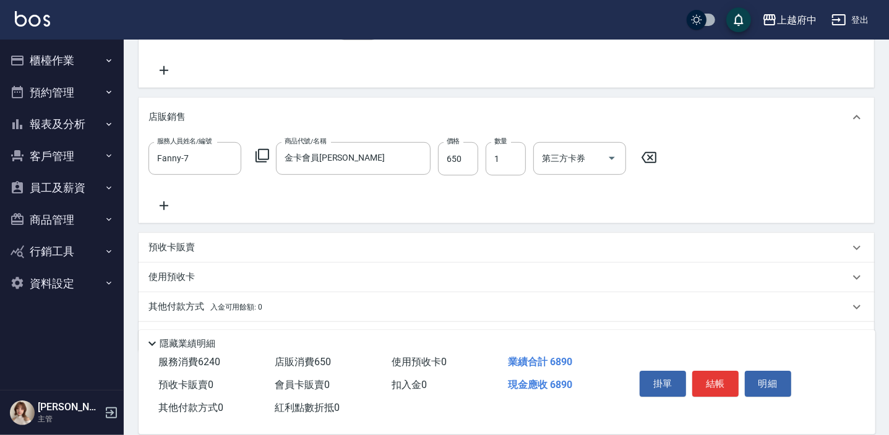
scroll to position [466, 0]
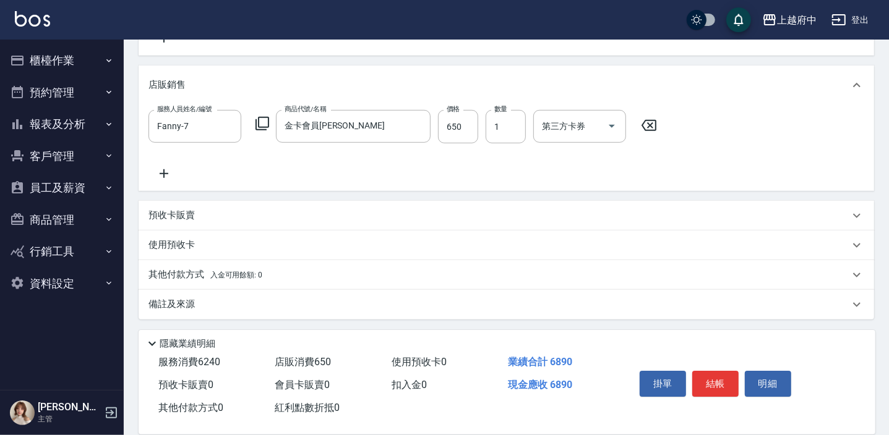
click at [217, 275] on span "入金可用餘額: 0" at bounding box center [236, 275] width 53 height 9
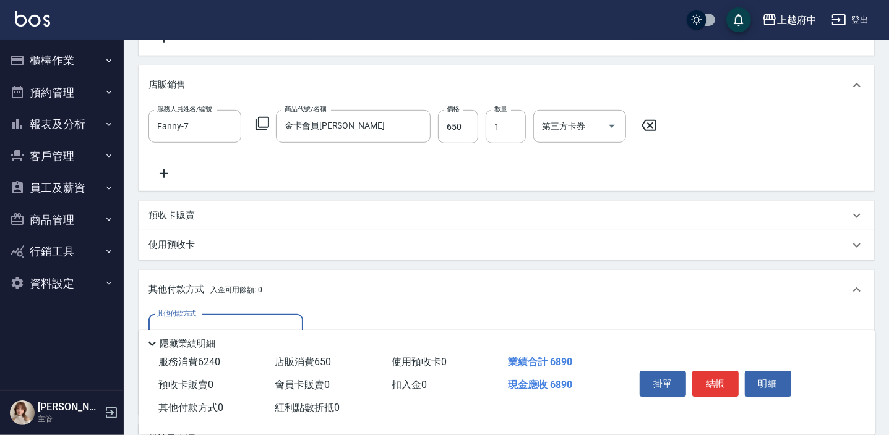
scroll to position [0, 0]
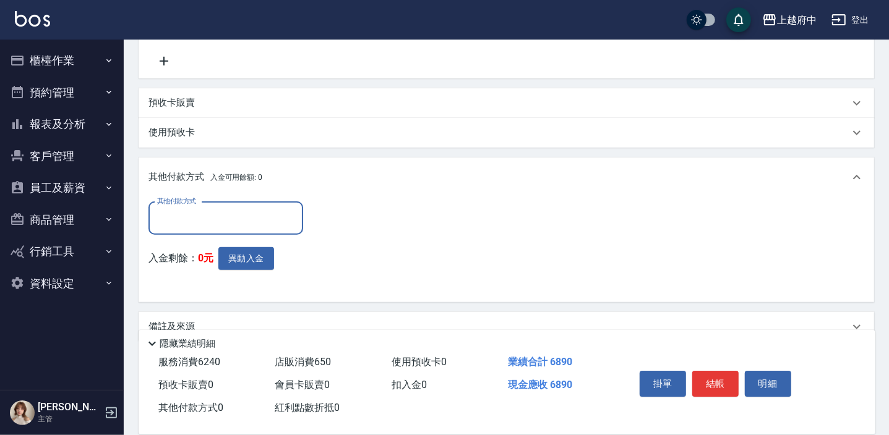
click at [211, 220] on input "其他付款方式" at bounding box center [225, 219] width 143 height 22
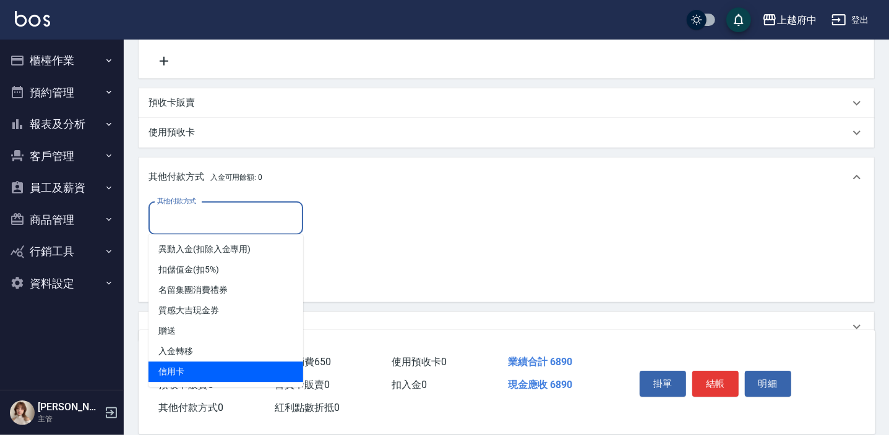
drag, startPoint x: 166, startPoint y: 370, endPoint x: 362, endPoint y: 254, distance: 228.2
click at [167, 370] on span "信用卡" at bounding box center [225, 372] width 155 height 20
type input "信用卡"
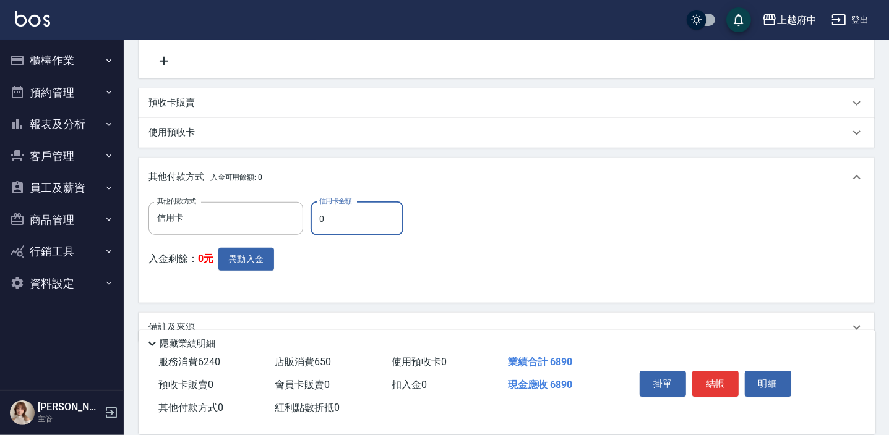
click at [341, 220] on input "0" at bounding box center [356, 218] width 93 height 33
type input "6240"
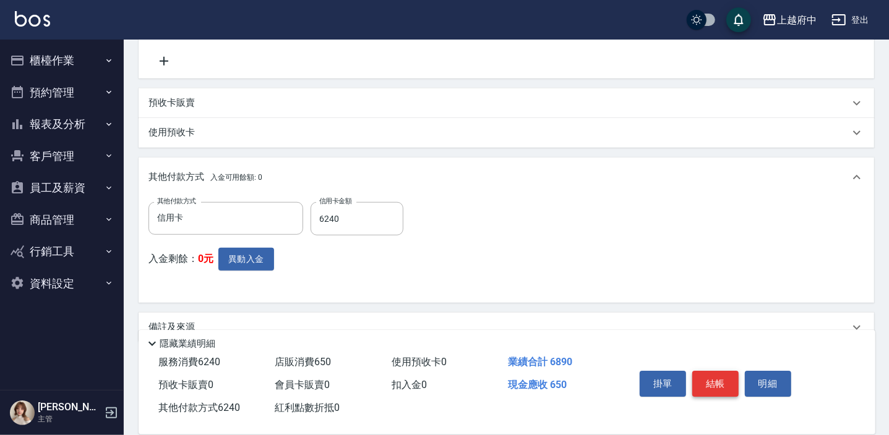
click at [717, 383] on button "結帳" at bounding box center [715, 384] width 46 height 26
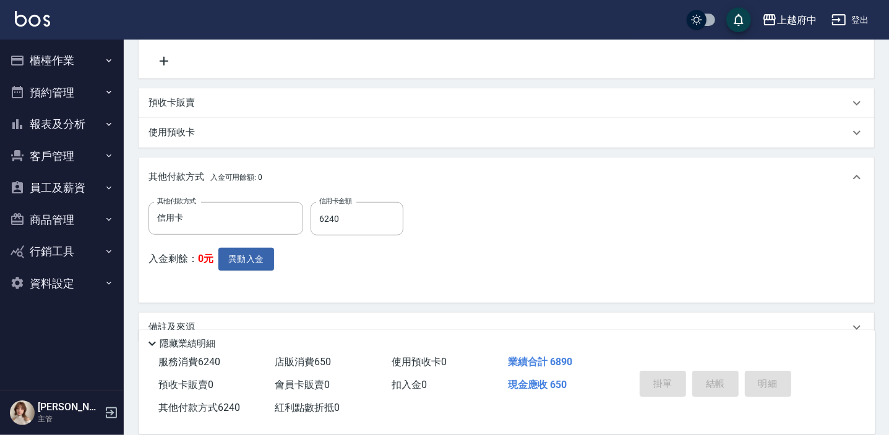
type input "[DATE] 13:48"
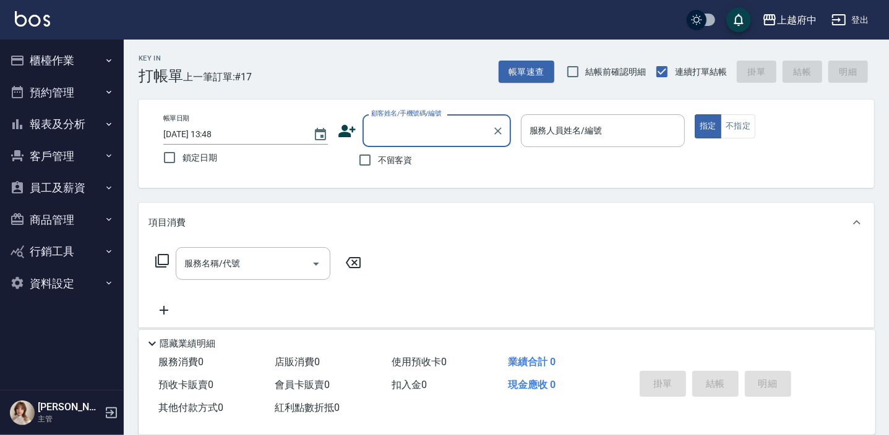
click at [388, 161] on span "不留客資" at bounding box center [395, 160] width 35 height 13
click at [378, 161] on input "不留客資" at bounding box center [365, 160] width 26 height 26
checkbox input "true"
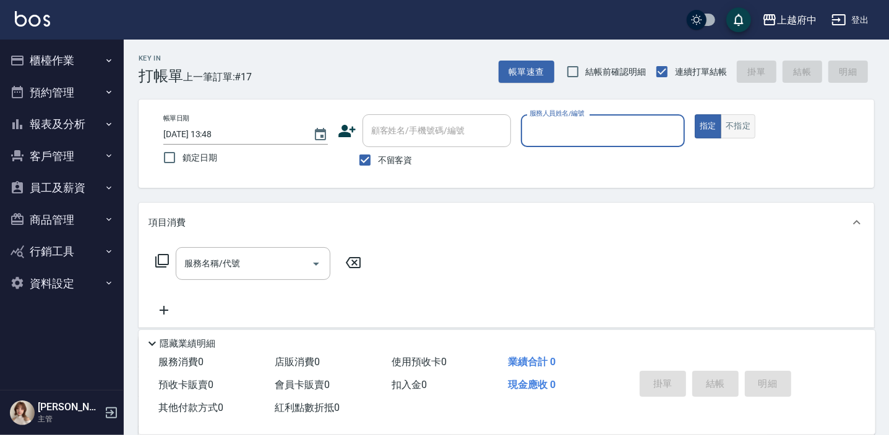
click at [748, 122] on button "不指定" at bounding box center [737, 126] width 35 height 24
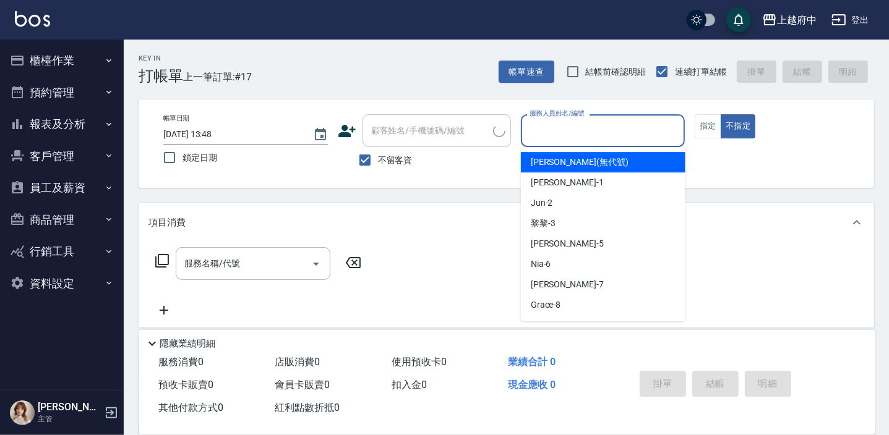
click at [630, 131] on input "服務人員姓名/編號" at bounding box center [602, 131] width 153 height 22
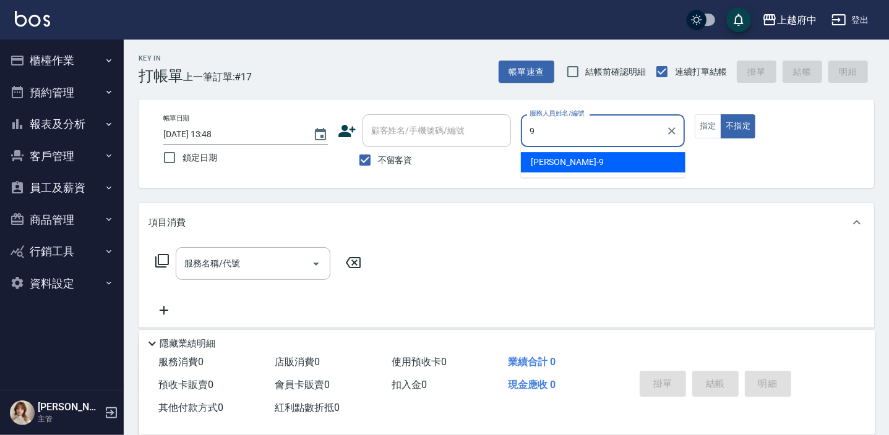
click at [551, 161] on span "[PERSON_NAME] -9" at bounding box center [567, 162] width 73 height 13
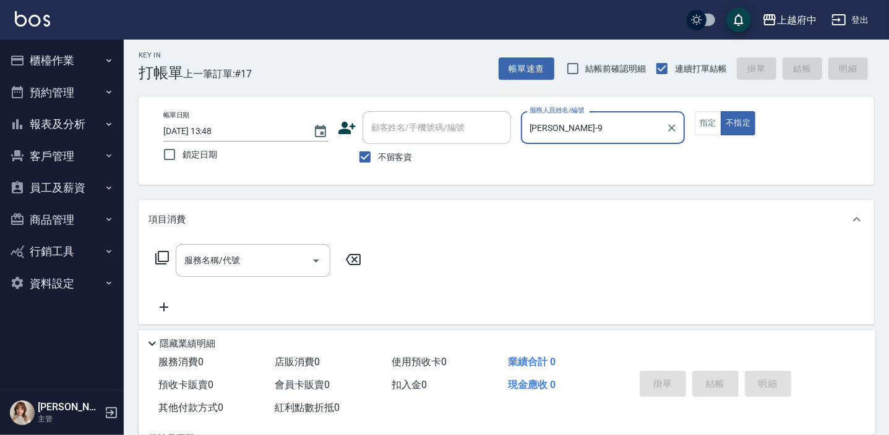
scroll to position [56, 0]
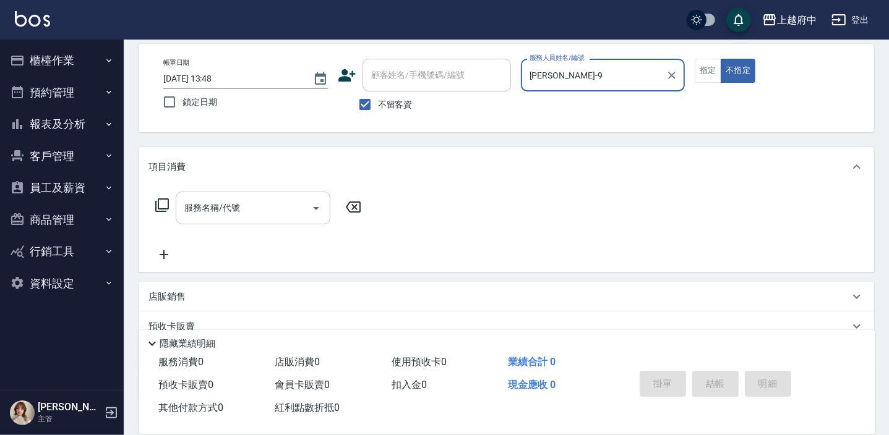
type input "[PERSON_NAME]-9"
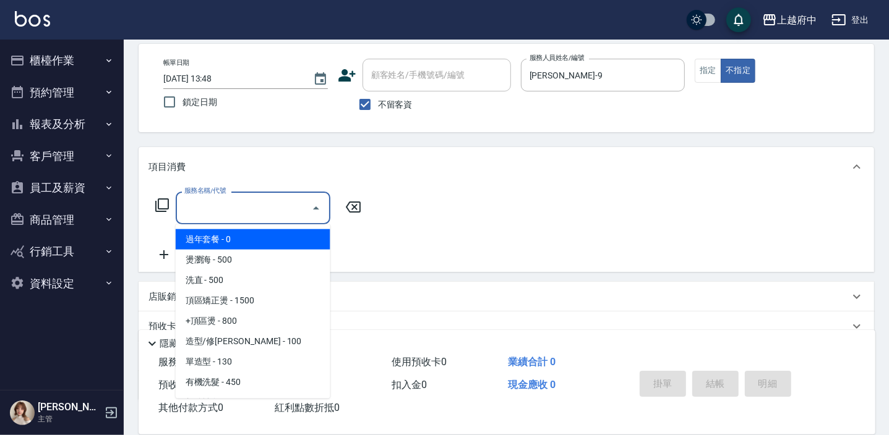
click at [236, 202] on div "服務名稱/代號 服務名稱/代號" at bounding box center [253, 208] width 155 height 33
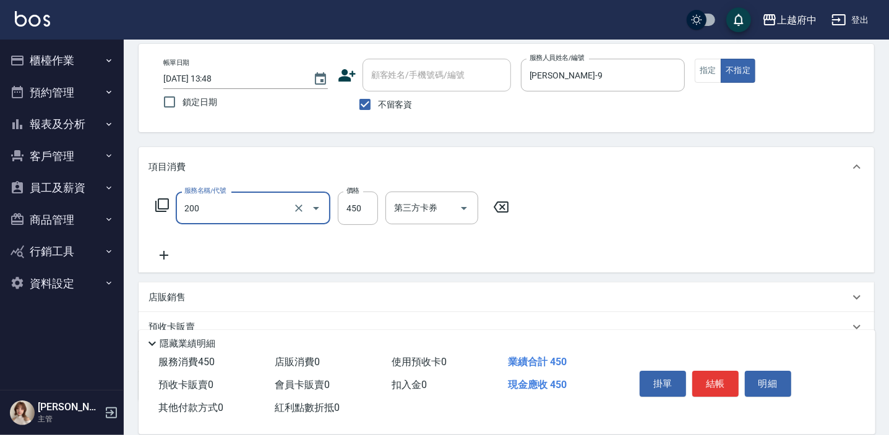
type input "有機洗髮(200)"
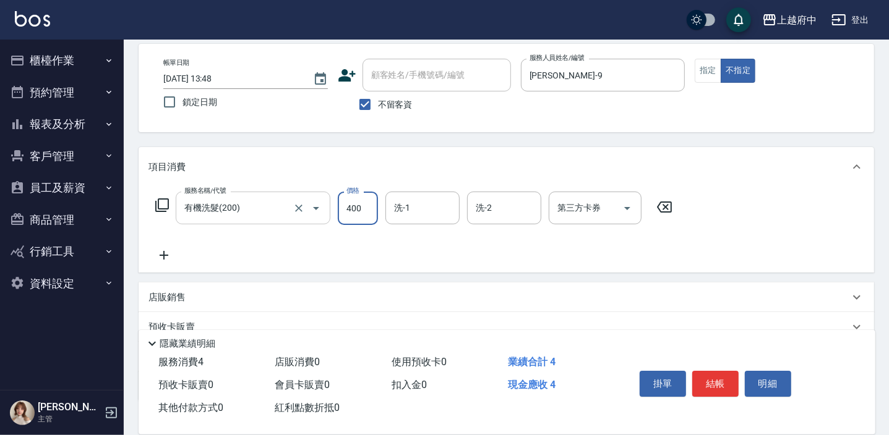
type input "400"
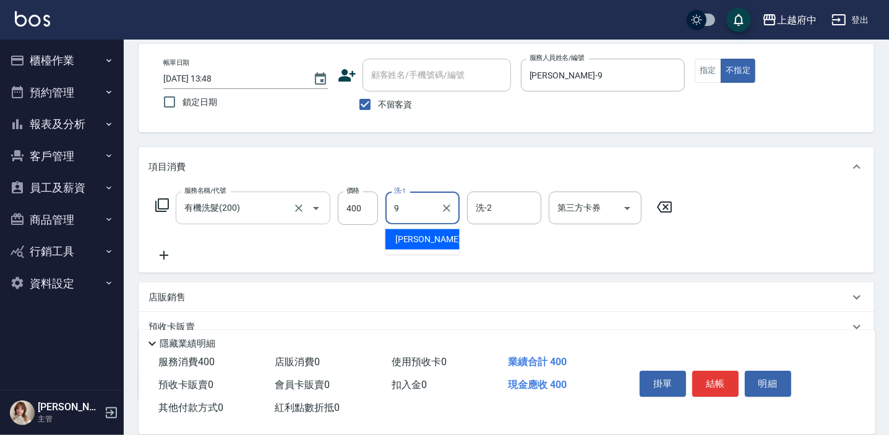
type input "[PERSON_NAME]-9"
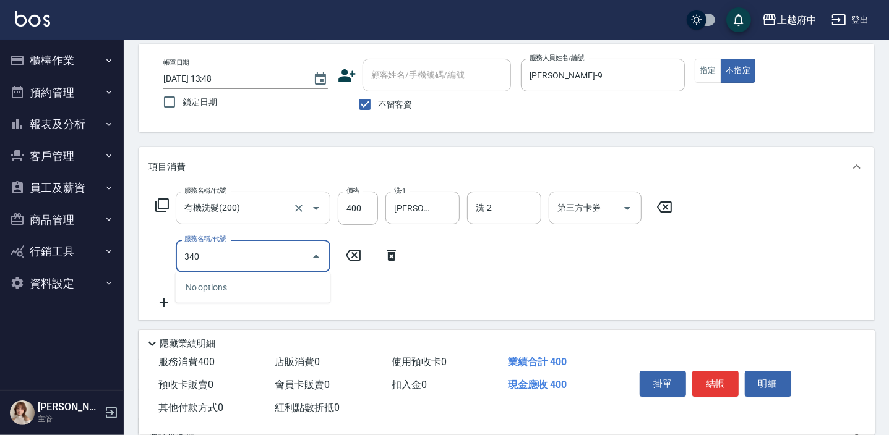
type input "剪髮(340)"
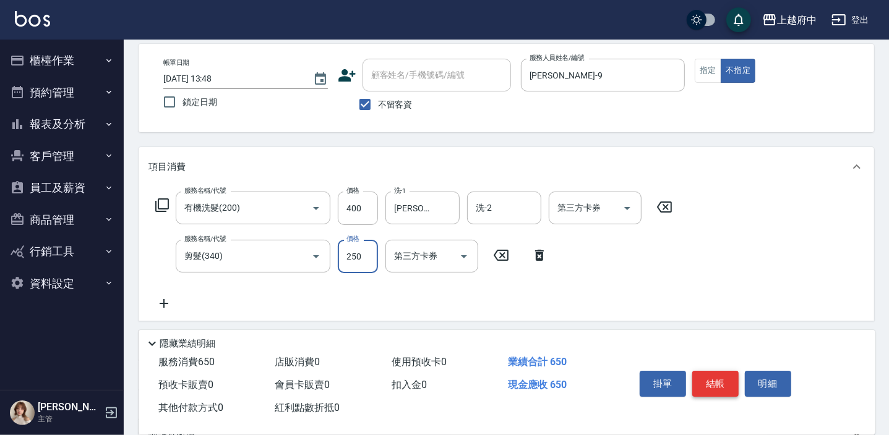
click at [722, 386] on button "結帳" at bounding box center [715, 384] width 46 height 26
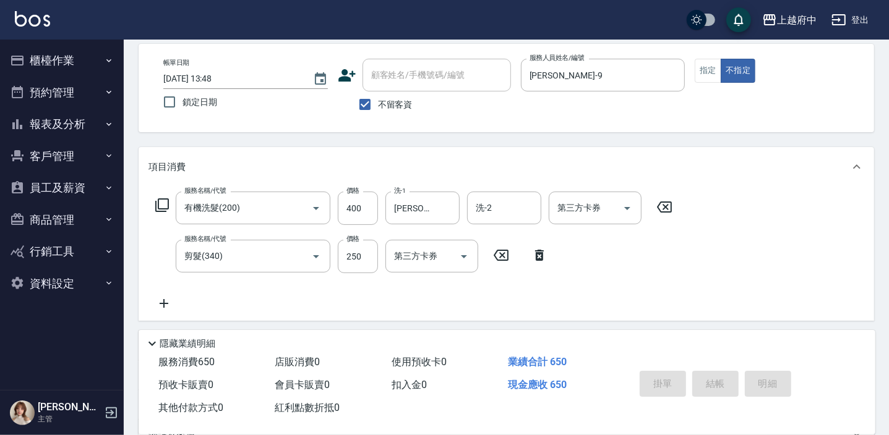
type input "[DATE] 13:49"
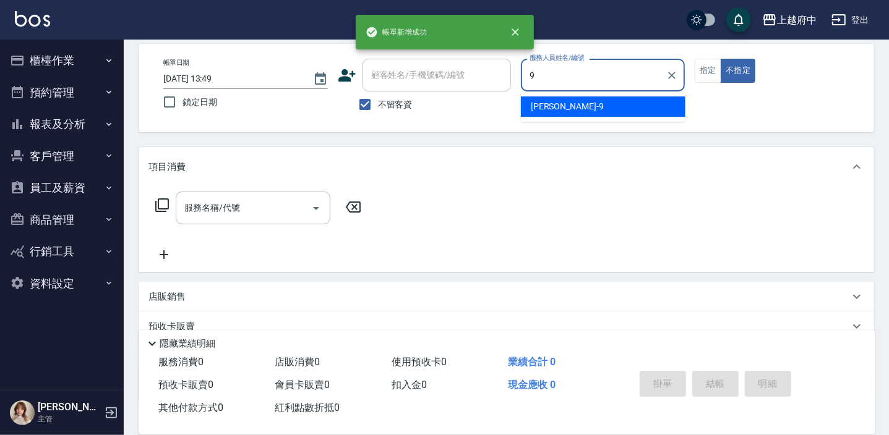
type input "[PERSON_NAME]-9"
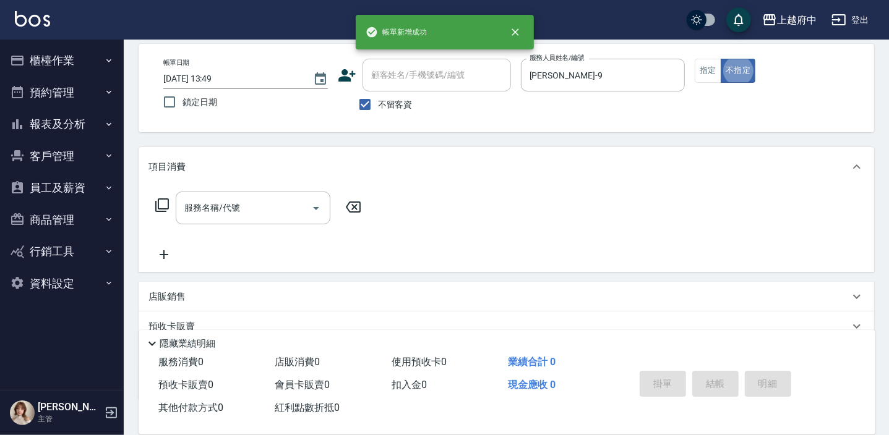
type button "false"
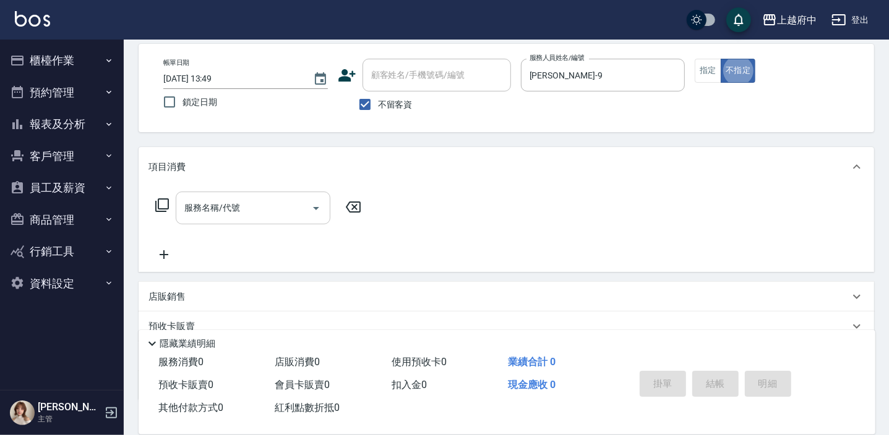
click at [293, 202] on input "服務名稱/代號" at bounding box center [243, 208] width 125 height 22
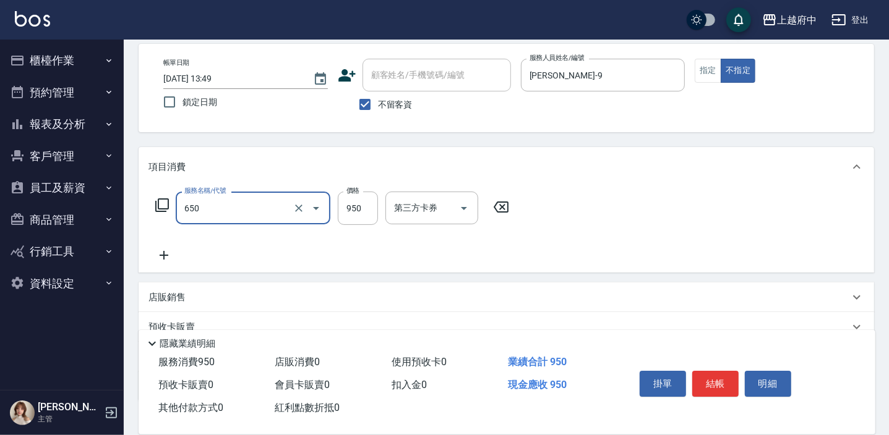
type input "SPA精油洗髮(650)"
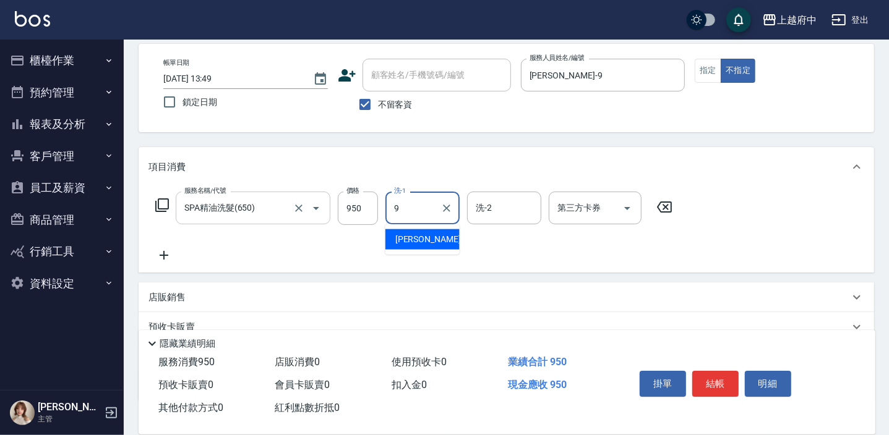
type input "[PERSON_NAME]-9"
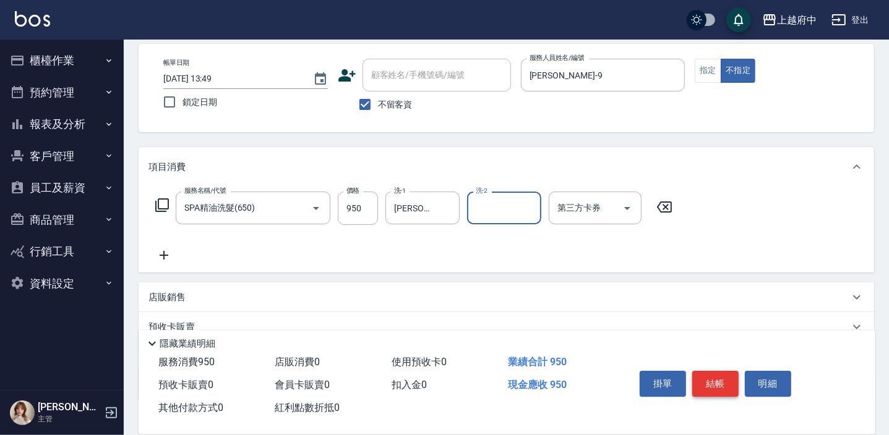
click at [730, 384] on button "結帳" at bounding box center [715, 384] width 46 height 26
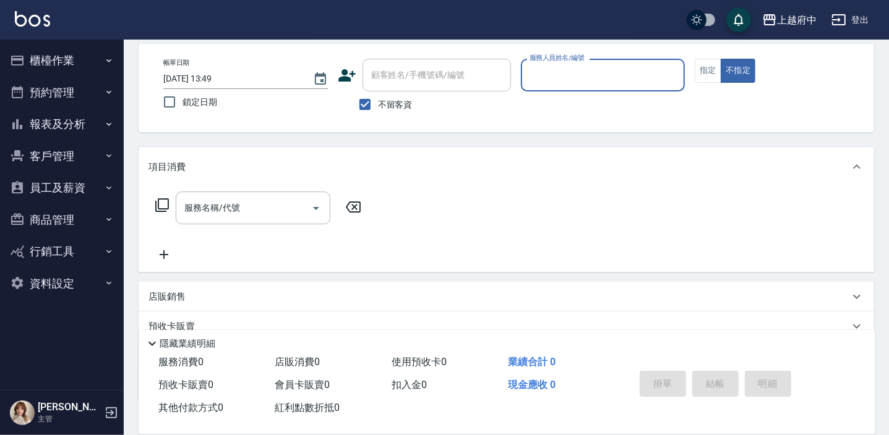
click at [409, 105] on span "不留客資" at bounding box center [395, 104] width 35 height 13
click at [378, 105] on input "不留客資" at bounding box center [365, 105] width 26 height 26
checkbox input "false"
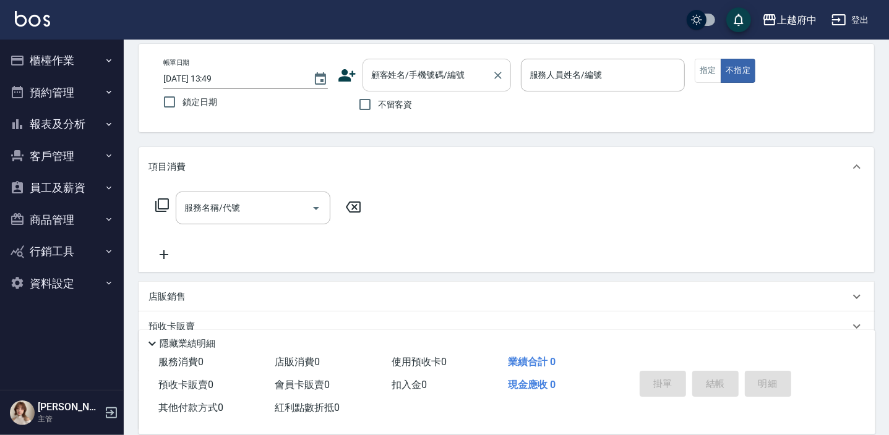
click at [422, 77] on div "顧客姓名/手機號碼/編號 顧客姓名/手機號碼/編號" at bounding box center [436, 75] width 148 height 33
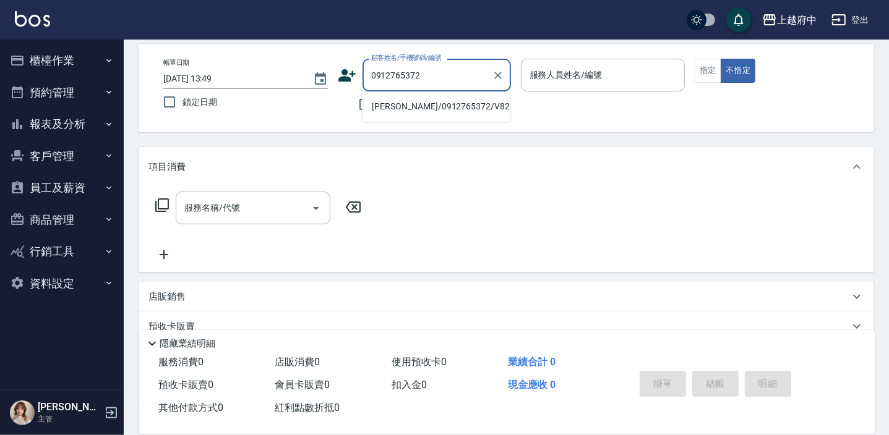
click at [453, 109] on li "[PERSON_NAME]/0912765372/V82379" at bounding box center [436, 106] width 148 height 20
type input "[PERSON_NAME]/0912765372/V82379"
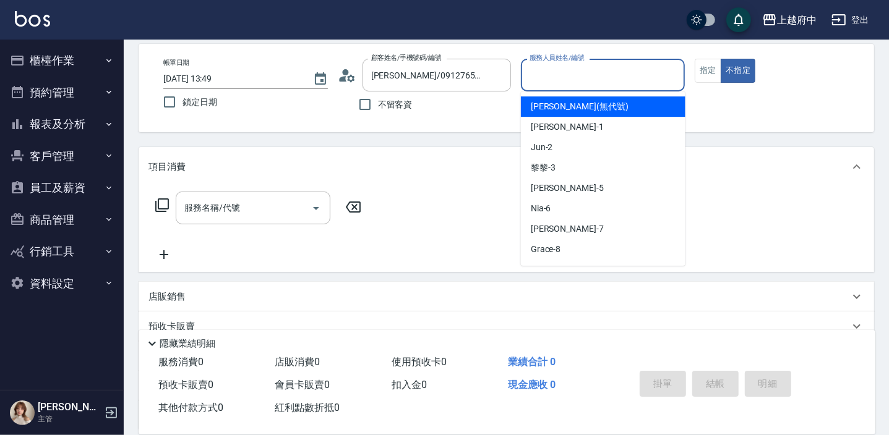
click at [549, 82] on input "服務人員姓名/編號" at bounding box center [602, 75] width 153 height 22
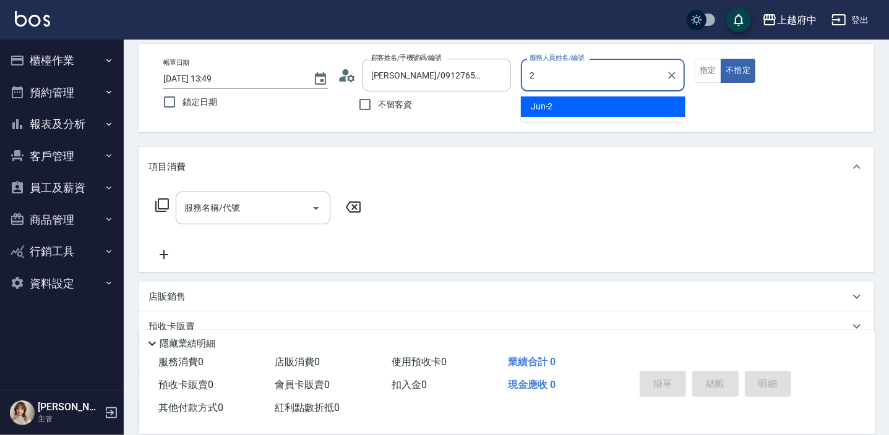
click at [559, 116] on div "Jun -2" at bounding box center [603, 106] width 164 height 20
type input "Jun-2"
click at [215, 203] on div "服務名稱/代號 服務名稱/代號" at bounding box center [253, 208] width 155 height 33
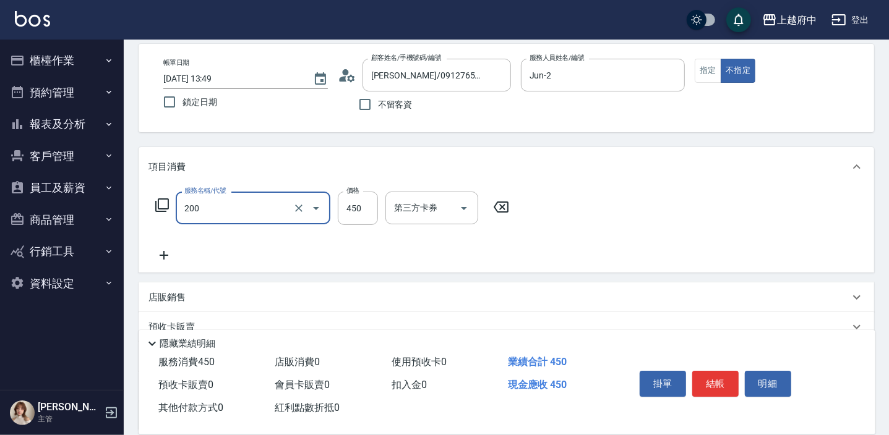
type input "有機洗髮(200)"
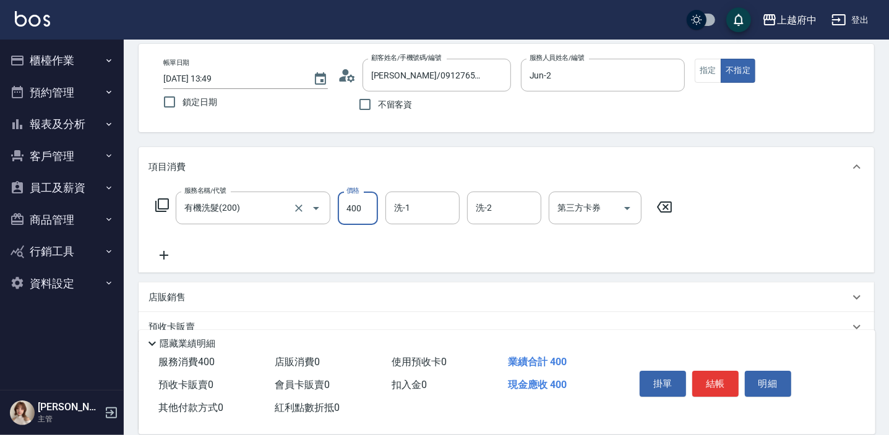
type input "400"
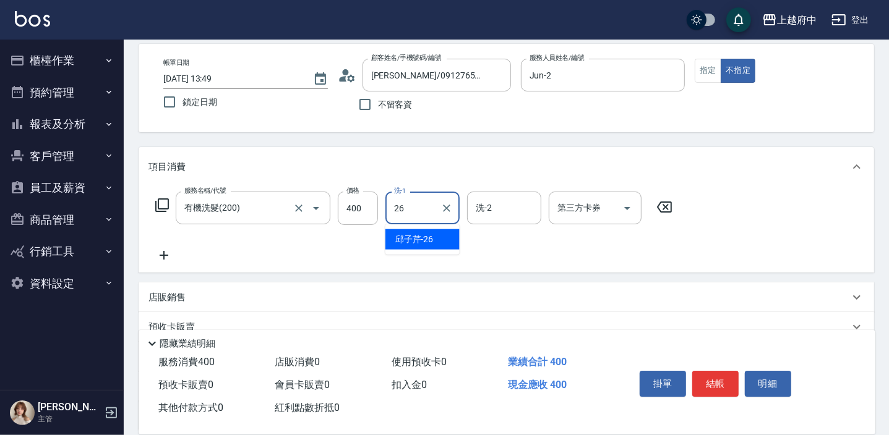
type input "[PERSON_NAME]-26"
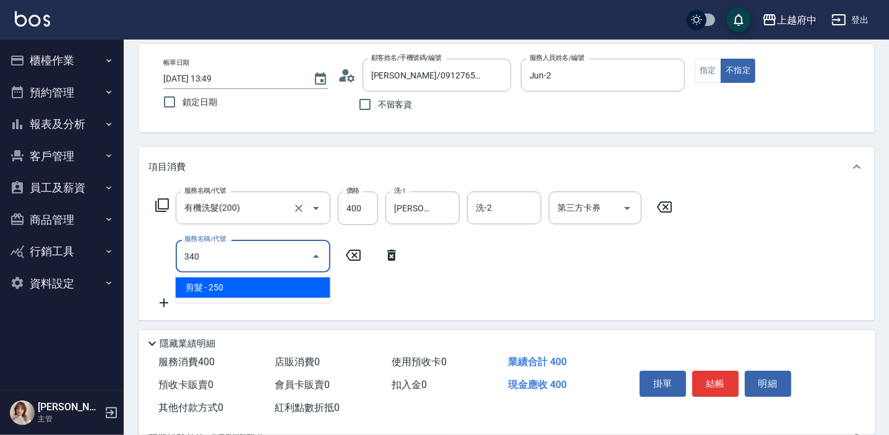
type input "剪髮(340)"
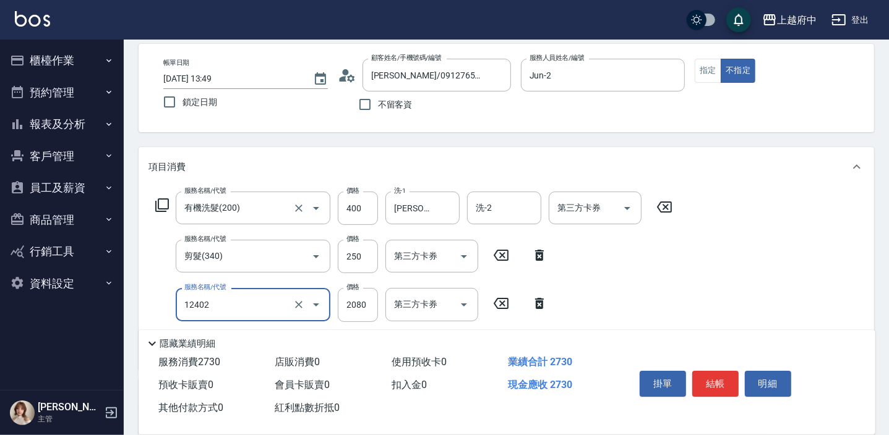
type input "染髮M(12402)"
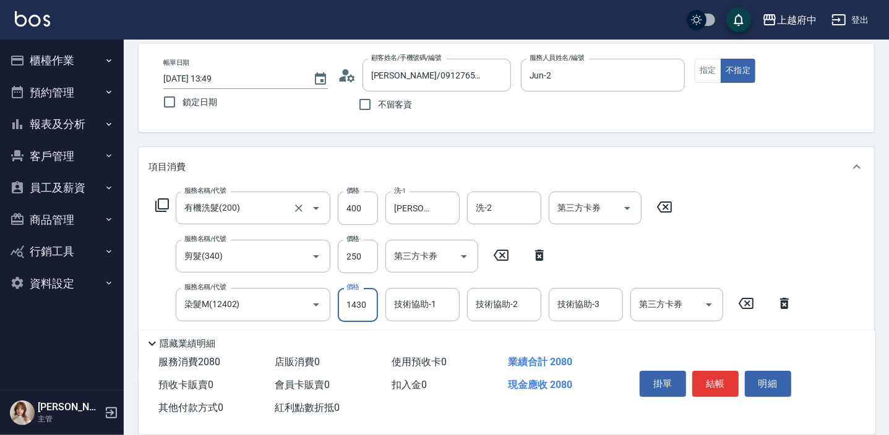
type input "1430"
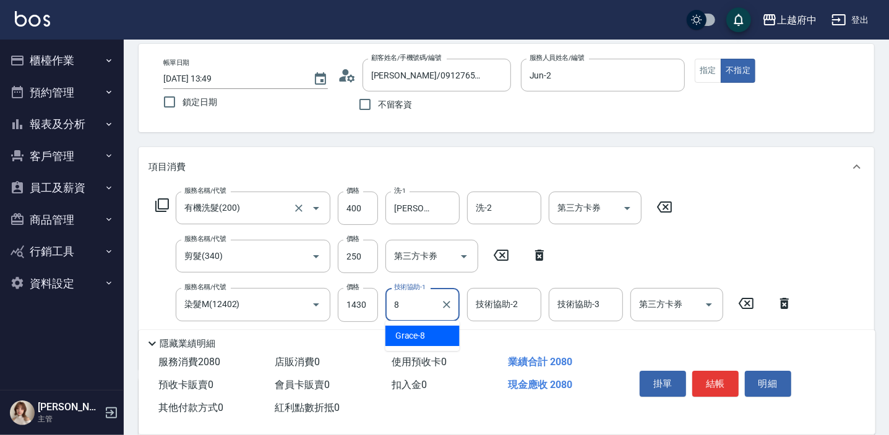
type input "Grace-8"
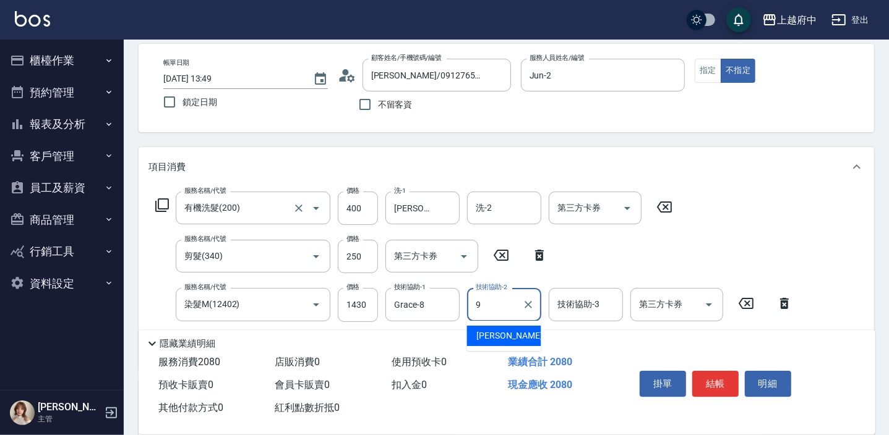
type input "[PERSON_NAME]-9"
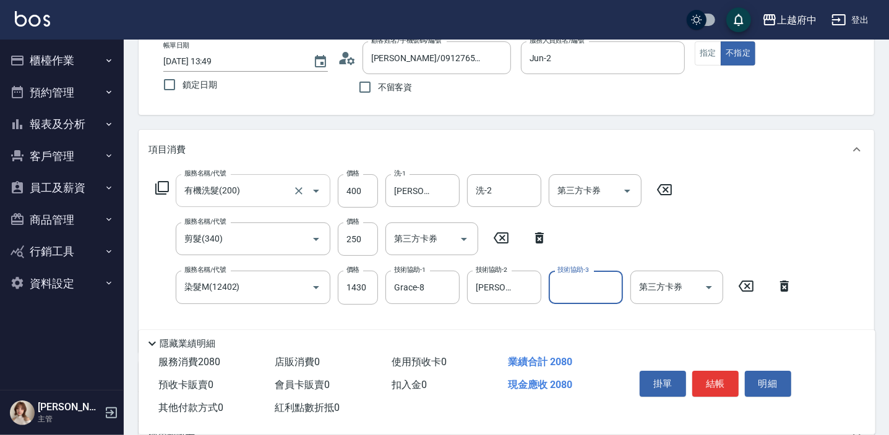
scroll to position [168, 0]
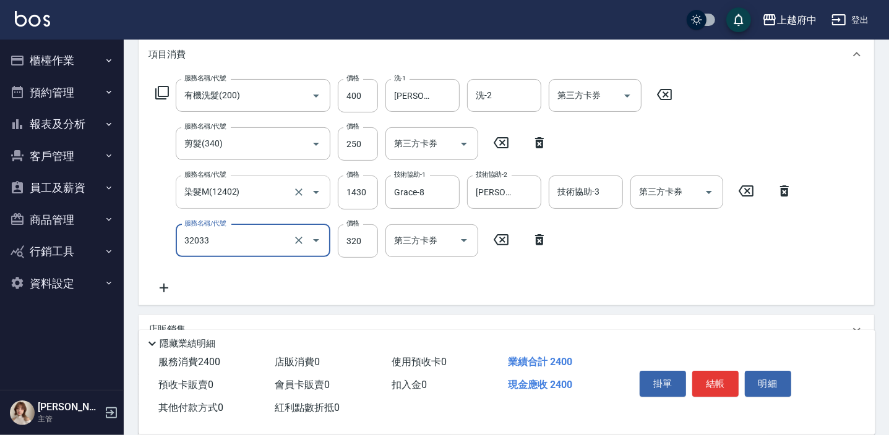
type input "頭皮隔離液(32033)"
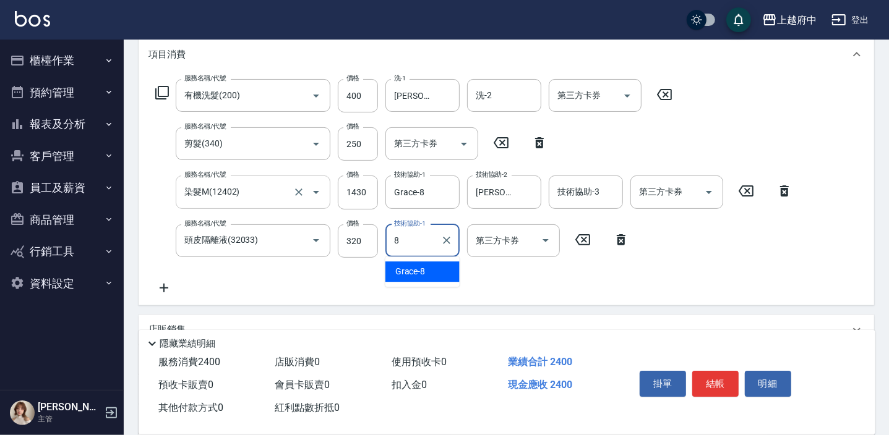
type input "Grace-8"
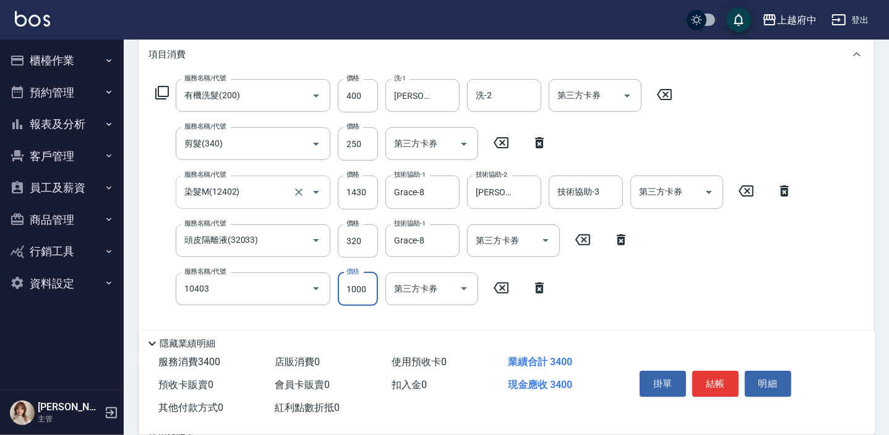
type input "晶漾深層護髮(10403)"
type input "1500"
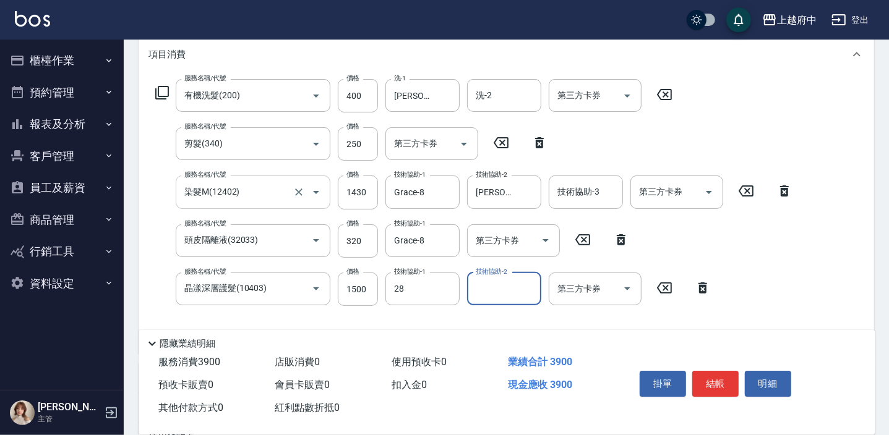
type input "[PERSON_NAME]-28"
type input "[PERSON_NAME]-26"
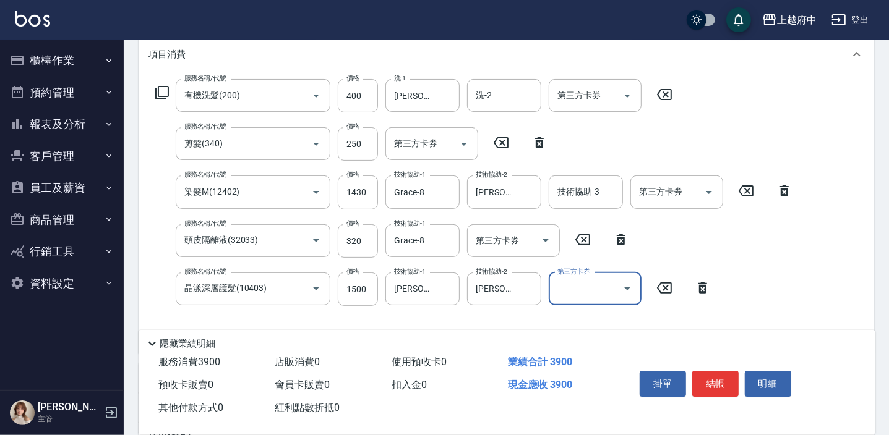
click at [403, 312] on div "服務名稱/代號 有機洗髮(200) 服務名稱/代號 價格 400 價格 洗-1 [PERSON_NAME]-26 洗-1 洗-2 洗-2 第三方卡券 第三方卡…" at bounding box center [473, 211] width 651 height 265
click at [715, 378] on button "結帳" at bounding box center [715, 384] width 46 height 26
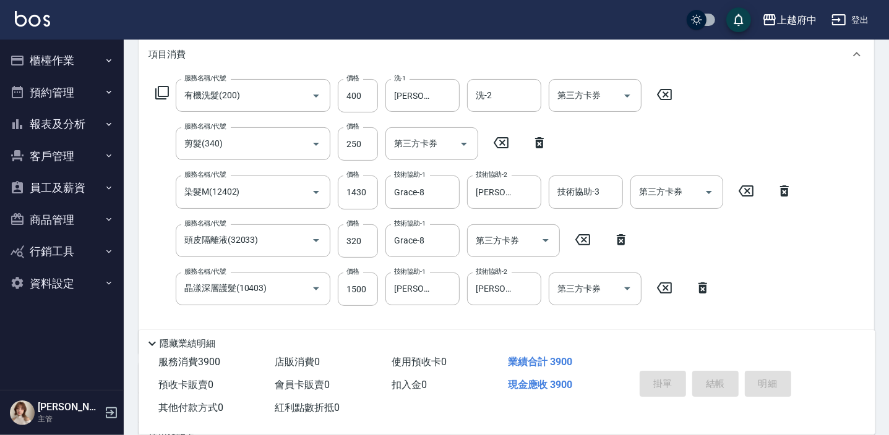
type input "[DATE] 13:51"
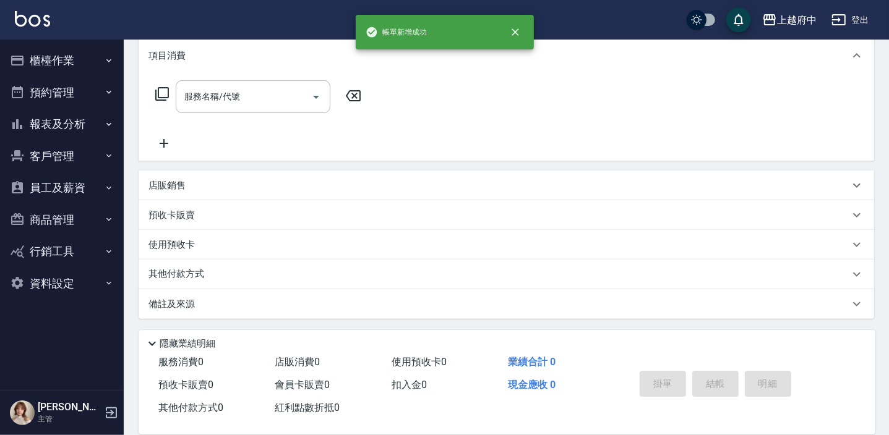
scroll to position [0, 0]
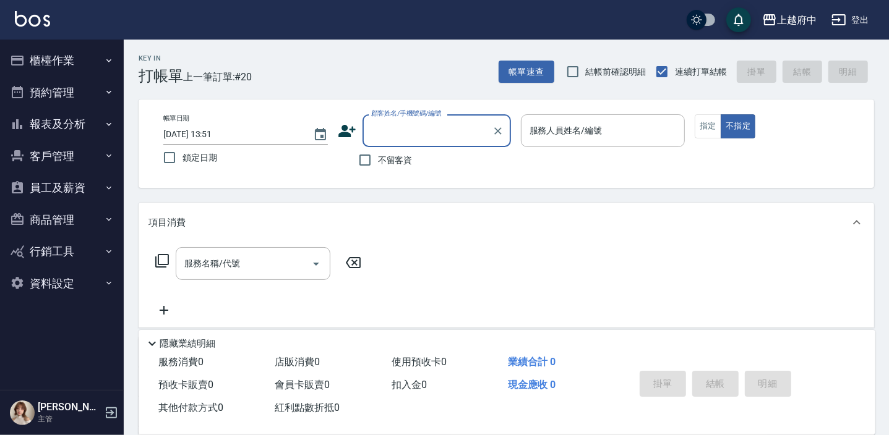
drag, startPoint x: 397, startPoint y: 163, endPoint x: 464, endPoint y: 148, distance: 69.0
click at [398, 161] on span "不留客資" at bounding box center [395, 160] width 35 height 13
click at [378, 161] on input "不留客資" at bounding box center [365, 160] width 26 height 26
checkbox input "true"
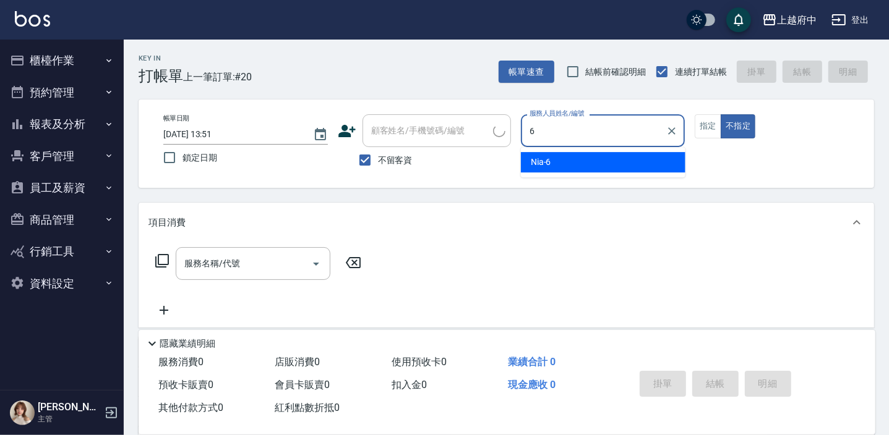
type input "Nia-6"
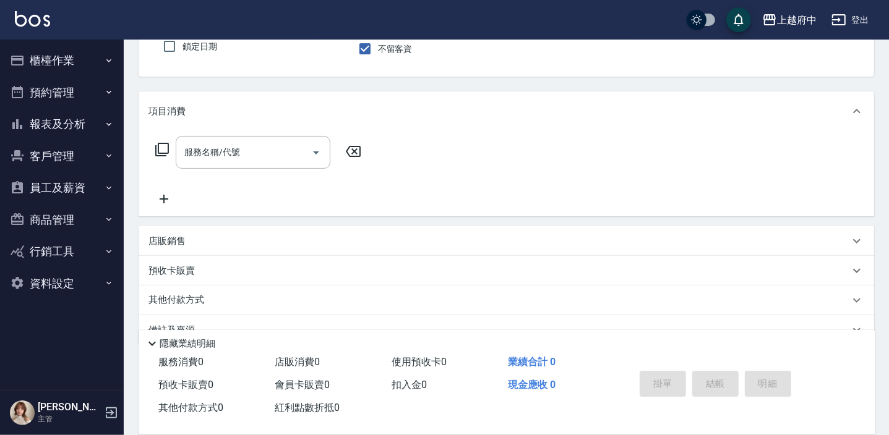
scroll to position [112, 0]
click at [285, 147] on input "服務名稱/代號" at bounding box center [243, 152] width 125 height 22
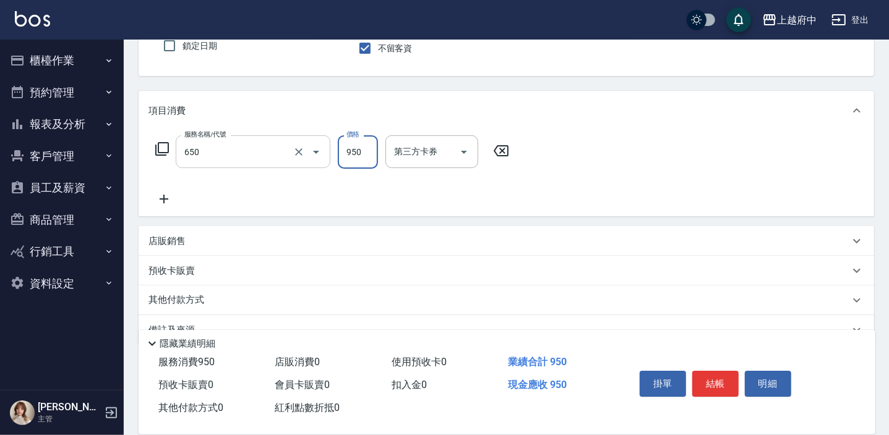
type input "SPA精油洗髮(650)"
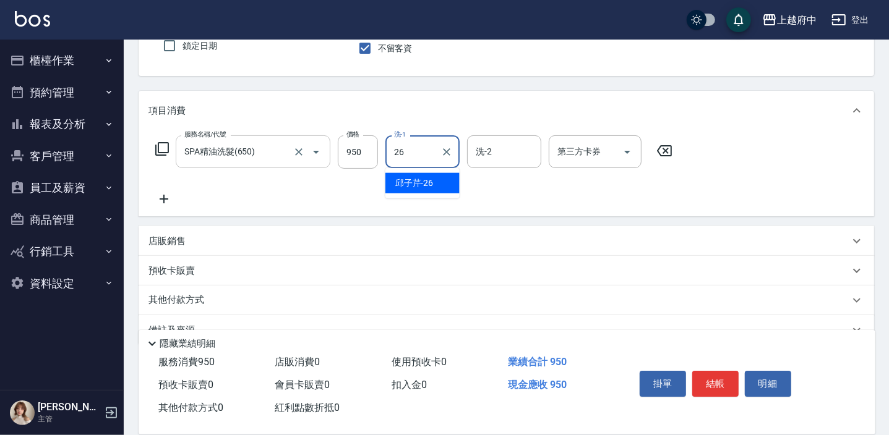
type input "[PERSON_NAME]-26"
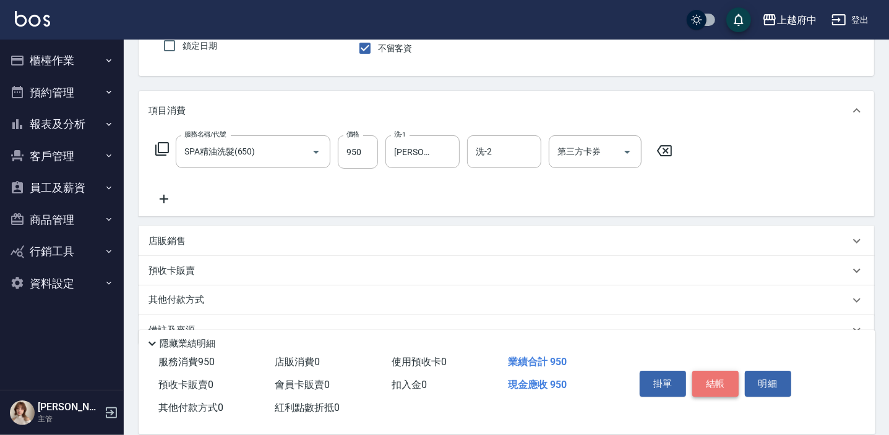
click at [710, 384] on button "結帳" at bounding box center [715, 384] width 46 height 26
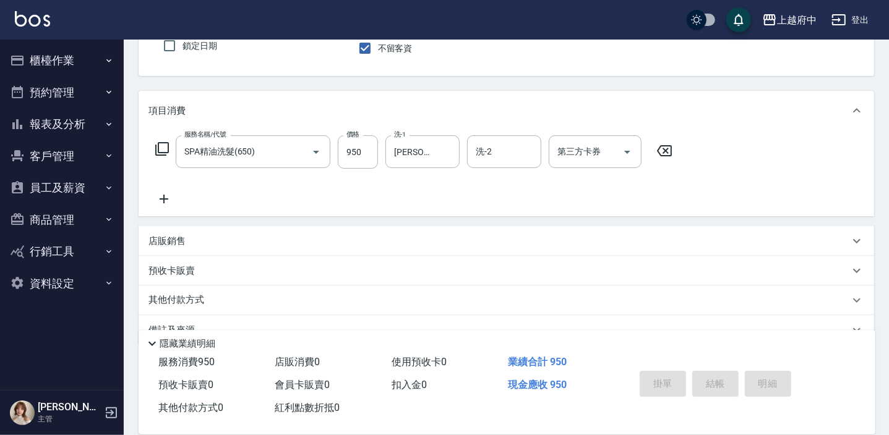
type input "[DATE] 13:53"
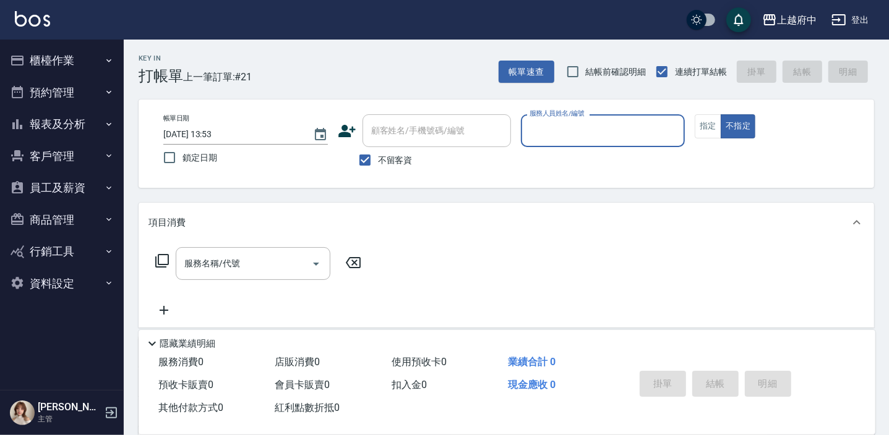
scroll to position [0, 0]
type input "[PERSON_NAME] -1"
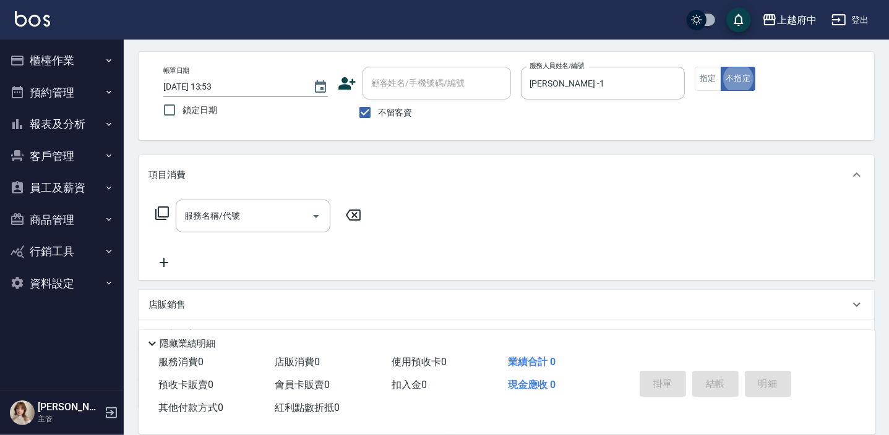
scroll to position [112, 0]
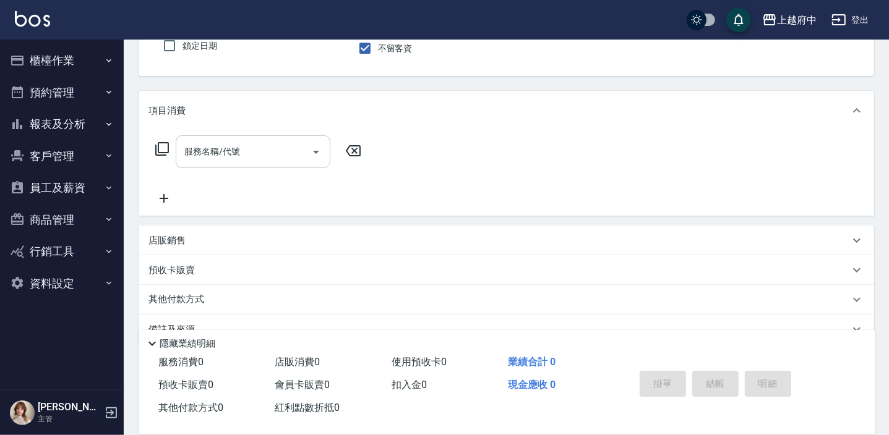
click at [244, 150] on input "服務名稱/代號" at bounding box center [243, 152] width 125 height 22
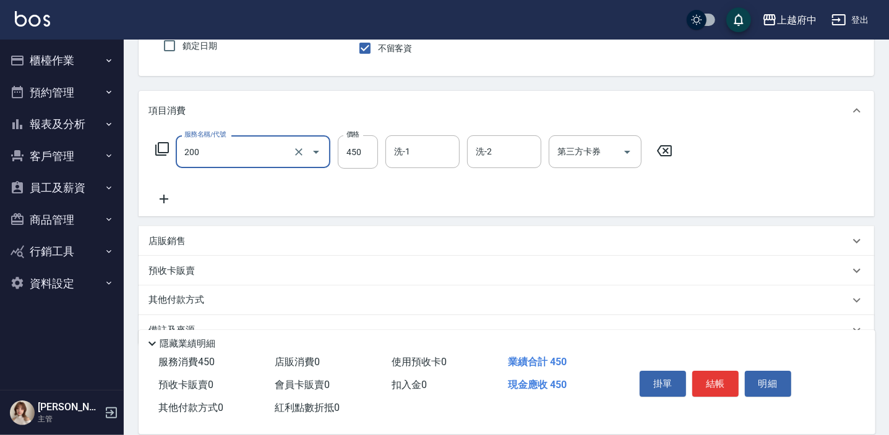
type input "有機洗髮(200)"
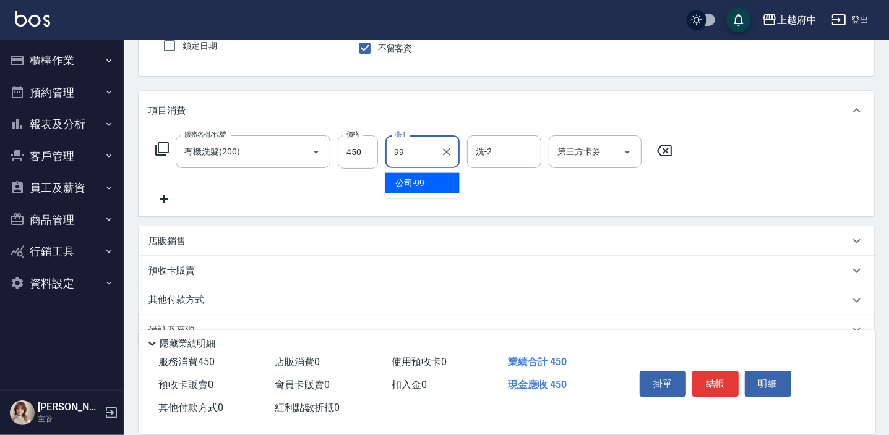
click at [458, 178] on div "公司 -99" at bounding box center [422, 183] width 74 height 20
type input "公司-99"
click at [719, 383] on button "結帳" at bounding box center [715, 384] width 46 height 26
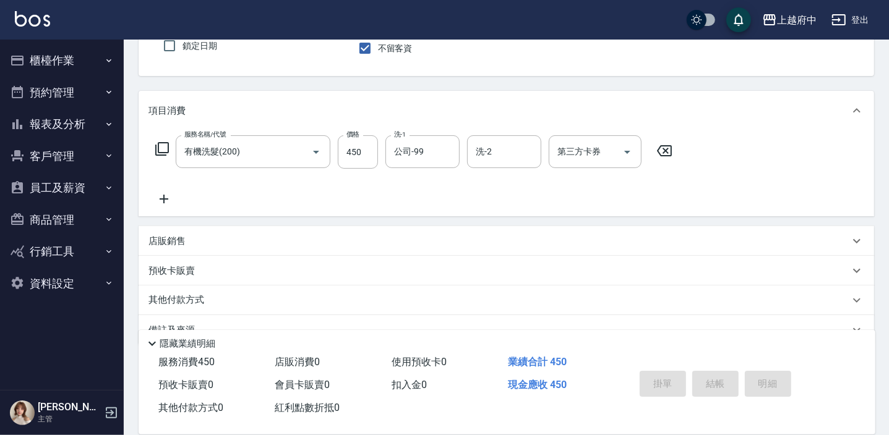
type input "[DATE] 13:54"
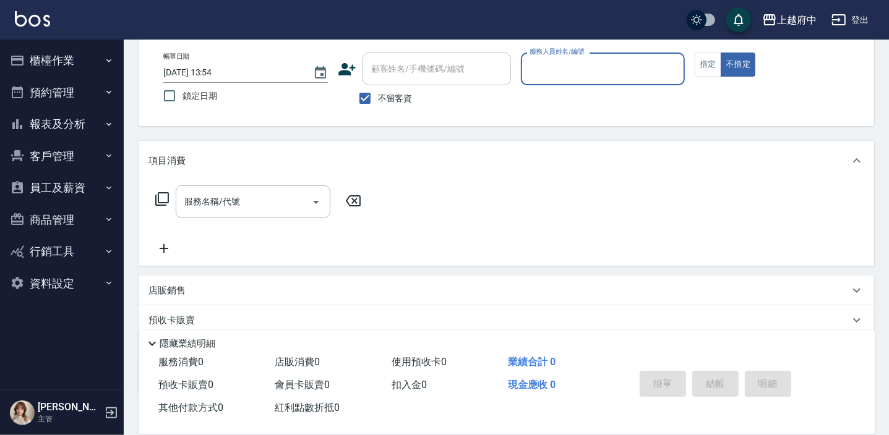
scroll to position [0, 0]
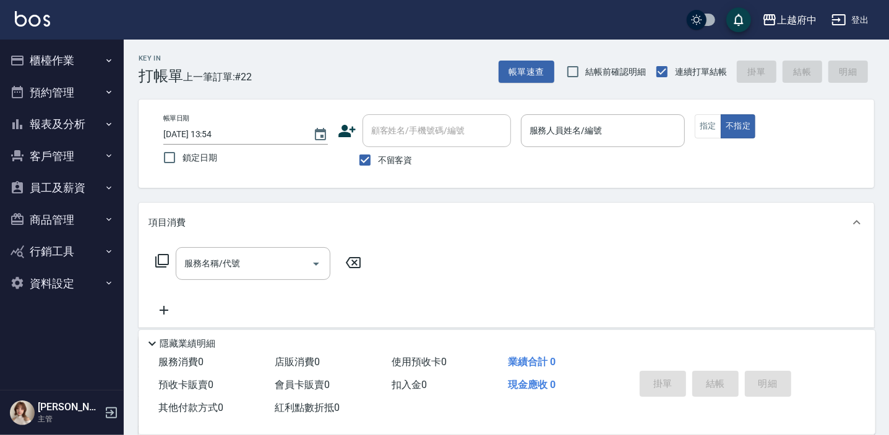
click at [403, 154] on span "不留客資" at bounding box center [395, 160] width 35 height 13
click at [378, 154] on input "不留客資" at bounding box center [365, 160] width 26 height 26
checkbox input "false"
click at [414, 134] on input "顧客姓名/手機號碼/編號" at bounding box center [427, 131] width 119 height 22
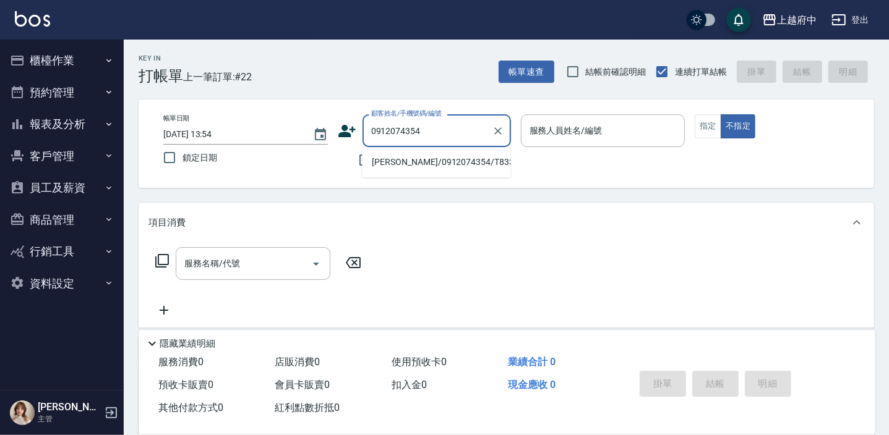
click at [452, 163] on li "[PERSON_NAME]/0912074354/T83382" at bounding box center [436, 162] width 148 height 20
type input "[PERSON_NAME]/0912074354/T83382"
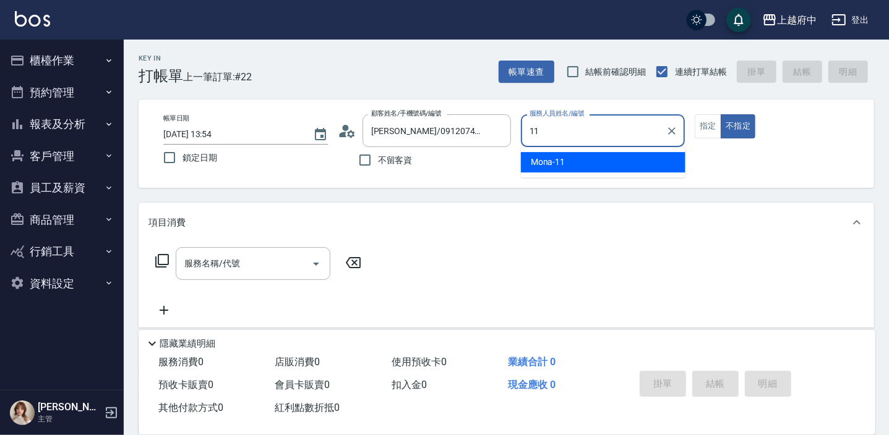
click at [555, 156] on span "Mona -11" at bounding box center [548, 162] width 35 height 13
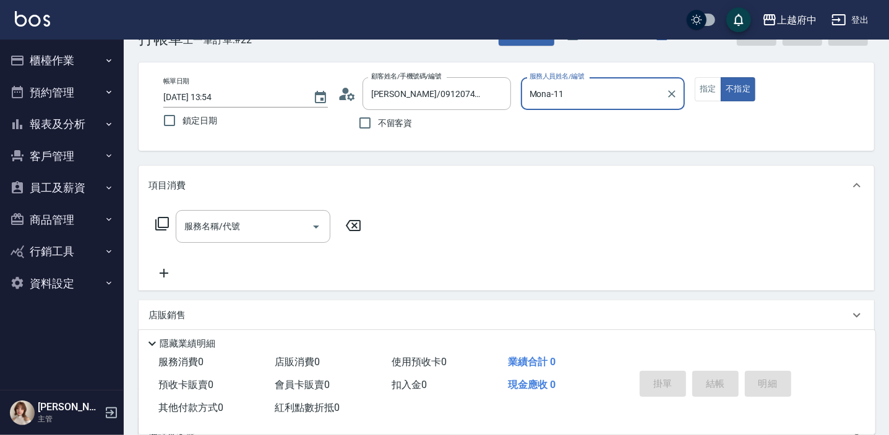
scroll to position [56, 0]
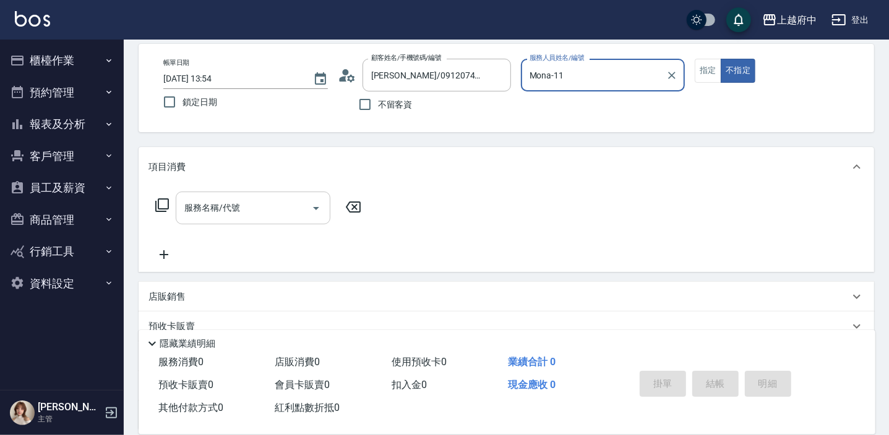
type input "Mona-11"
click at [257, 200] on input "服務名稱/代號" at bounding box center [243, 208] width 125 height 22
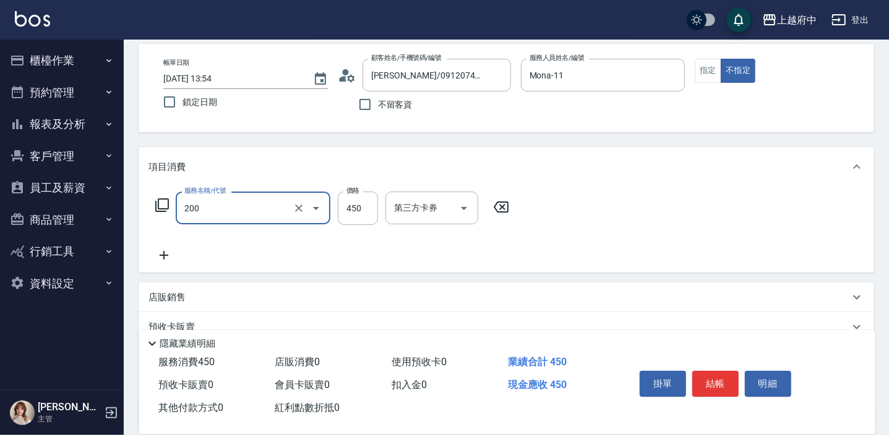
type input "有機洗髮(200)"
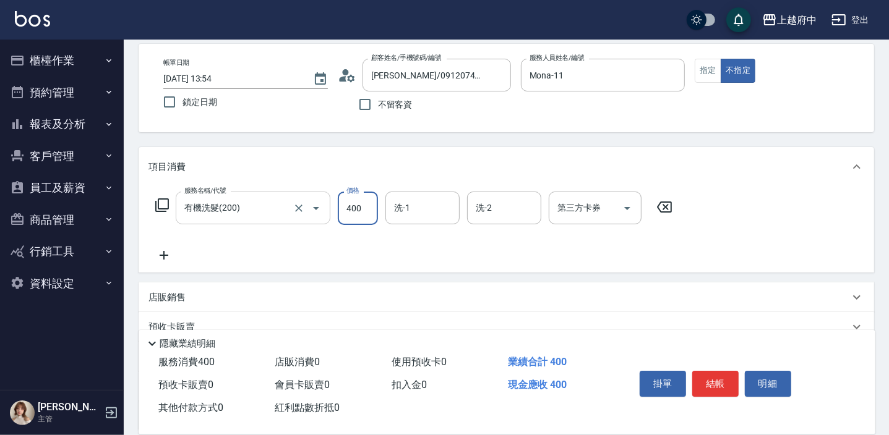
type input "400"
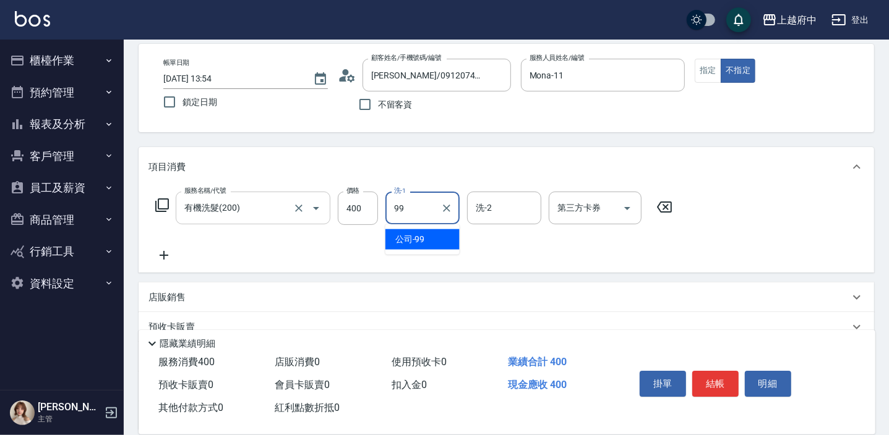
type input "公司-99"
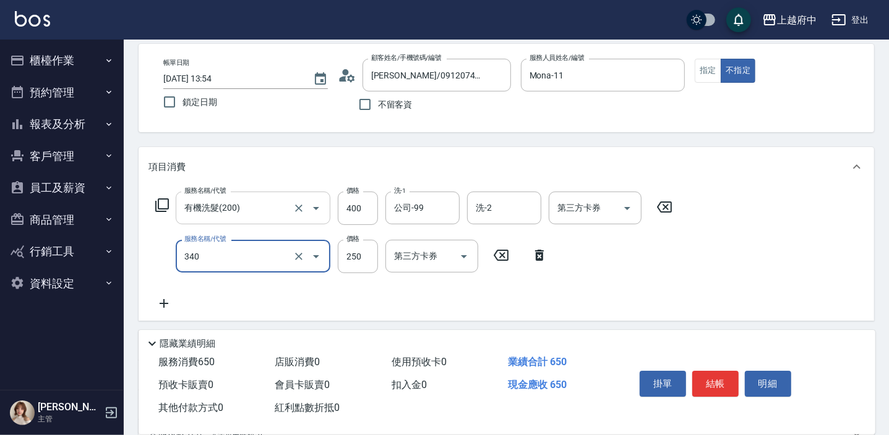
type input "剪髮(340)"
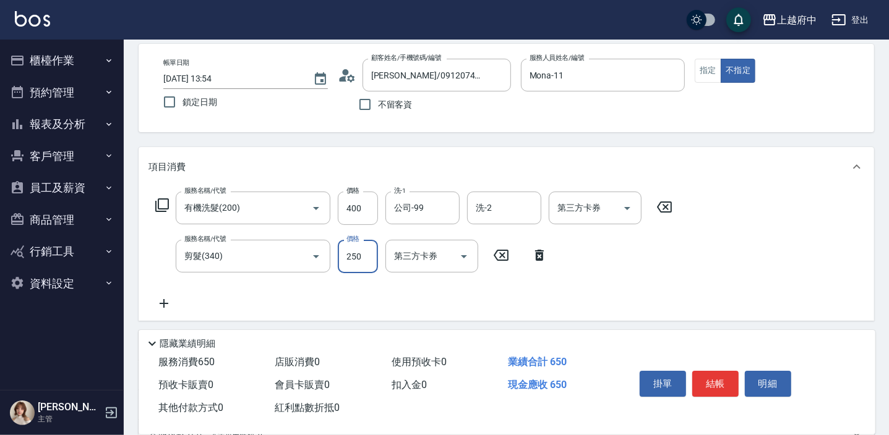
click at [718, 383] on button "結帳" at bounding box center [715, 384] width 46 height 26
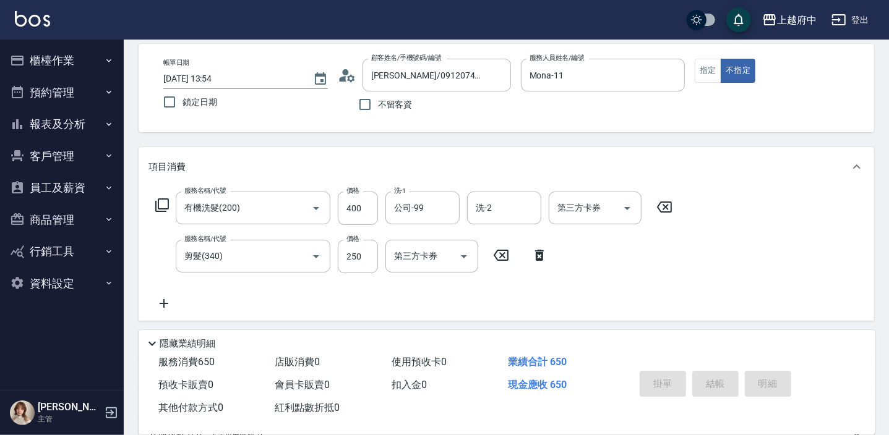
type input "[DATE] 13:55"
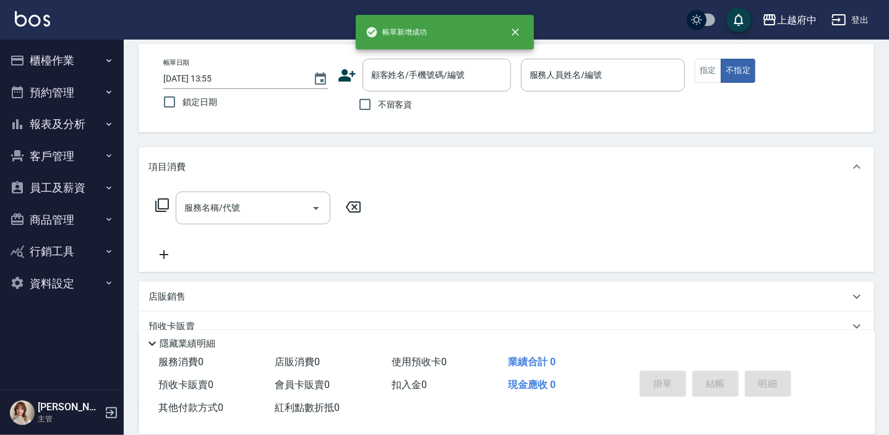
click at [404, 109] on span "不留客資" at bounding box center [395, 104] width 35 height 13
click at [378, 109] on input "不留客資" at bounding box center [365, 105] width 26 height 26
checkbox input "true"
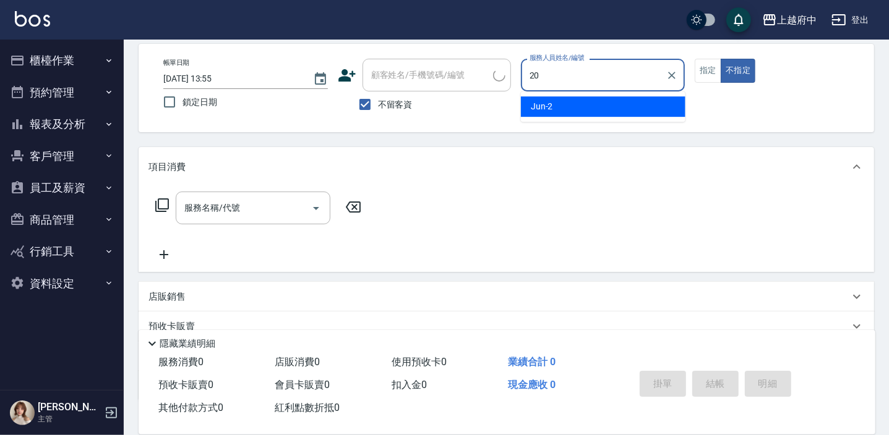
type input "Kimi-20"
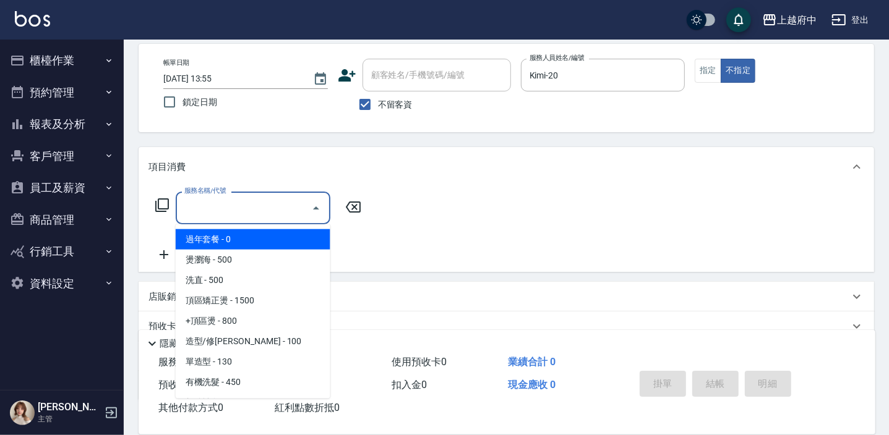
click at [297, 199] on input "服務名稱/代號" at bounding box center [243, 208] width 125 height 22
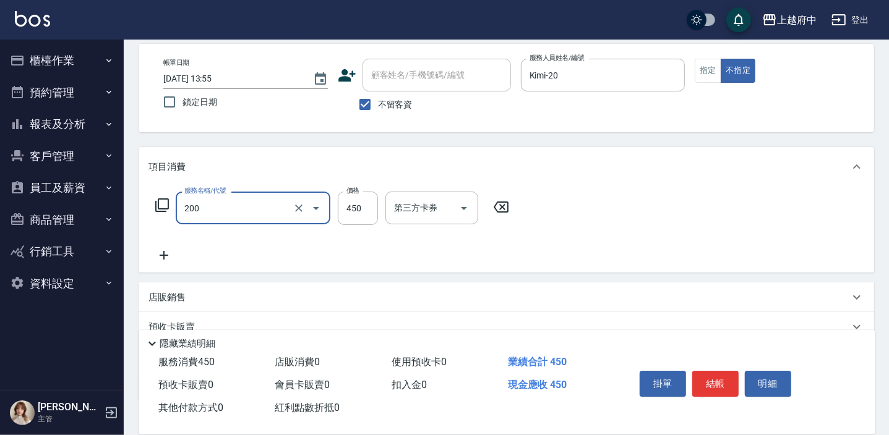
type input "有機洗髮(200)"
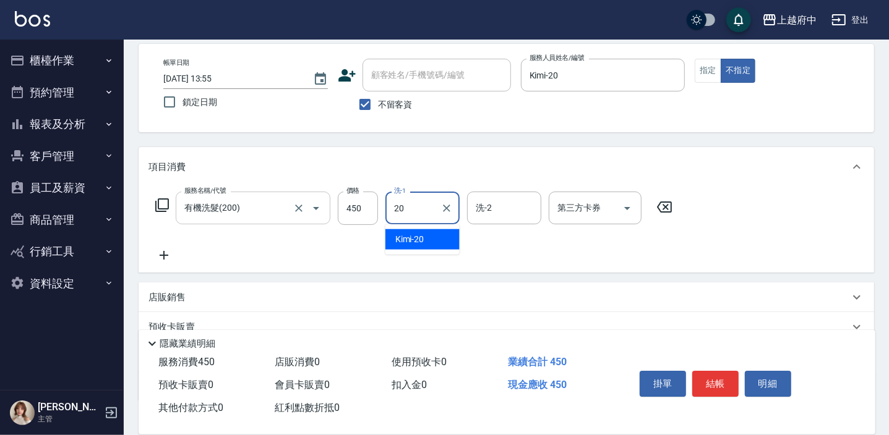
type input "Kimi-20"
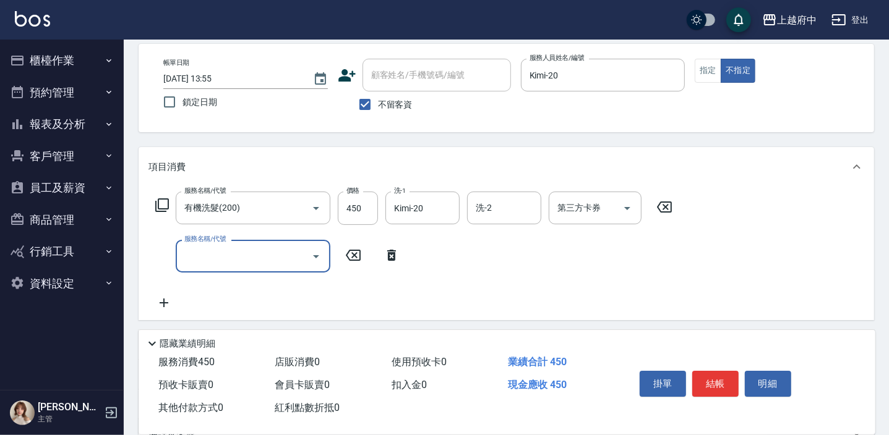
drag, startPoint x: 398, startPoint y: 263, endPoint x: 391, endPoint y: 258, distance: 7.5
click at [396, 263] on div "服務名稱/代號 服務名稱/代號" at bounding box center [277, 256] width 258 height 33
drag, startPoint x: 391, startPoint y: 252, endPoint x: 373, endPoint y: 218, distance: 38.5
click at [390, 252] on icon at bounding box center [391, 255] width 9 height 11
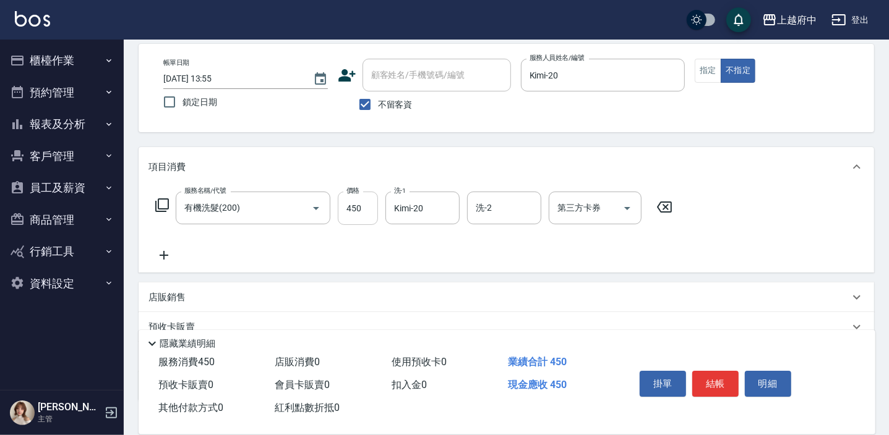
click at [359, 209] on input "450" at bounding box center [358, 208] width 40 height 33
type input "550"
click at [734, 371] on button "結帳" at bounding box center [715, 384] width 46 height 26
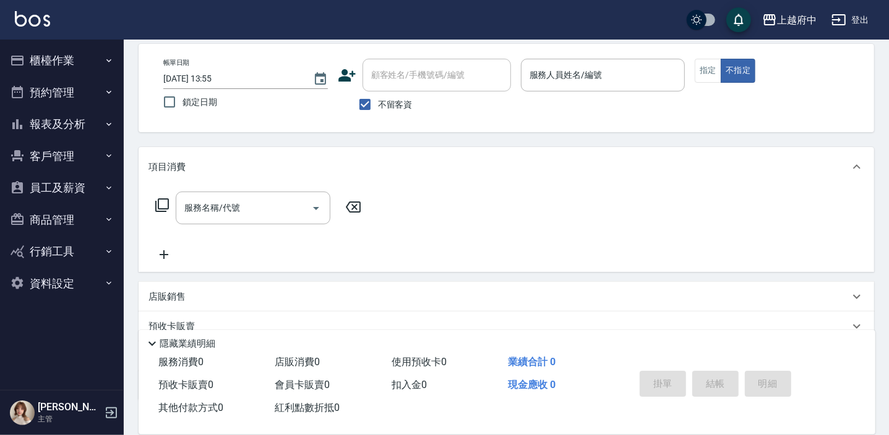
click at [378, 105] on span "不留客資" at bounding box center [395, 104] width 35 height 13
click at [378, 105] on input "不留客資" at bounding box center [365, 105] width 26 height 26
checkbox input "false"
click at [414, 68] on div "顧客姓名/手機號碼/編號 顧客姓名/手機號碼/編號" at bounding box center [436, 75] width 148 height 33
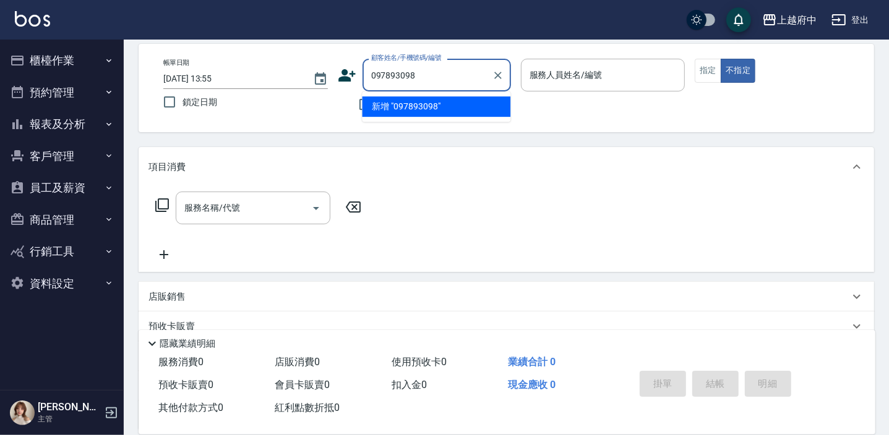
type input "0978930985"
click at [498, 73] on icon "Clear" at bounding box center [497, 75] width 7 height 7
click at [348, 76] on icon at bounding box center [346, 75] width 17 height 12
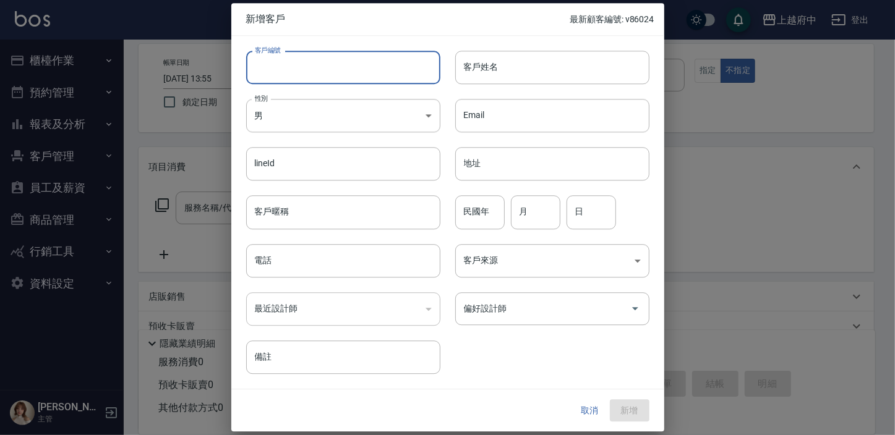
click at [303, 71] on input "客戶編號" at bounding box center [343, 67] width 194 height 33
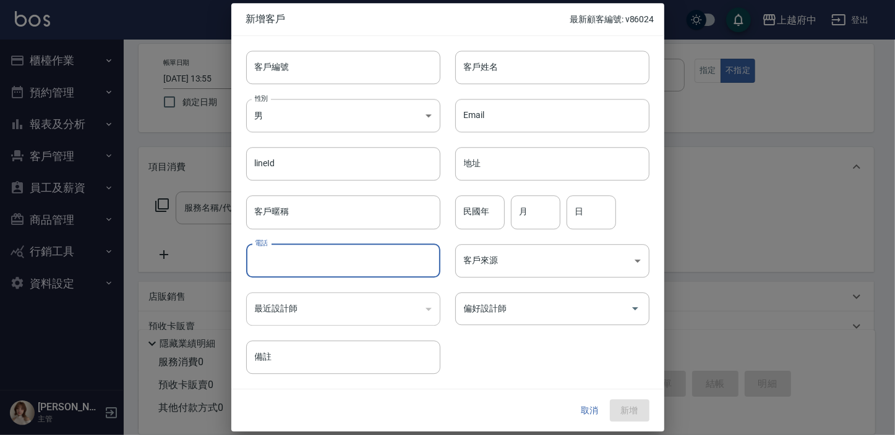
click at [271, 263] on input "電話" at bounding box center [343, 260] width 194 height 33
type input "0978930985"
click at [537, 56] on input "客戶姓名" at bounding box center [552, 67] width 194 height 33
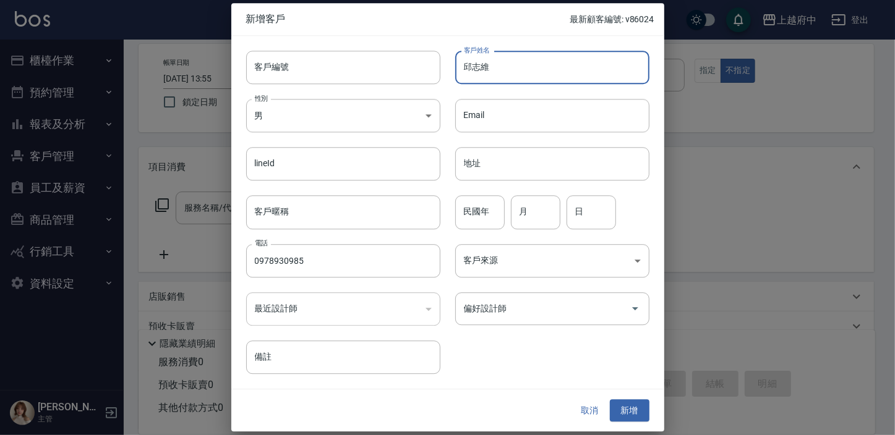
type input "邱志維"
click at [488, 378] on div "客戶編號 客戶編號 客戶姓名 [PERSON_NAME]姓名 性別 男 [DEMOGRAPHIC_DATA] 性別 Email Email lineId li…" at bounding box center [447, 212] width 433 height 353
click at [628, 414] on button "新增" at bounding box center [630, 410] width 40 height 23
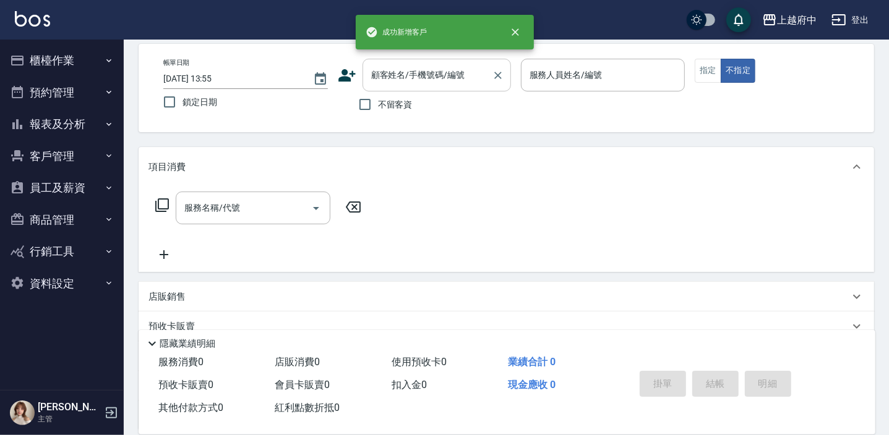
click at [449, 85] on div "顧客姓名/手機號碼/編號" at bounding box center [436, 75] width 148 height 33
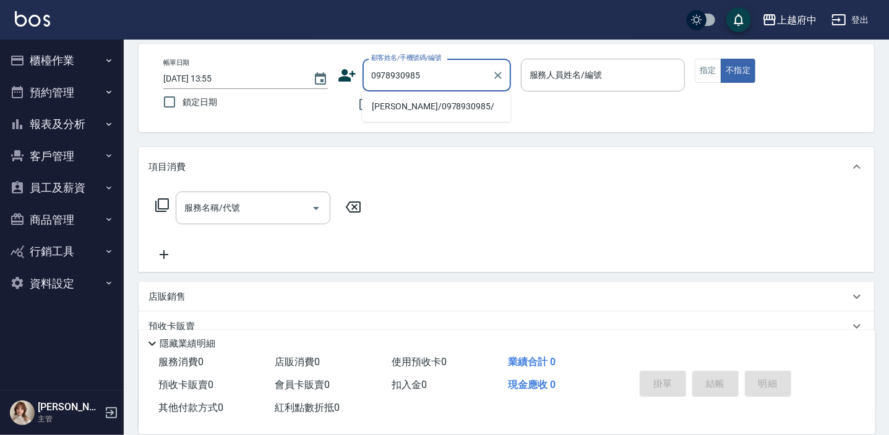
click at [474, 99] on li "[PERSON_NAME]/0978930985/" at bounding box center [436, 106] width 148 height 20
type input "[PERSON_NAME]/0978930985/"
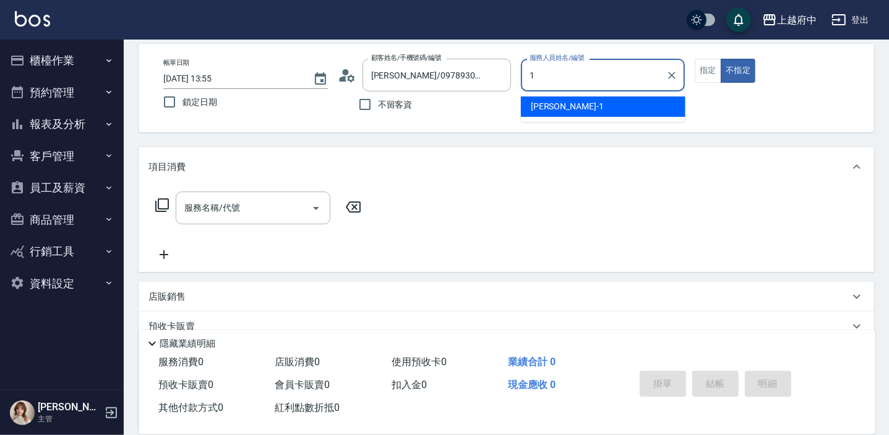
click at [565, 98] on div "[PERSON_NAME] -1" at bounding box center [603, 106] width 164 height 20
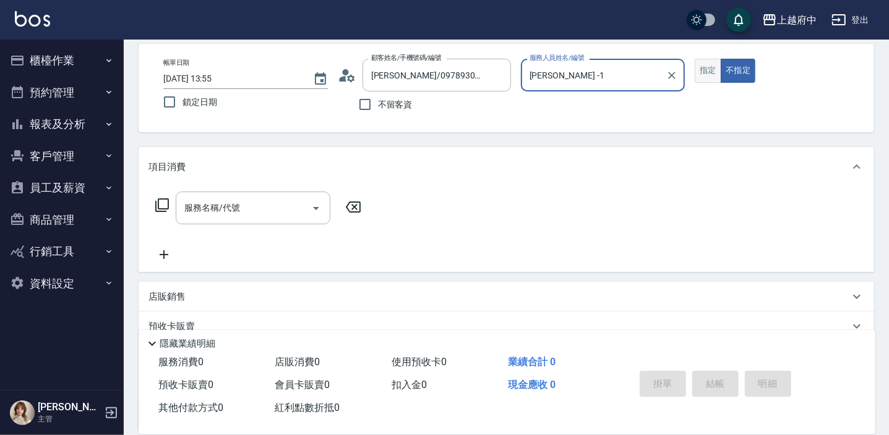
type input "[PERSON_NAME] -1"
click at [709, 67] on button "指定" at bounding box center [707, 71] width 27 height 24
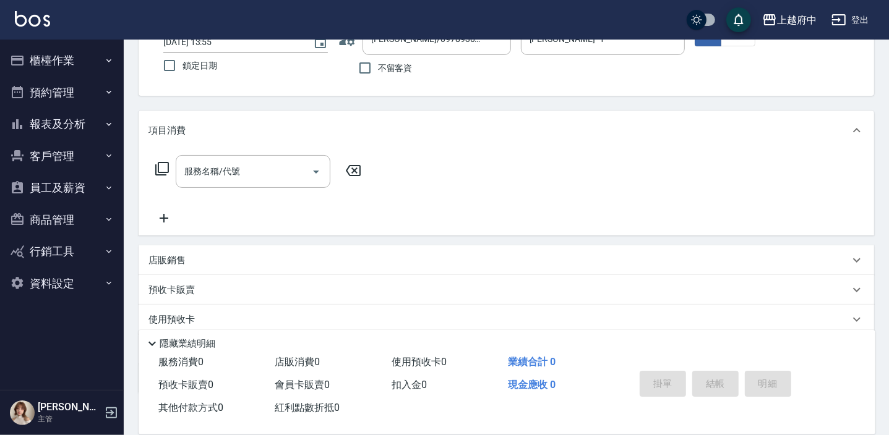
scroll to position [112, 0]
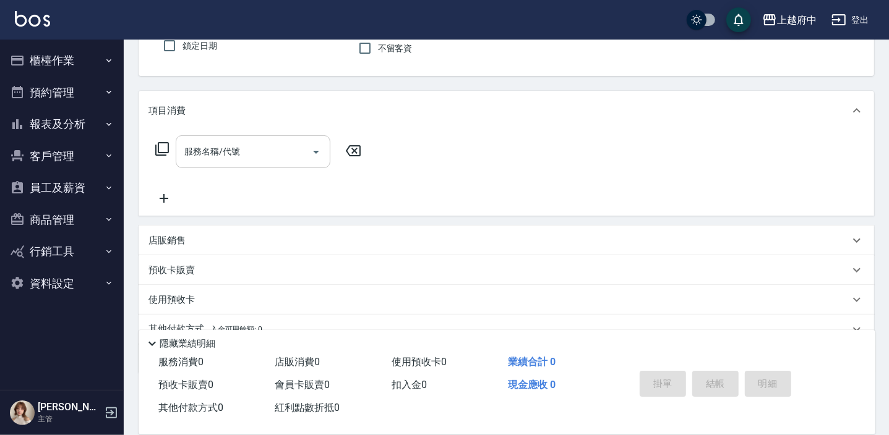
click at [271, 158] on input "服務名稱/代號" at bounding box center [243, 152] width 125 height 22
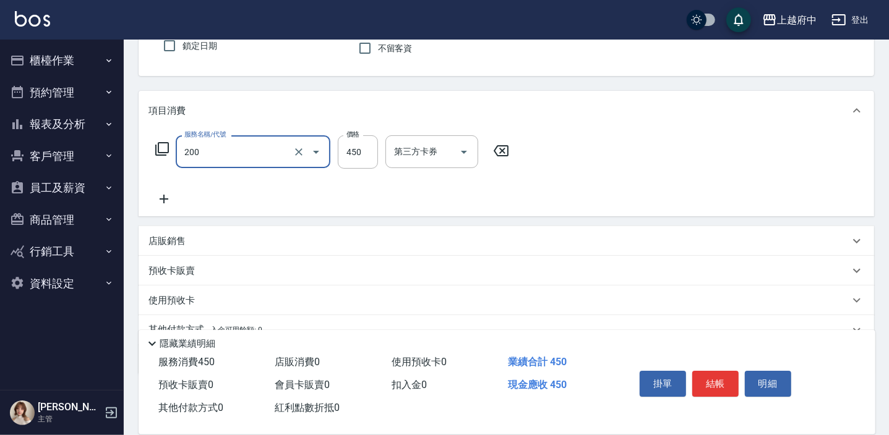
type input "有機洗髮(200)"
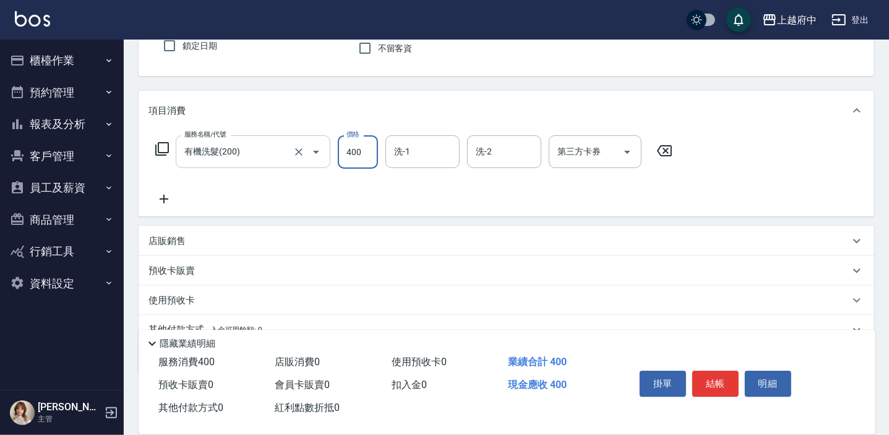
type input "400"
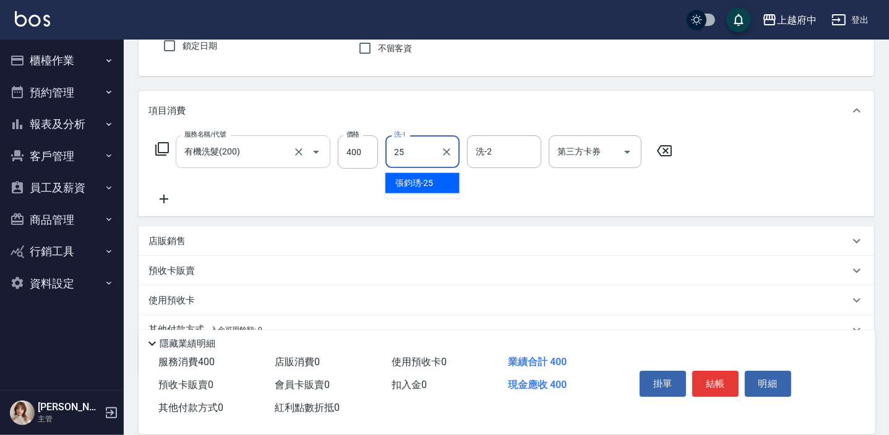
type input "[PERSON_NAME]-25"
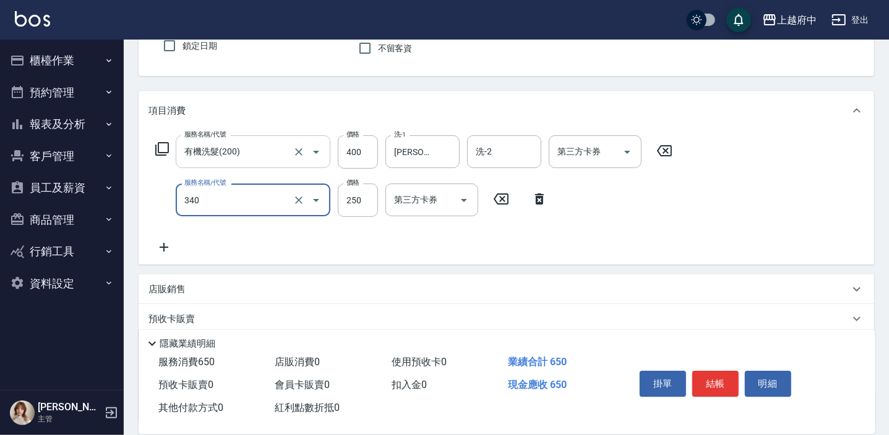
type input "剪髮(340)"
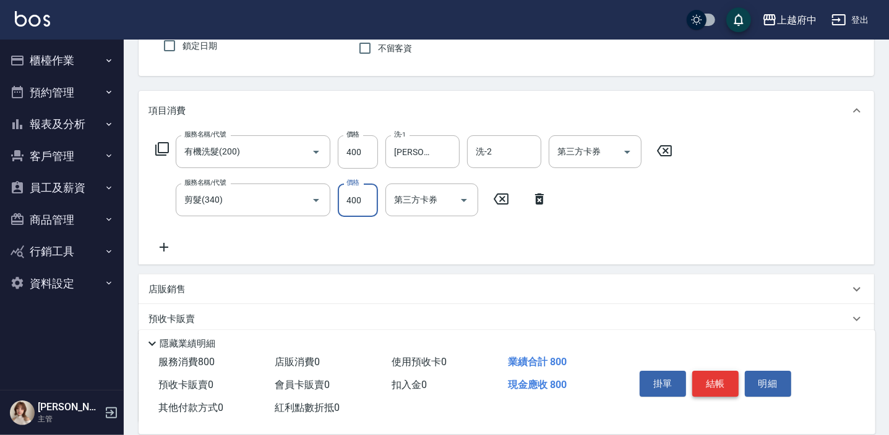
type input "400"
click at [724, 378] on button "結帳" at bounding box center [715, 384] width 46 height 26
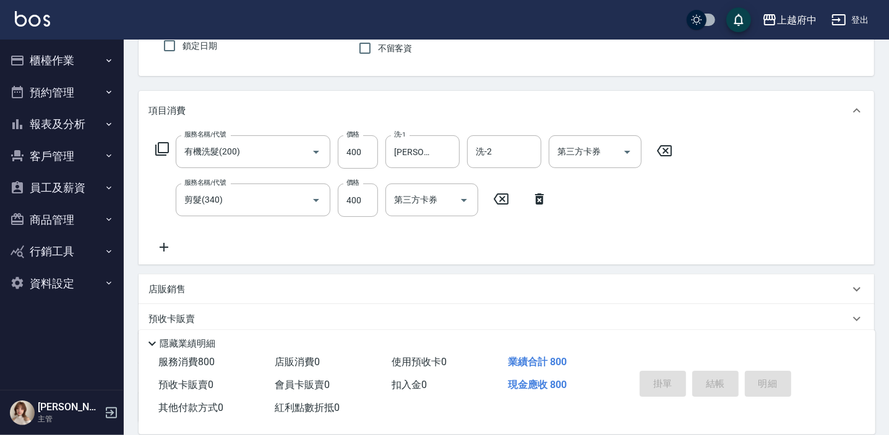
type input "[DATE] 13:56"
